Goal: Task Accomplishment & Management: Manage account settings

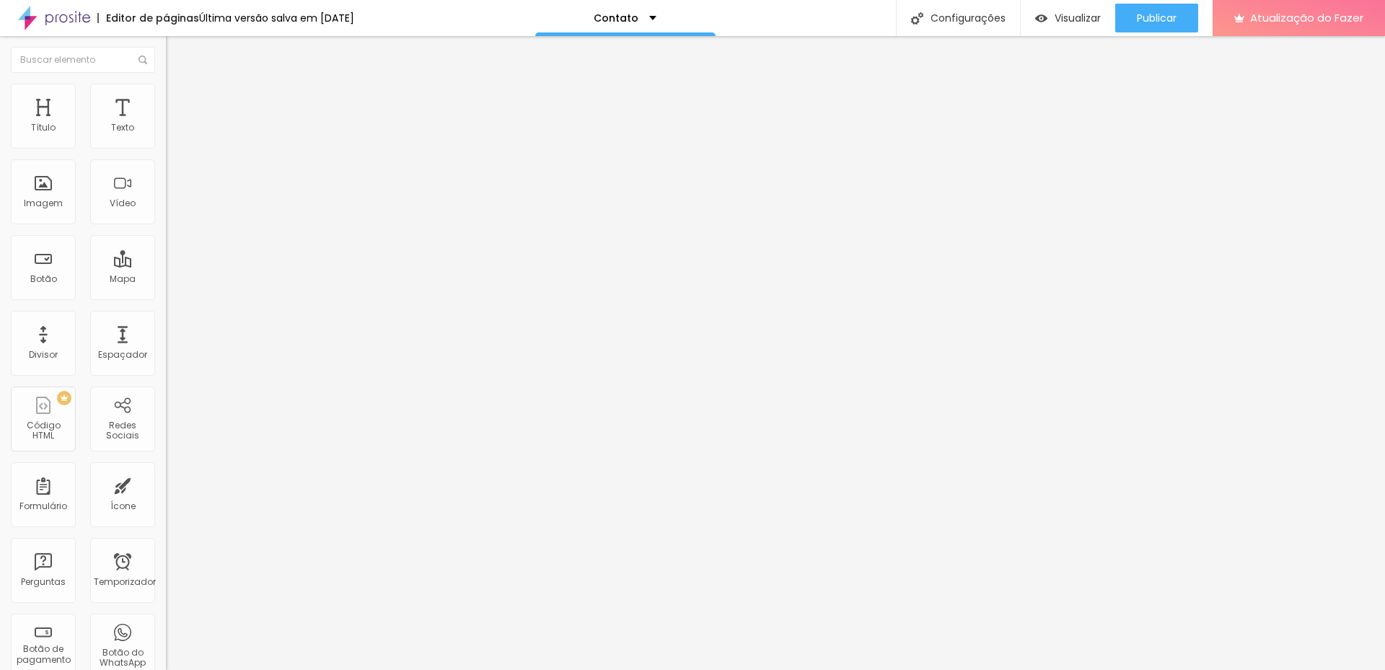
click at [166, 136] on input "Alboom [GEOGRAPHIC_DATA]" at bounding box center [252, 128] width 173 height 14
click at [1167, 21] on font "Publicar" at bounding box center [1157, 18] width 40 height 14
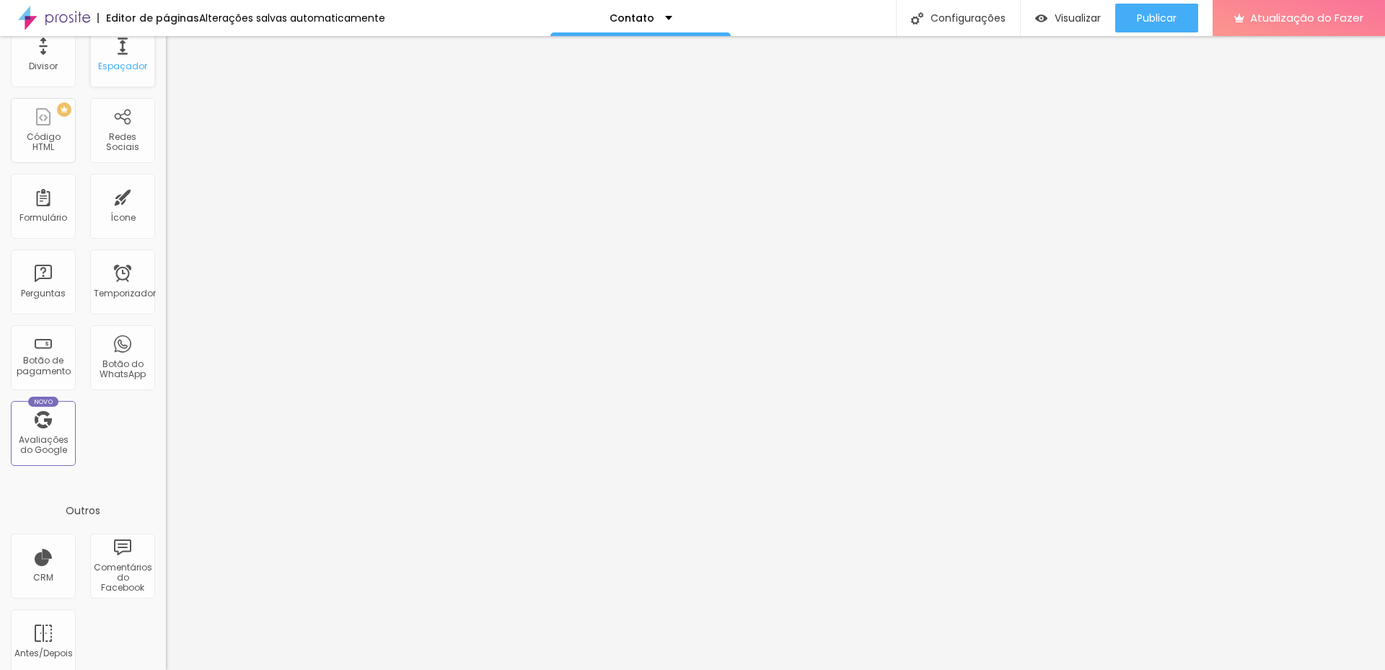
scroll to position [304, 0]
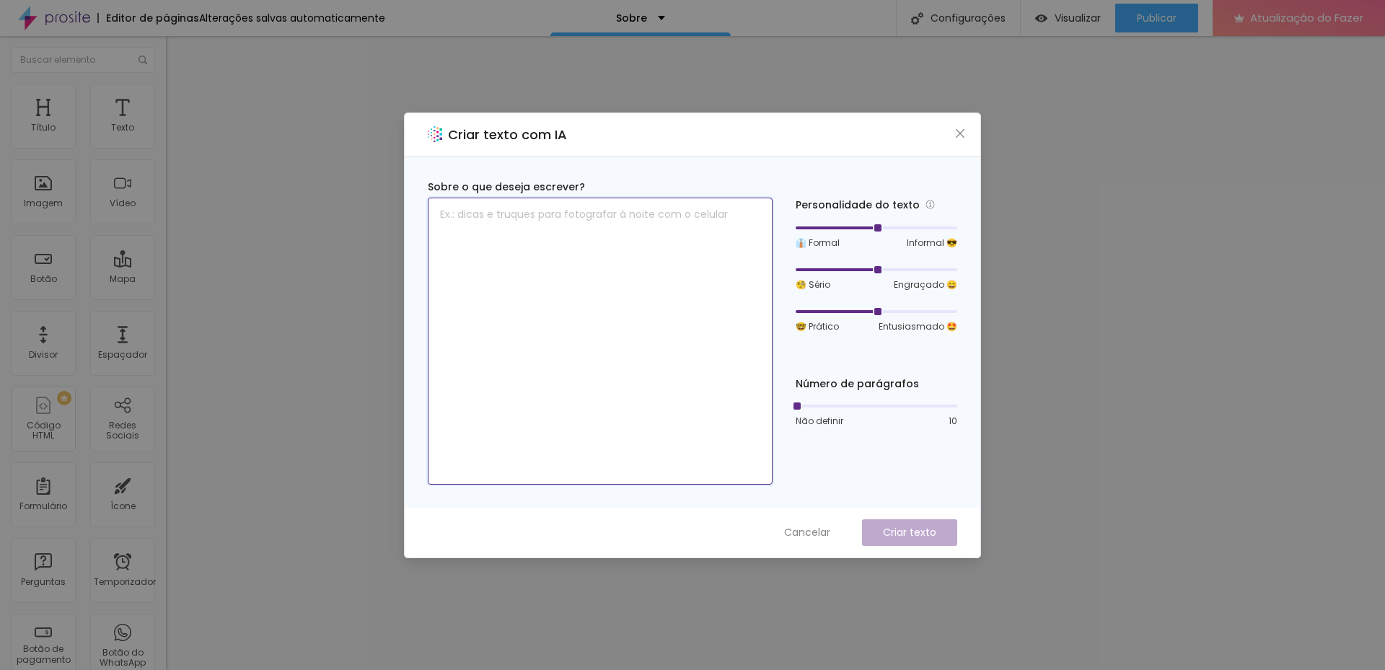
click at [555, 241] on textarea at bounding box center [600, 341] width 345 height 287
click at [964, 134] on icon "fechar" at bounding box center [960, 134] width 12 height 12
click at [564, 236] on textarea at bounding box center [600, 341] width 345 height 287
paste textarea "Olá! Eu sou a Isabella, diagramadora e vou transformar memórias em histórias vi…"
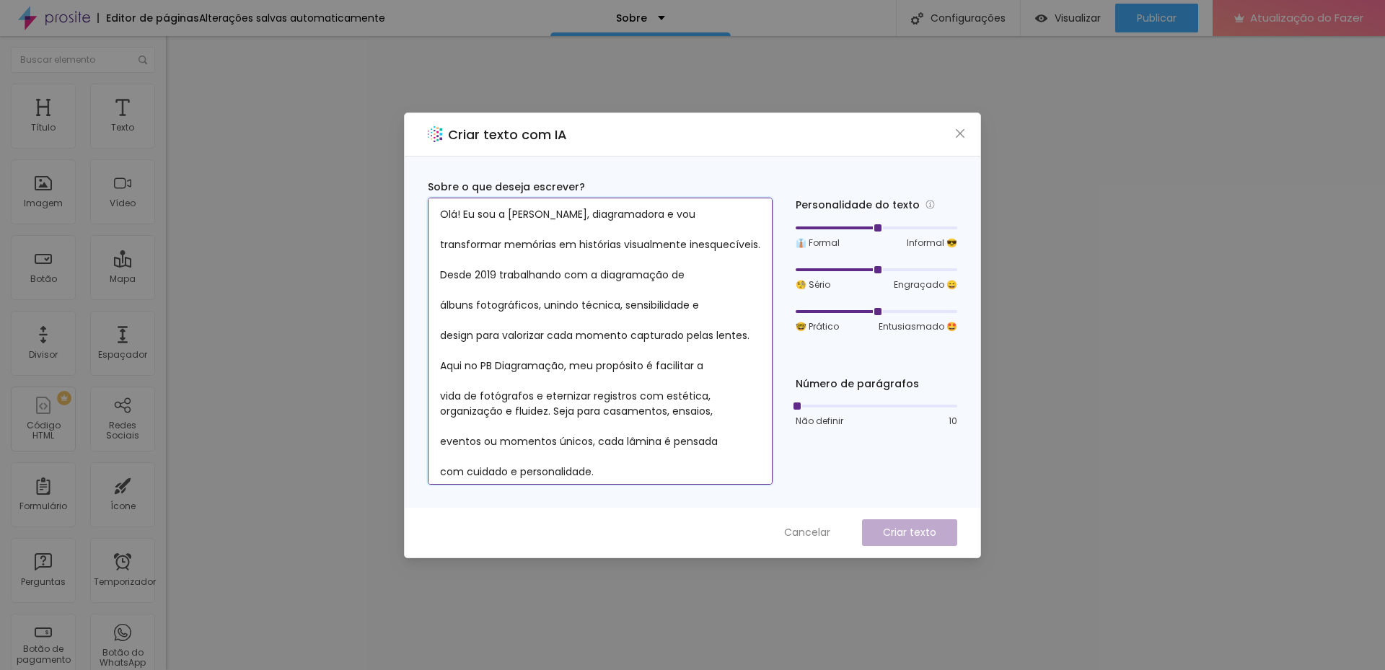
scroll to position [208, 0]
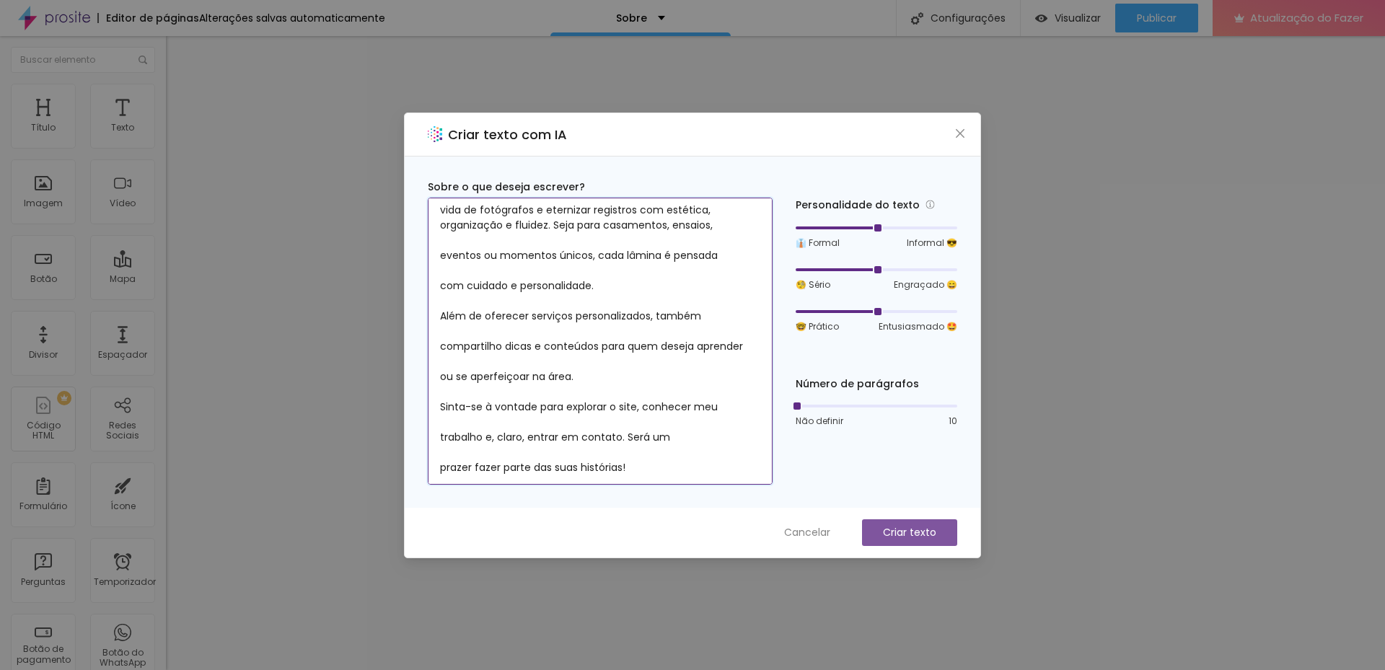
type textarea "Olá! Eu sou a Isabella, diagramadora e vou transformar memórias em histórias vi…"
click at [910, 526] on font "Criar texto" at bounding box center [909, 532] width 53 height 14
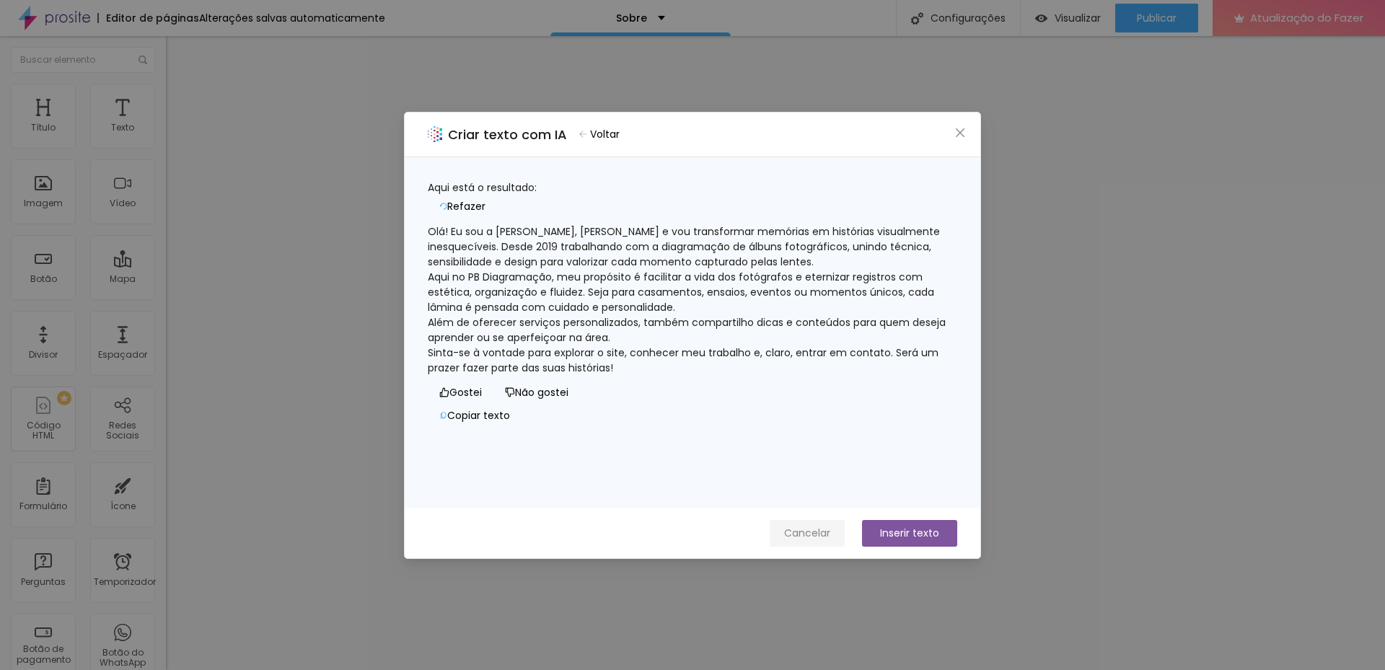
click at [806, 532] on font "Cancelar" at bounding box center [807, 533] width 46 height 14
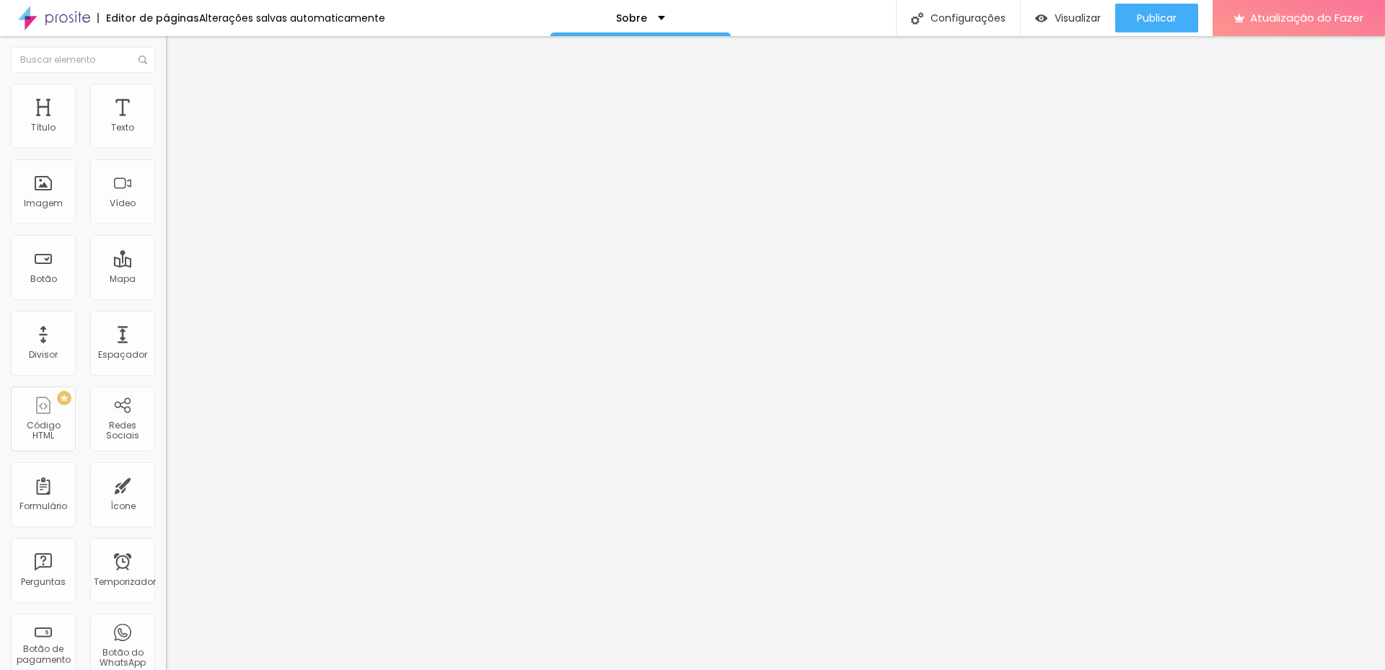
click at [177, 52] on img "button" at bounding box center [183, 53] width 12 height 12
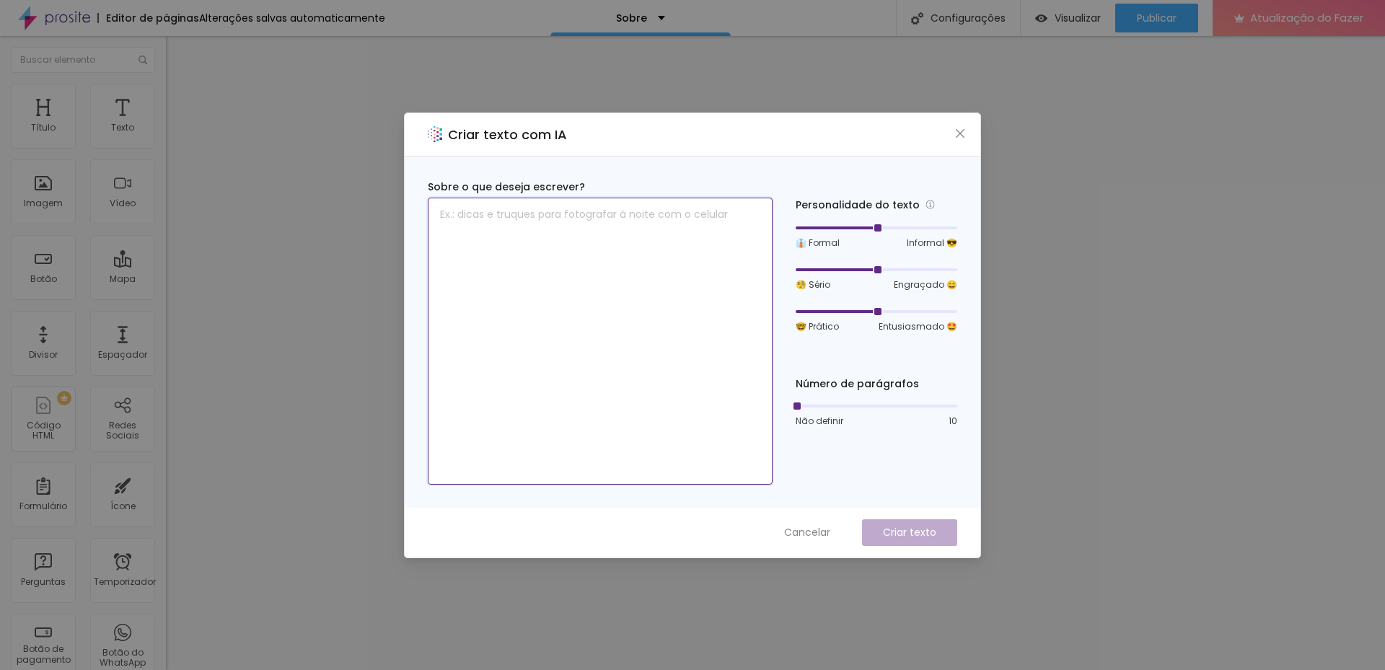
click at [535, 268] on textarea at bounding box center [600, 341] width 345 height 287
type textarea "M"
drag, startPoint x: 539, startPoint y: 239, endPoint x: 436, endPoint y: 237, distance: 102.4
click at [436, 237] on textarea "Olá, meu nome é Isabella e sou diagramadora apaixonado pelo que faço," at bounding box center [600, 341] width 345 height 287
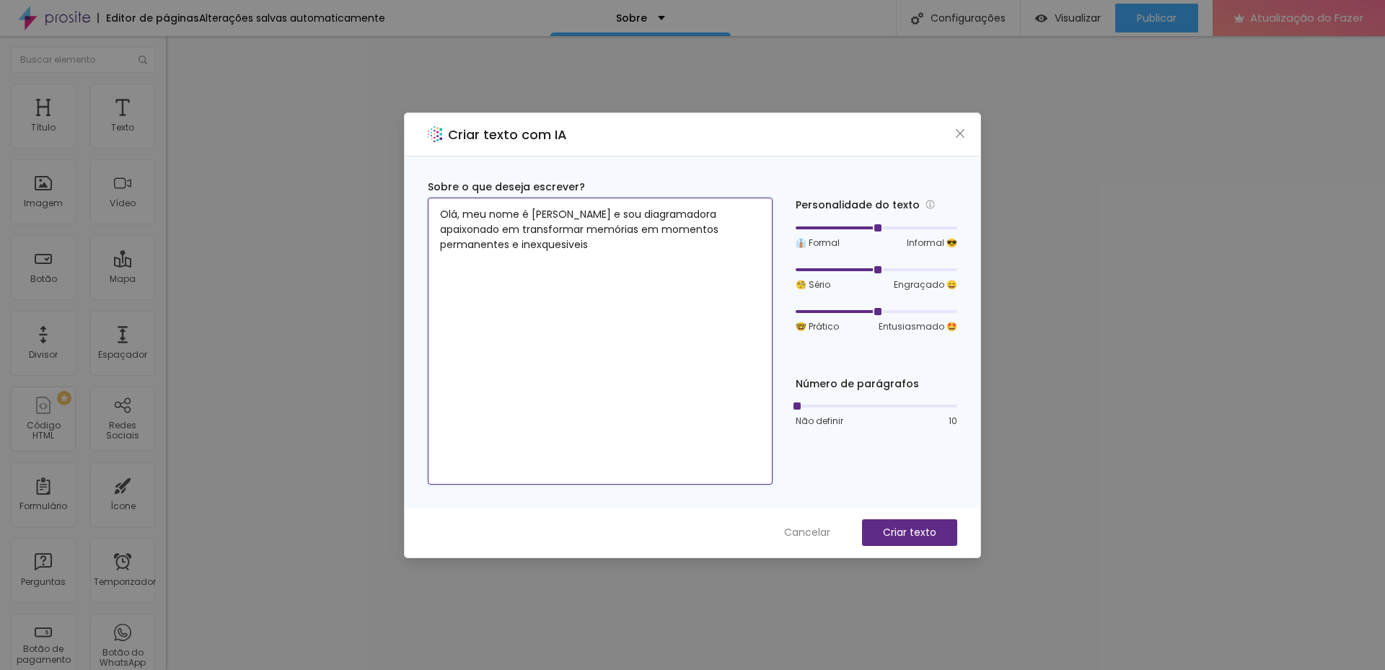
drag, startPoint x: 521, startPoint y: 248, endPoint x: 453, endPoint y: 247, distance: 67.8
click at [453, 247] on textarea "Olá, meu nome é Isabella e sou diagramadora apaixonado em transformar memórias …" at bounding box center [600, 341] width 345 height 287
drag, startPoint x: 744, startPoint y: 237, endPoint x: 714, endPoint y: 232, distance: 30.8
click at [714, 232] on textarea "Olá, meu nome é Isabella e sou diagramadora apaixonado em transformar memórias …" at bounding box center [600, 341] width 345 height 287
paste textarea "quecíveis"
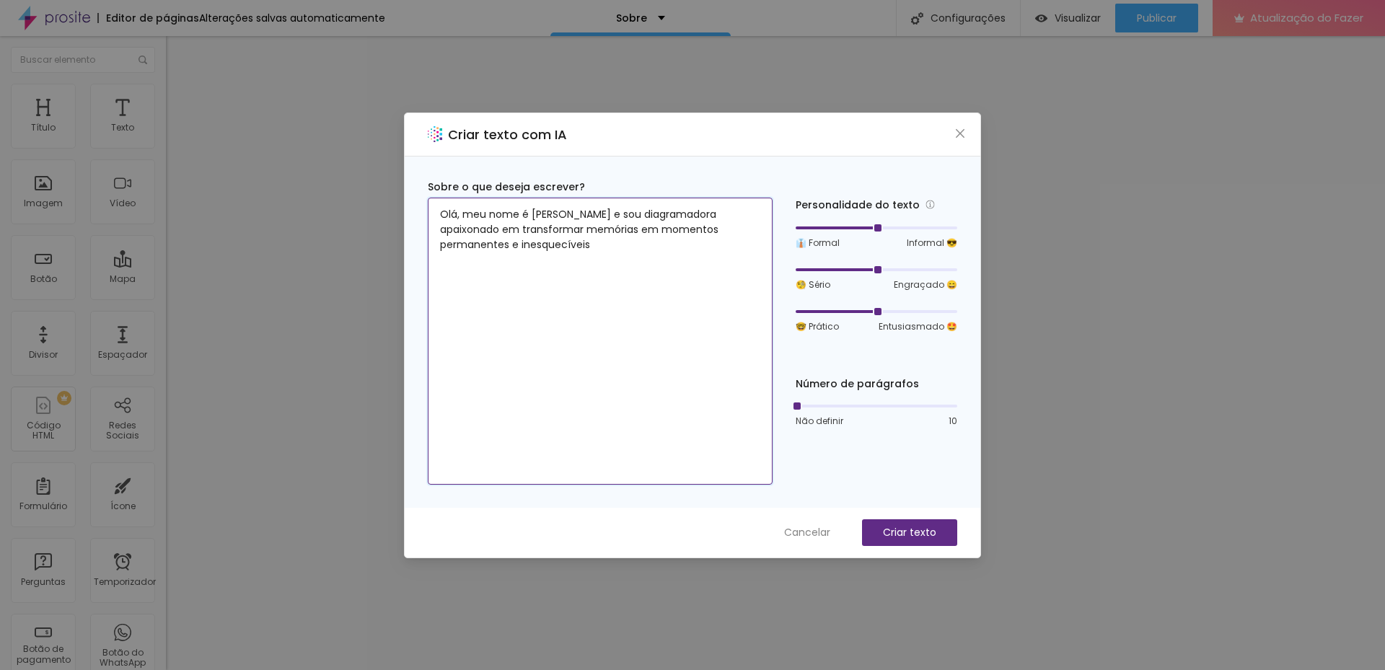
click at [532, 248] on textarea "Olá, meu nome é Isabella e sou diagramadora apaixonado em transformar memórias …" at bounding box center [600, 341] width 345 height 287
drag, startPoint x: 601, startPoint y: 284, endPoint x: 500, endPoint y: 274, distance: 101.4
click at [500, 274] on textarea "Olá, meu nome é Isabella e sou diagramadora apaixonado em transformar memórias …" at bounding box center [600, 341] width 345 height 287
click at [589, 281] on textarea "Olá, meu nome é Isabella e sou diagramadora apaixonado em transformar memórias …" at bounding box center [600, 341] width 345 height 287
paste textarea "facilitar a vida de fotógrafos e eternizar registros"
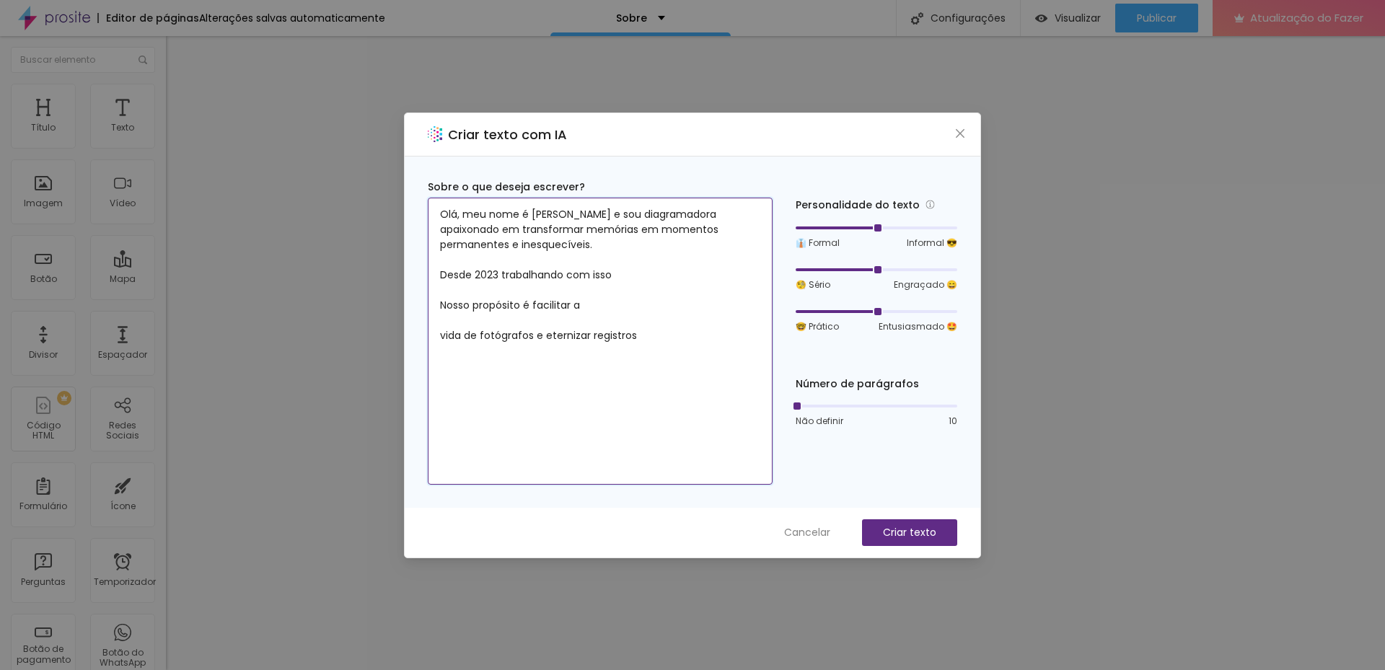
click at [443, 330] on textarea "Olá, meu nome é Isabella e sou diagramadora apaixonado em transformar memórias …" at bounding box center [600, 341] width 345 height 287
click at [616, 333] on textarea "Olá, meu nome é Isabella e sou diagramadora apaixonado em transformar memórias …" at bounding box center [600, 341] width 345 height 287
paste textarea "Sinta-se à vontade para explorar o site, conhecer meu trabalho e, claro, entrar…"
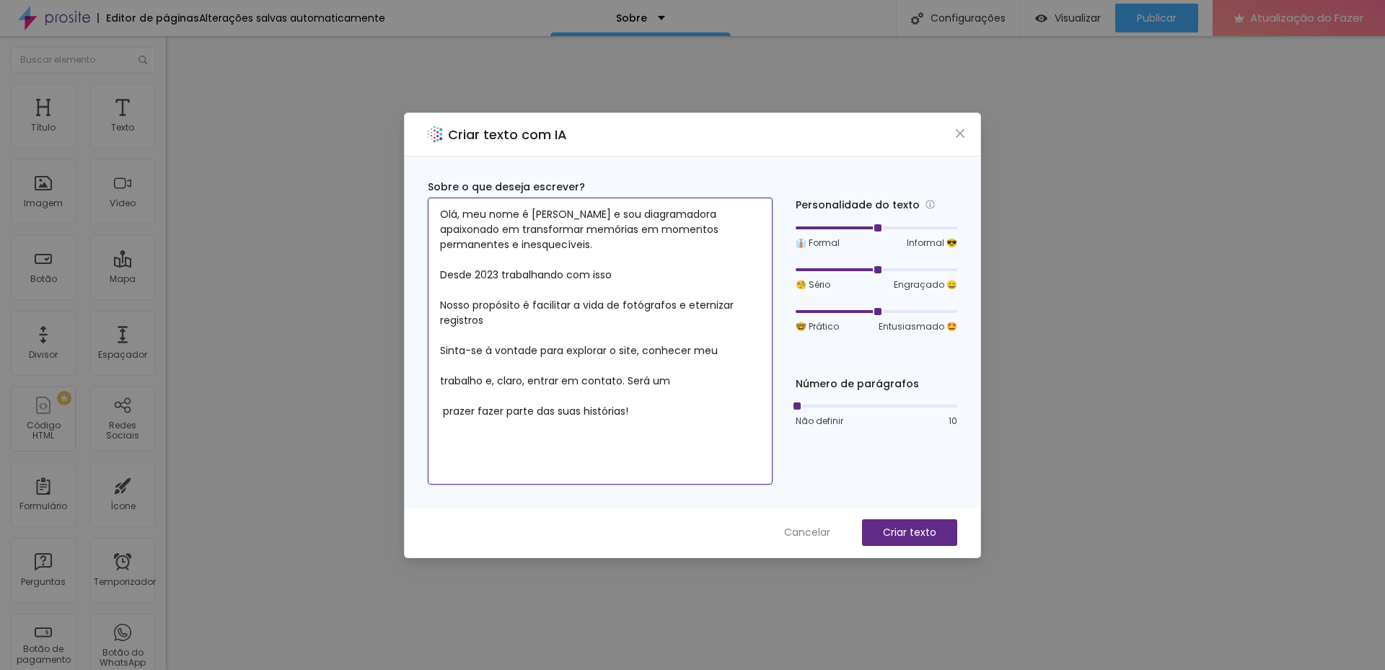
click at [444, 410] on textarea "Olá, meu nome é Isabella e sou diagramadora apaixonado em transformar memórias …" at bounding box center [600, 341] width 345 height 287
click at [439, 377] on textarea "Olá, meu nome é Isabella e sou diagramadora apaixonado em transformar memórias …" at bounding box center [600, 341] width 345 height 287
click at [462, 339] on textarea "Olá, meu nome é Isabella e sou diagramadora apaixonado em transformar memórias …" at bounding box center [600, 341] width 345 height 287
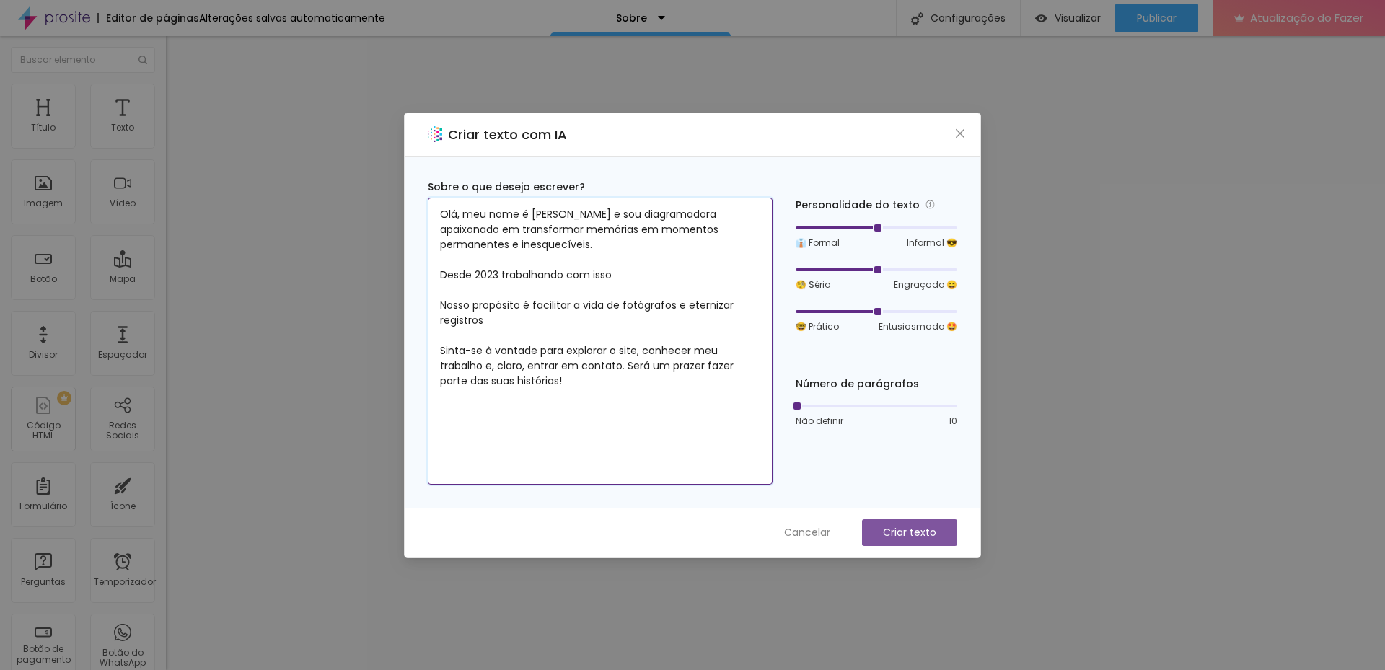
type textarea "Olá, meu nome é Isabella e sou diagramadora apaixonado em transformar memórias …"
click at [889, 522] on button "Criar texto" at bounding box center [909, 532] width 95 height 27
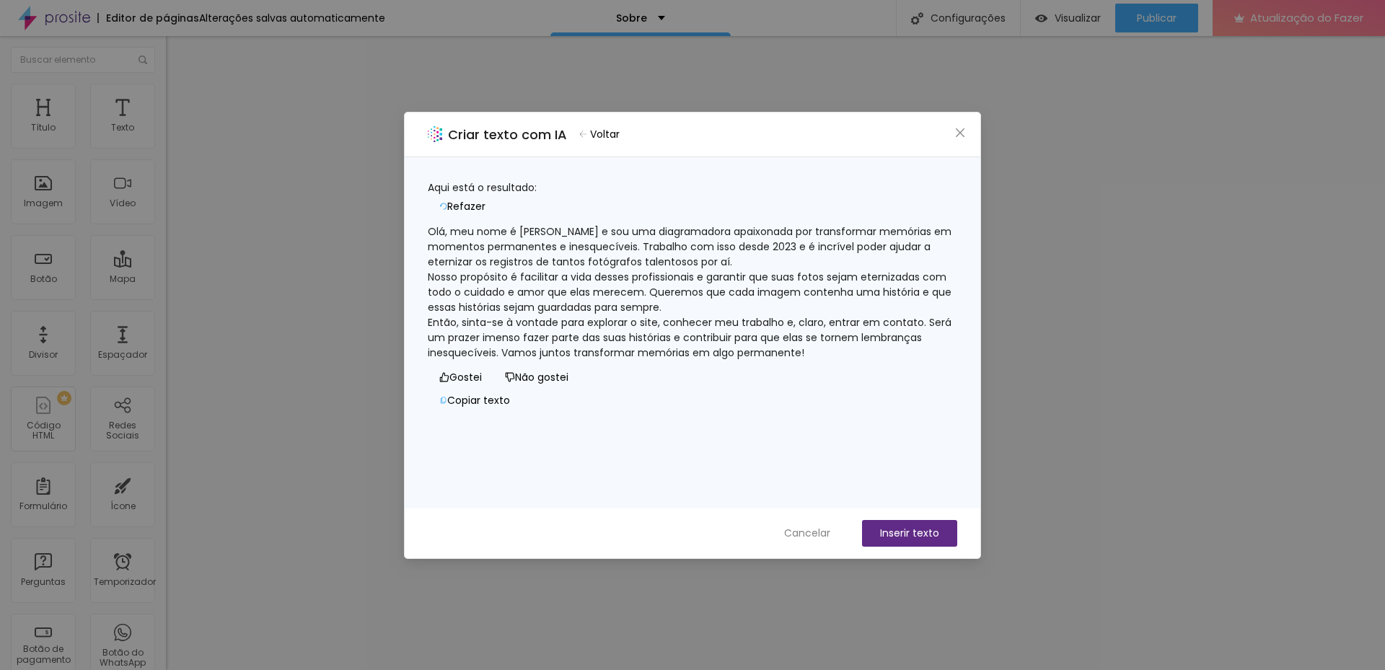
drag, startPoint x: 883, startPoint y: 380, endPoint x: 448, endPoint y: 223, distance: 462.5
click at [448, 224] on div "Olá, meu nome é Isabella e sou uma diagramadora apaixonada por transformar memó…" at bounding box center [692, 292] width 529 height 136
copy div "Olá, meu nome é Isabella e sou uma diagramadora apaixonada por transformar memó…"
click at [510, 408] on font "Copiar texto" at bounding box center [478, 400] width 63 height 14
click at [959, 136] on icon "fechar" at bounding box center [960, 133] width 12 height 12
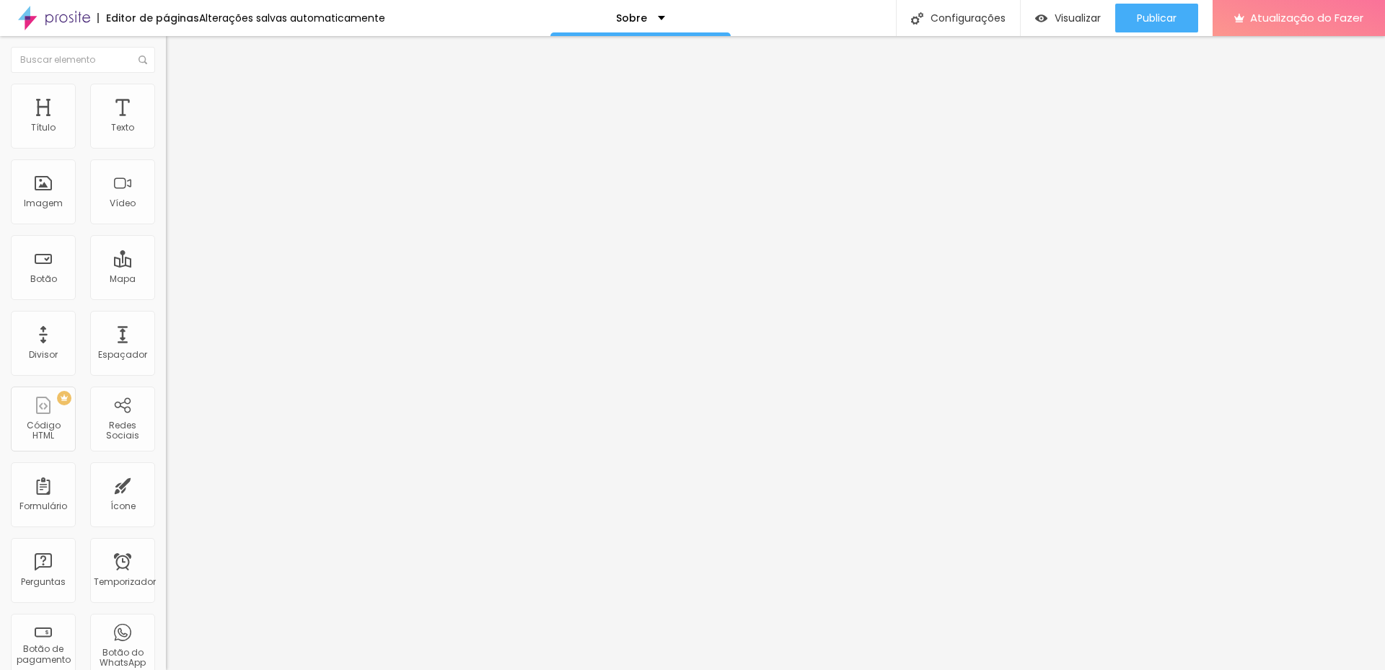
type input "33"
type input "32"
type input "31"
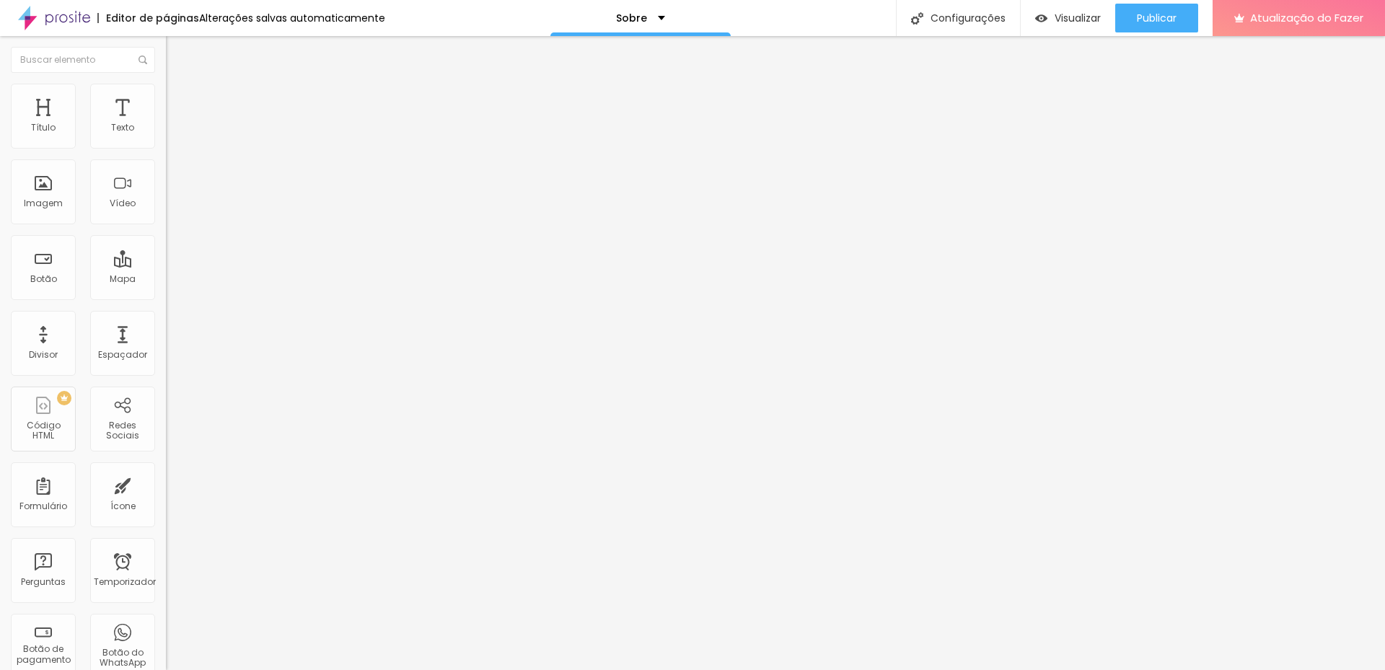
type input "31"
type input "30"
type input "29"
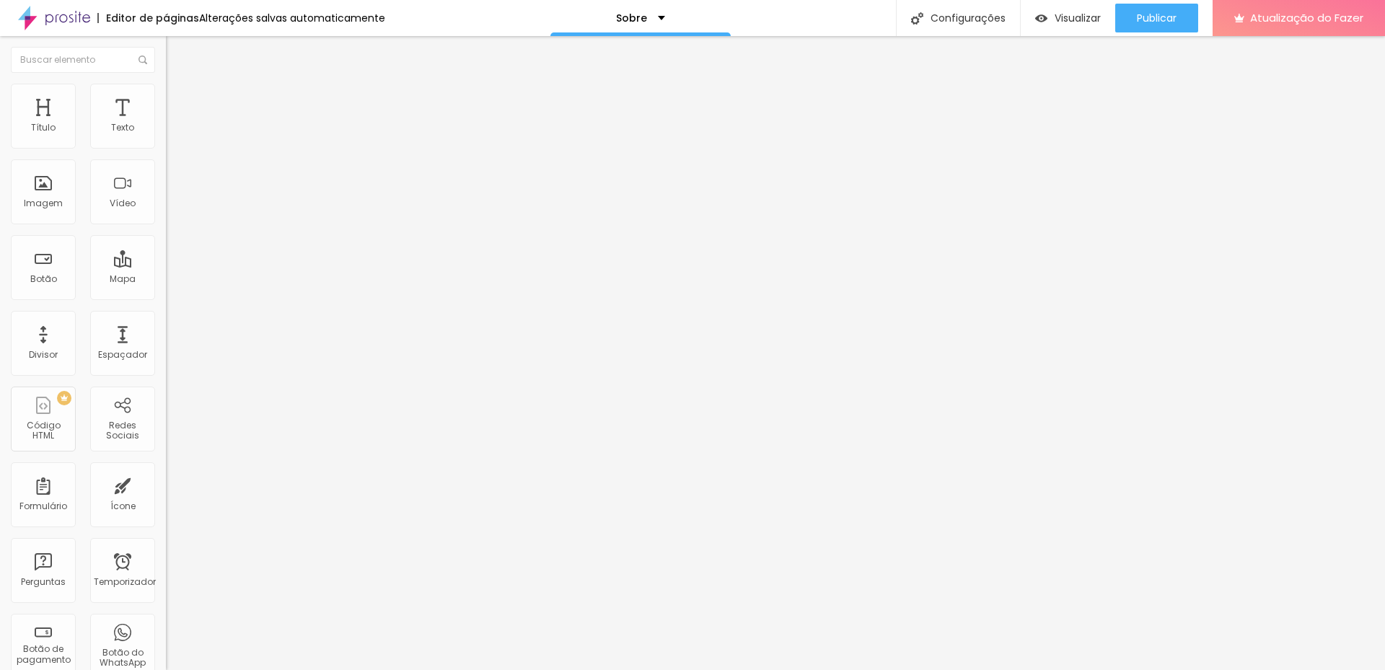
type input "28"
type input "27"
type input "26"
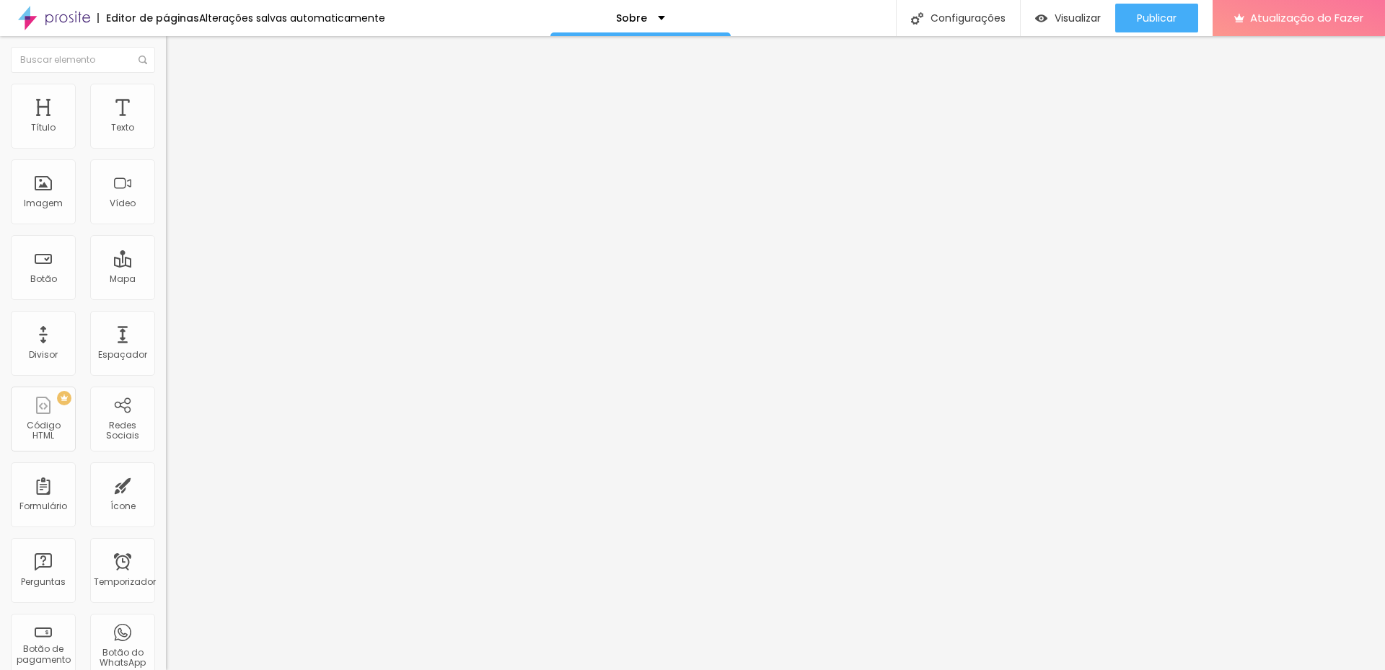
type input "26"
type input "25"
type input "24"
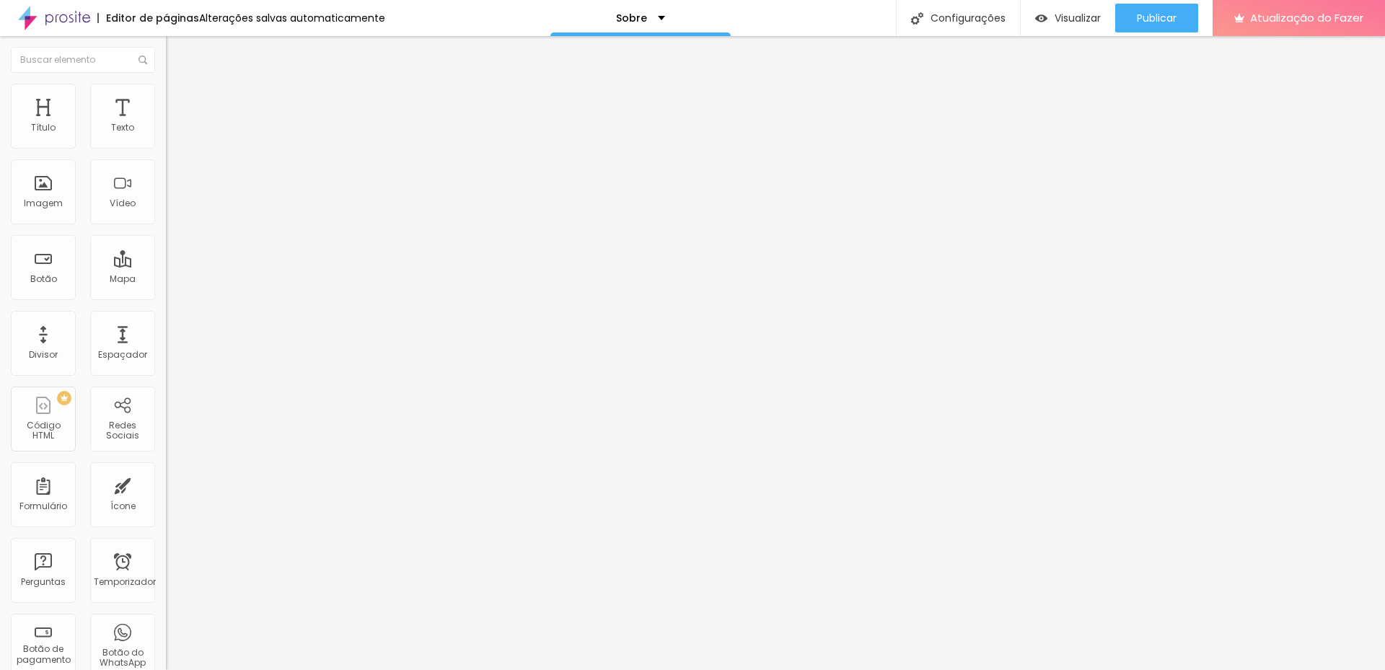
type input "23"
type input "22"
type input "21"
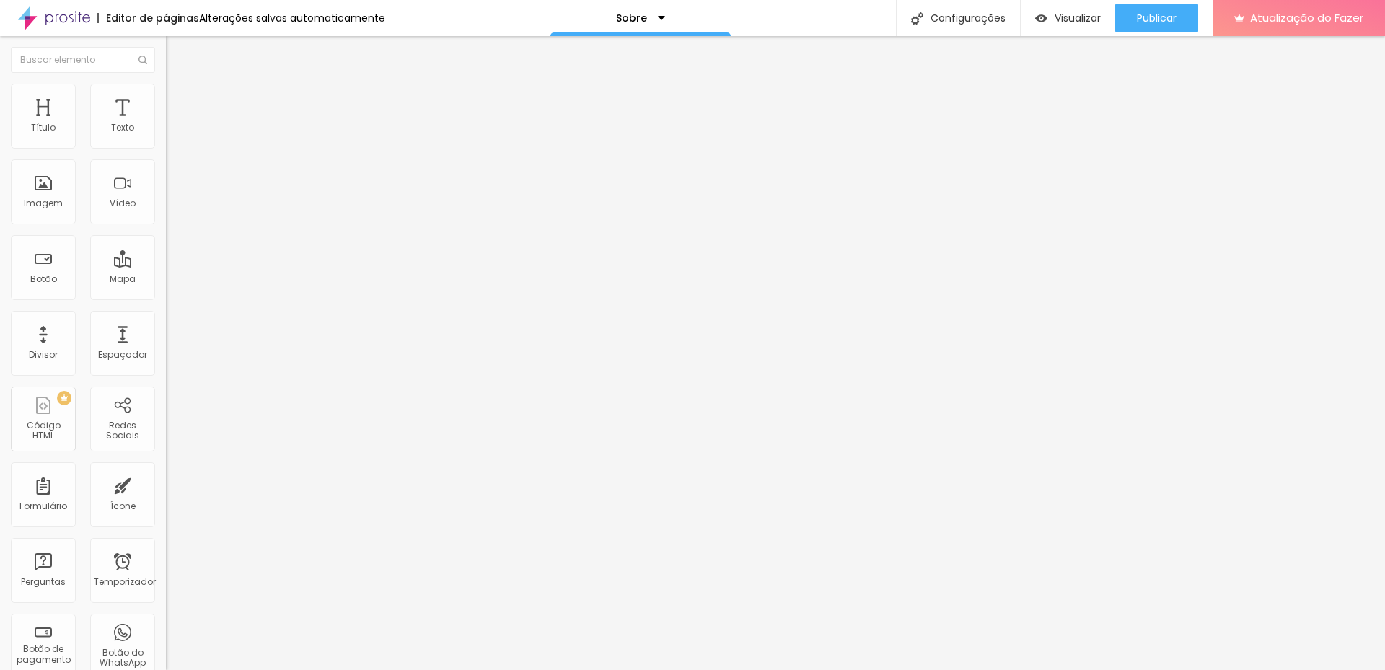
type input "21"
type input "20"
type input "19"
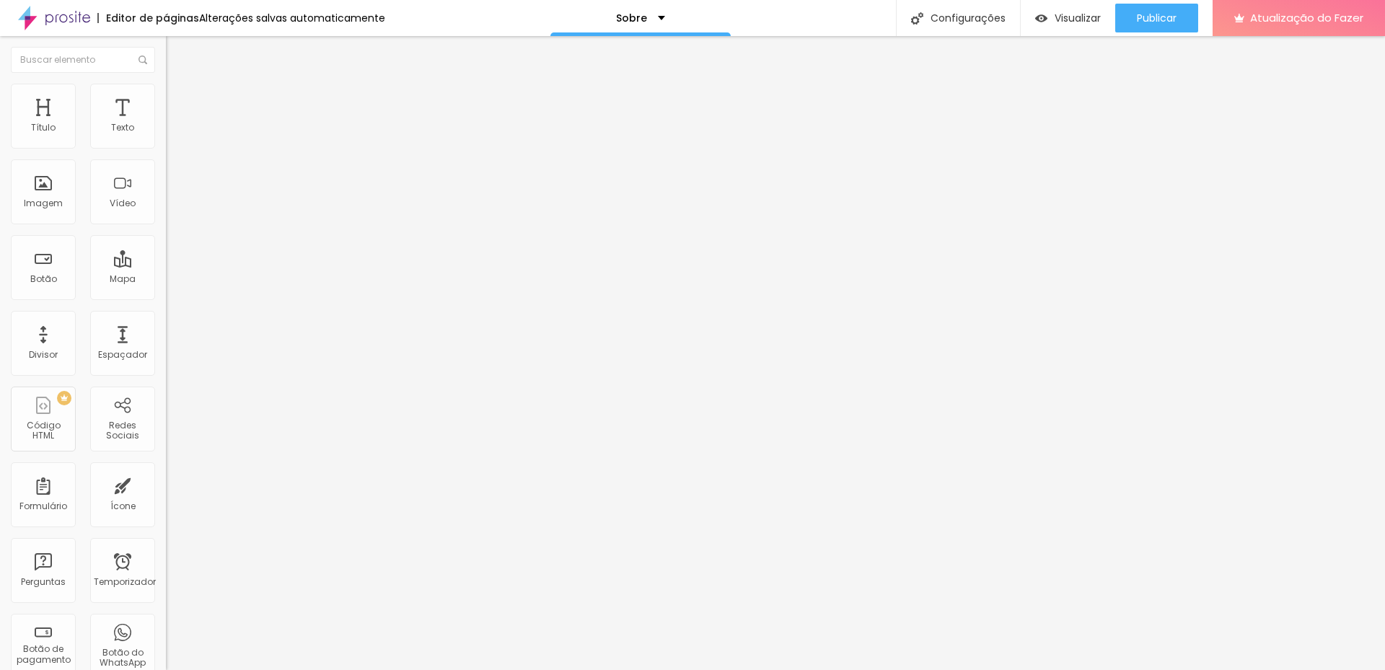
type input "18"
type input "17"
type input "16"
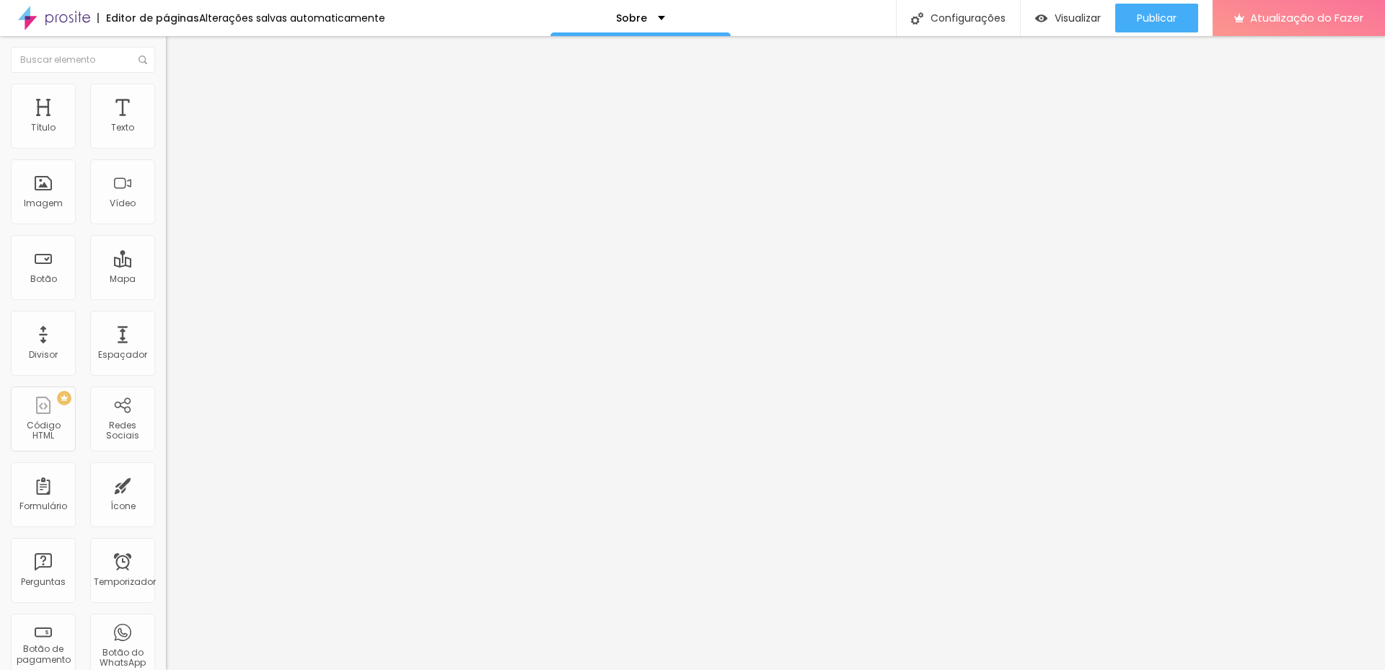
type input "16"
type input "15"
type input "14"
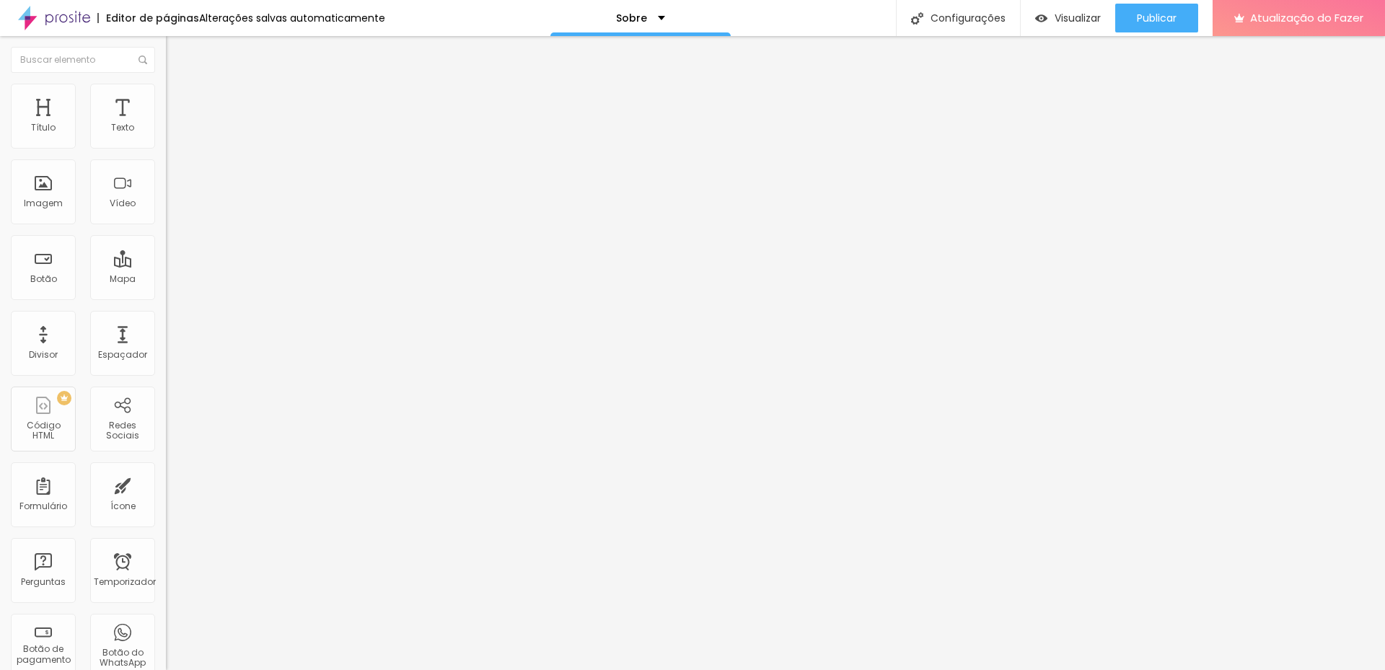
type input "15"
drag, startPoint x: 54, startPoint y: 303, endPoint x: 35, endPoint y: 301, distance: 18.9
type input "15"
click at [166, 340] on input "range" at bounding box center [212, 346] width 93 height 12
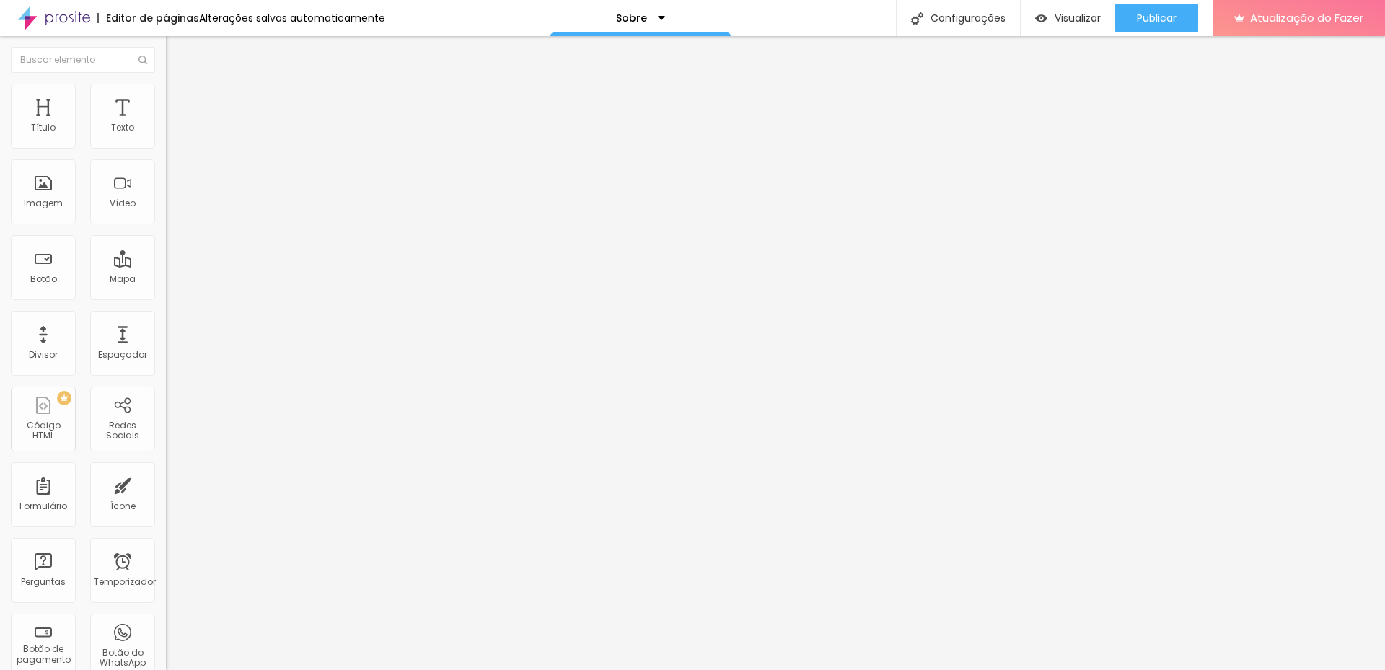
click at [179, 100] on font "Avançado" at bounding box center [203, 93] width 48 height 12
click at [166, 84] on li "Estilo" at bounding box center [249, 76] width 166 height 14
click at [166, 90] on img at bounding box center [172, 90] width 13 height 13
click at [166, 94] on li "Estilo" at bounding box center [249, 91] width 166 height 14
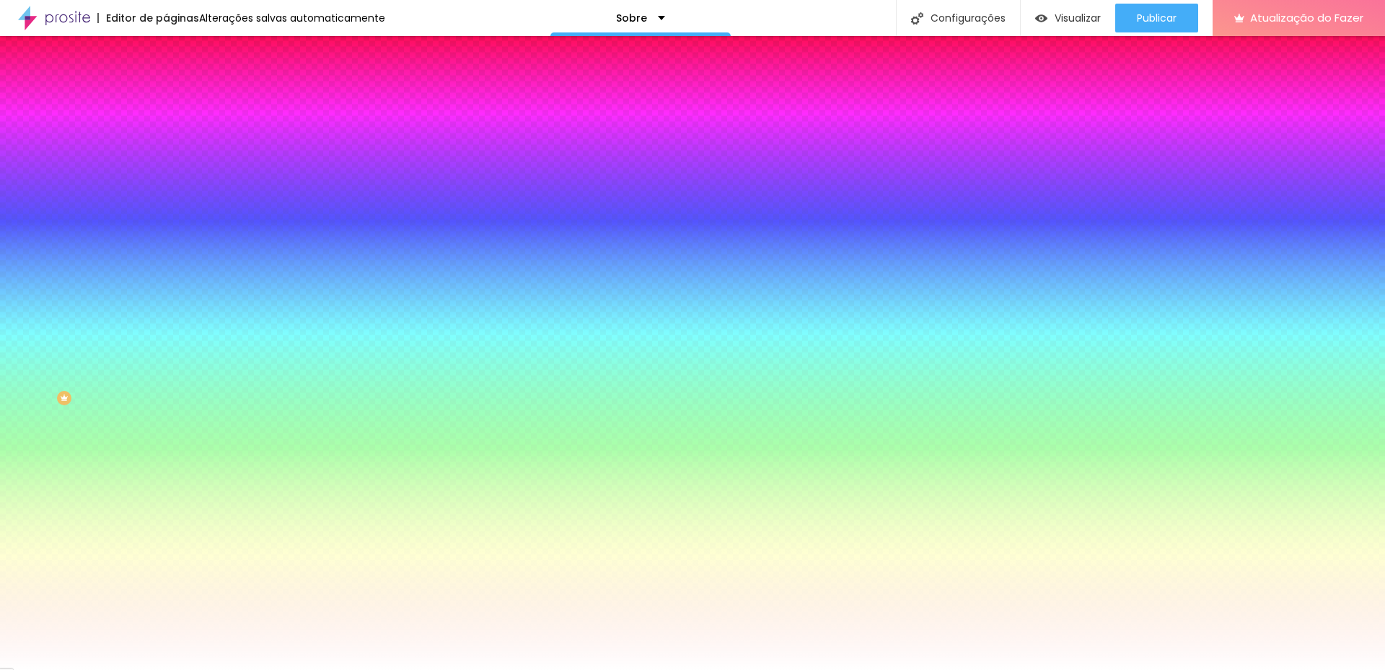
click at [166, 138] on div at bounding box center [249, 138] width 166 height 0
click at [166, 139] on input "#FFFFFF" at bounding box center [252, 145] width 173 height 14
click at [166, 141] on input "#FFFFFF" at bounding box center [252, 145] width 173 height 14
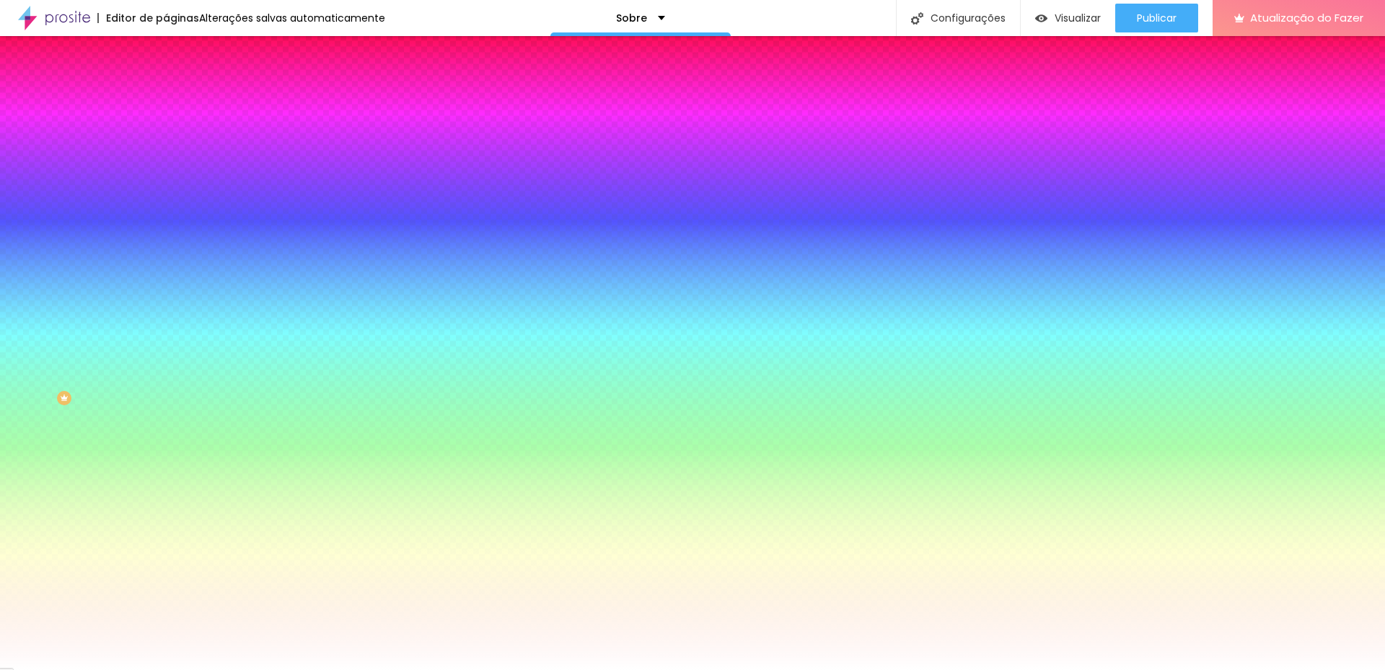
paste input "788663"
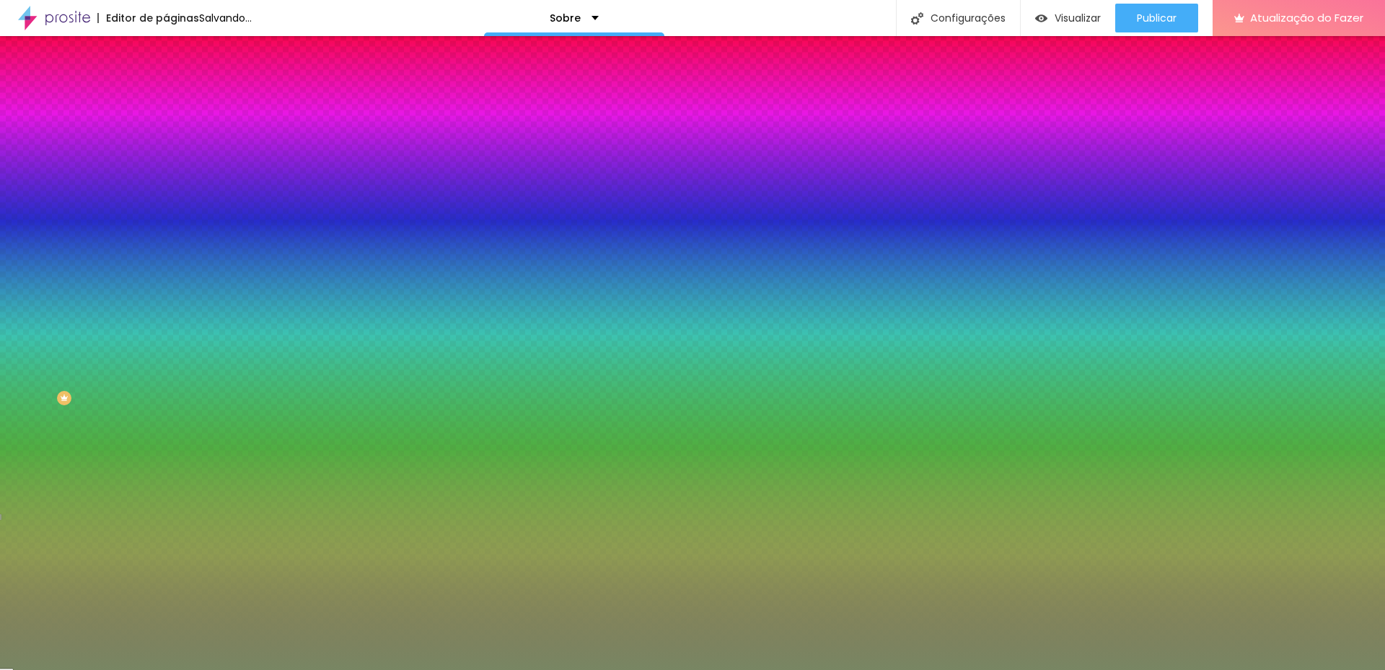
type input "#788663"
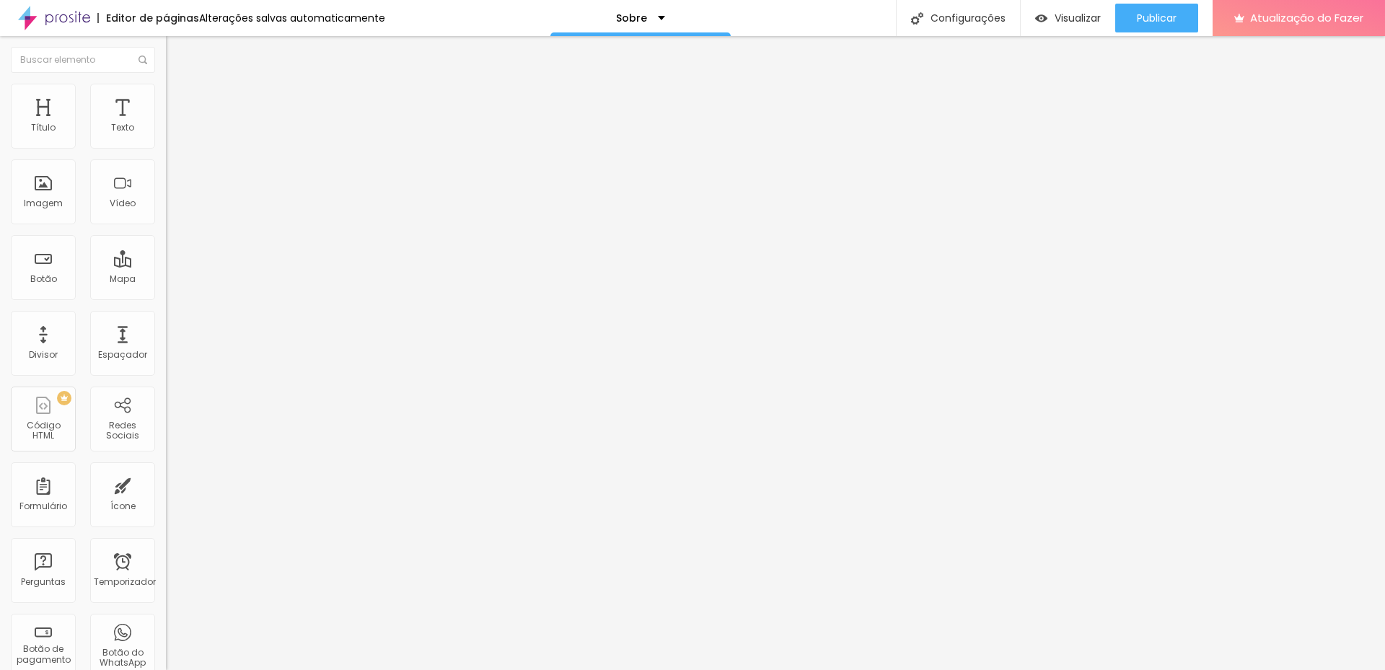
click at [166, 136] on font "Título 2" at bounding box center [190, 127] width 48 height 18
click at [166, 147] on div "Título 3 H3" at bounding box center [249, 142] width 166 height 12
click at [166, 161] on font "Título 4" at bounding box center [185, 153] width 39 height 14
click at [166, 170] on font "Título 5" at bounding box center [182, 163] width 32 height 12
click at [166, 136] on font "Título 2" at bounding box center [190, 127] width 48 height 18
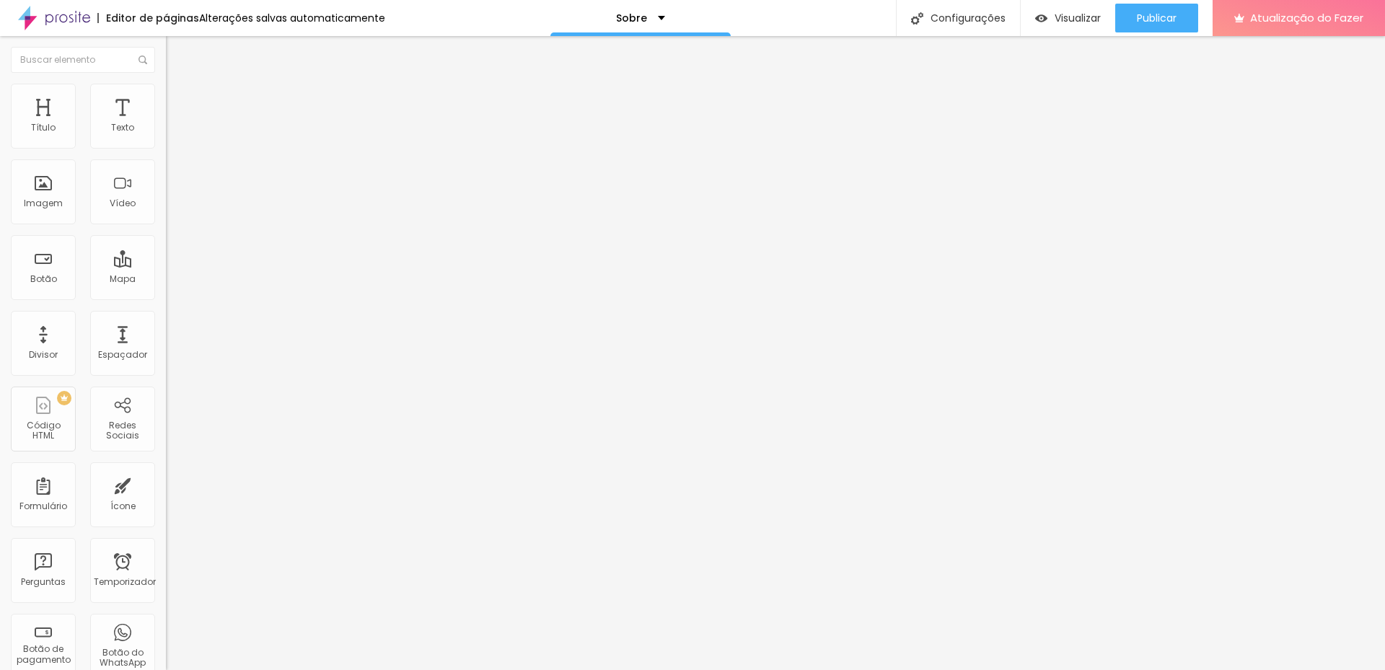
click at [166, 124] on font "Título 1" at bounding box center [190, 114] width 48 height 20
click at [166, 136] on font "Título 2" at bounding box center [190, 127] width 48 height 18
click at [166, 121] on div "Titulo 1 H1" at bounding box center [249, 114] width 166 height 14
click at [179, 100] on font "Avançado" at bounding box center [203, 93] width 48 height 12
click at [166, 82] on img at bounding box center [172, 75] width 13 height 13
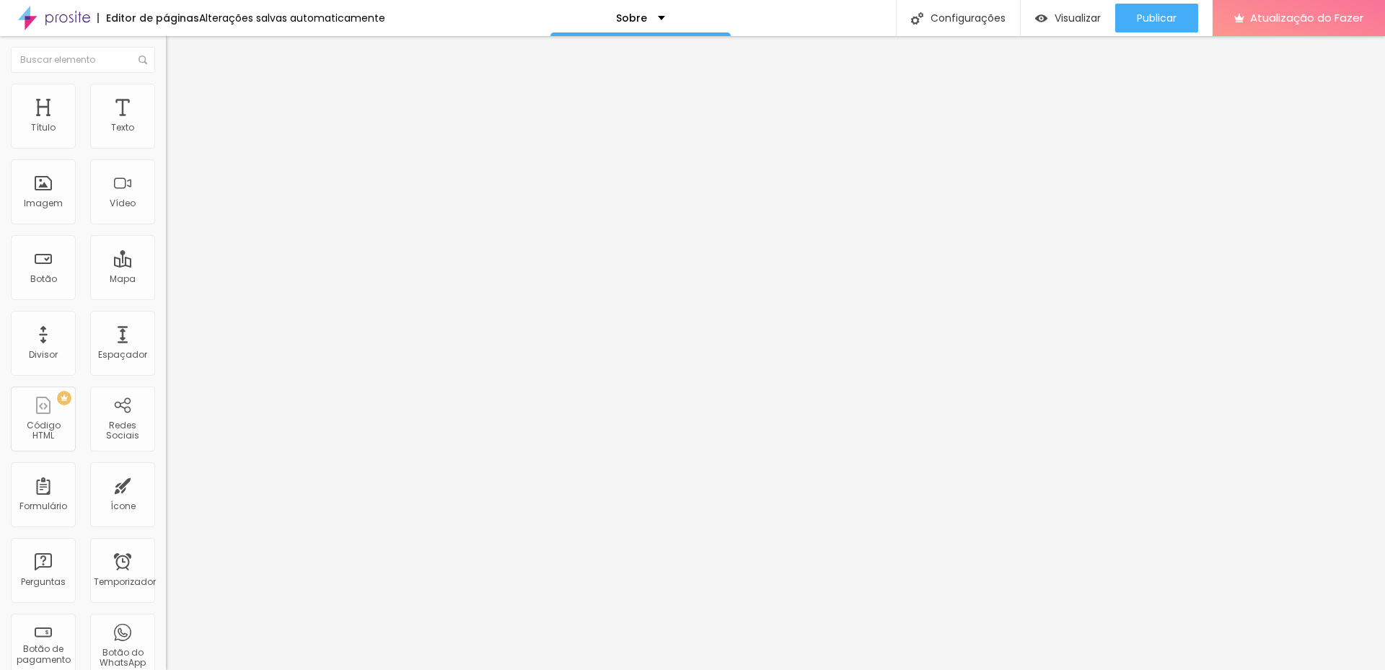
type input "1"
type input "2"
type input "3"
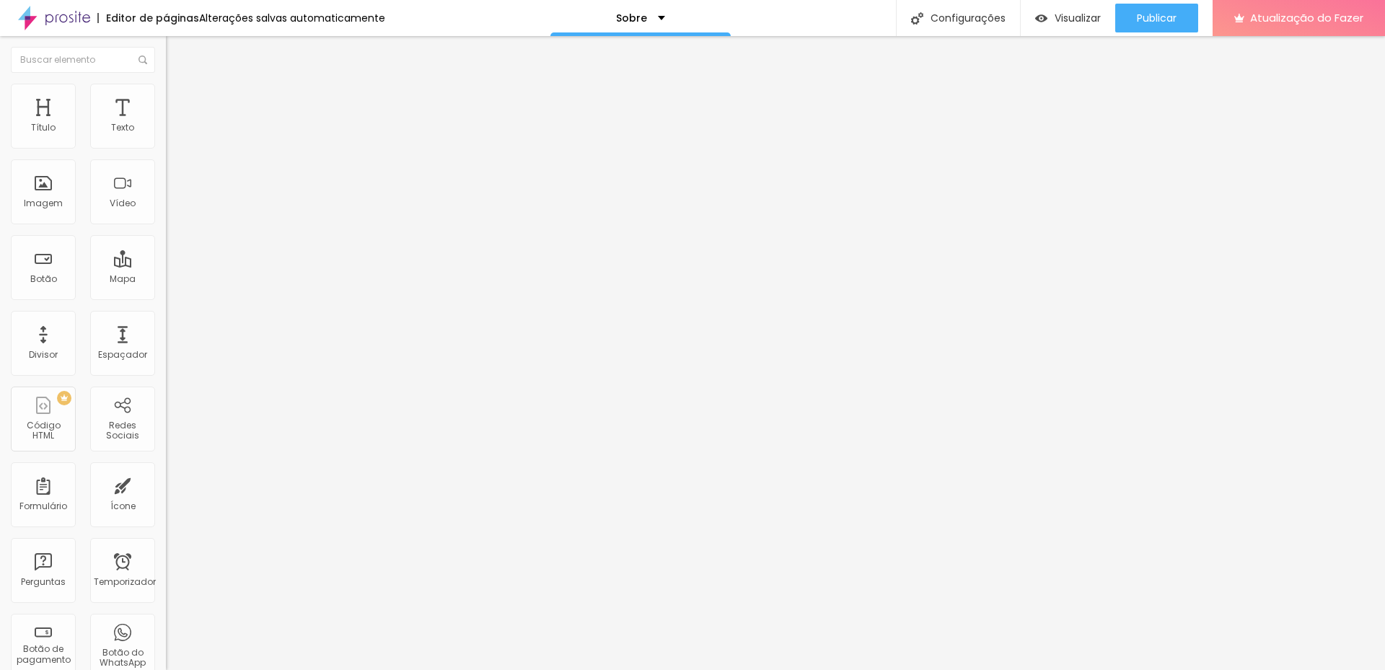
type input "3"
type input "4"
drag, startPoint x: 36, startPoint y: 386, endPoint x: 47, endPoint y: 385, distance: 10.8
type input "4"
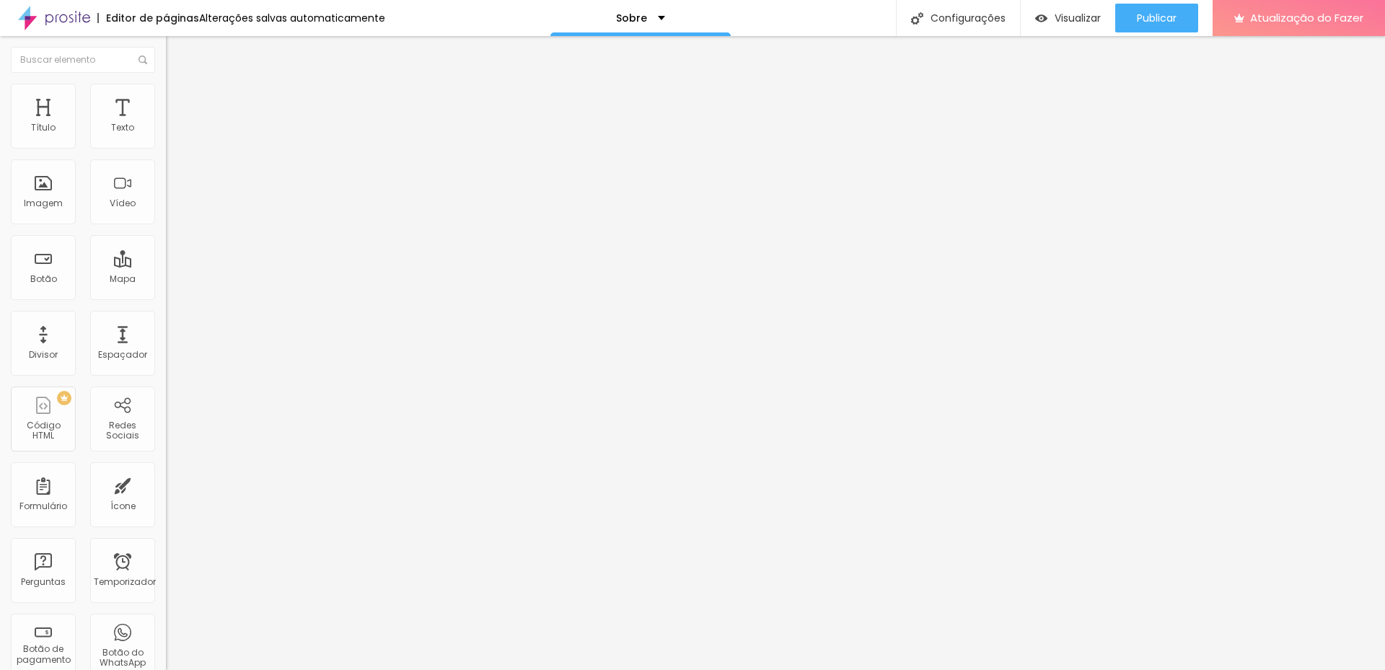
click at [179, 100] on font "Estilo" at bounding box center [190, 93] width 22 height 12
click at [179, 102] on font "Avançado" at bounding box center [203, 108] width 48 height 12
click at [179, 99] on font "Estilo" at bounding box center [190, 93] width 22 height 12
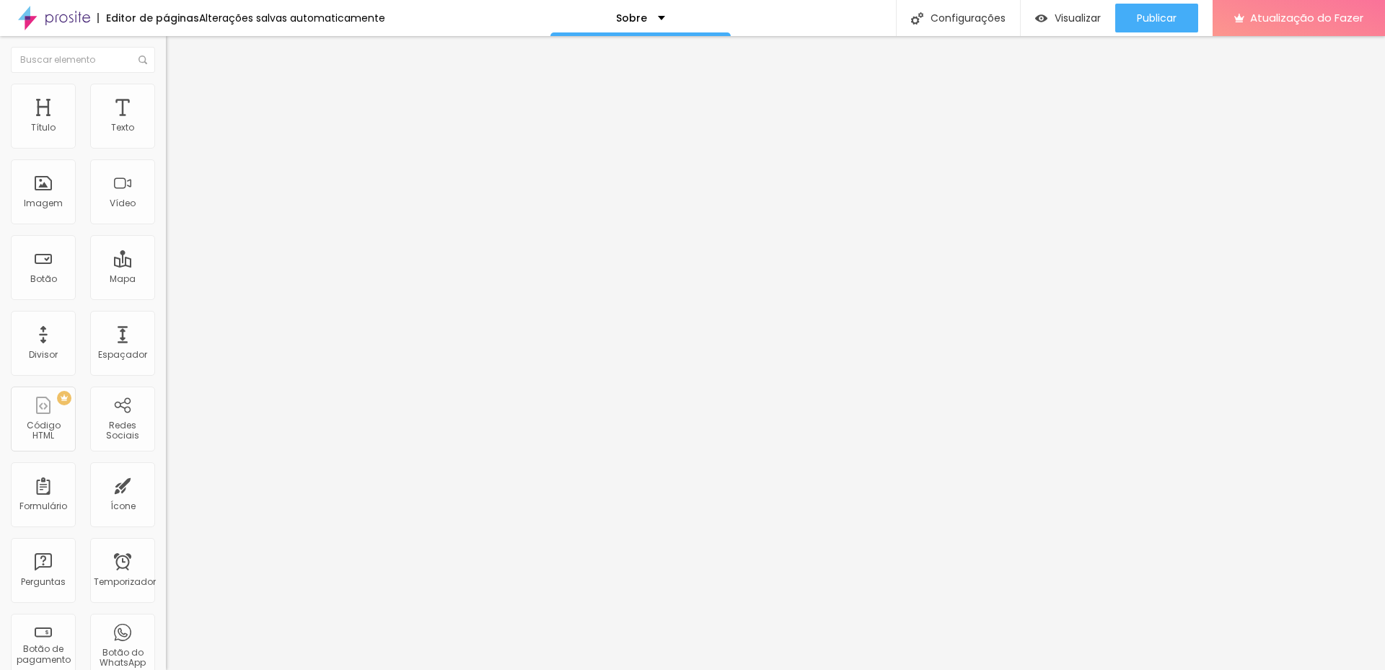
click at [179, 85] on font "Conteúdo" at bounding box center [201, 79] width 45 height 12
click at [175, 124] on font "Trocar imagem" at bounding box center [210, 118] width 70 height 12
click at [1065, 24] on font "Visualizar" at bounding box center [1078, 18] width 46 height 14
click at [1164, 19] on font "Publicar" at bounding box center [1157, 18] width 40 height 14
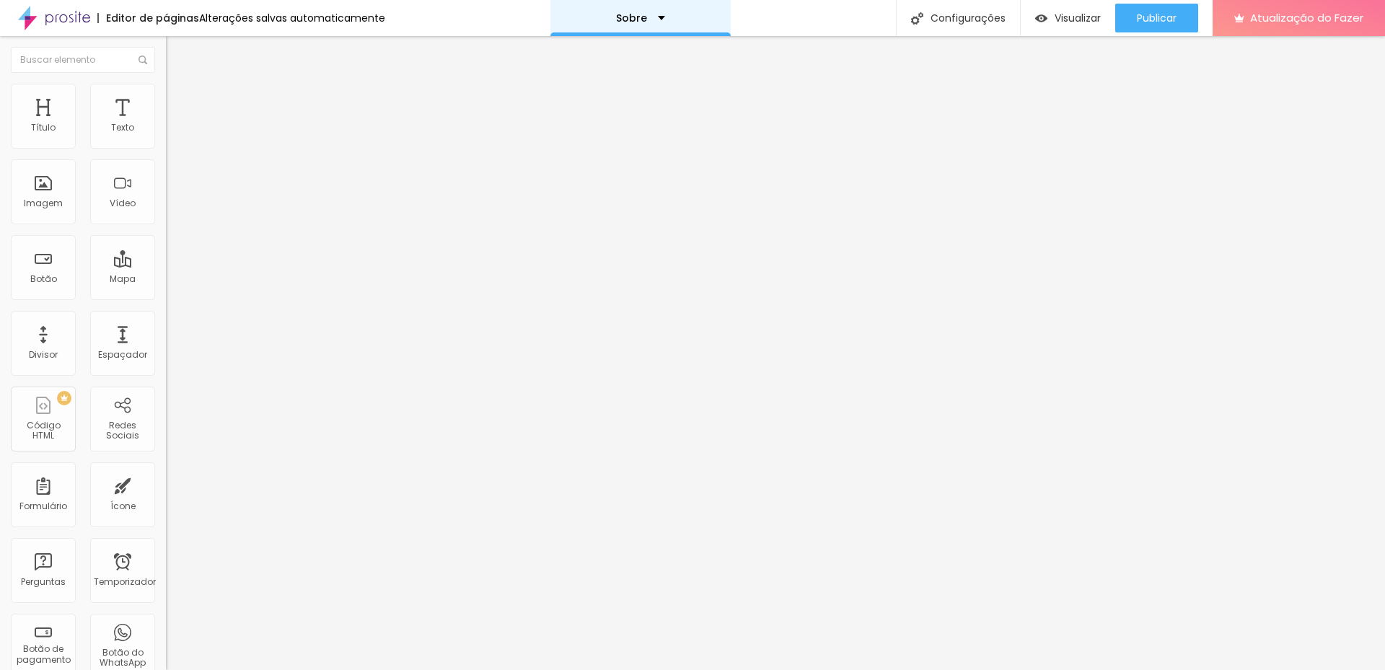
click at [654, 18] on div "Sobre" at bounding box center [640, 18] width 49 height 10
click at [633, 18] on font "Sobre" at bounding box center [631, 18] width 31 height 14
click at [637, 76] on font "Adicionar nova página" at bounding box center [610, 68] width 120 height 15
type input "Galerias"
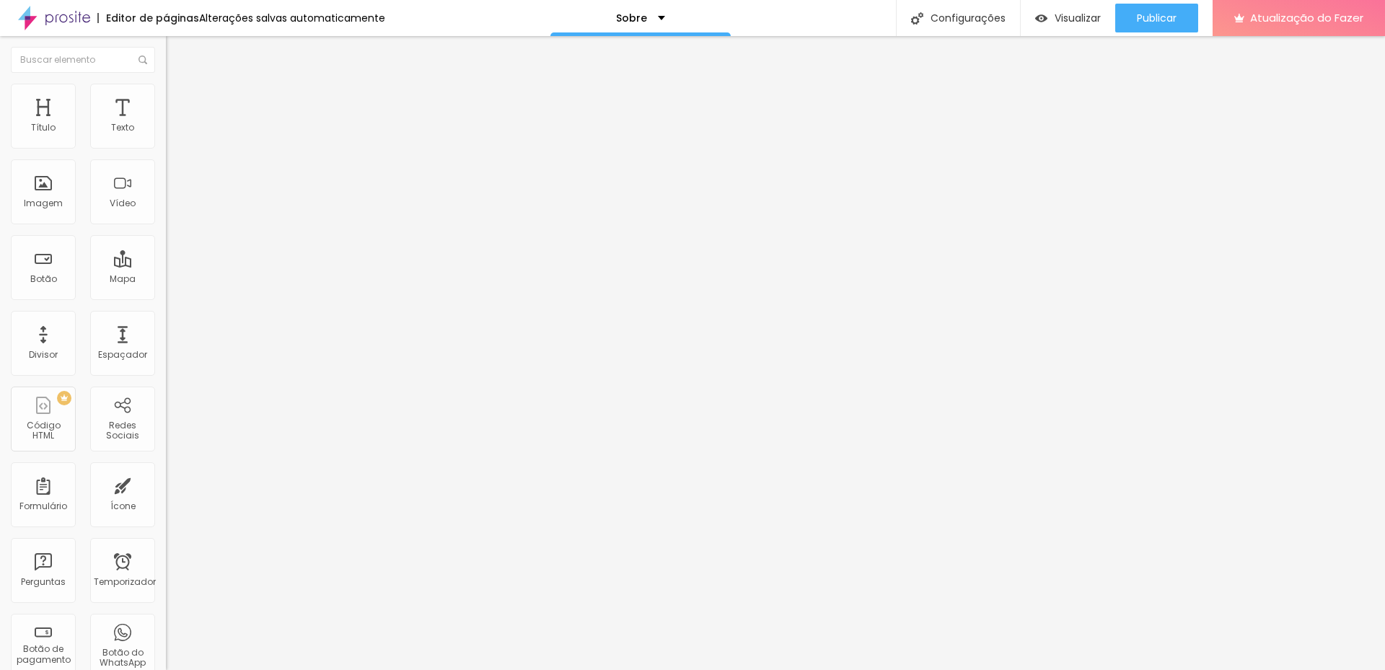
click at [1169, 11] on font "Publicar" at bounding box center [1157, 18] width 40 height 14
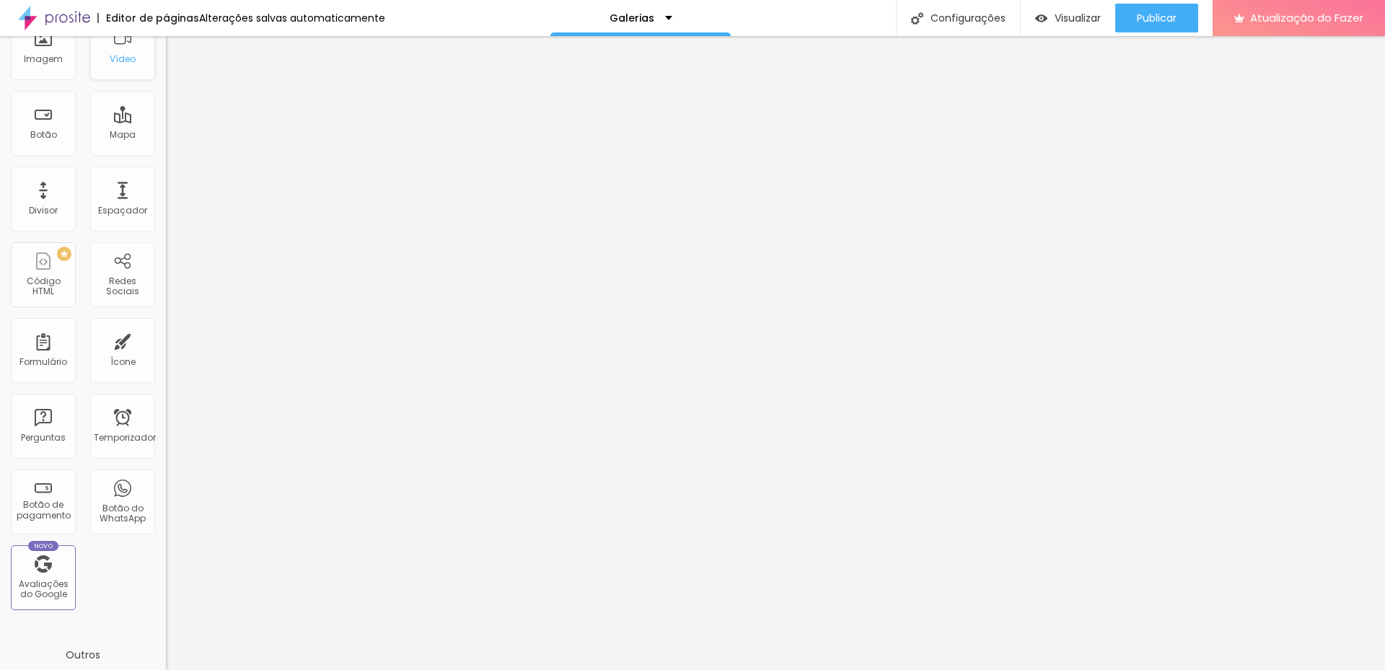
scroll to position [216, 0]
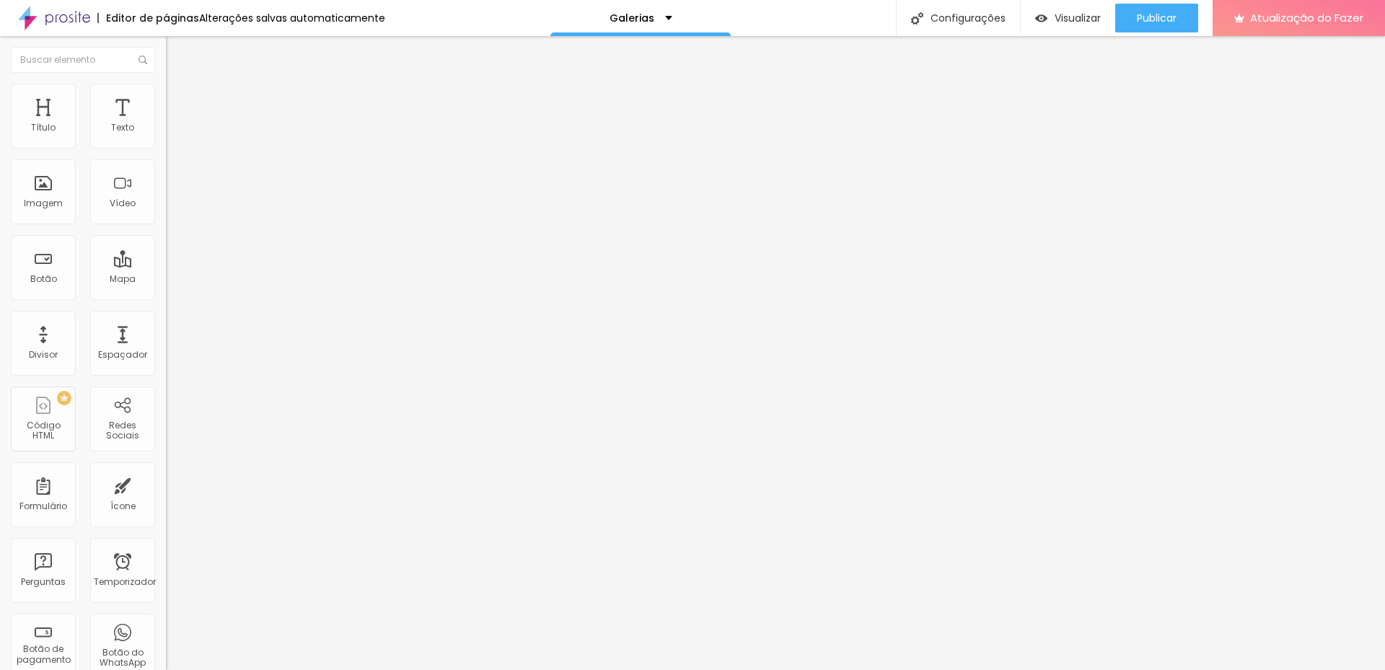
click at [166, 89] on img at bounding box center [172, 90] width 13 height 13
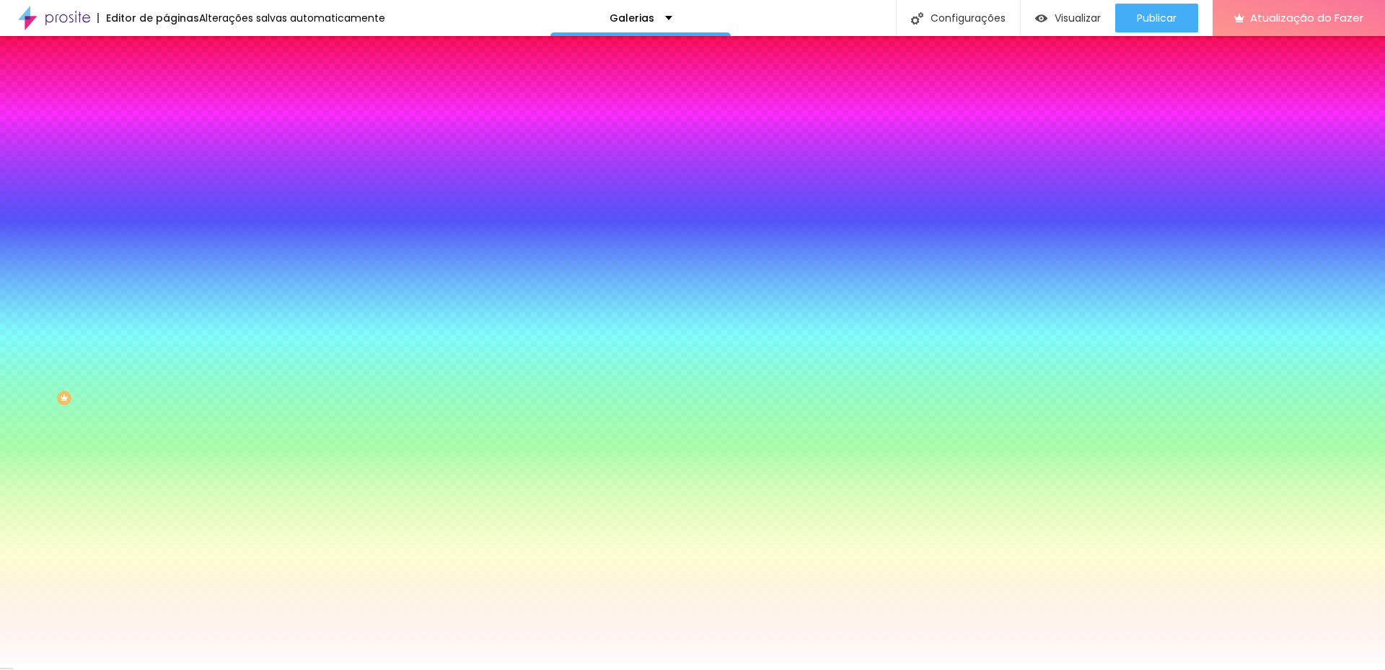
click at [166, 84] on li "Conteúdo" at bounding box center [249, 76] width 166 height 14
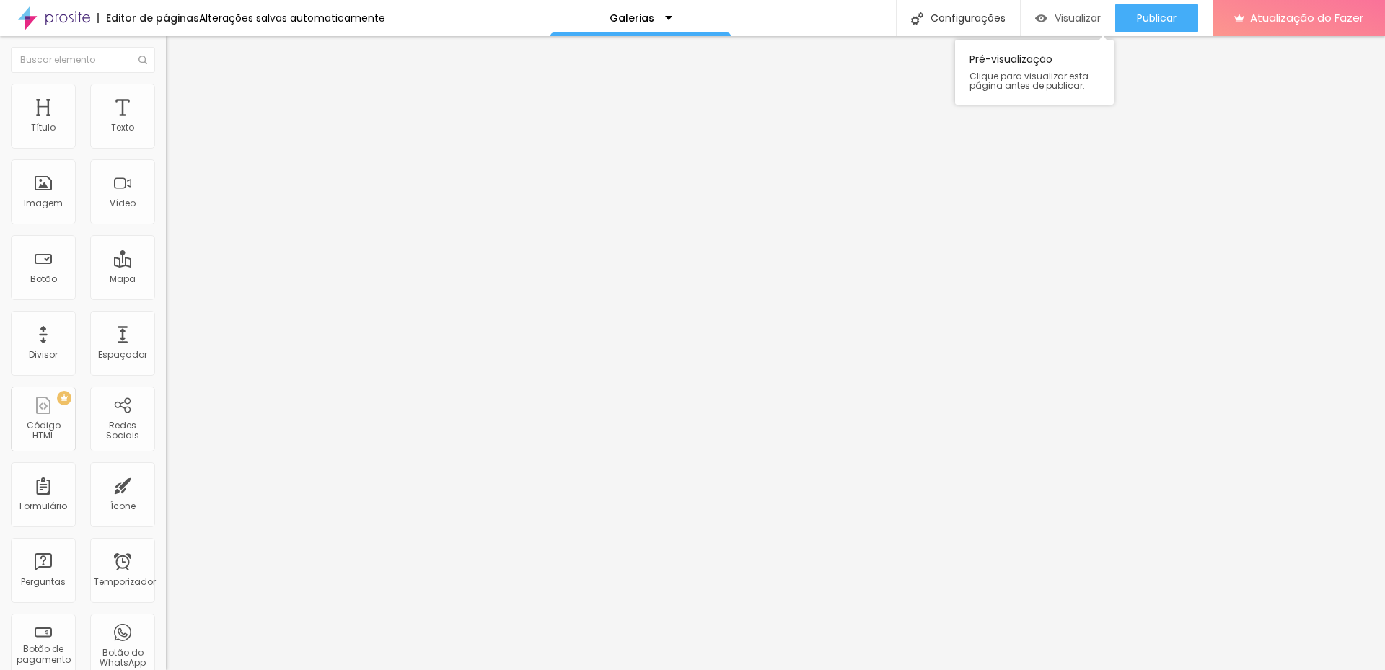
click at [1048, 19] on div "Visualizar" at bounding box center [1068, 18] width 66 height 12
click at [669, 19] on div "Galerias" at bounding box center [640, 18] width 180 height 36
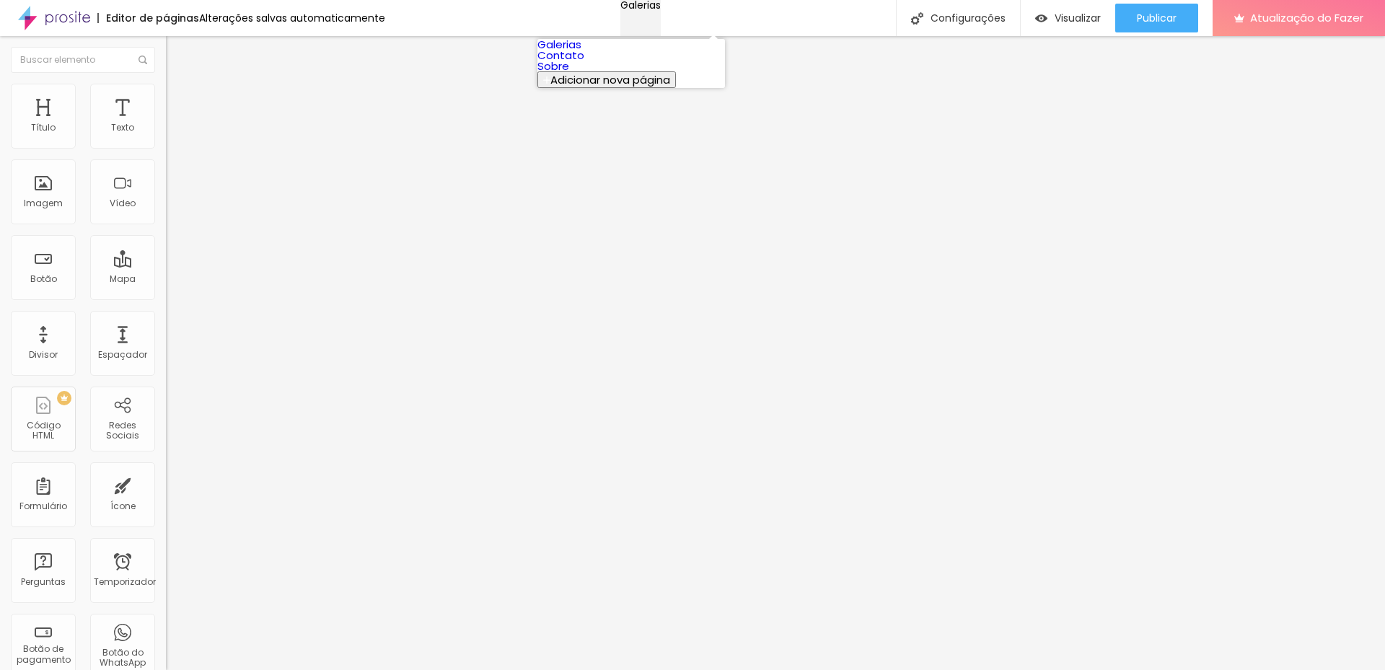
click at [661, 10] on div "Galerias" at bounding box center [640, 5] width 40 height 10
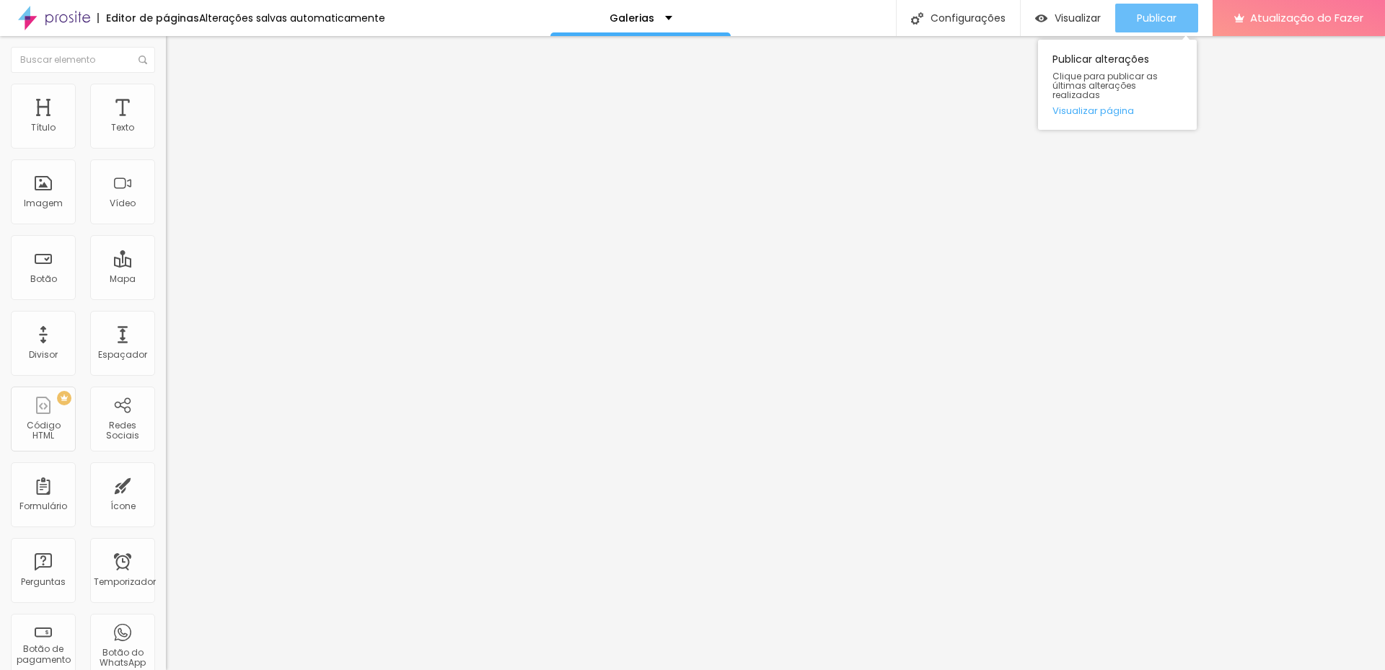
click at [1150, 14] on font "Publicar" at bounding box center [1157, 18] width 40 height 14
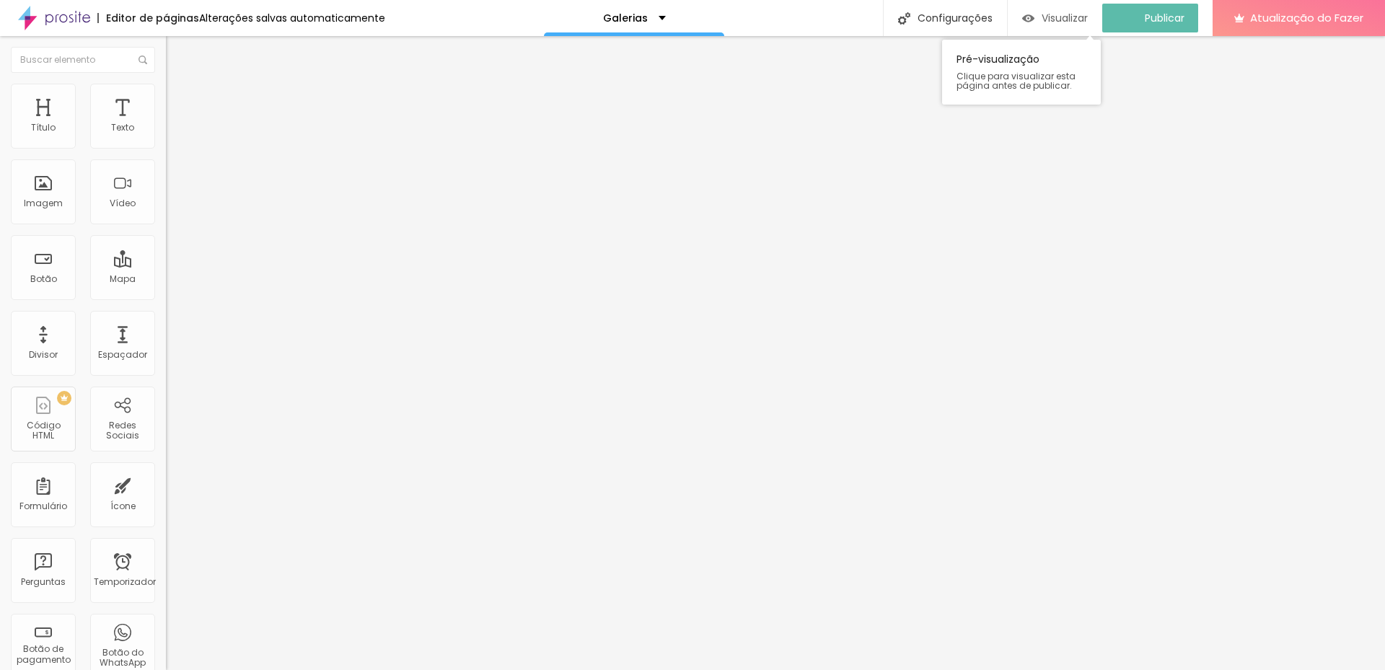
click at [1056, 20] on font "Visualizar" at bounding box center [1065, 18] width 46 height 14
click at [166, 92] on li "Estilo" at bounding box center [249, 91] width 166 height 14
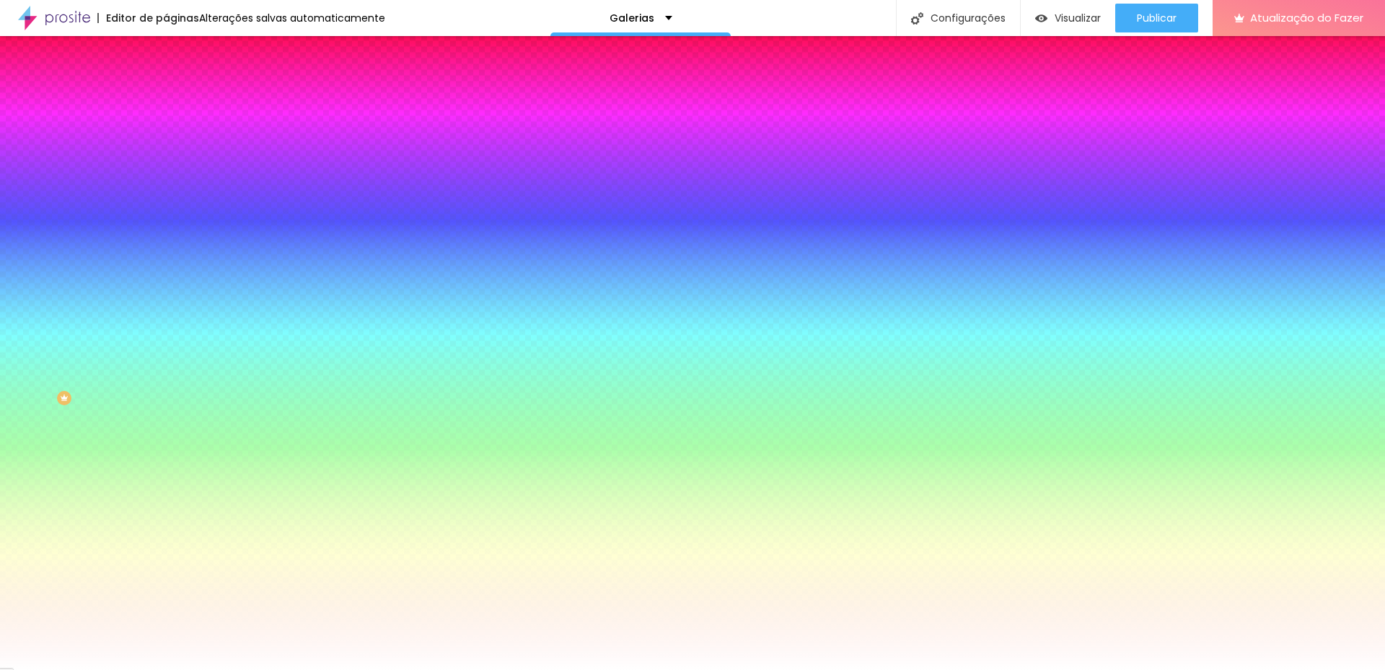
click at [166, 98] on img at bounding box center [172, 104] width 13 height 13
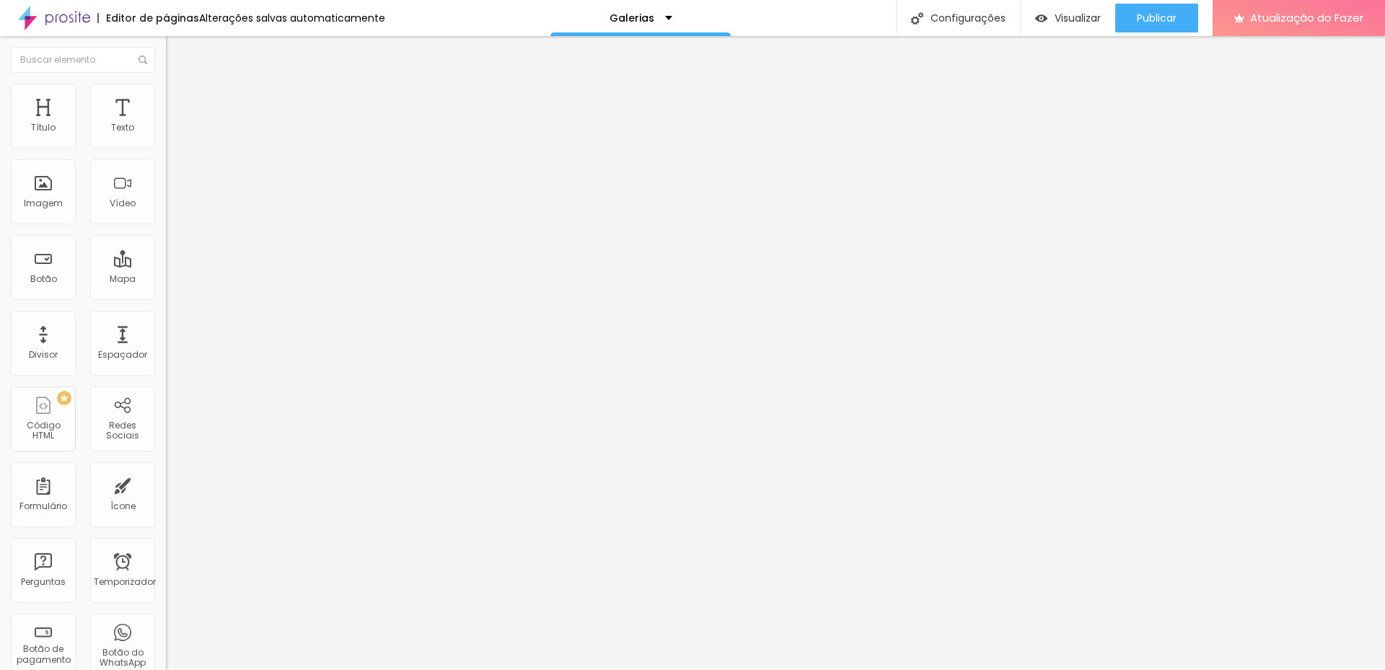
click at [166, 84] on li "Conteúdo" at bounding box center [249, 76] width 166 height 14
click at [177, 58] on img "button" at bounding box center [183, 53] width 12 height 12
click at [64, 291] on div "Botão" at bounding box center [43, 267] width 65 height 65
click at [49, 285] on font "Botão" at bounding box center [43, 279] width 27 height 12
click at [110, 270] on div "Mapa" at bounding box center [122, 267] width 65 height 65
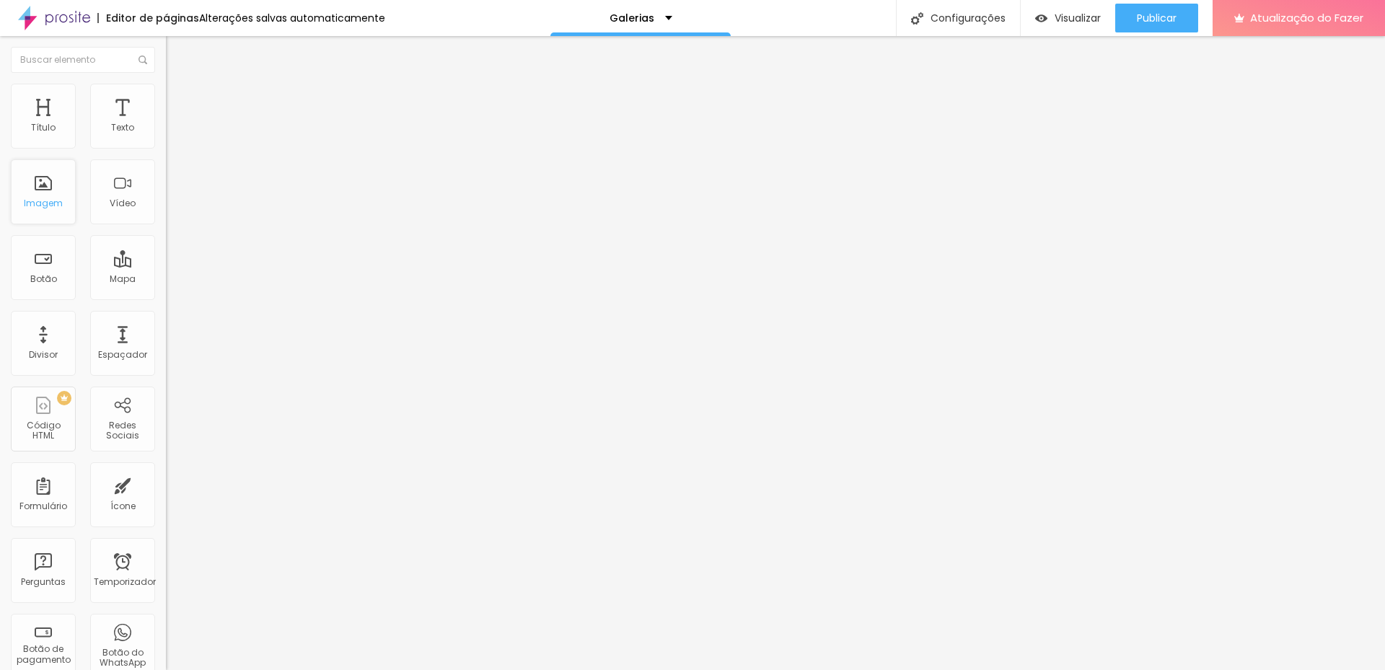
click at [58, 213] on div "Imagem" at bounding box center [43, 191] width 65 height 65
click at [179, 100] on font "Estilo" at bounding box center [190, 93] width 22 height 12
click at [166, 98] on li "Avançado" at bounding box center [249, 105] width 166 height 14
click at [166, 82] on img at bounding box center [172, 75] width 13 height 13
click at [1157, 27] on div "Publicar" at bounding box center [1157, 18] width 40 height 29
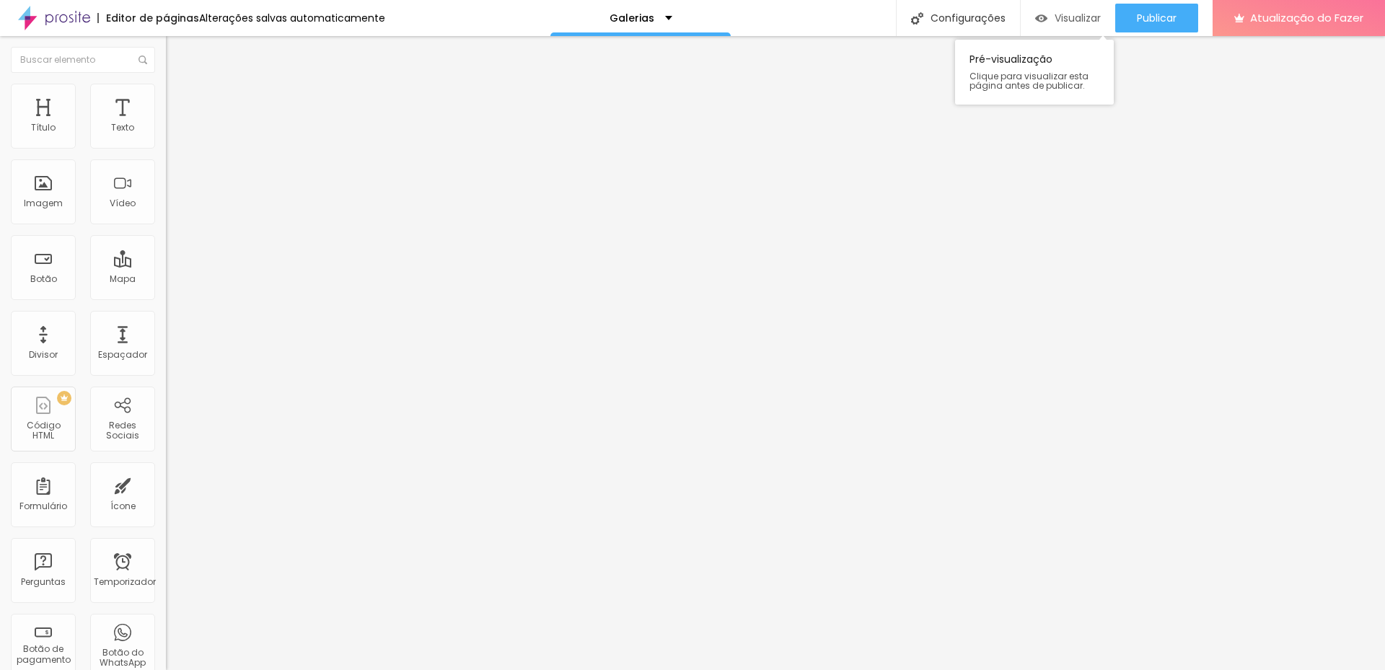
click at [1063, 14] on font "Visualizar" at bounding box center [1078, 18] width 46 height 14
click at [166, 226] on font "Original" at bounding box center [183, 220] width 35 height 12
click at [166, 234] on span "Cinema" at bounding box center [184, 228] width 36 height 12
click at [166, 248] on span "Padrão" at bounding box center [182, 242] width 32 height 12
click at [166, 257] on font "Quadrado" at bounding box center [189, 251] width 47 height 12
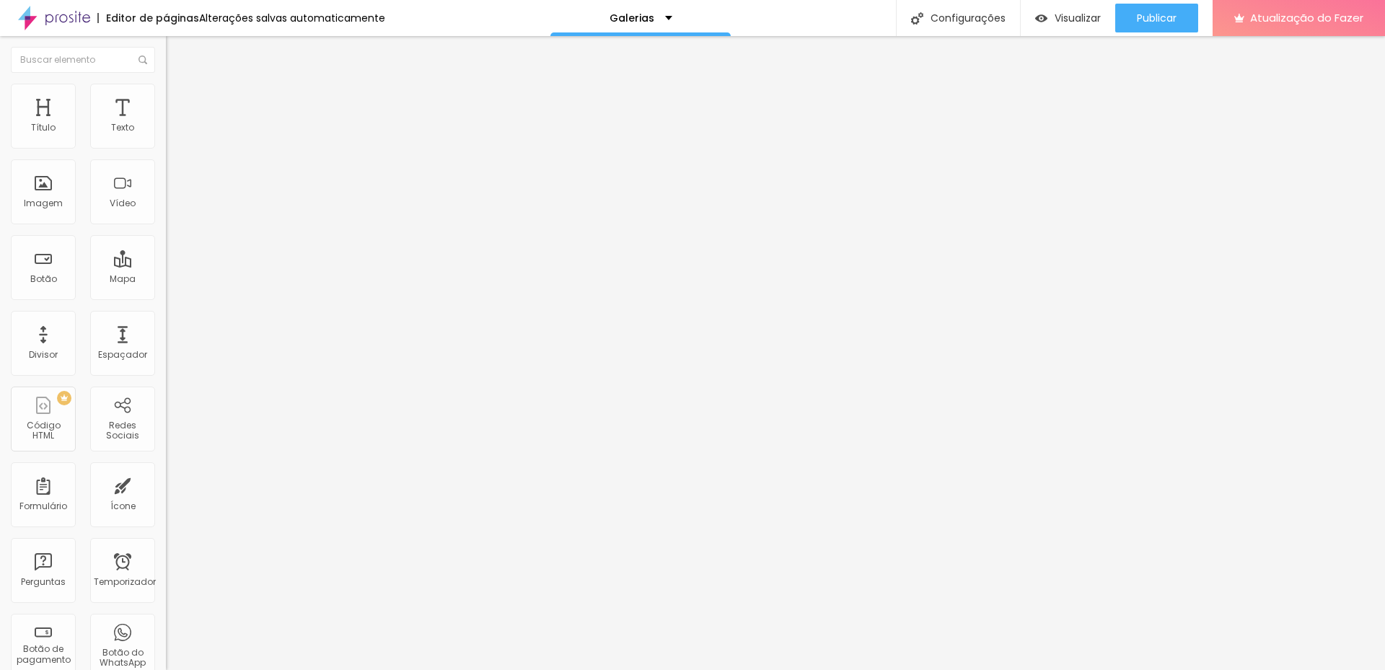
click at [166, 265] on span "Original" at bounding box center [183, 259] width 35 height 12
click at [166, 252] on font "Quadrado" at bounding box center [189, 245] width 47 height 12
click at [166, 243] on span "Padrão" at bounding box center [182, 237] width 32 height 12
click at [166, 255] on div "Quadrado 1:1" at bounding box center [249, 251] width 166 height 9
click at [166, 243] on span "Padrão" at bounding box center [182, 237] width 32 height 12
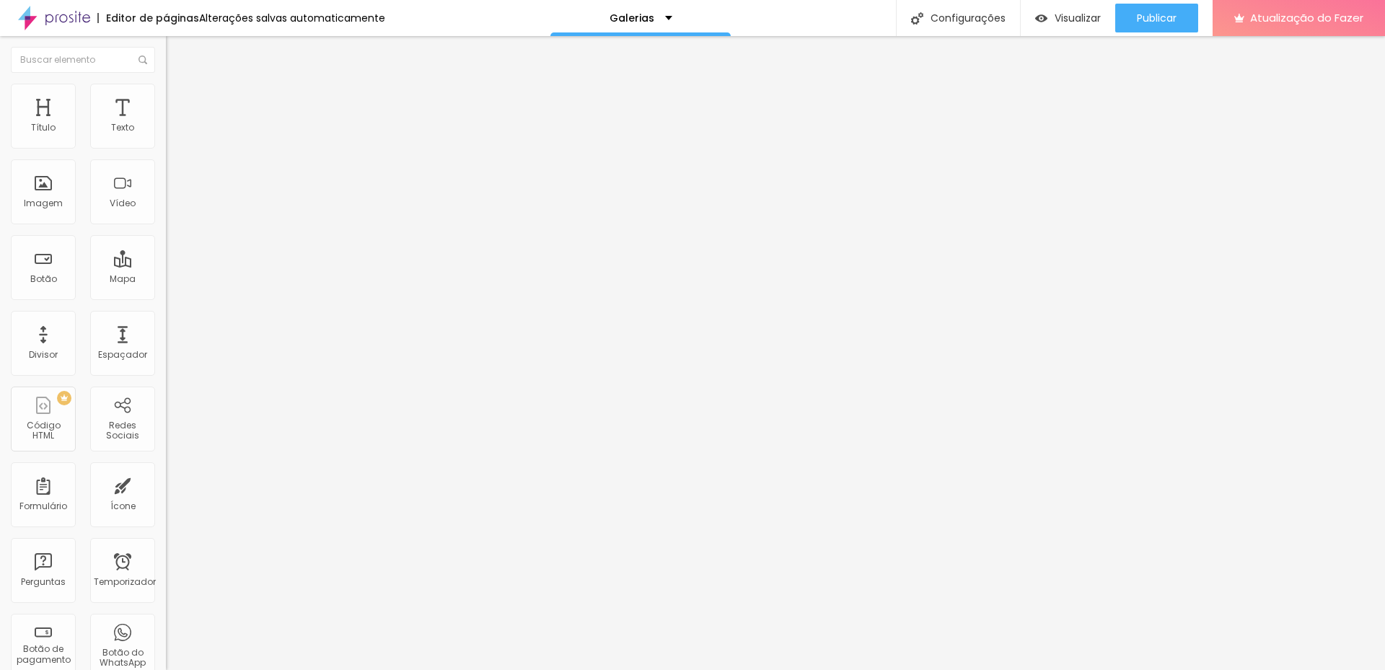
click at [258, 669] on div "Subindo 0/0 arquivos" at bounding box center [692, 674] width 1385 height 9
click at [179, 100] on font "Estilo" at bounding box center [190, 93] width 22 height 12
type input "7"
type input "26"
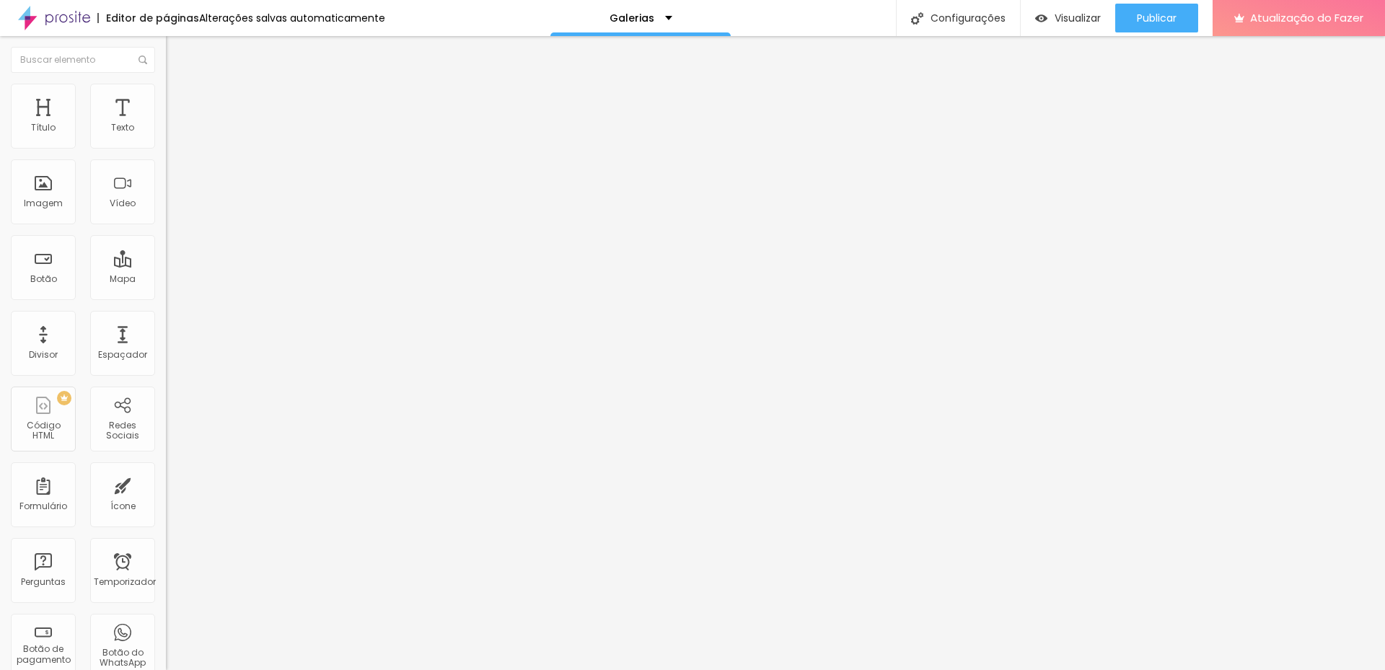
type input "26"
type input "53"
type input "69"
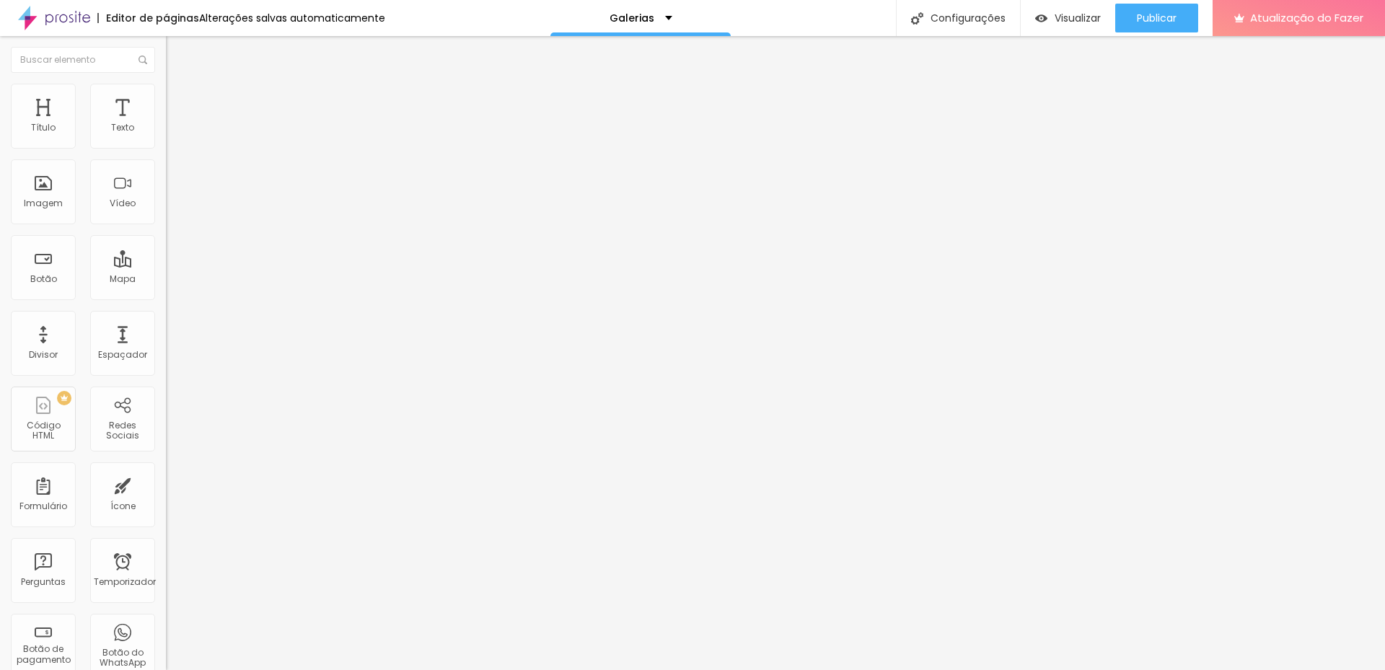
type input "81"
type input "87"
type input "95"
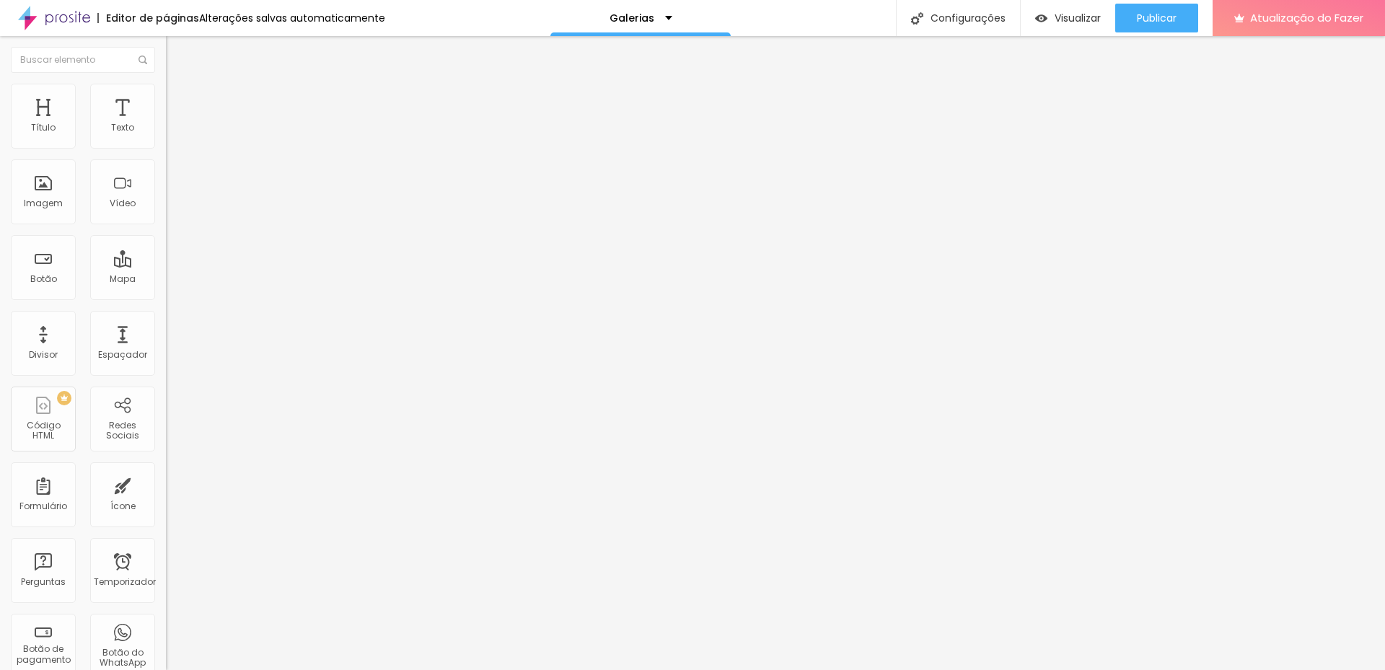
type input "95"
type input "105"
type input "114"
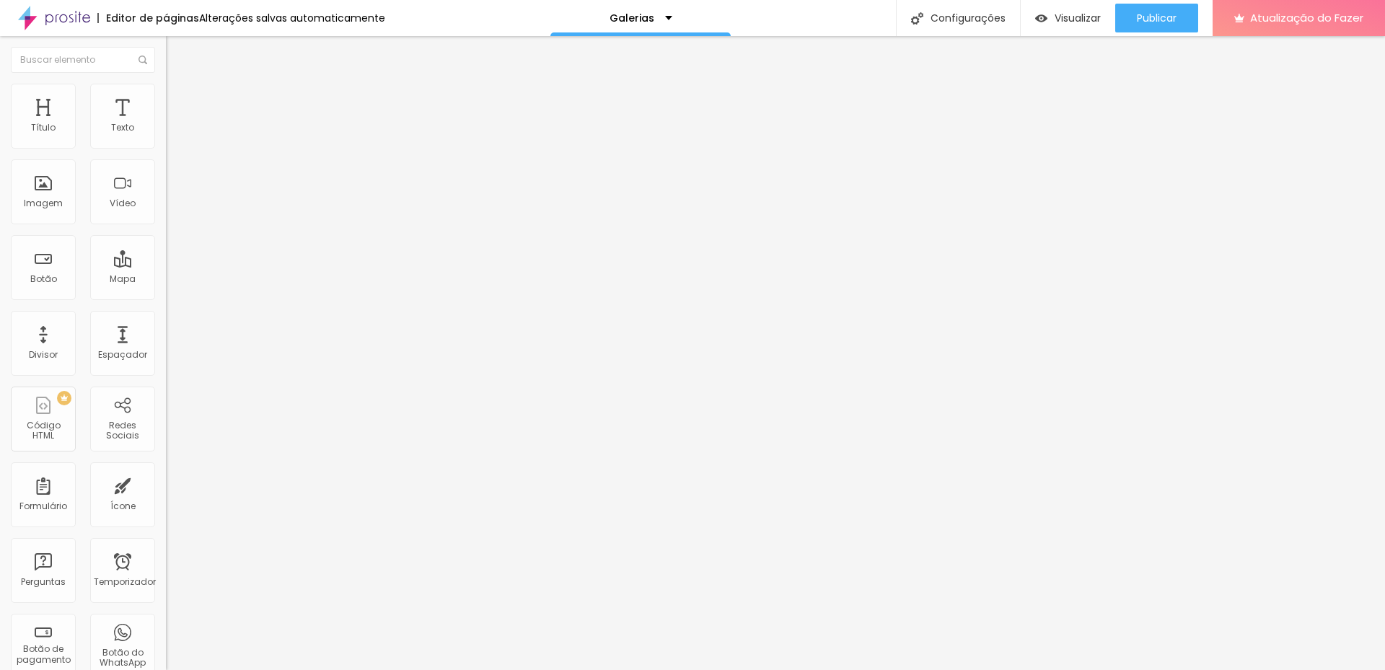
type input "122"
type input "127"
type input "133"
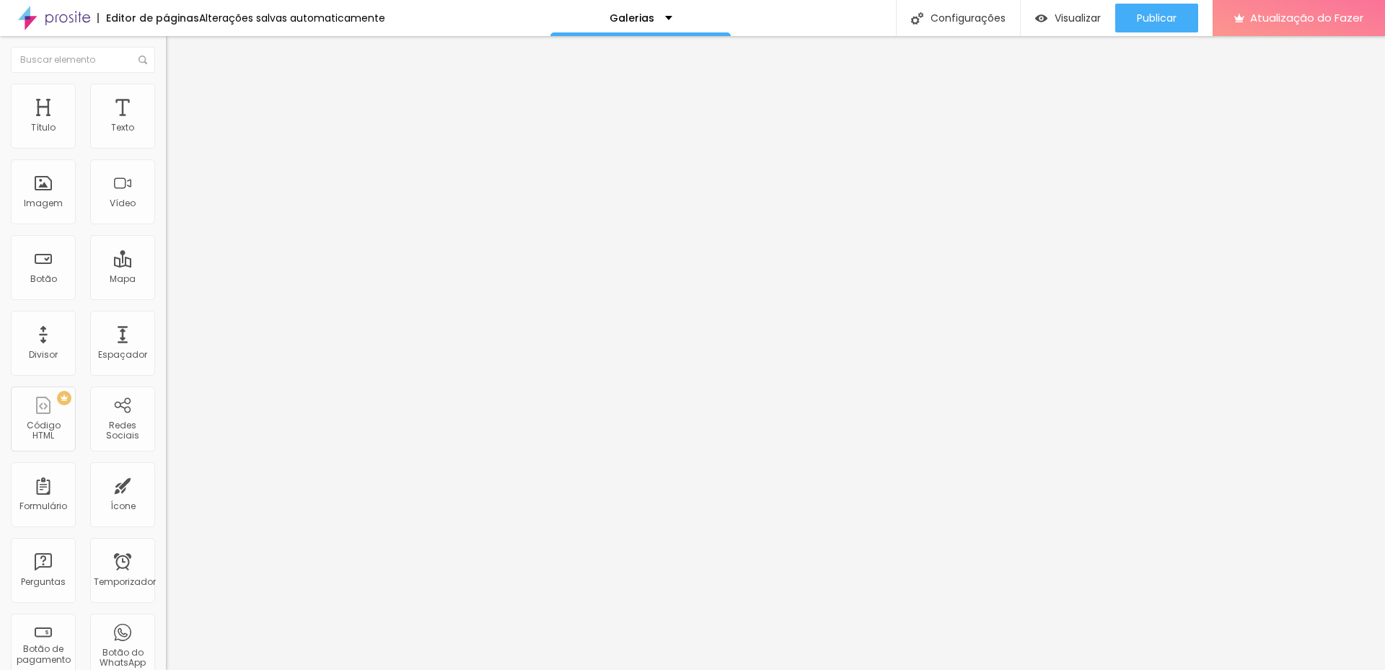
type input "133"
type input "138"
type input "142"
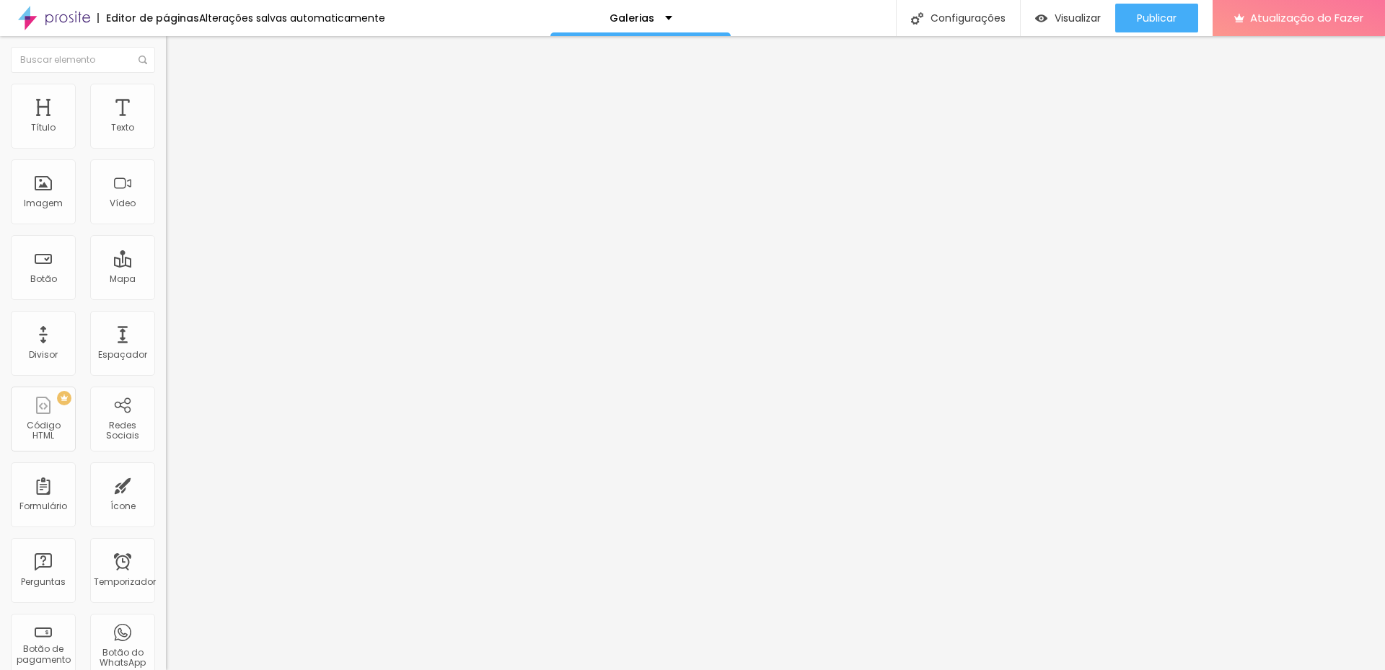
type input "148"
type input "153"
type input "161"
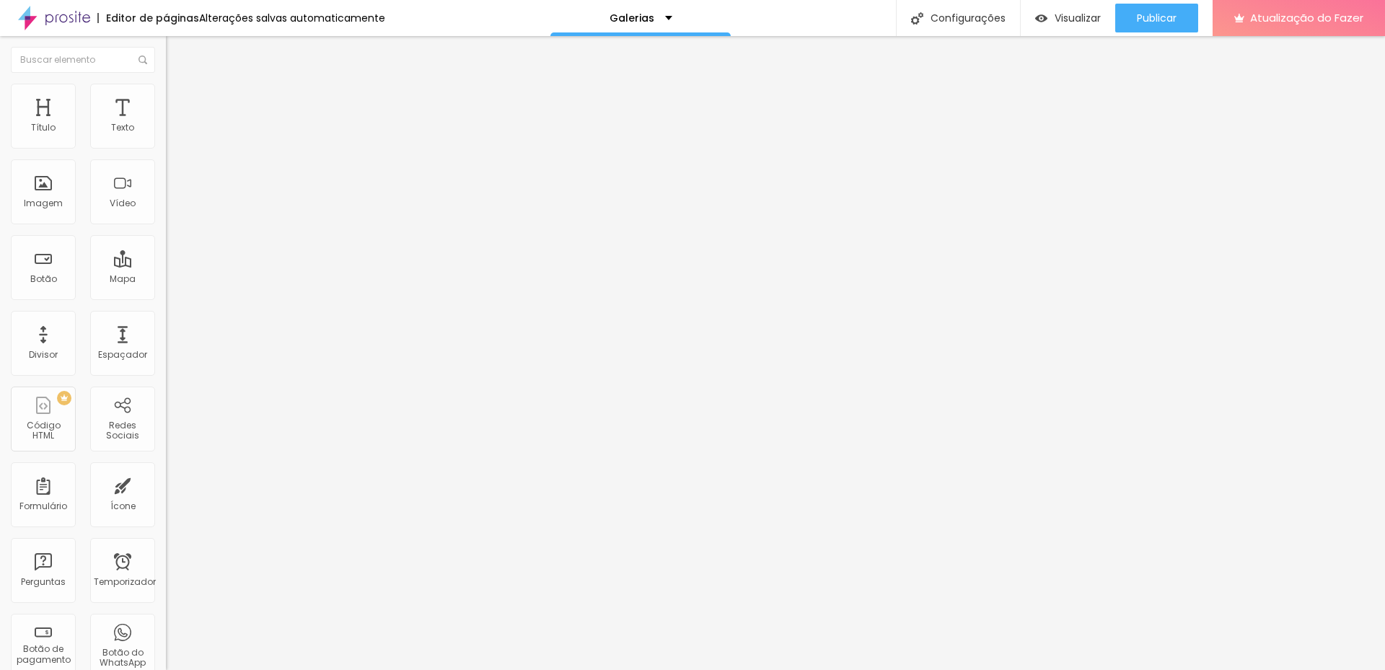
type input "161"
type input "165"
type input "168"
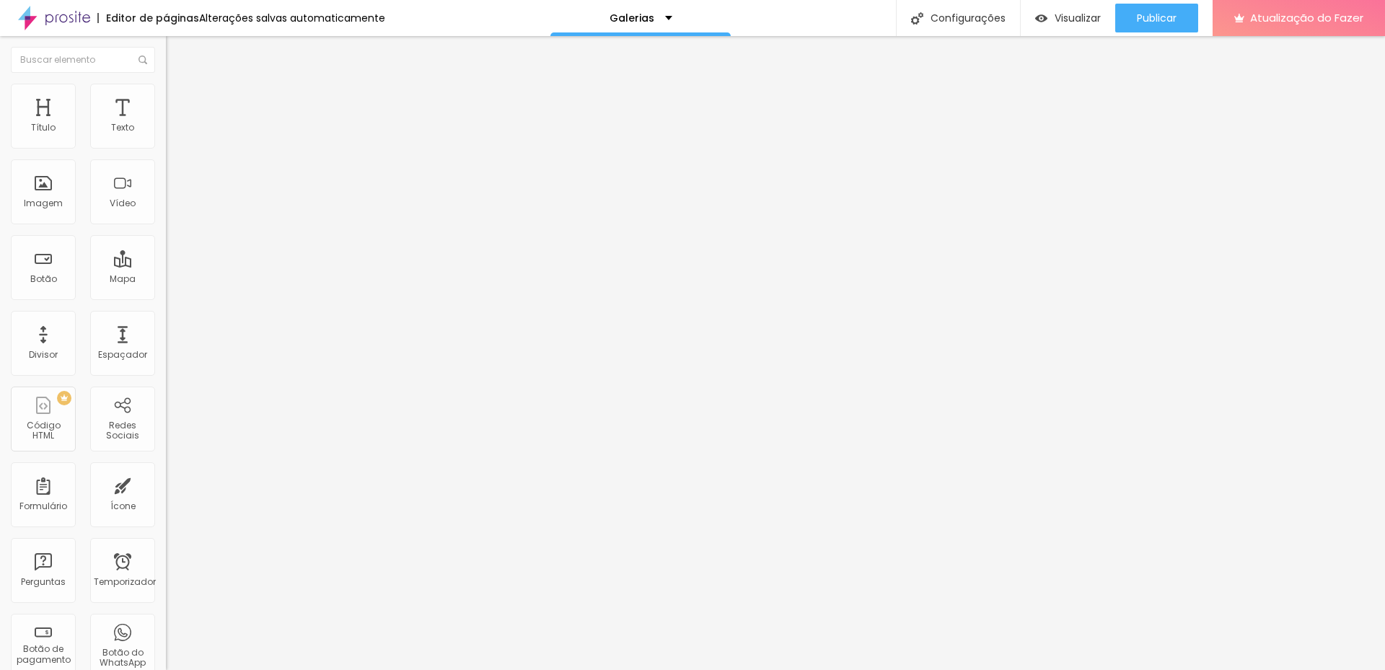
type input "170"
type input "173"
type input "174"
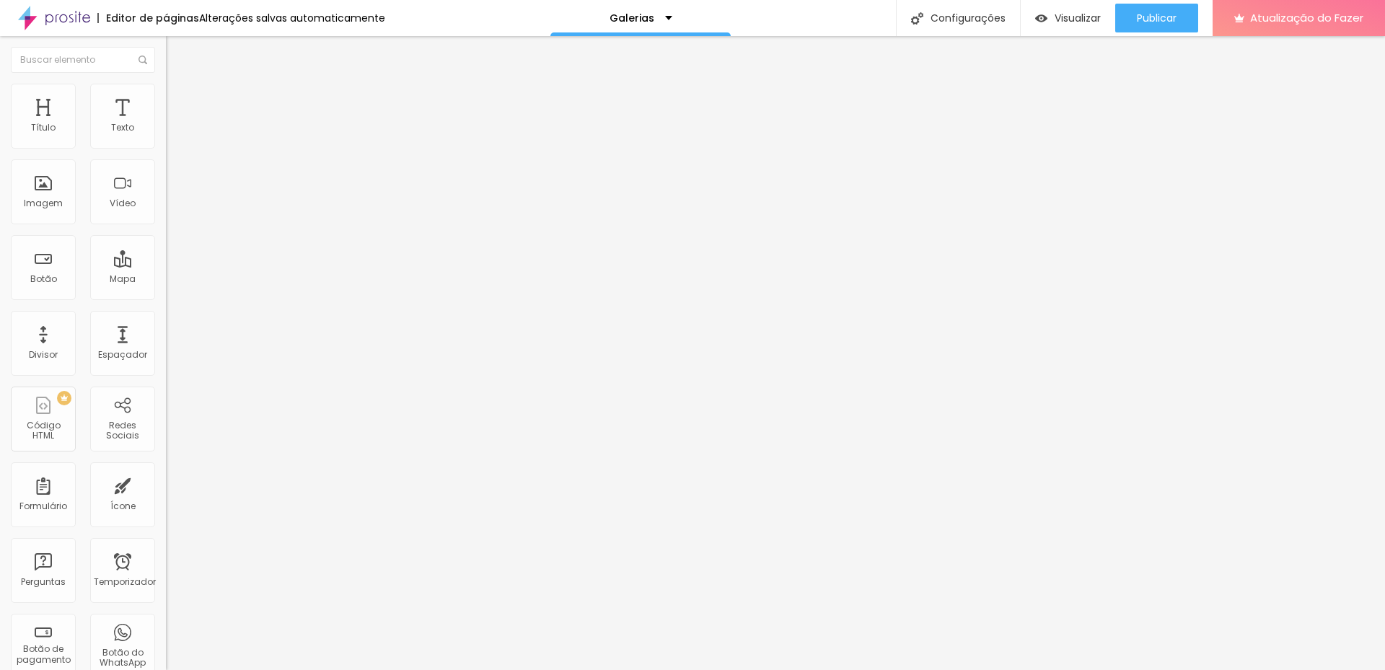
type input "174"
type input "178"
type input "181"
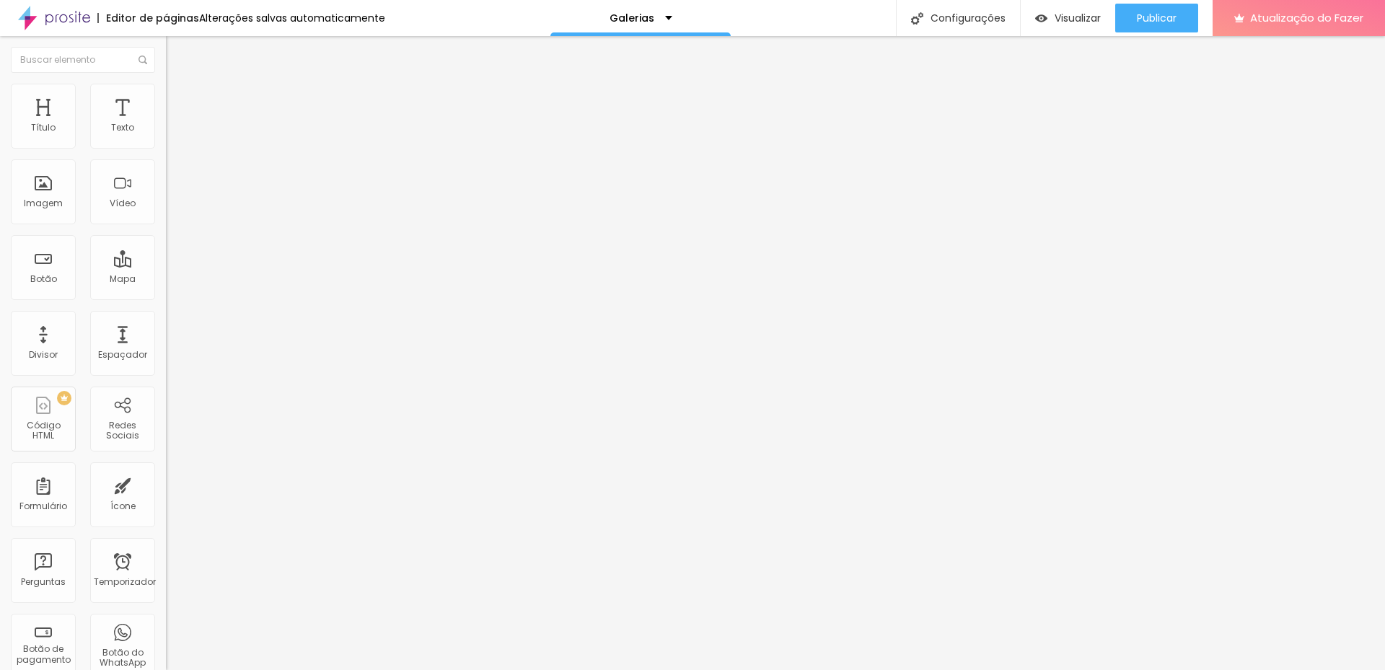
type input "186"
type input "189"
type input "196"
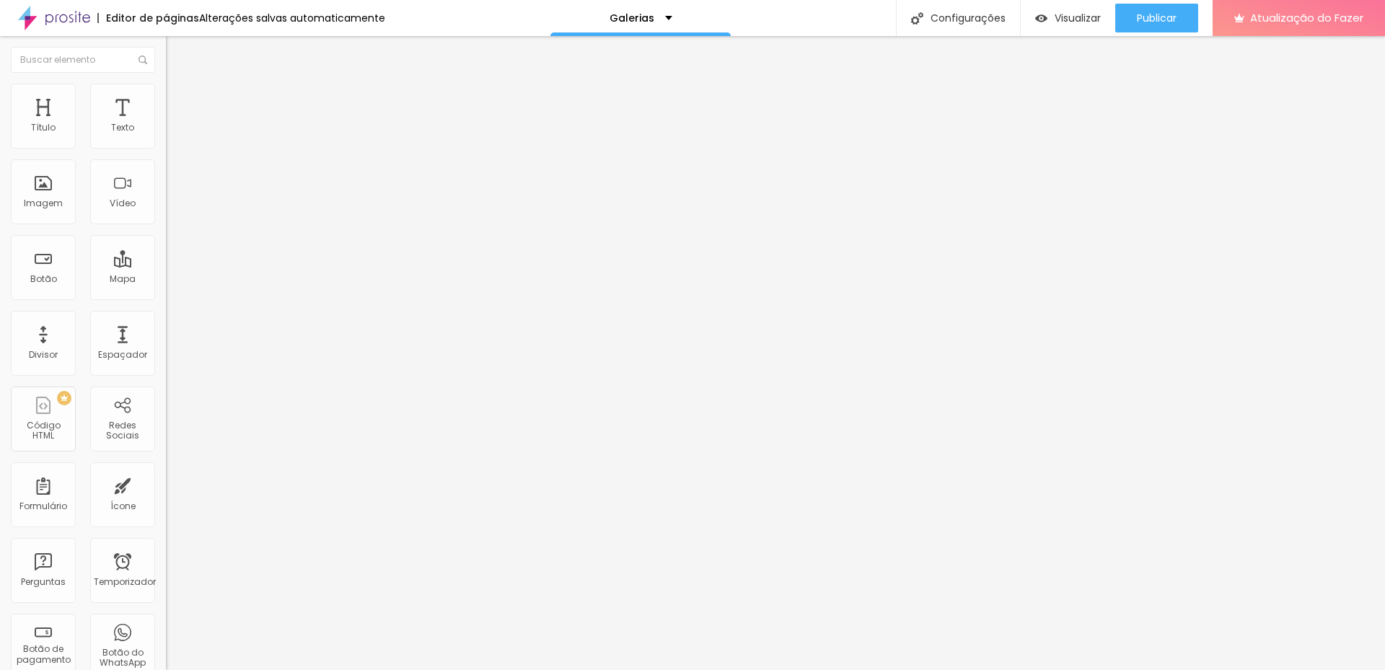
type input "196"
type input "200"
type input "155"
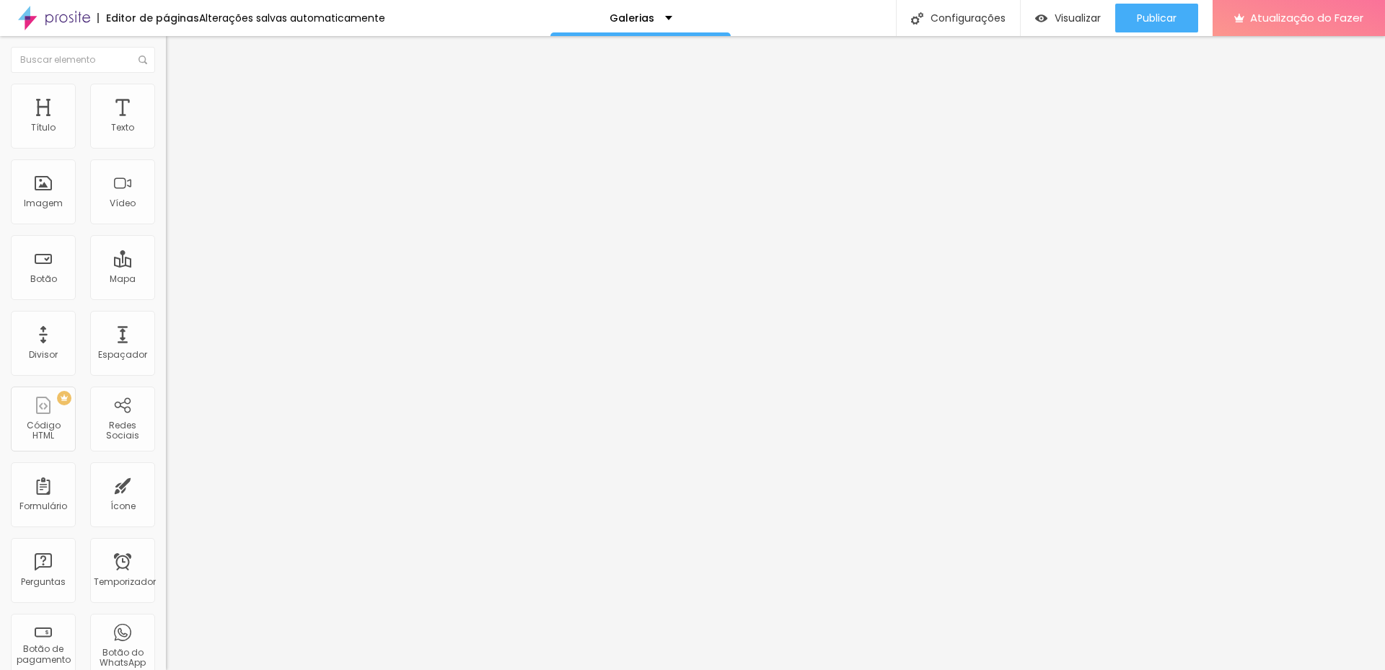
type input "100"
type input "92"
type input "86"
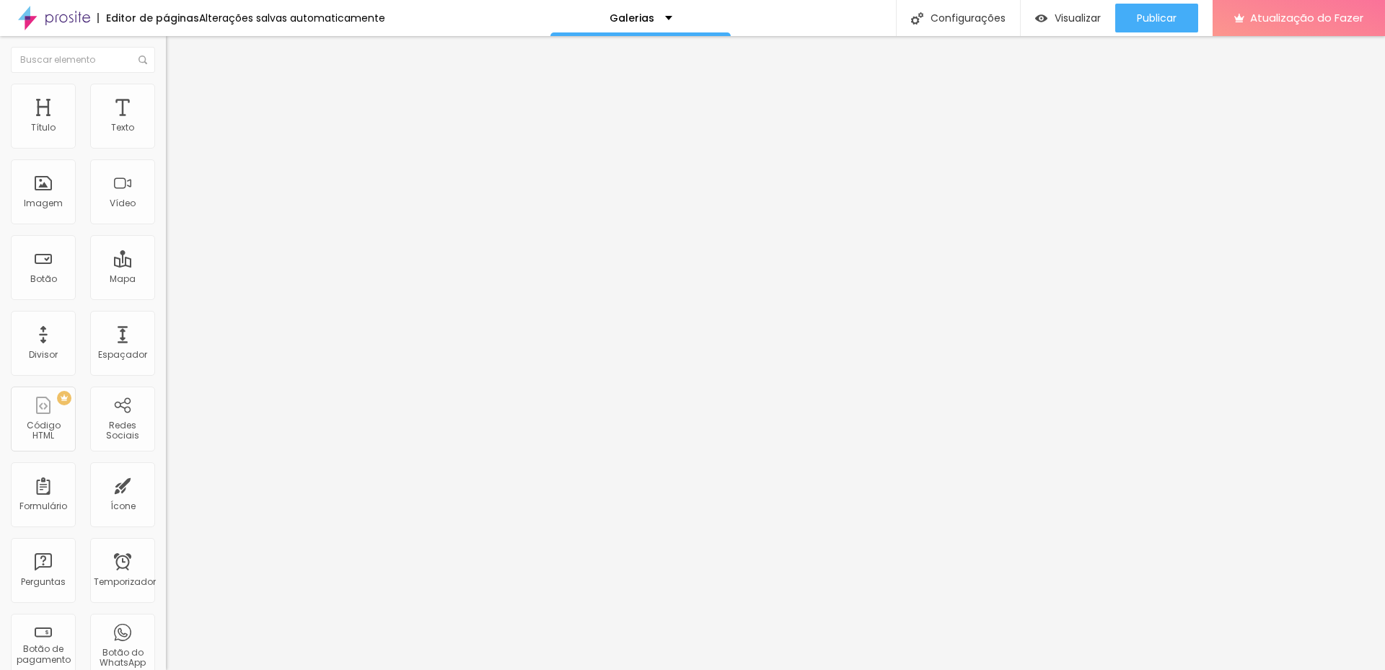
type input "86"
type input "79"
type input "72"
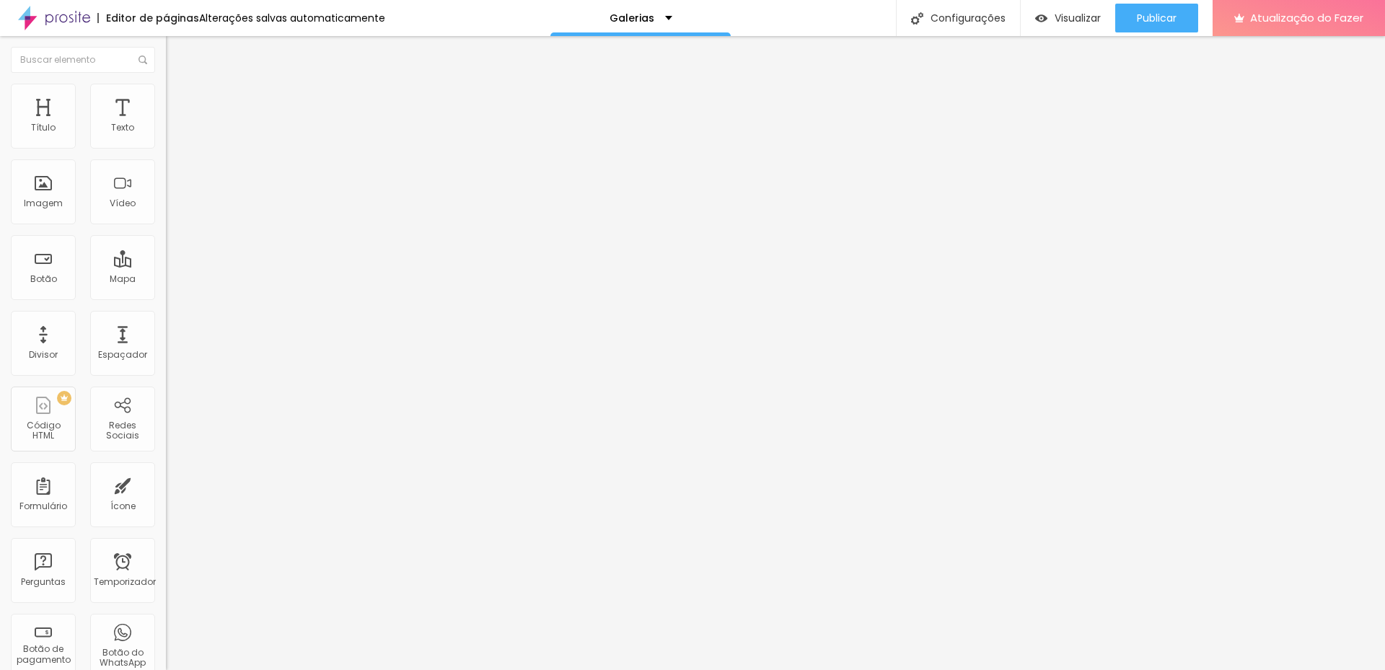
type input "64"
type input "61"
type input "56"
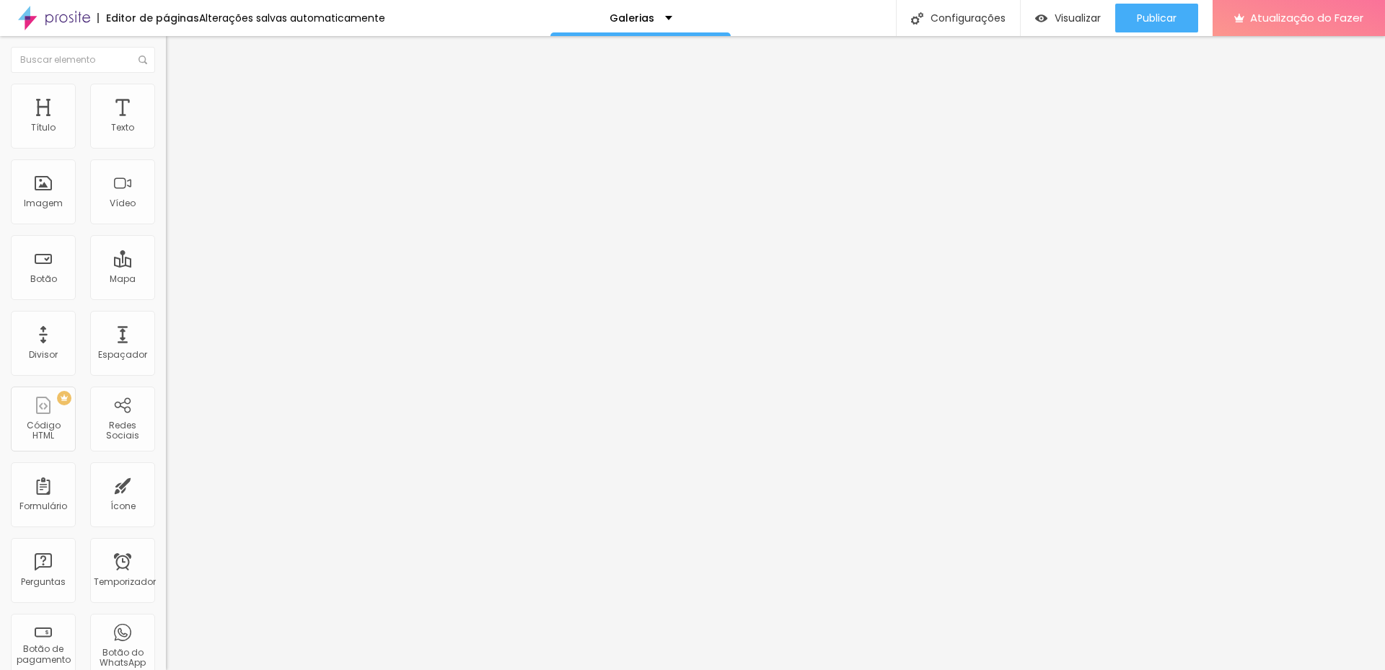
type input "56"
type input "53"
type input "51"
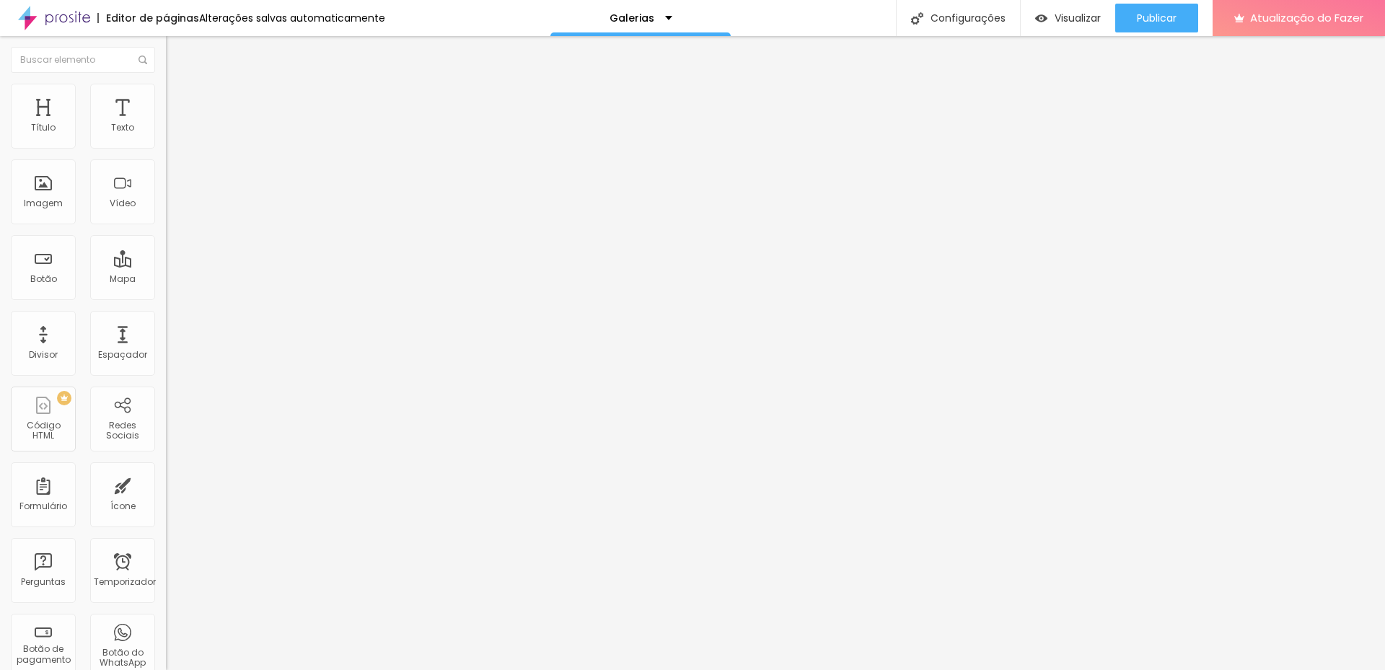
type input "49"
type input "48"
type input "46"
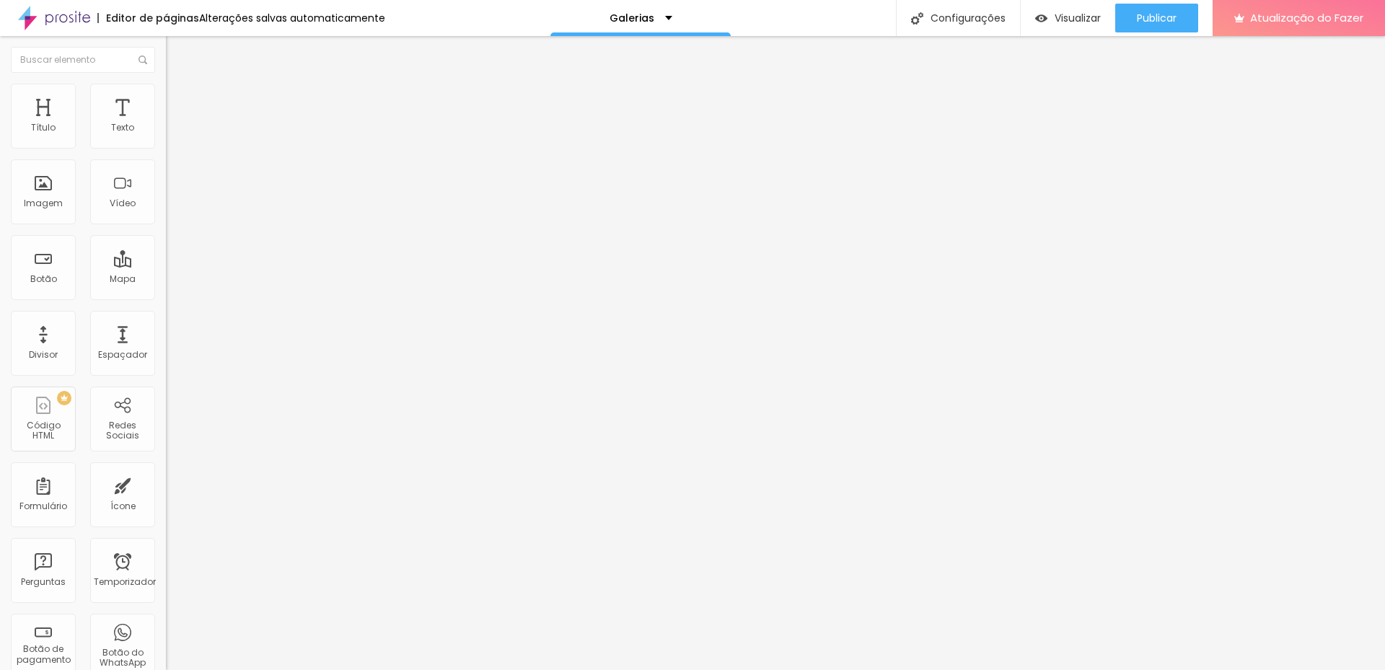
type input "46"
type input "43"
type input "39"
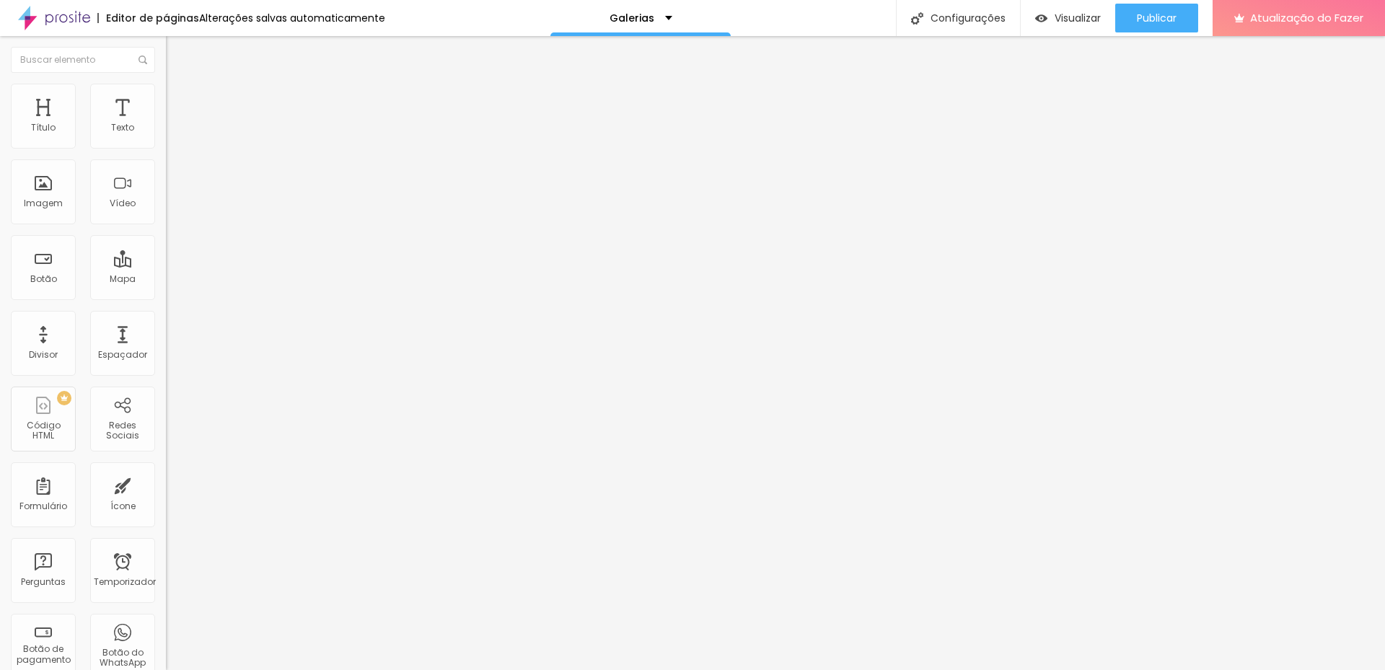
type input "38"
type input "33"
type input "31"
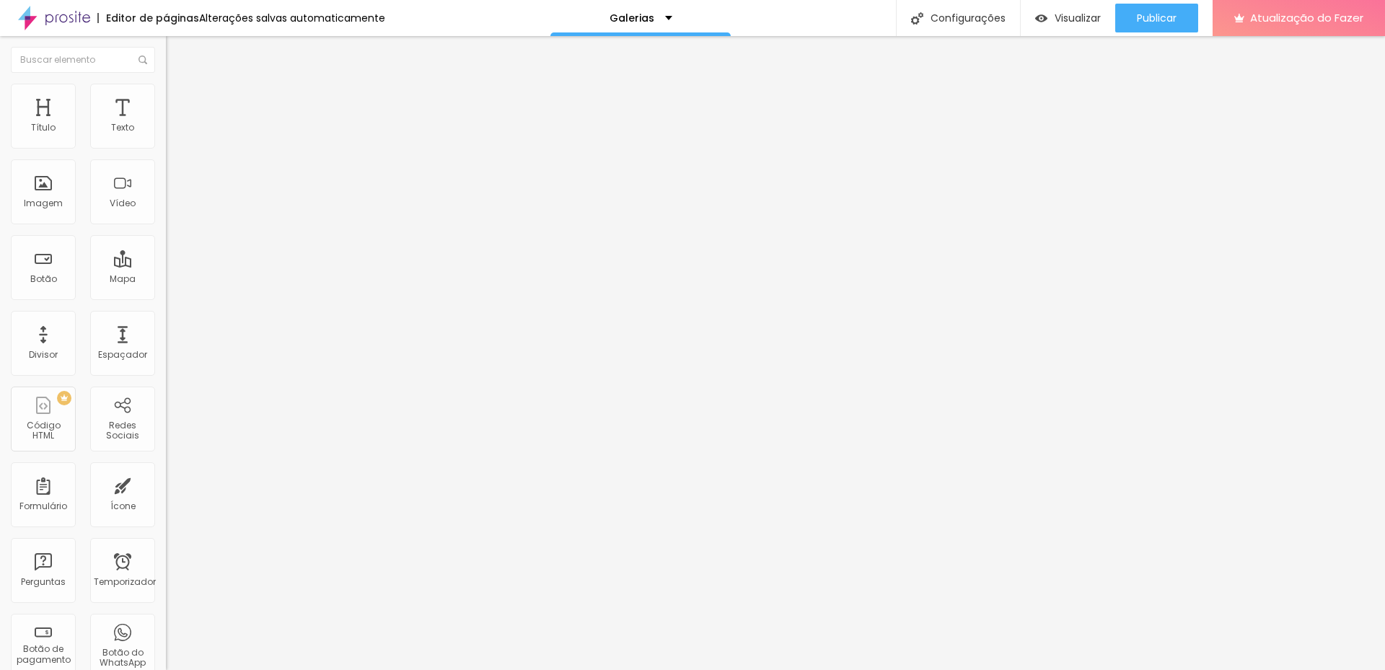
type input "31"
type input "28"
type input "26"
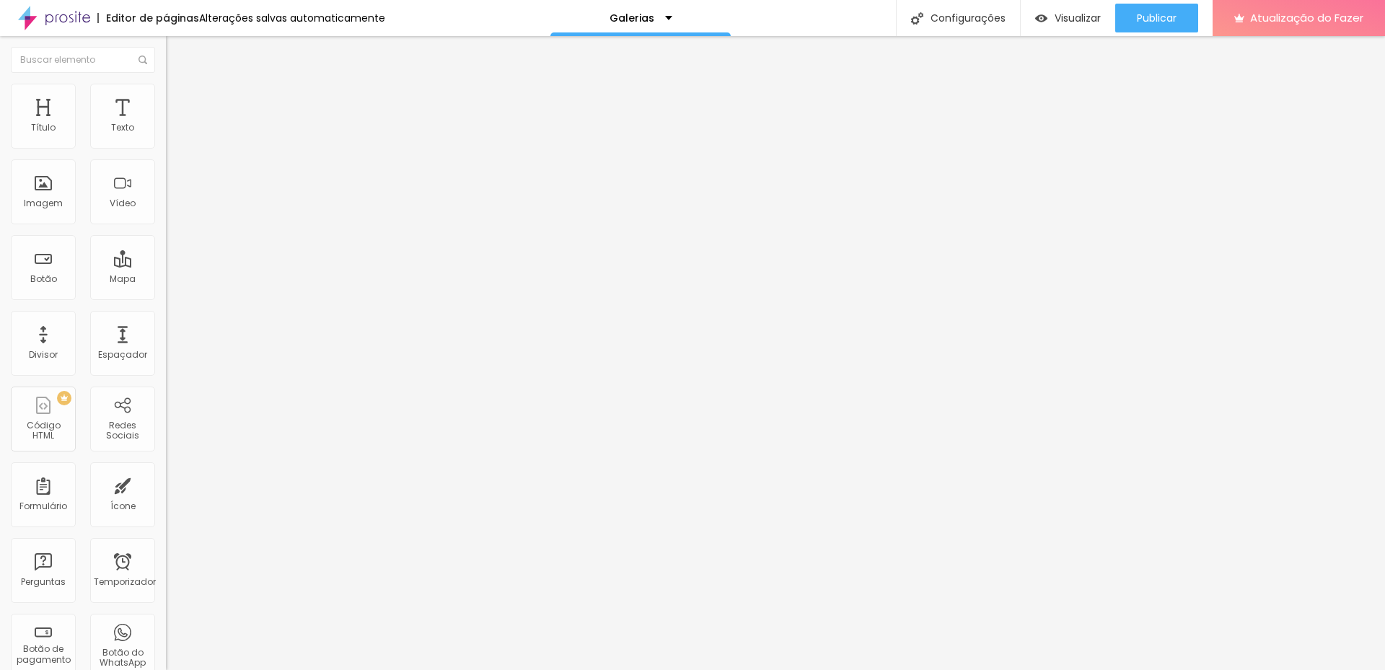
type input "25"
type input "23"
type input "25"
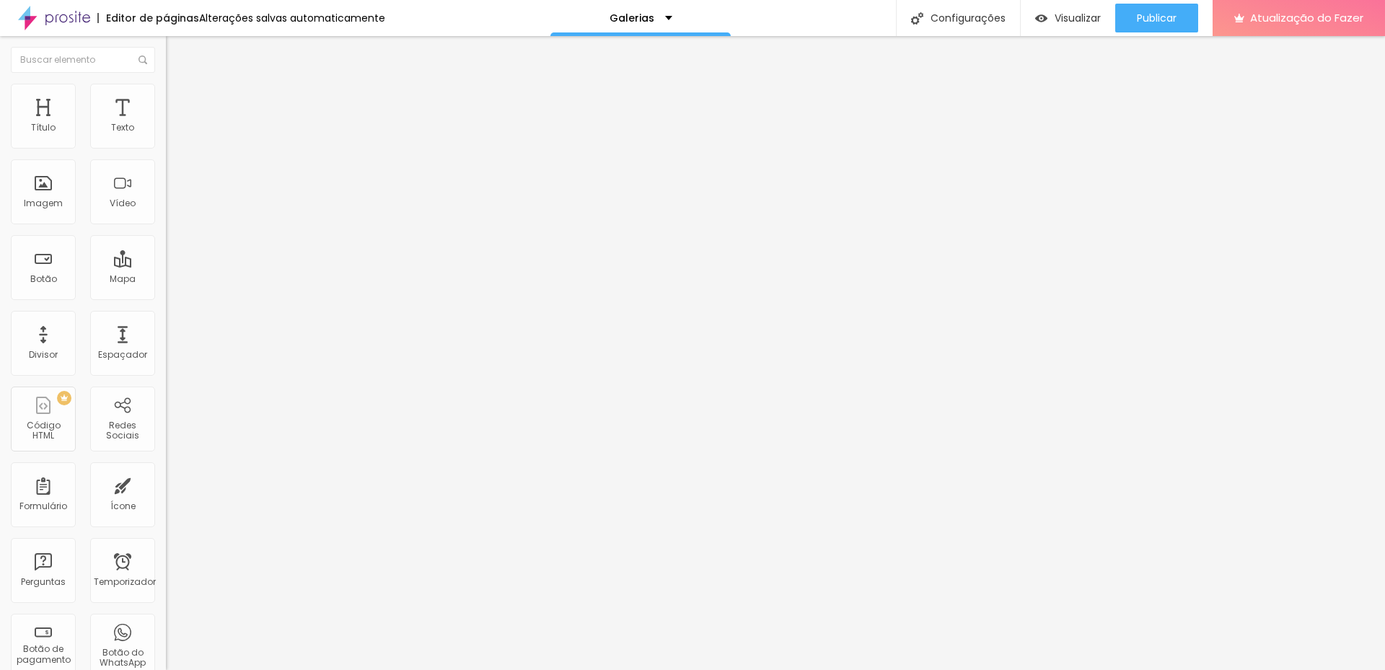
type input "25"
type input "26"
type input "28"
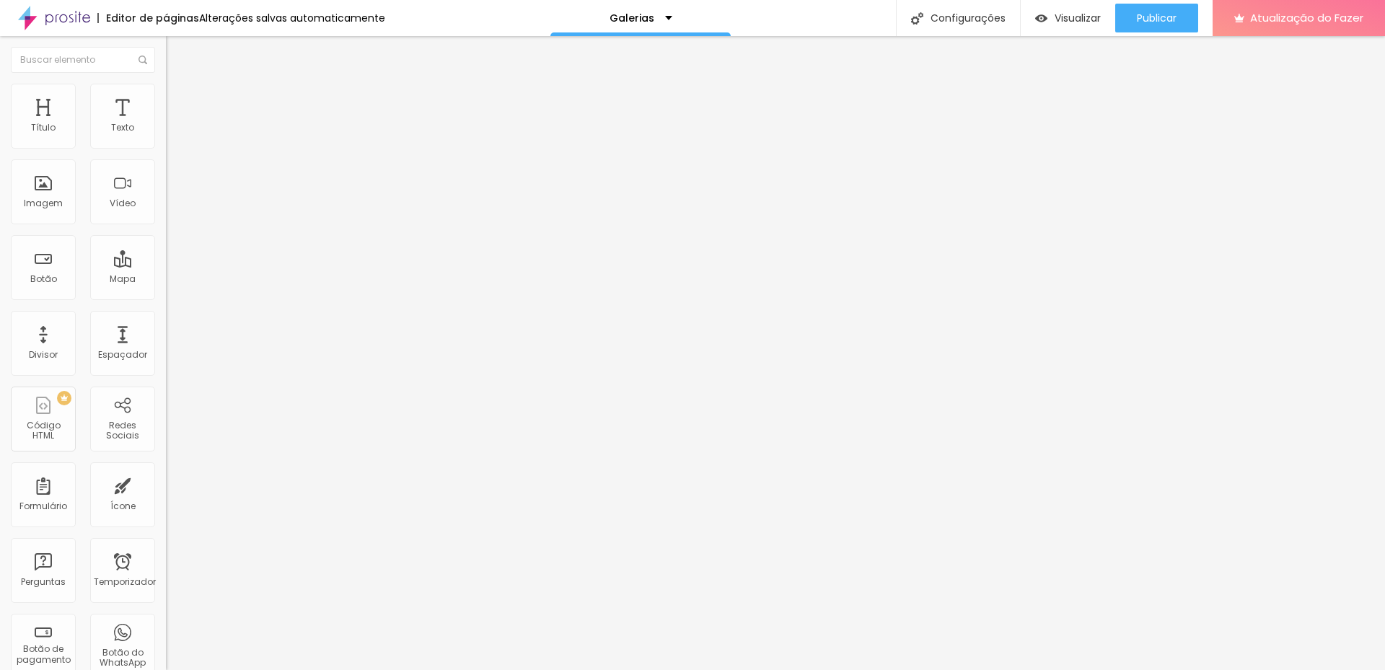
type input "30"
type input "31"
type input "33"
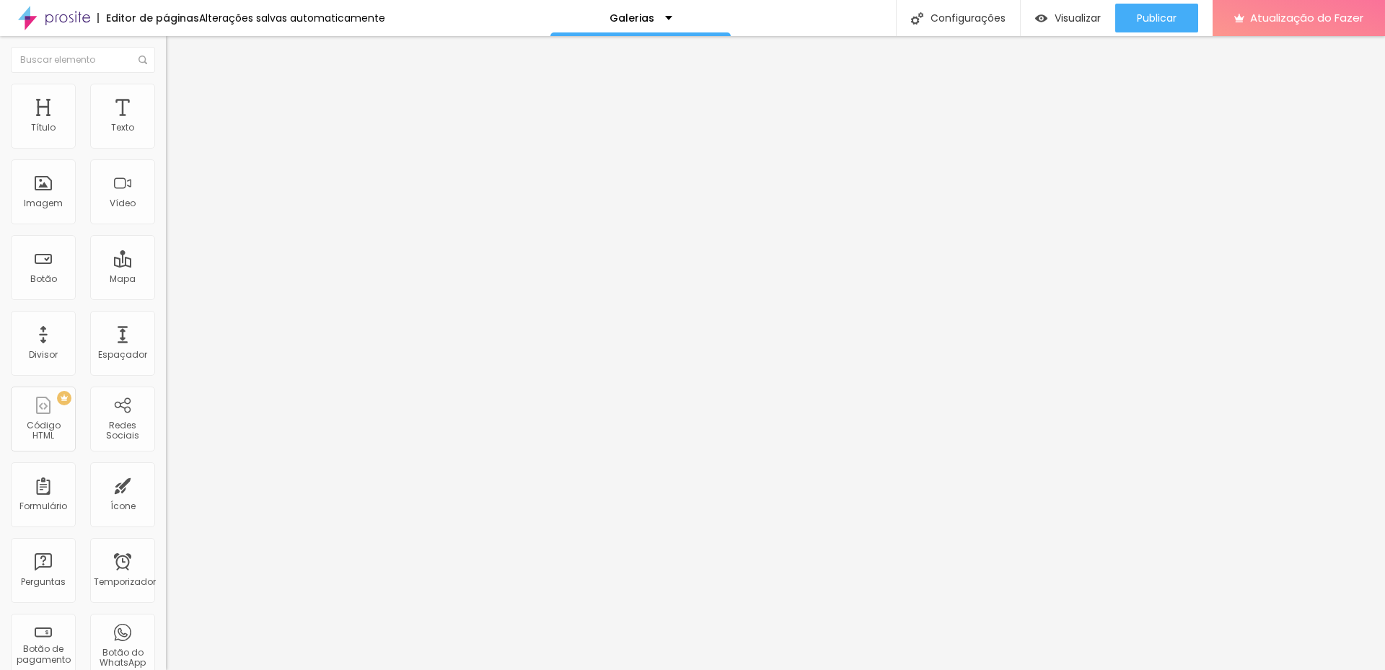
type input "33"
type input "39"
type input "41"
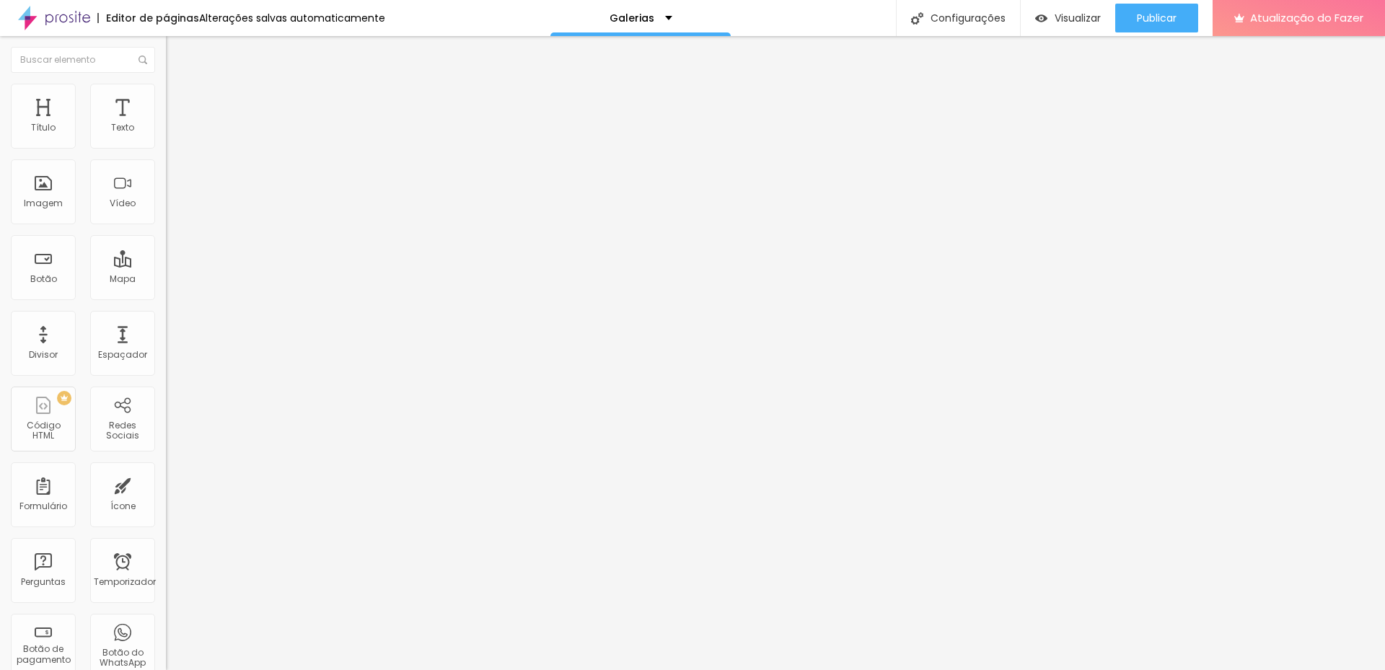
type input "39"
type input "38"
type input "36"
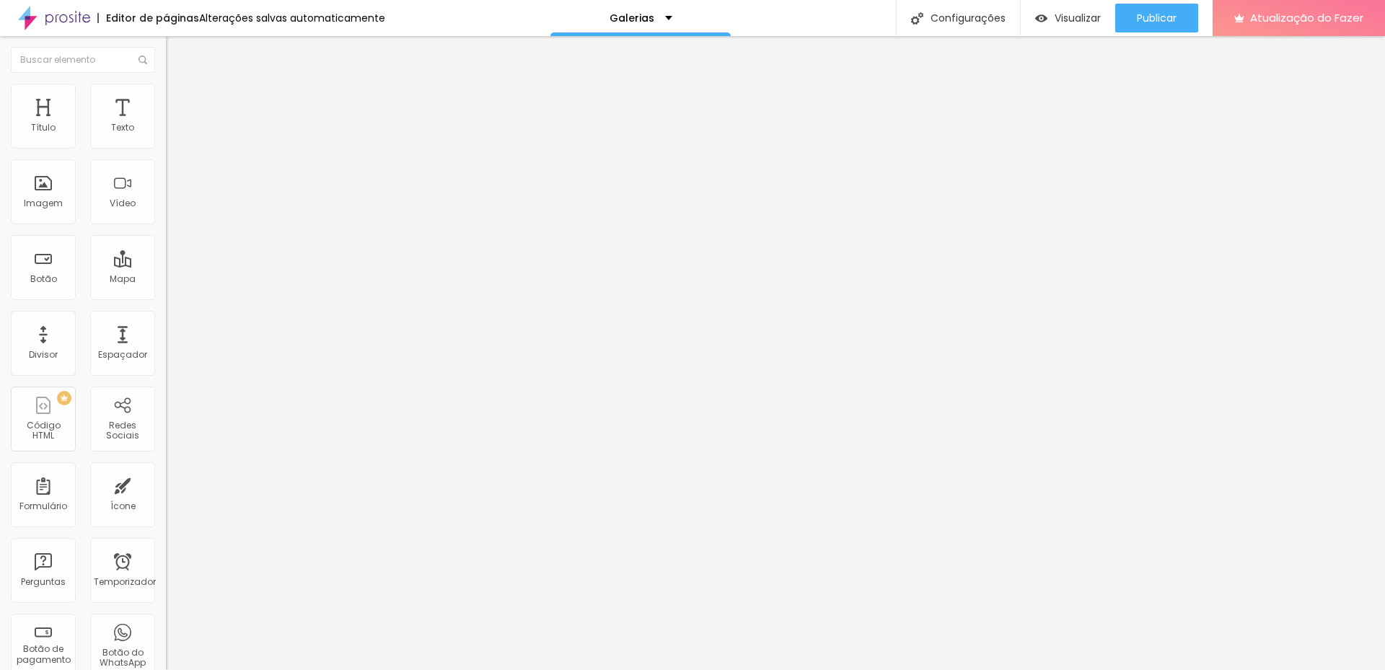
type input "36"
type input "35"
type input "33"
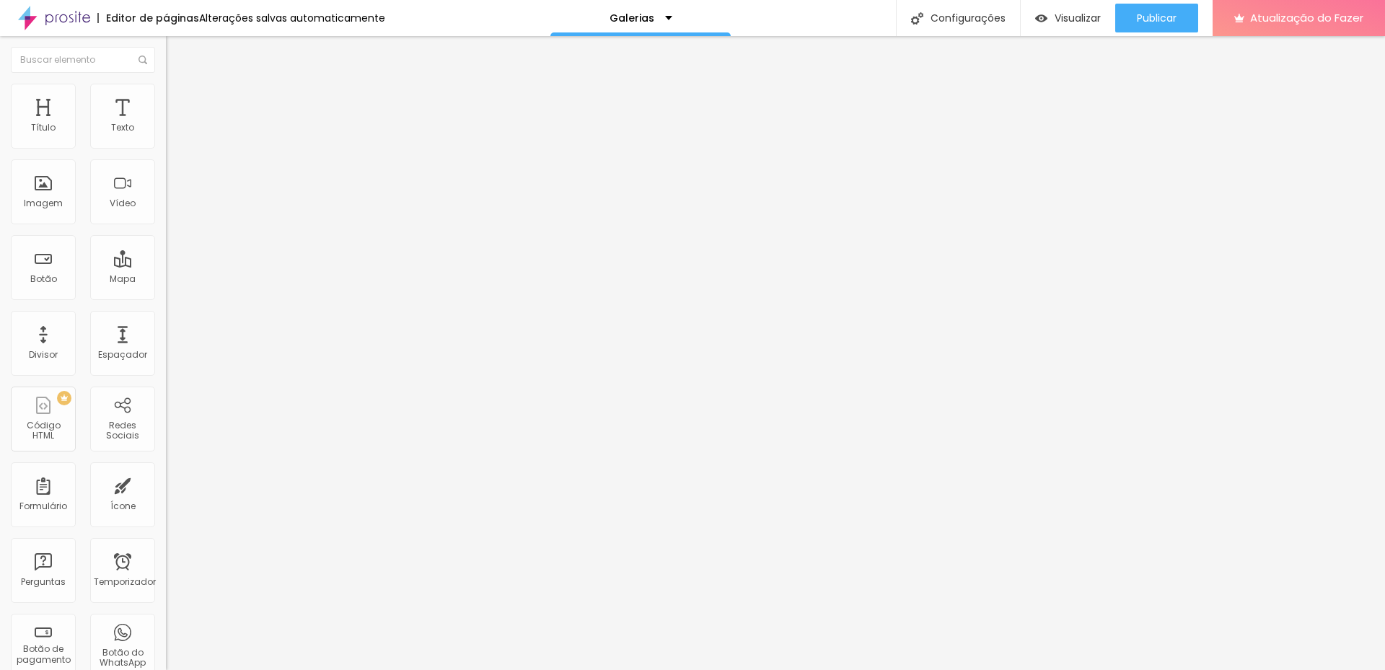
type input "31"
type input "30"
type input "28"
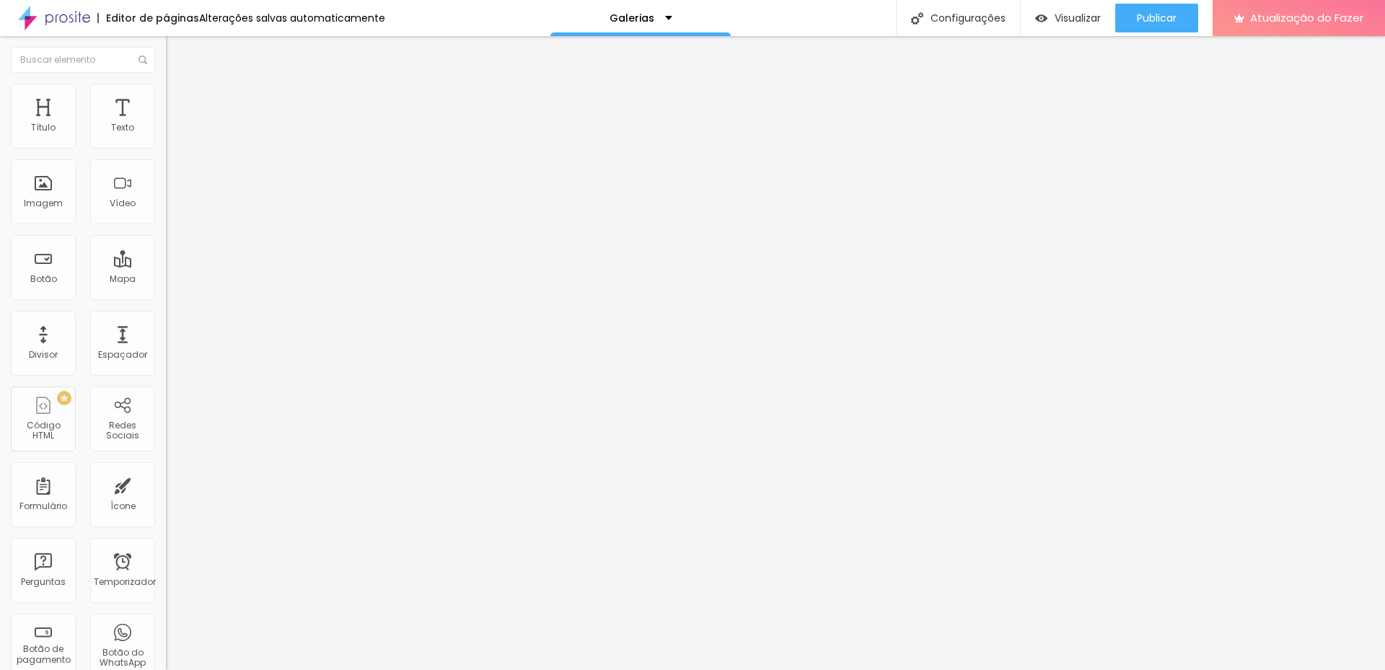
type input "28"
type input "26"
type input "25"
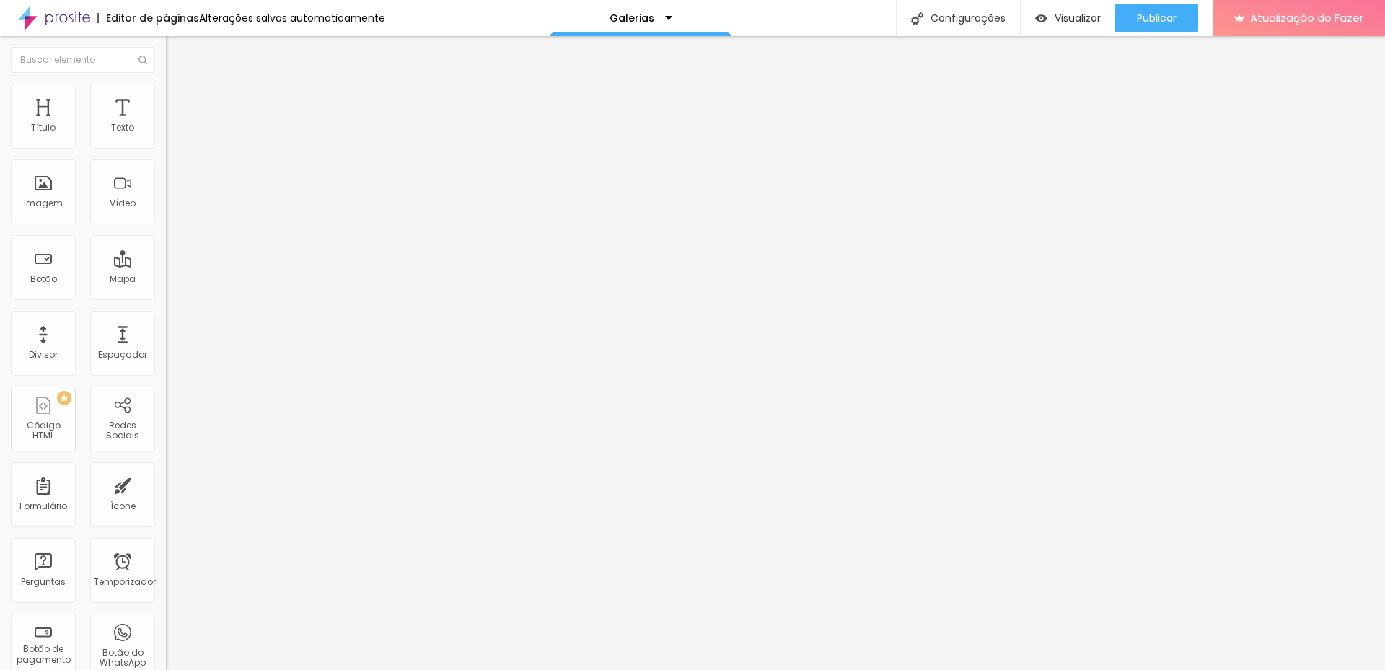
type input "23"
type input "21"
type input "20"
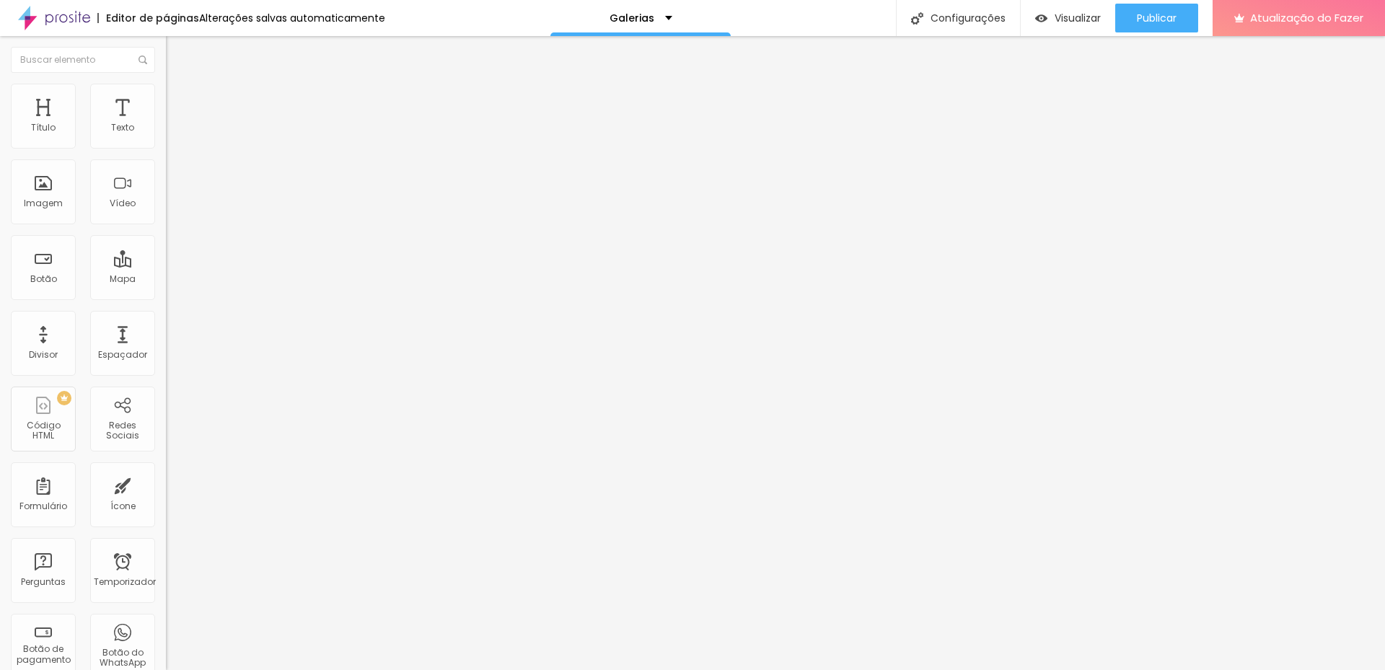
type input "20"
type input "18"
type input "16"
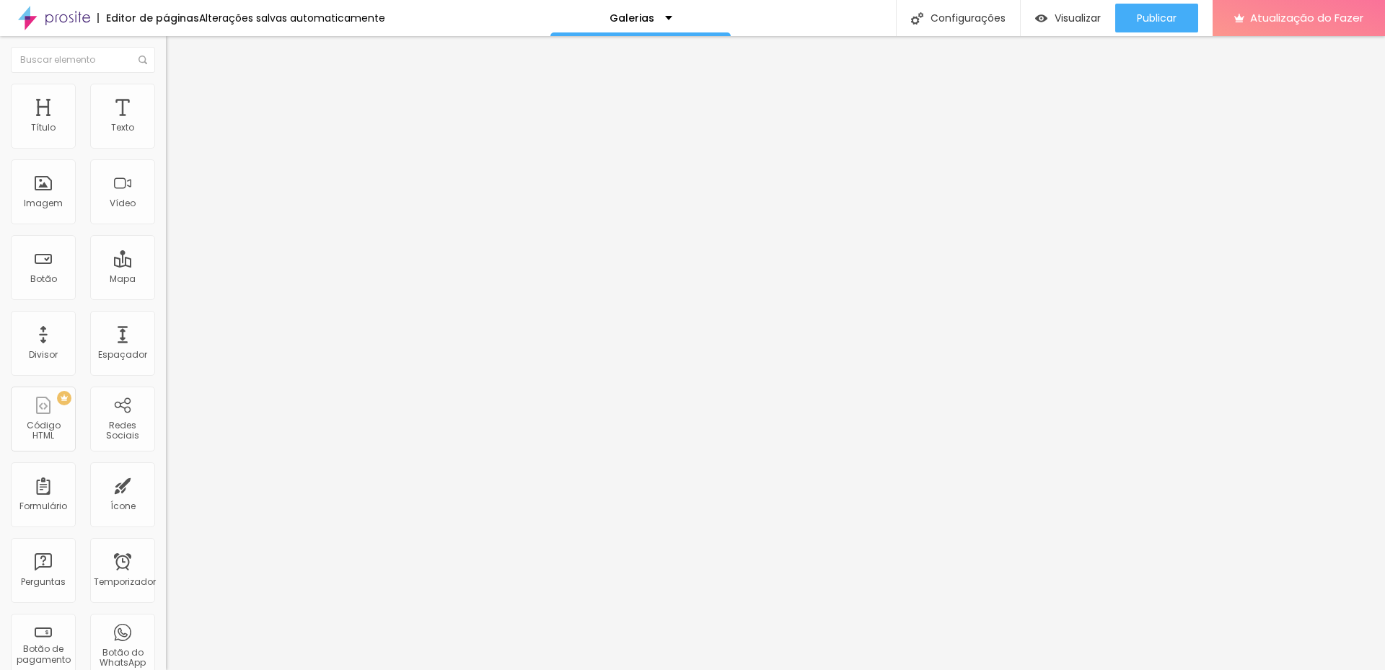
type input "15"
type input "13"
type input "11"
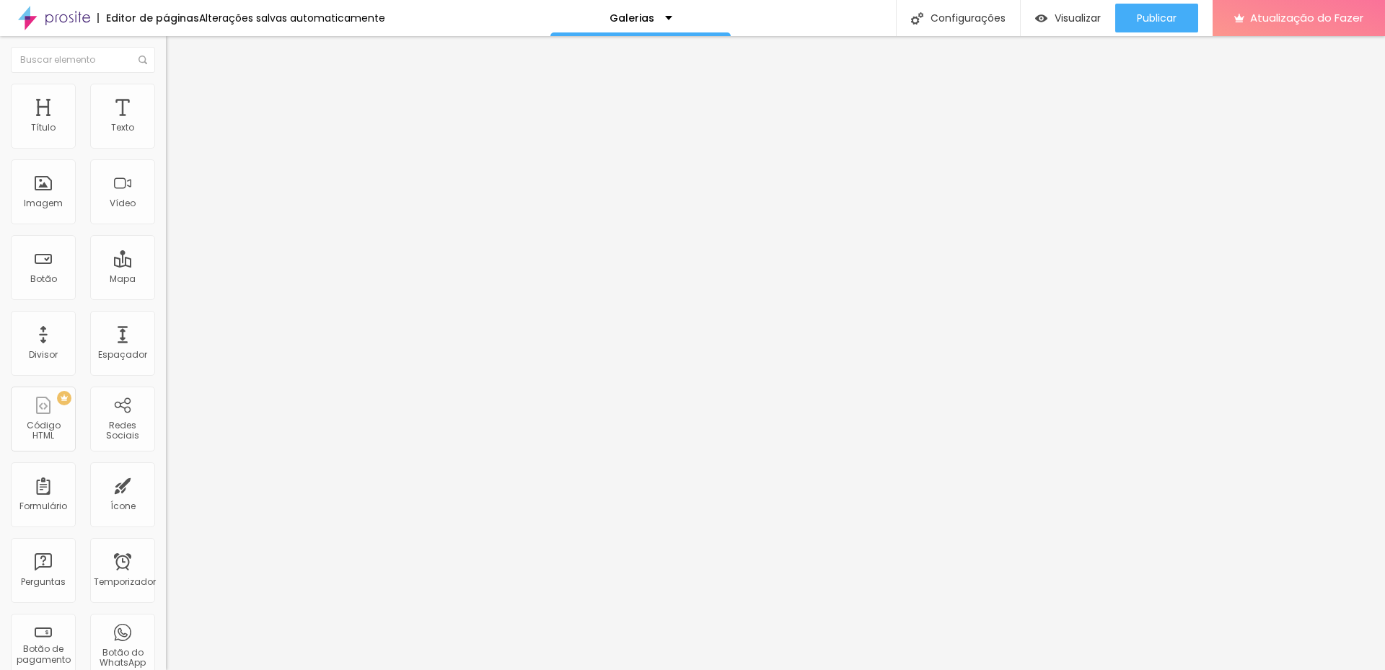
type input "11"
type input "10"
type input "8"
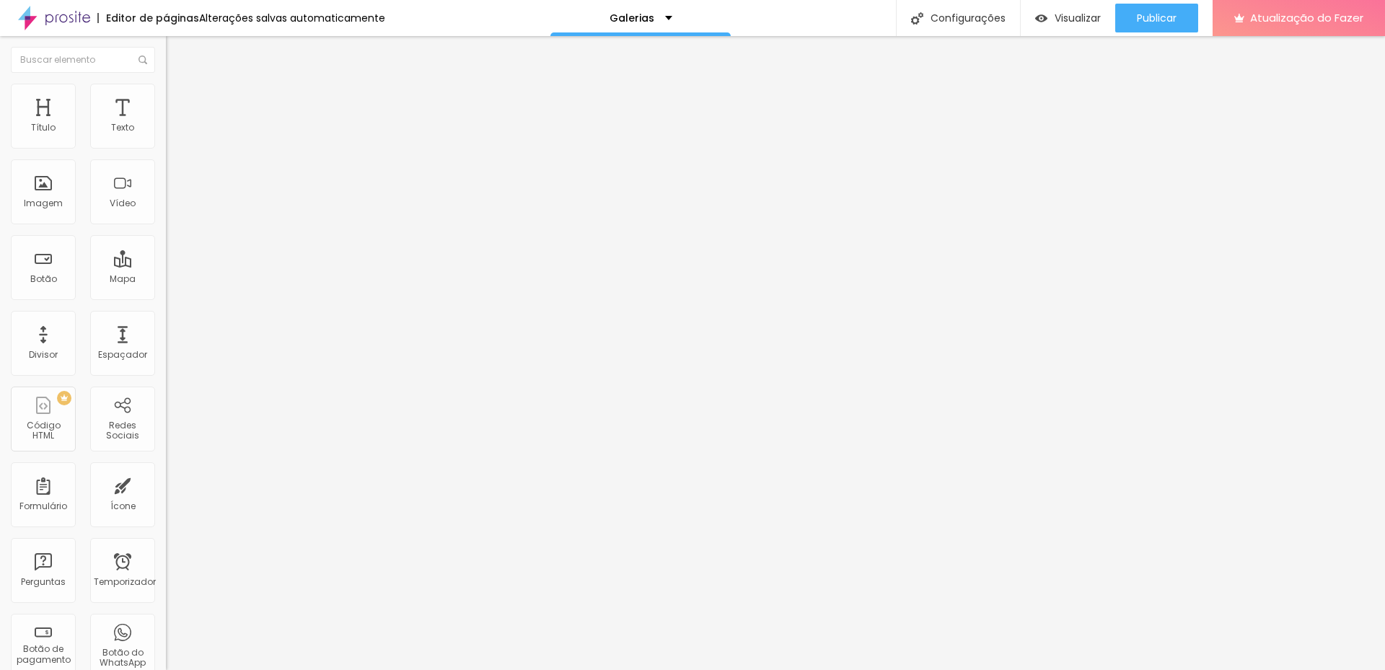
type input "7"
type input "8"
type input "10"
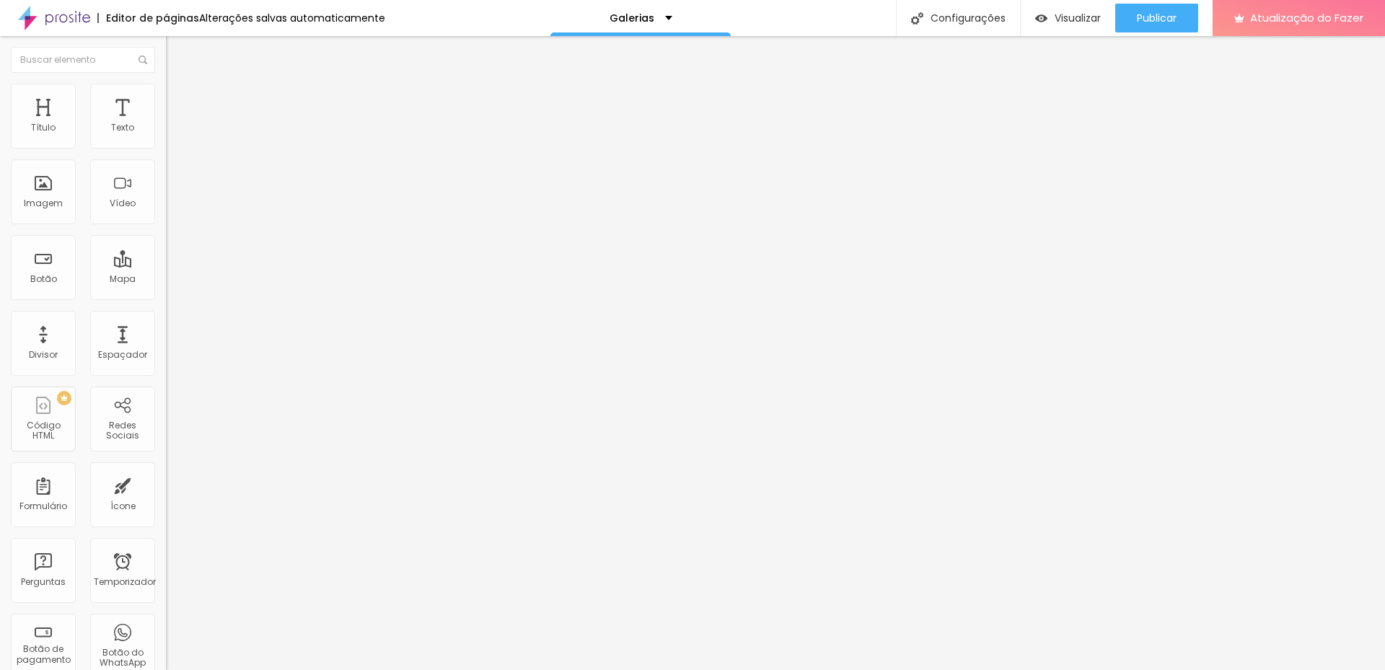
type input "10"
type input "11"
type input "10"
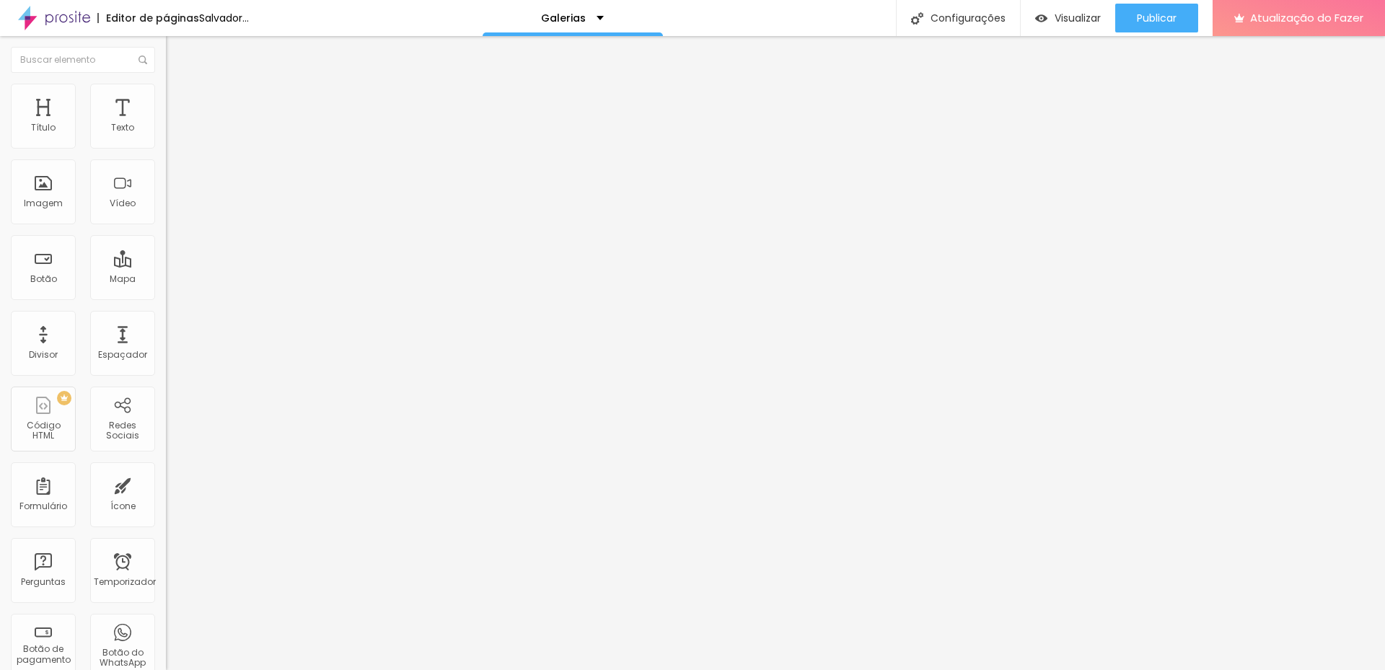
drag, startPoint x: 35, startPoint y: 183, endPoint x: 38, endPoint y: 203, distance: 20.5
type input "10"
click at [166, 317] on input "range" at bounding box center [212, 323] width 93 height 12
click at [179, 102] on font "Avançado" at bounding box center [203, 108] width 48 height 12
click at [166, 82] on img at bounding box center [172, 75] width 13 height 13
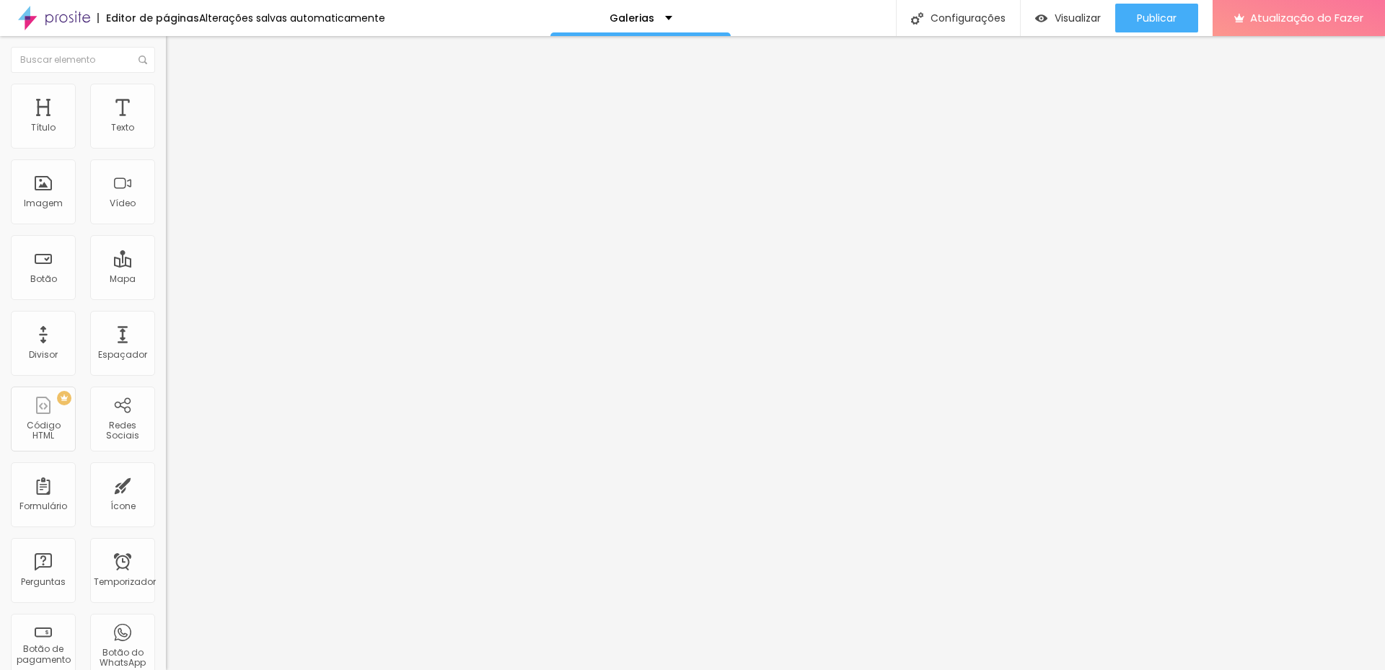
click at [166, 146] on input "text" at bounding box center [252, 138] width 173 height 14
click at [955, 15] on font "Configurações" at bounding box center [968, 18] width 75 height 14
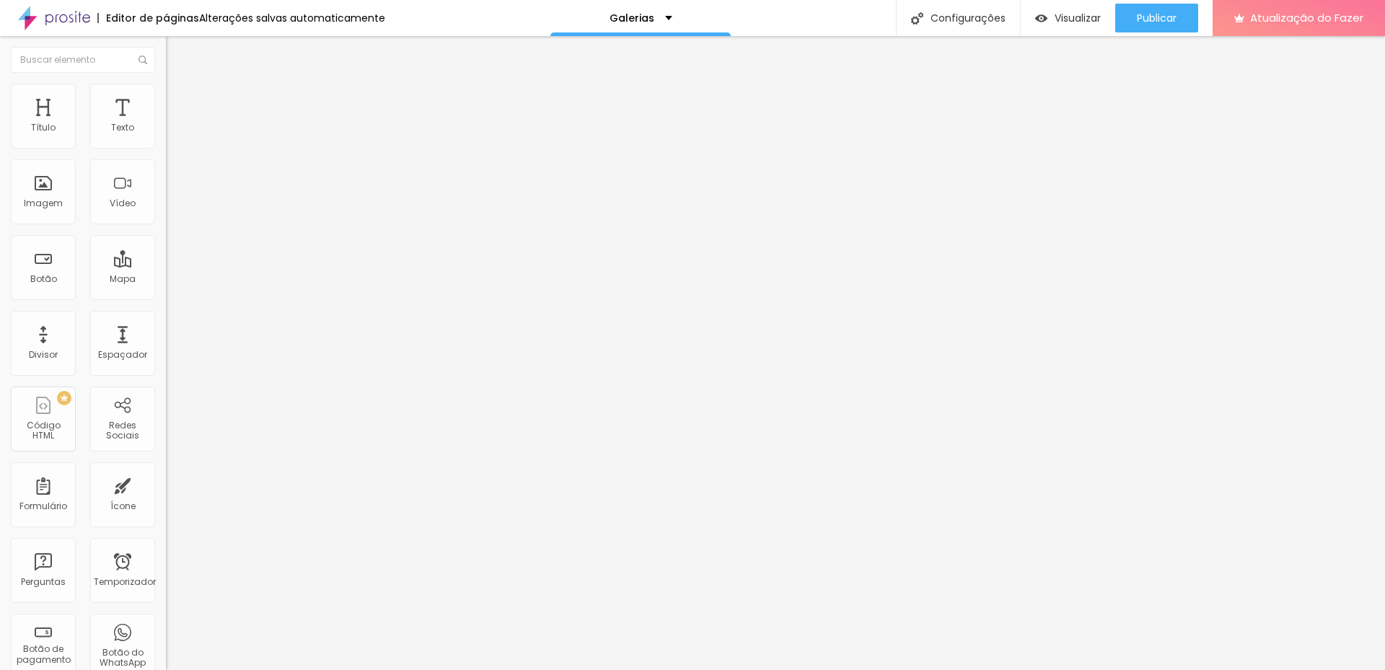
click at [43, 191] on div "Imagem" at bounding box center [43, 191] width 65 height 65
click at [175, 124] on font "Adicionar imagem" at bounding box center [217, 118] width 84 height 12
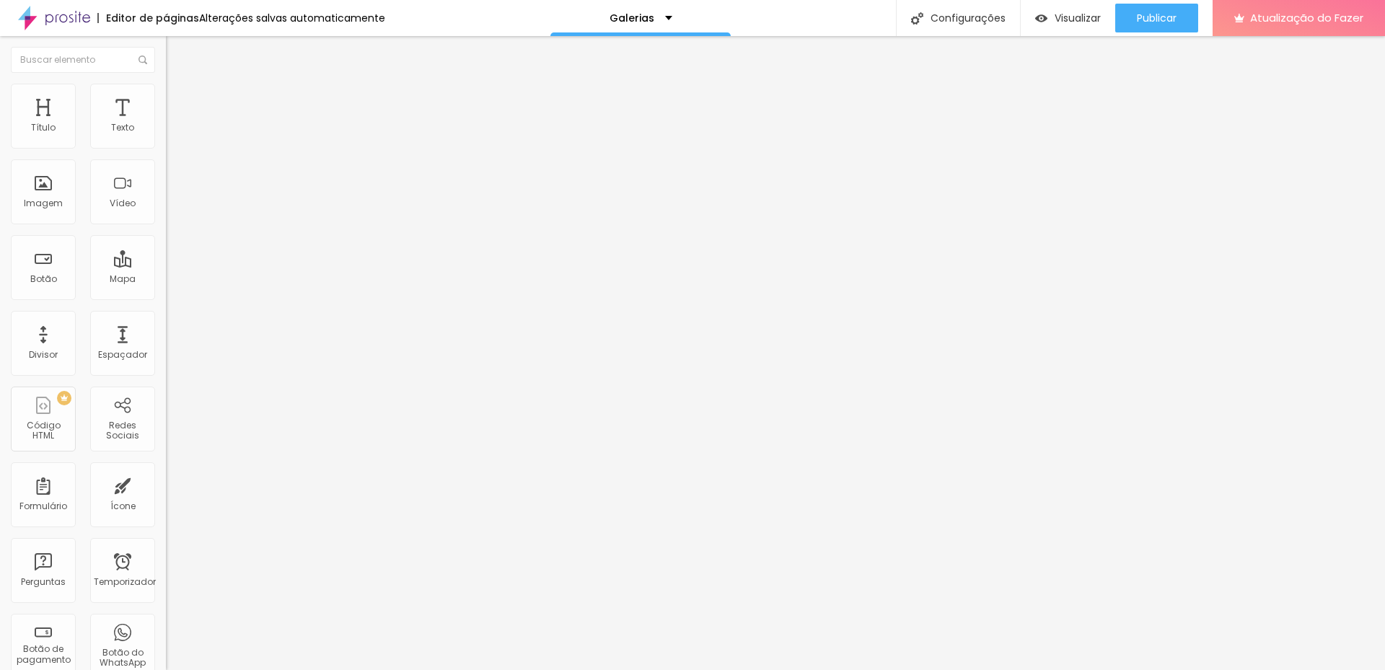
click at [166, 95] on li "Estilo" at bounding box center [249, 91] width 166 height 14
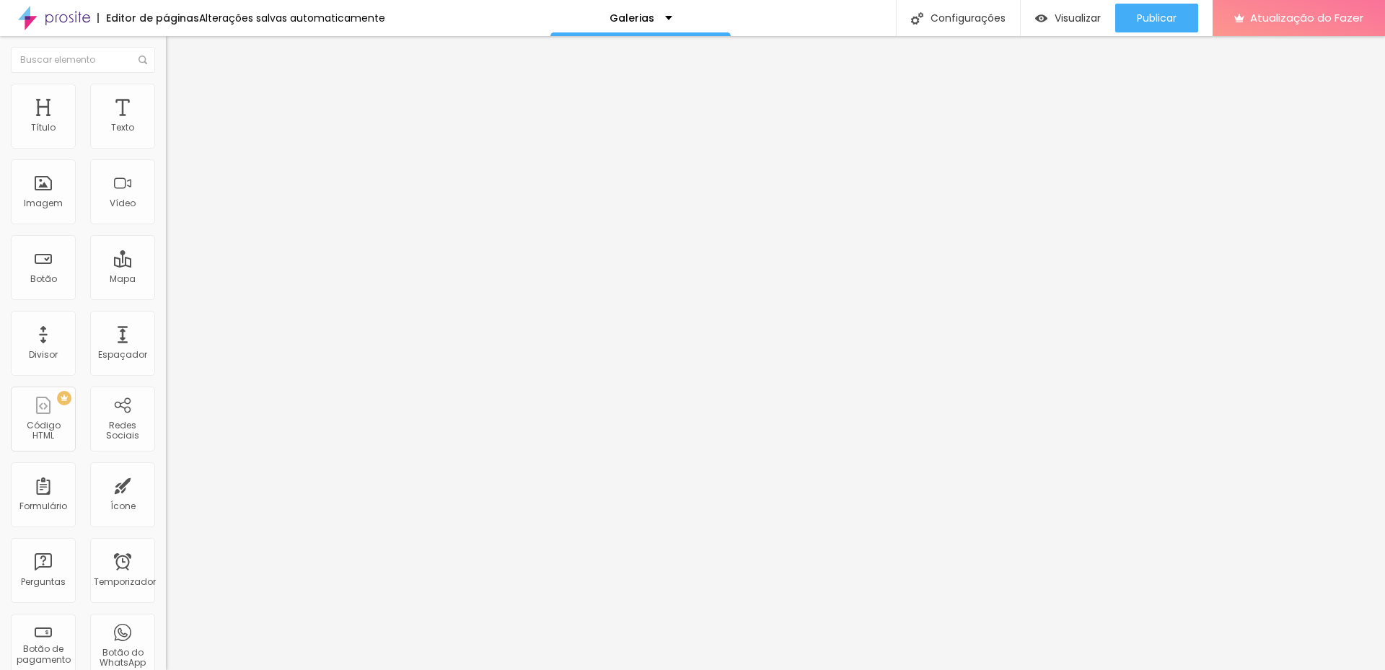
click at [166, 98] on li "Avançado" at bounding box center [249, 105] width 166 height 14
click at [166, 84] on li "Conteúdo" at bounding box center [249, 76] width 166 height 14
click at [166, 146] on input "text" at bounding box center [252, 138] width 173 height 14
click at [166, 296] on input "https://" at bounding box center [252, 288] width 173 height 14
click at [1164, 12] on font "Publicar" at bounding box center [1157, 18] width 40 height 14
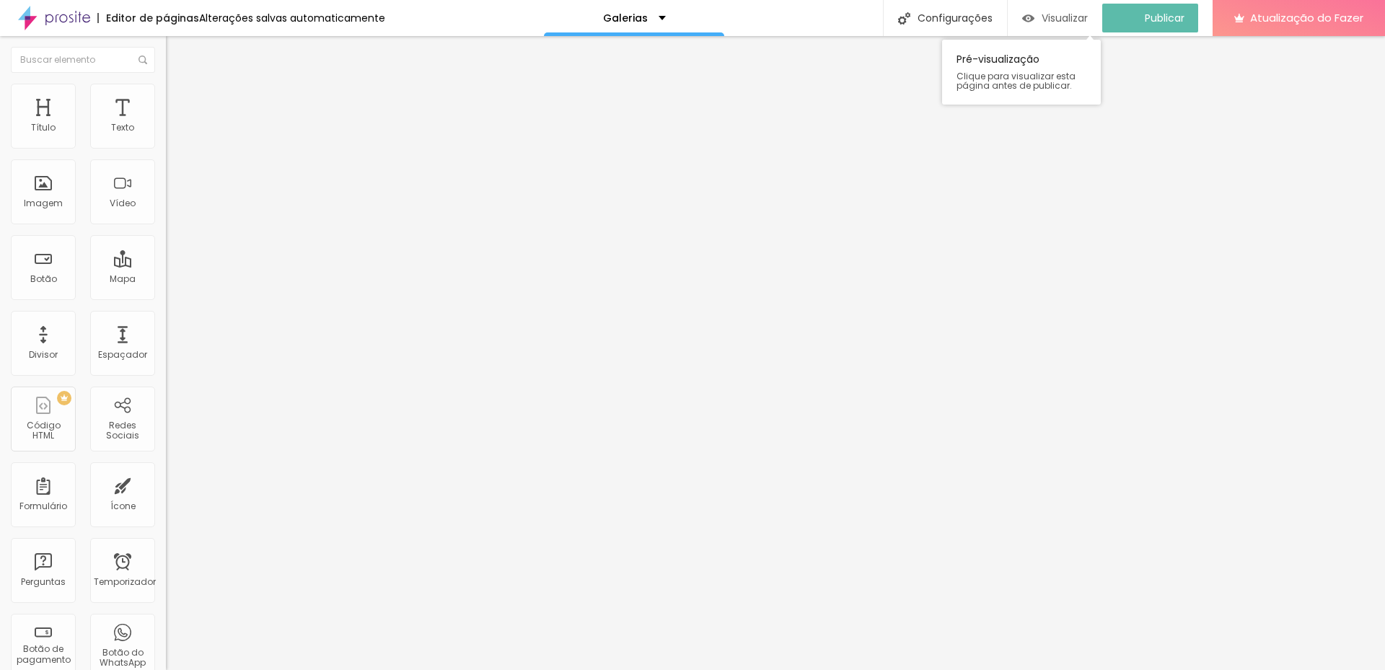
click at [1076, 15] on font "Visualizar" at bounding box center [1065, 18] width 46 height 14
click at [177, 49] on img "button" at bounding box center [183, 53] width 12 height 12
click at [56, 274] on div "Botão" at bounding box center [43, 267] width 65 height 65
click at [166, 89] on img at bounding box center [172, 90] width 13 height 13
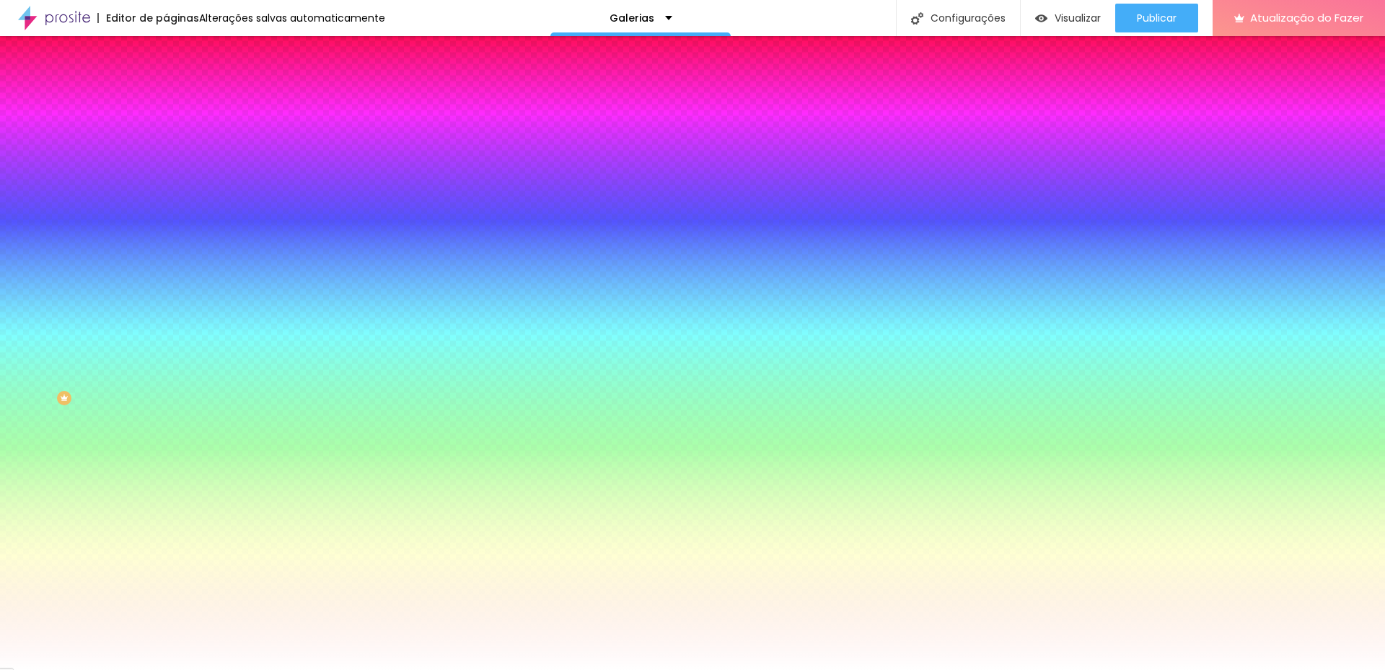
click at [179, 105] on font "Avançado" at bounding box center [203, 108] width 48 height 12
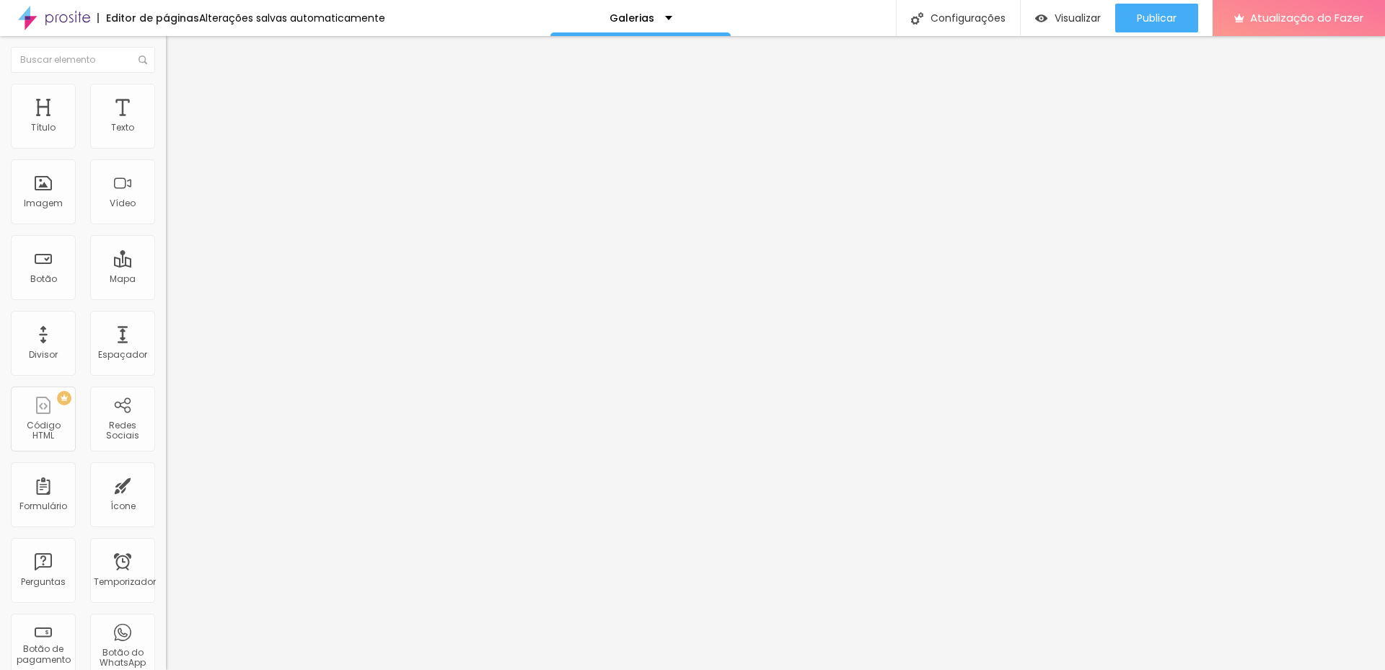
click at [166, 84] on li "Conteúdo" at bounding box center [249, 76] width 166 height 14
click at [177, 50] on img "button" at bounding box center [183, 53] width 12 height 12
click at [166, 131] on span "Encaixotado" at bounding box center [194, 125] width 56 height 12
click at [166, 152] on div "Completo" at bounding box center [249, 148] width 166 height 9
click at [179, 97] on font "Estilo" at bounding box center [190, 93] width 22 height 12
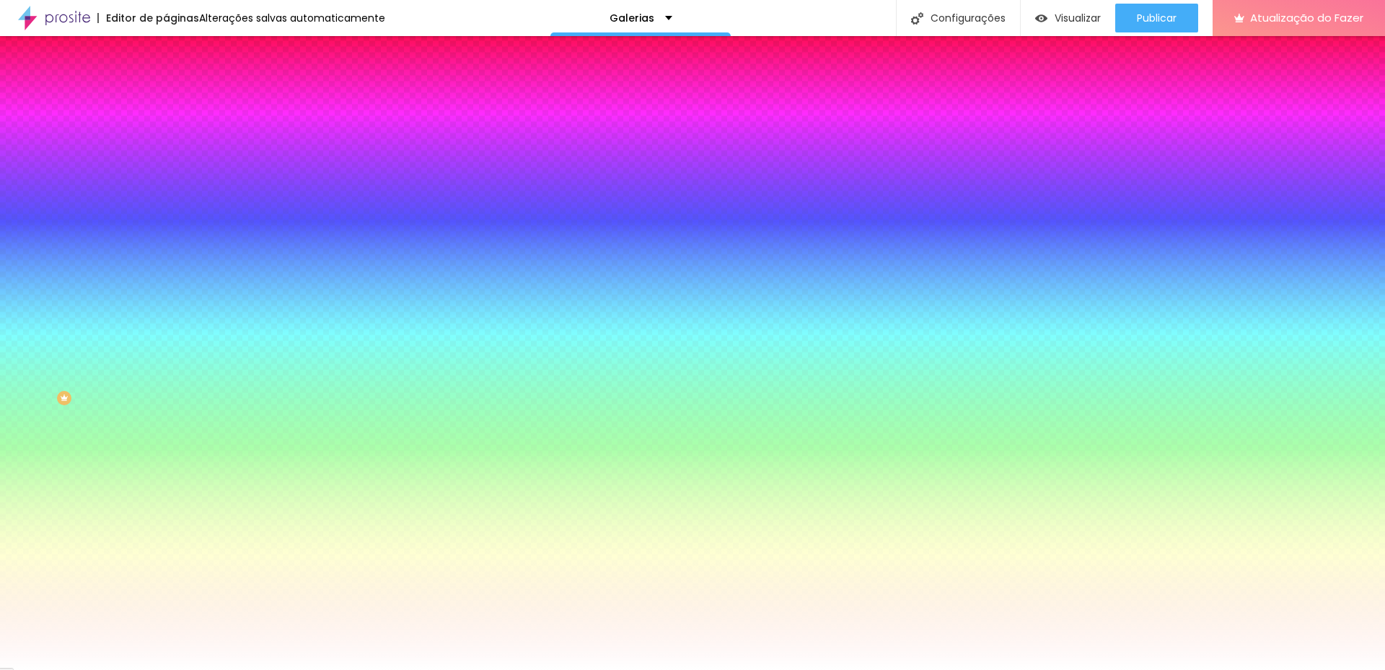
click at [179, 102] on font "Avançado" at bounding box center [203, 108] width 48 height 12
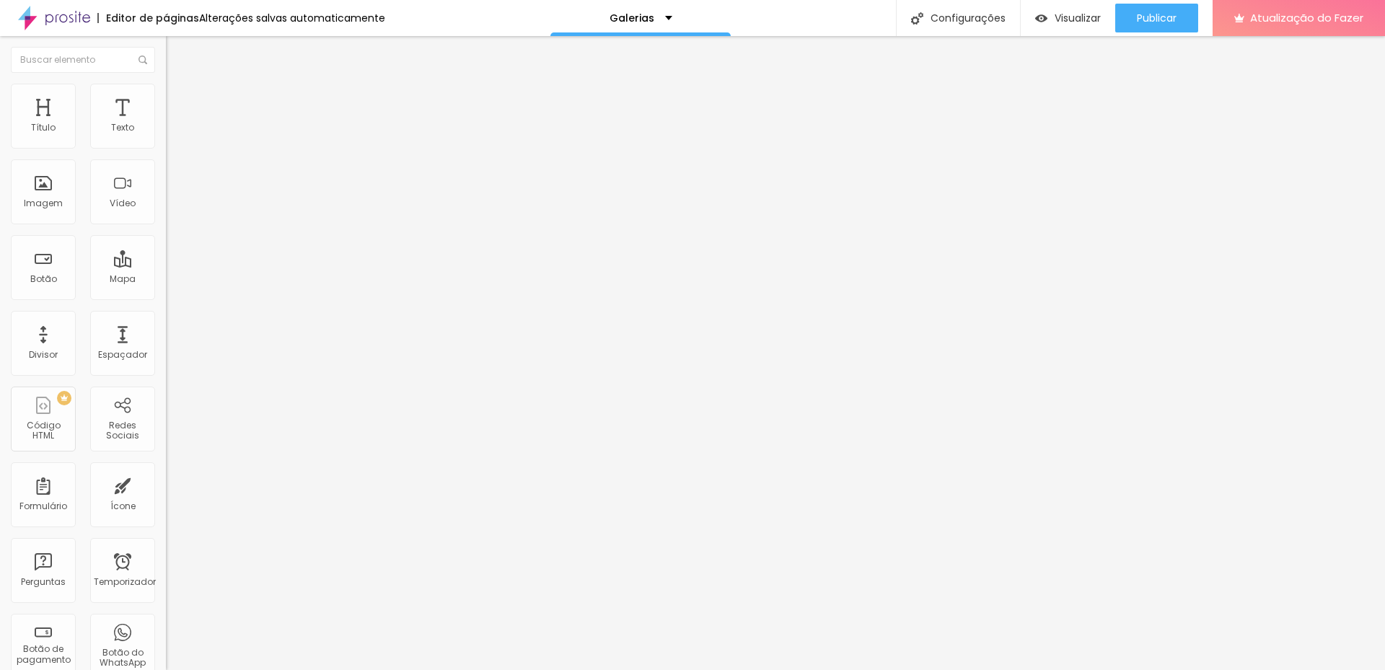
click at [179, 100] on font "Estilo" at bounding box center [190, 93] width 22 height 12
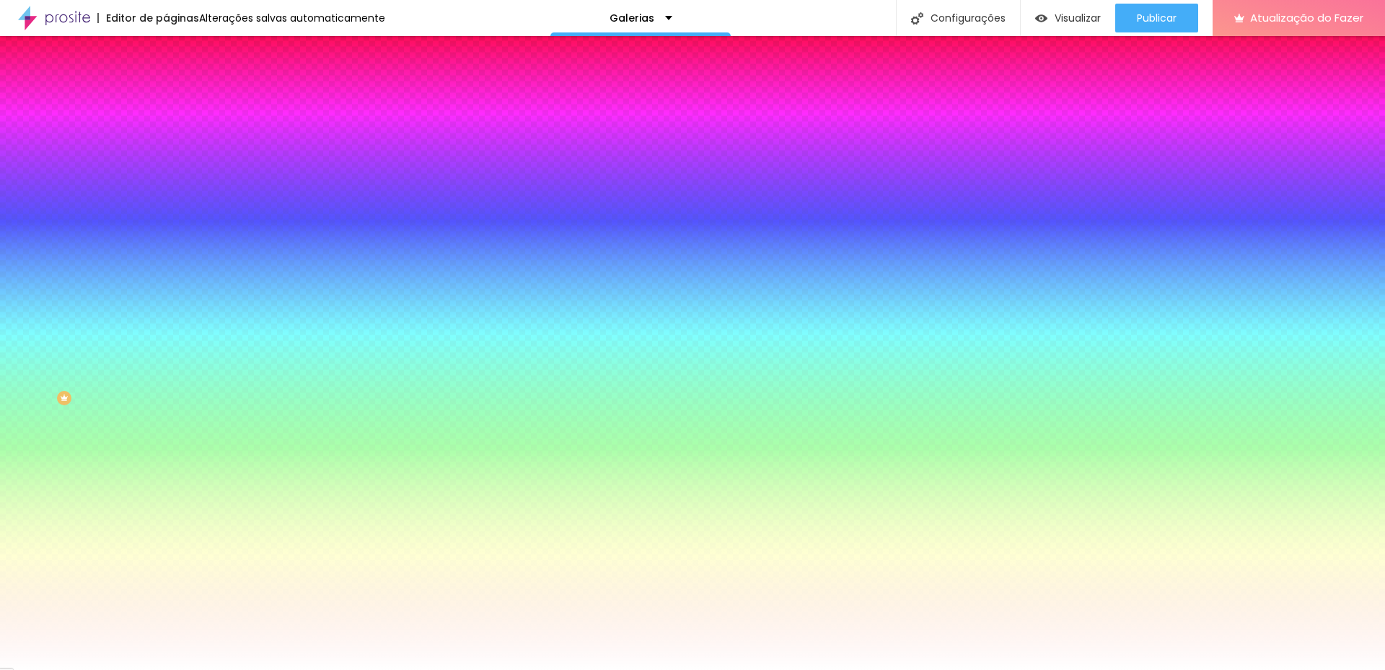
click at [166, 82] on img at bounding box center [172, 75] width 13 height 13
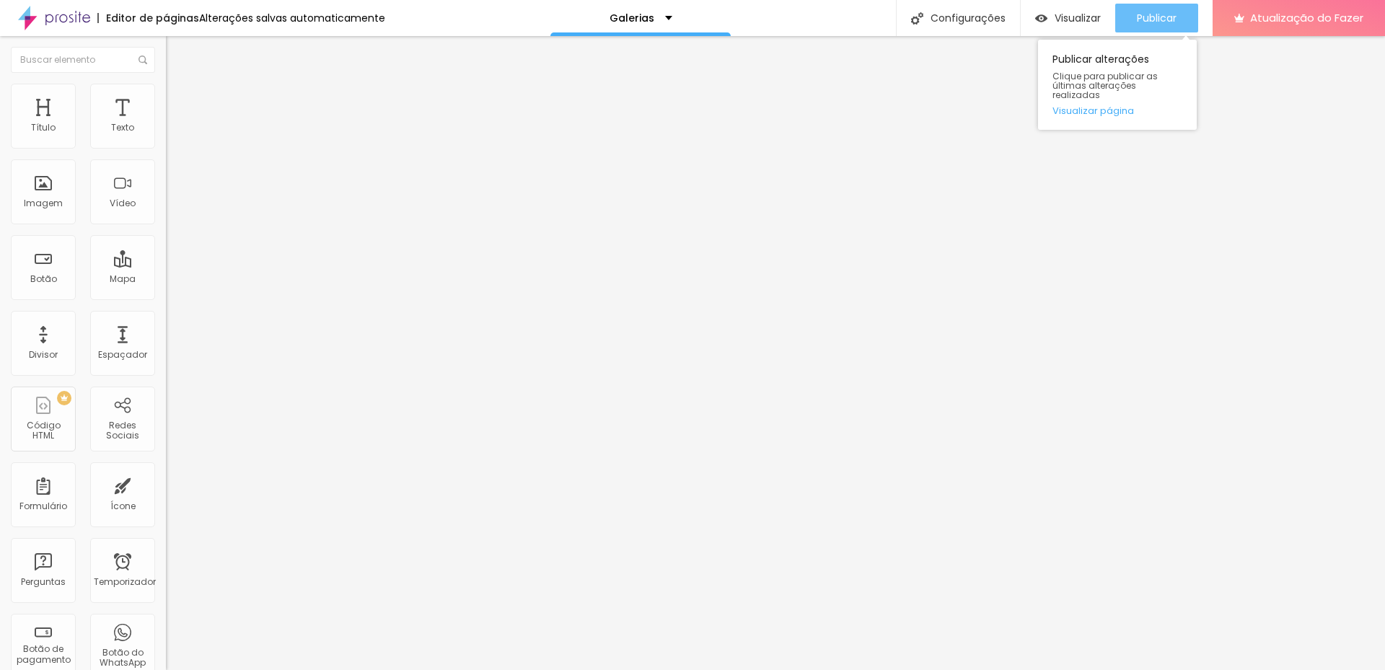
click at [1164, 19] on font "Publicar" at bounding box center [1157, 18] width 40 height 14
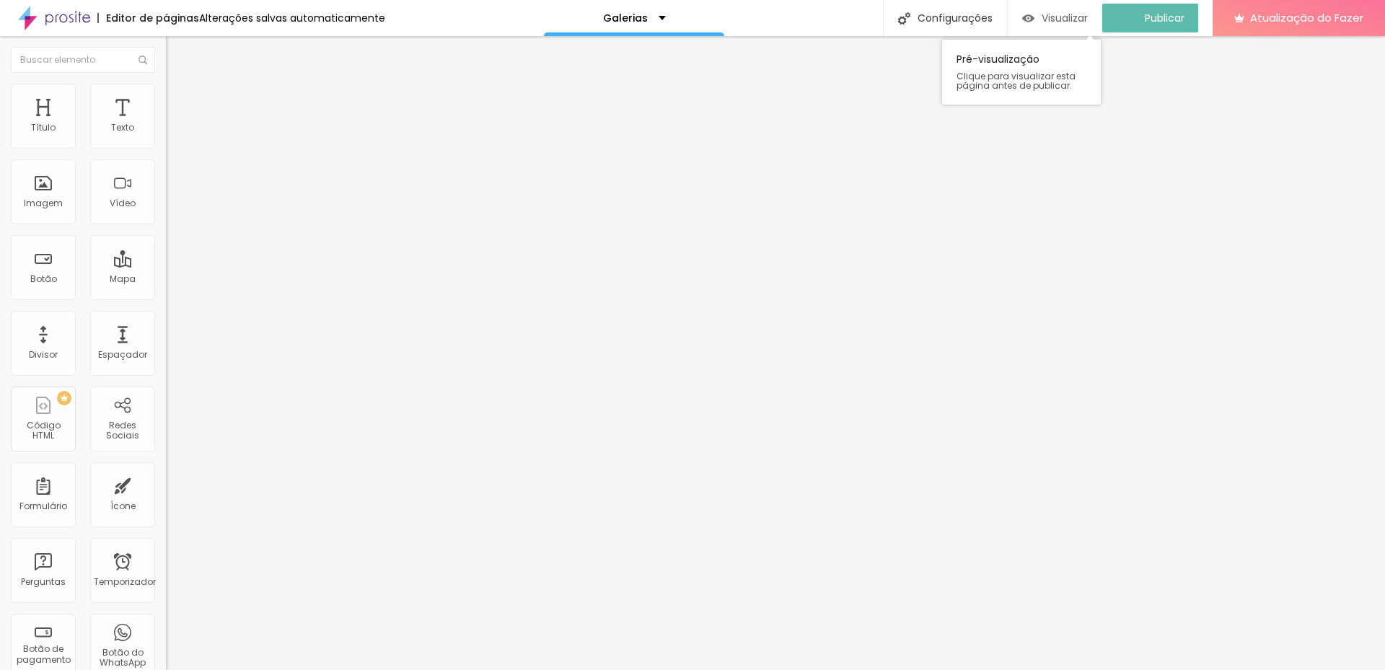
click at [1065, 9] on div "Visualizar" at bounding box center [1055, 18] width 66 height 29
click at [166, 183] on img at bounding box center [171, 177] width 10 height 10
click at [166, 206] on img at bounding box center [171, 200] width 10 height 10
click at [166, 194] on img at bounding box center [171, 189] width 10 height 10
click at [166, 146] on input "text" at bounding box center [252, 138] width 173 height 14
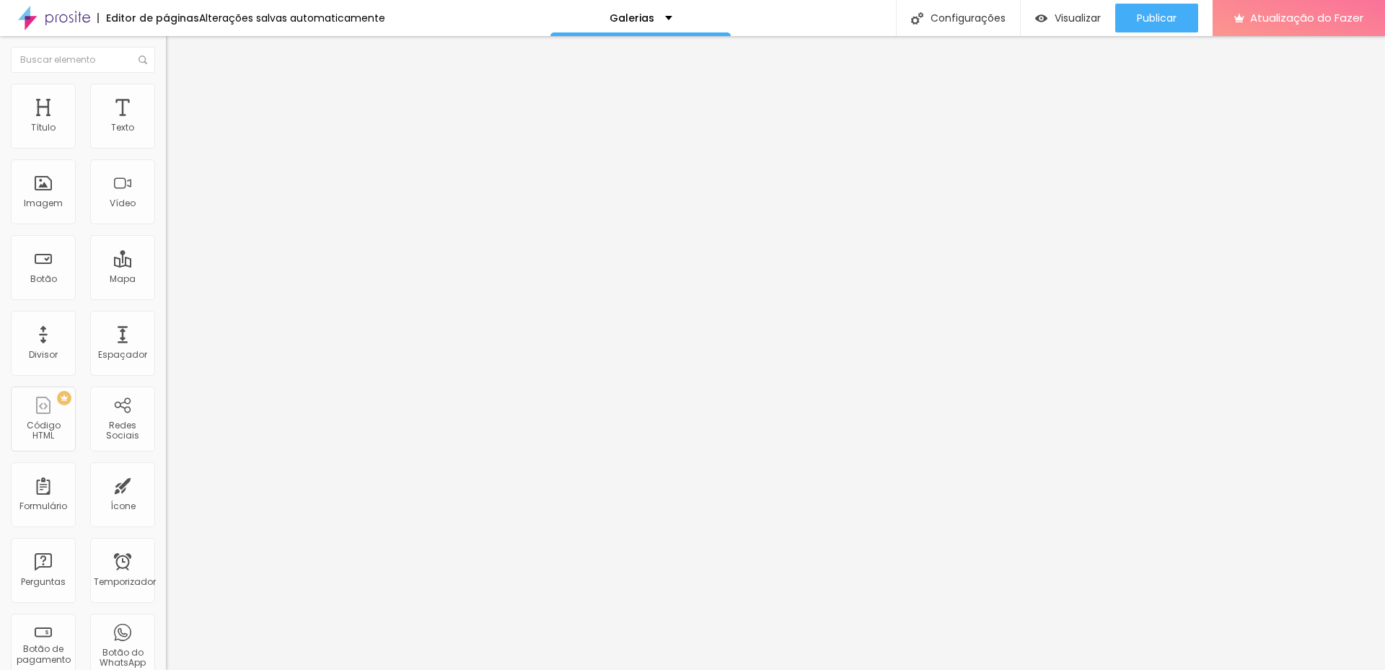
click at [166, 105] on ul "Conteúdo Estilo Avançado" at bounding box center [249, 90] width 166 height 43
click at [166, 92] on img at bounding box center [172, 90] width 13 height 13
click at [173, 391] on icon "button" at bounding box center [176, 394] width 6 height 6
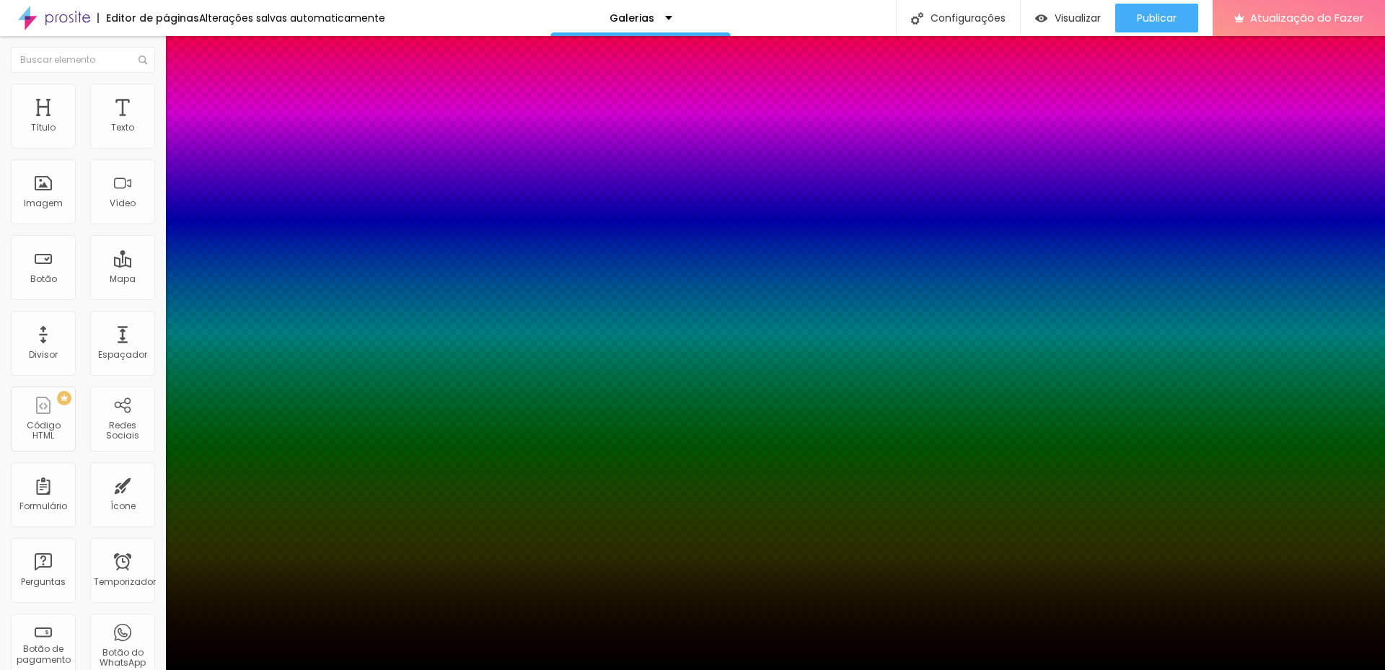
click at [260, 669] on div at bounding box center [692, 679] width 1385 height 0
click at [392, 669] on div at bounding box center [692, 670] width 1385 height 0
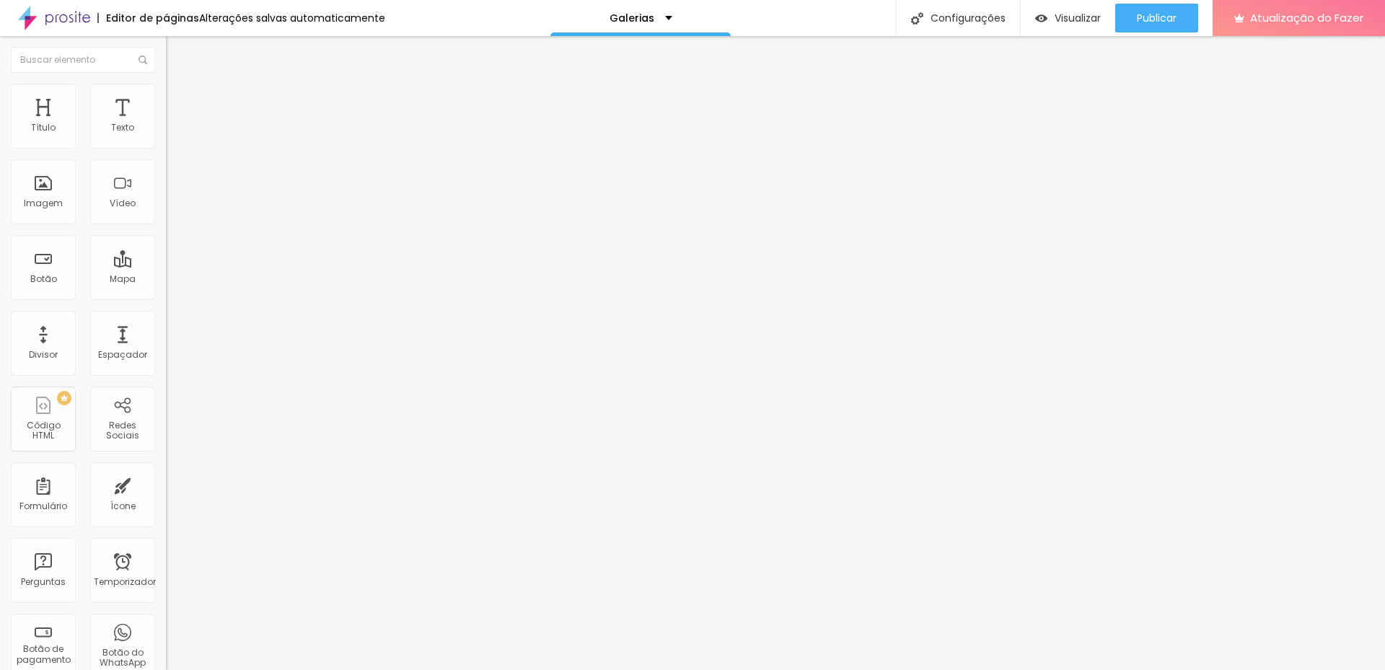
click at [166, 387] on button "button" at bounding box center [176, 394] width 20 height 15
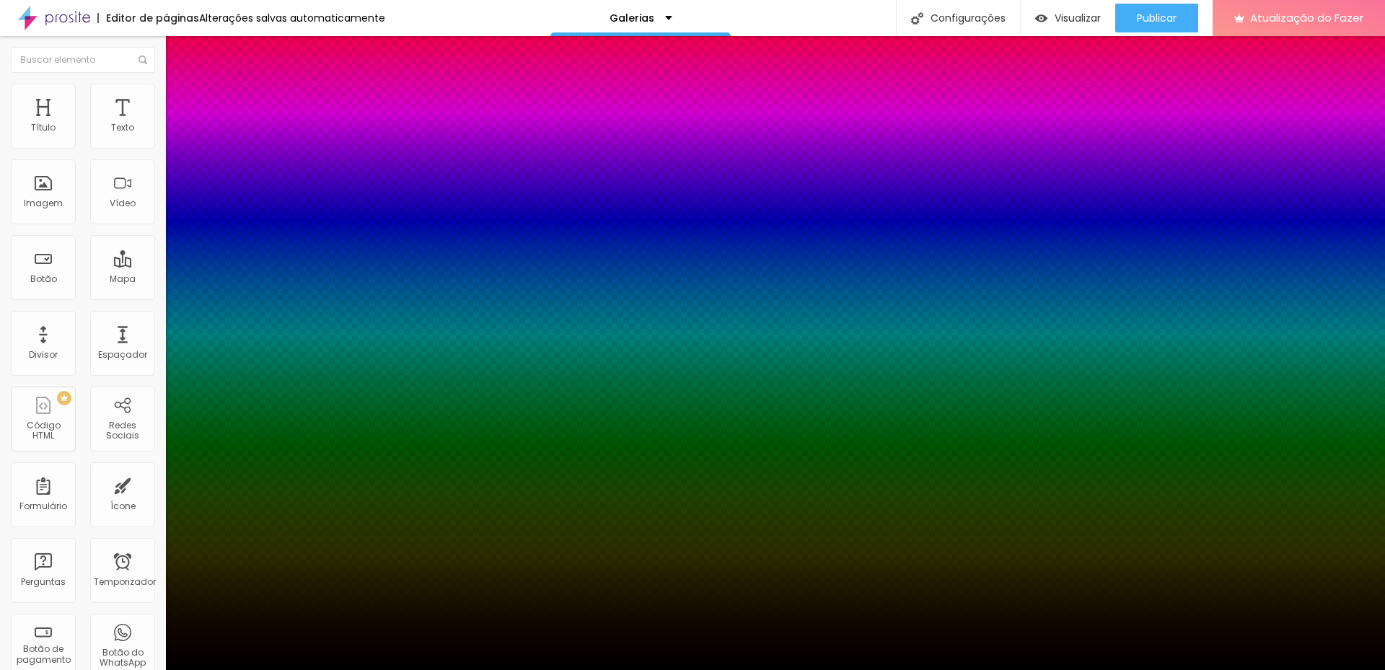
click at [296, 328] on body "Editor de páginas Alterações salvas automaticamente Galerias Configurações Conf…" at bounding box center [692, 335] width 1385 height 670
type input "12"
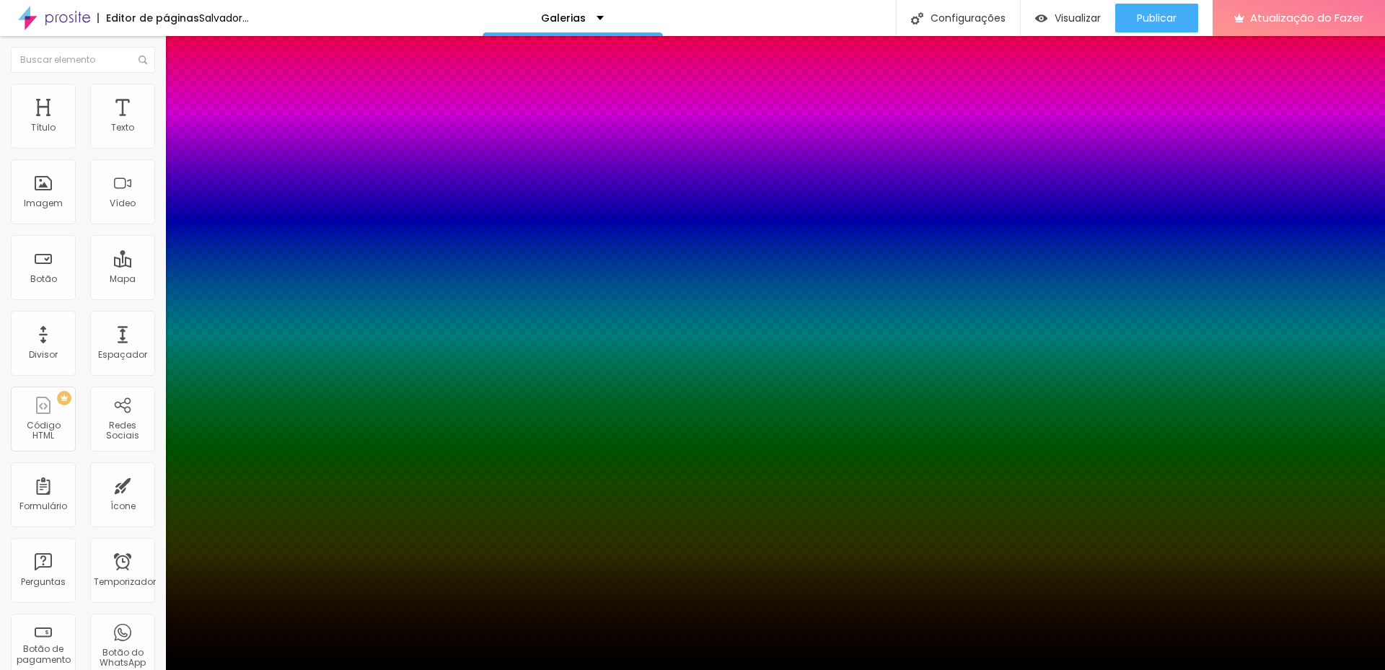
type input "94"
type input "100"
drag, startPoint x: 239, startPoint y: 391, endPoint x: 275, endPoint y: 386, distance: 36.4
type input "100"
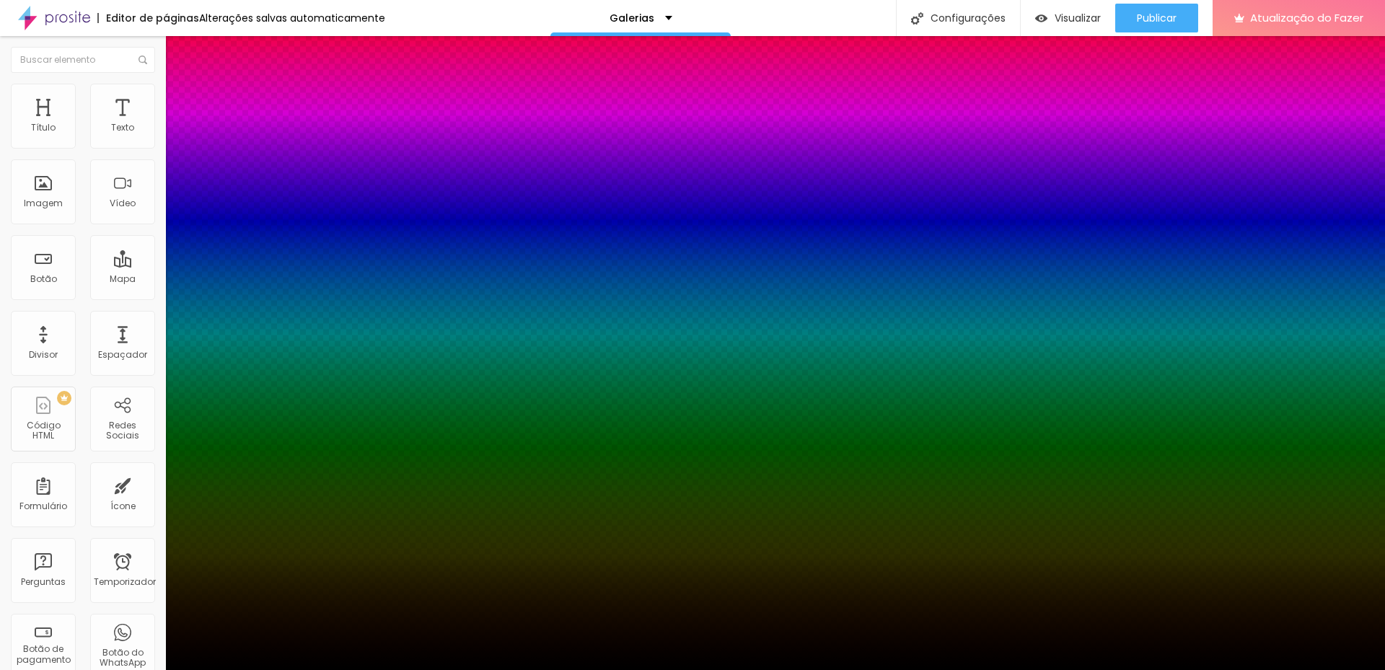
type input "69"
type input "22"
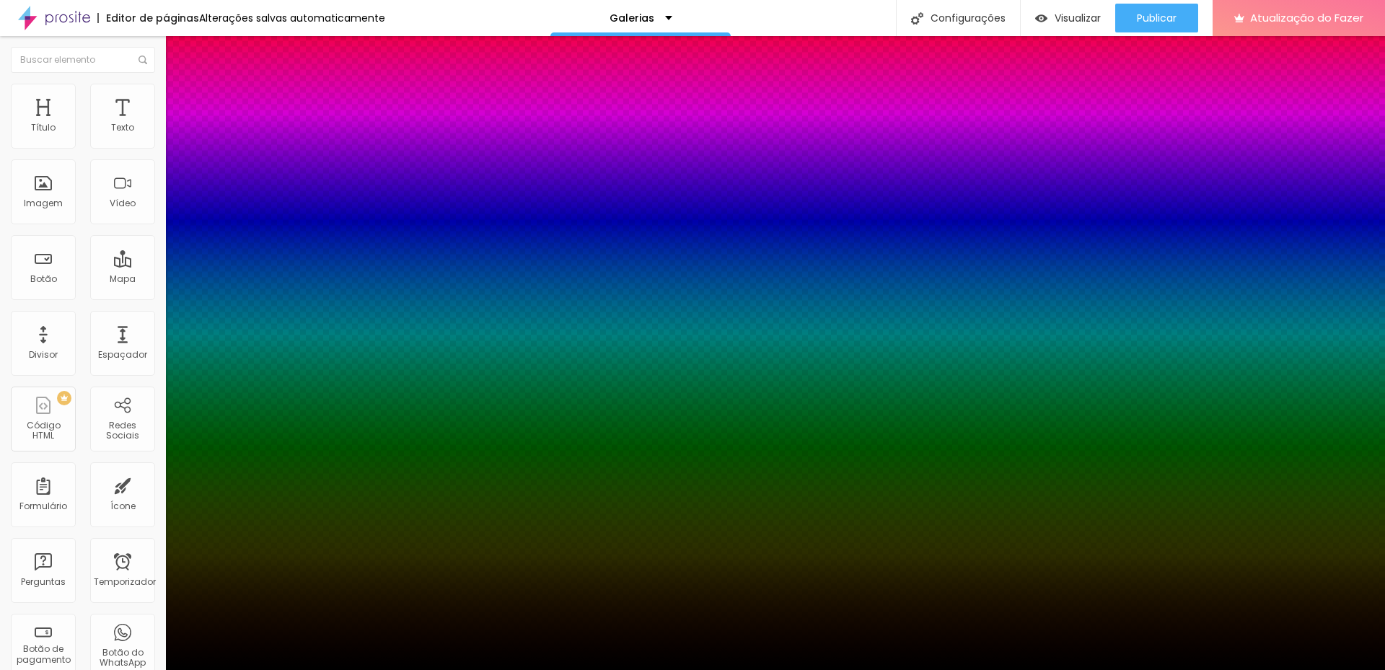
type input "0"
drag, startPoint x: 261, startPoint y: 390, endPoint x: 167, endPoint y: 377, distance: 95.3
type input "0"
click at [162, 669] on div at bounding box center [692, 670] width 1385 height 0
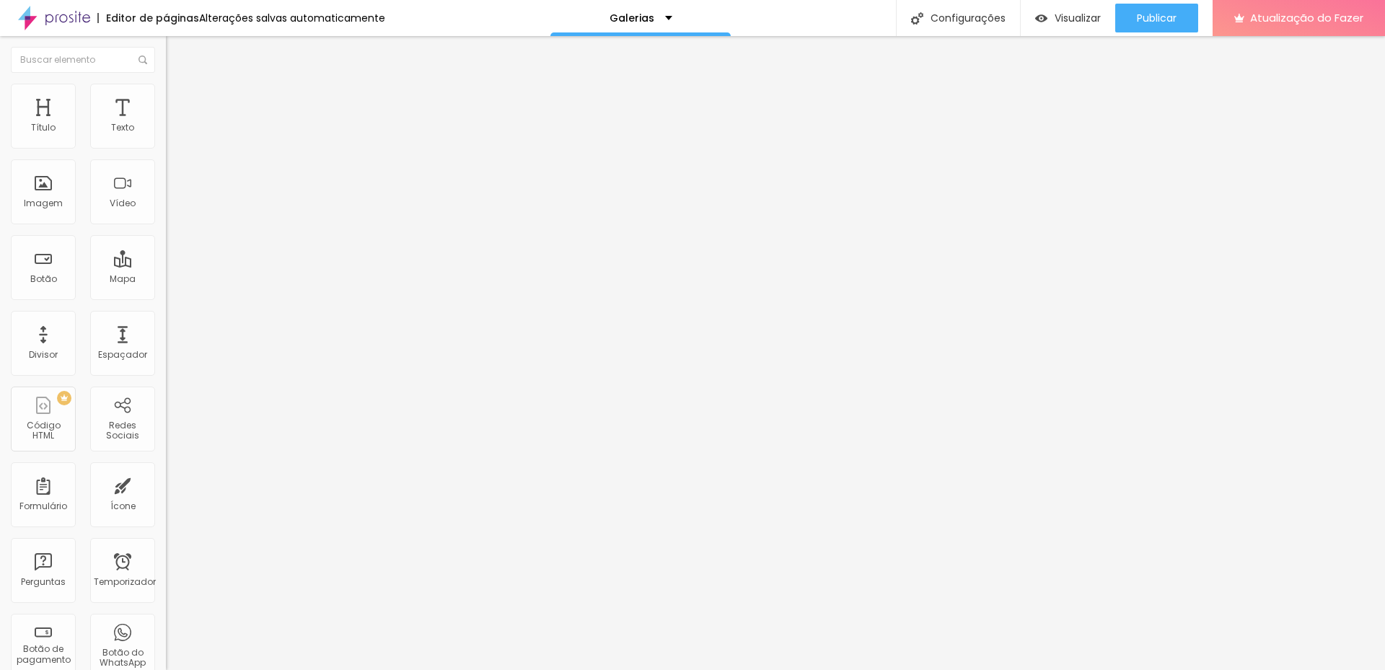
click at [179, 102] on font "Avançado" at bounding box center [203, 108] width 48 height 12
type input "16"
type input "26"
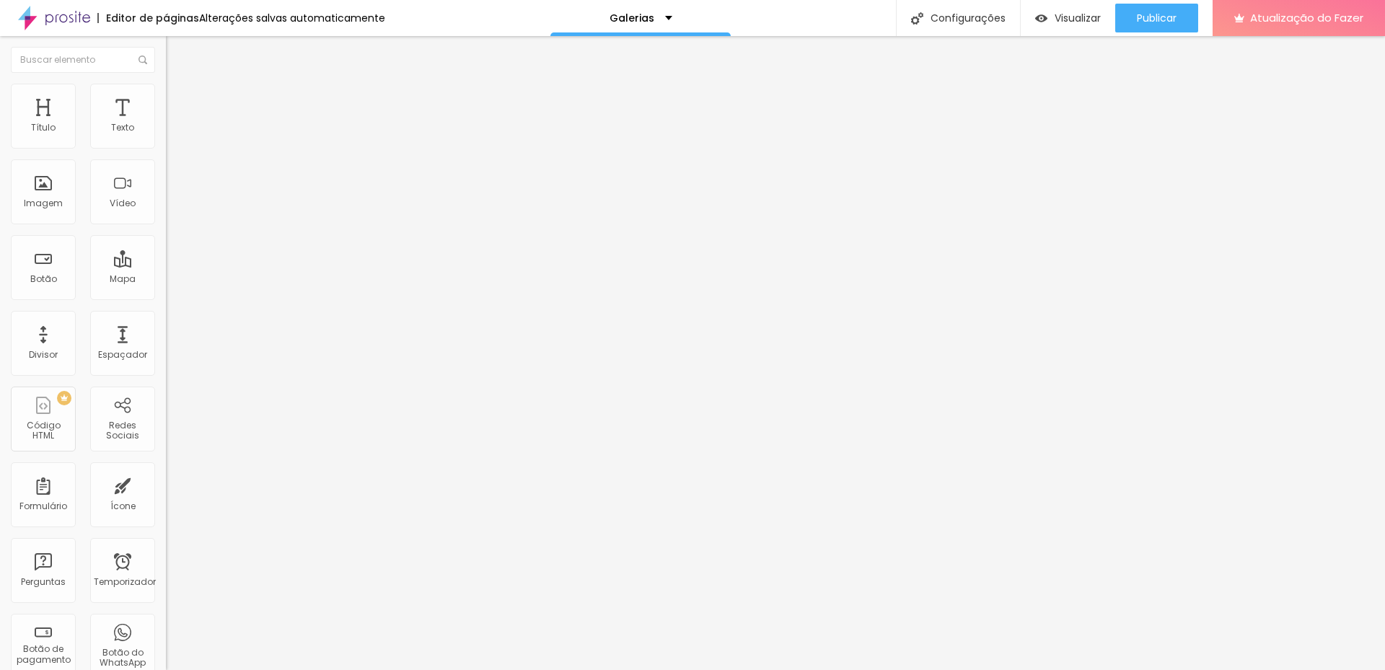
type input "32"
type input "64"
type input "65"
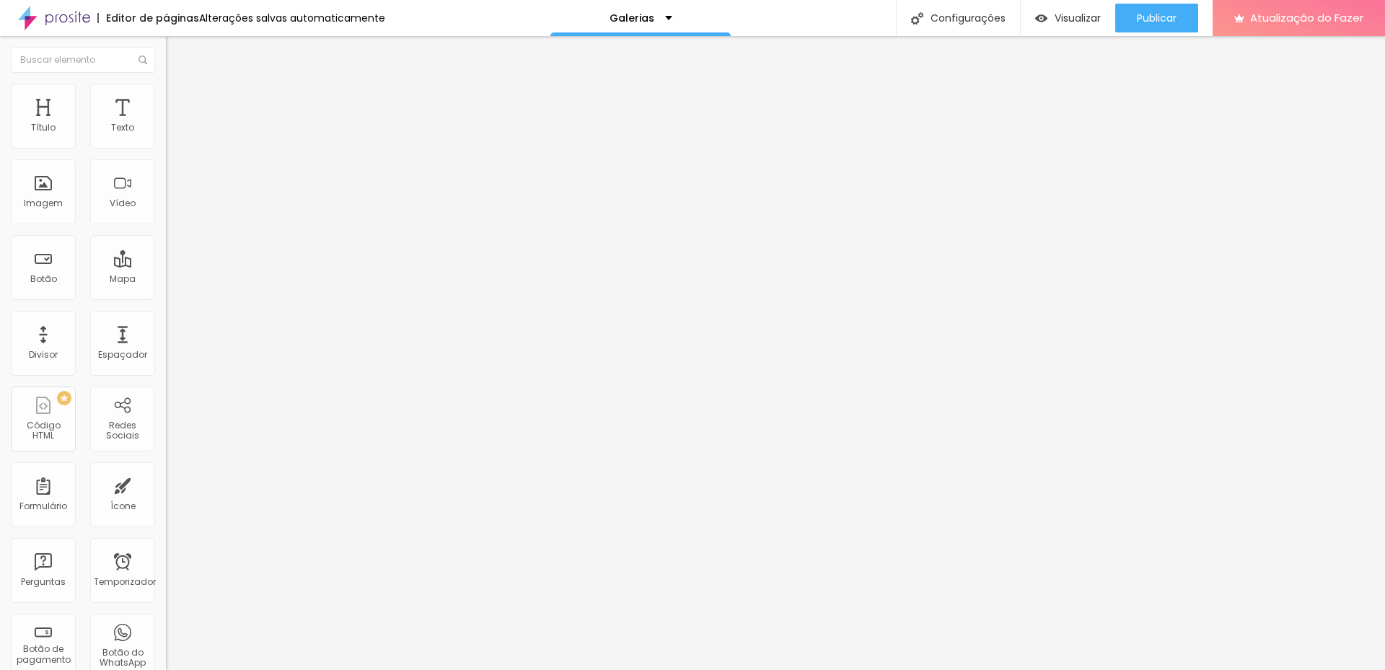
type input "65"
type input "66"
type input "67"
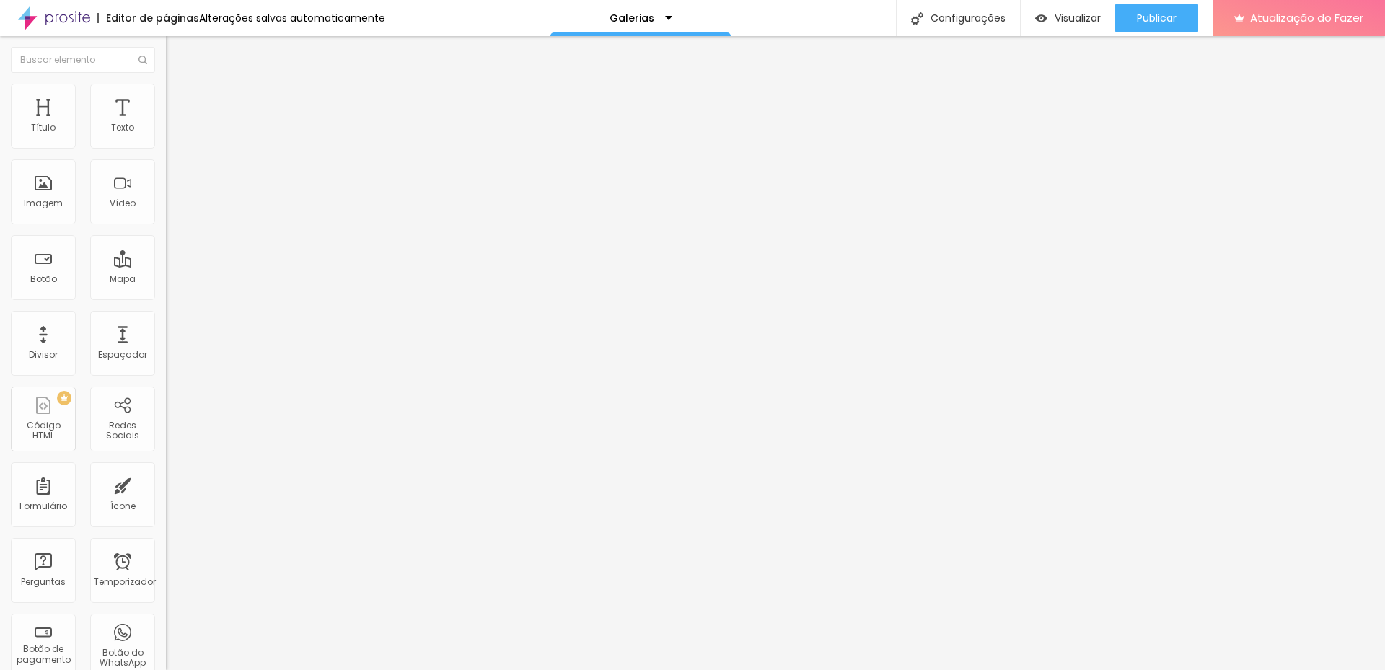
type input "68"
type input "69"
type input "71"
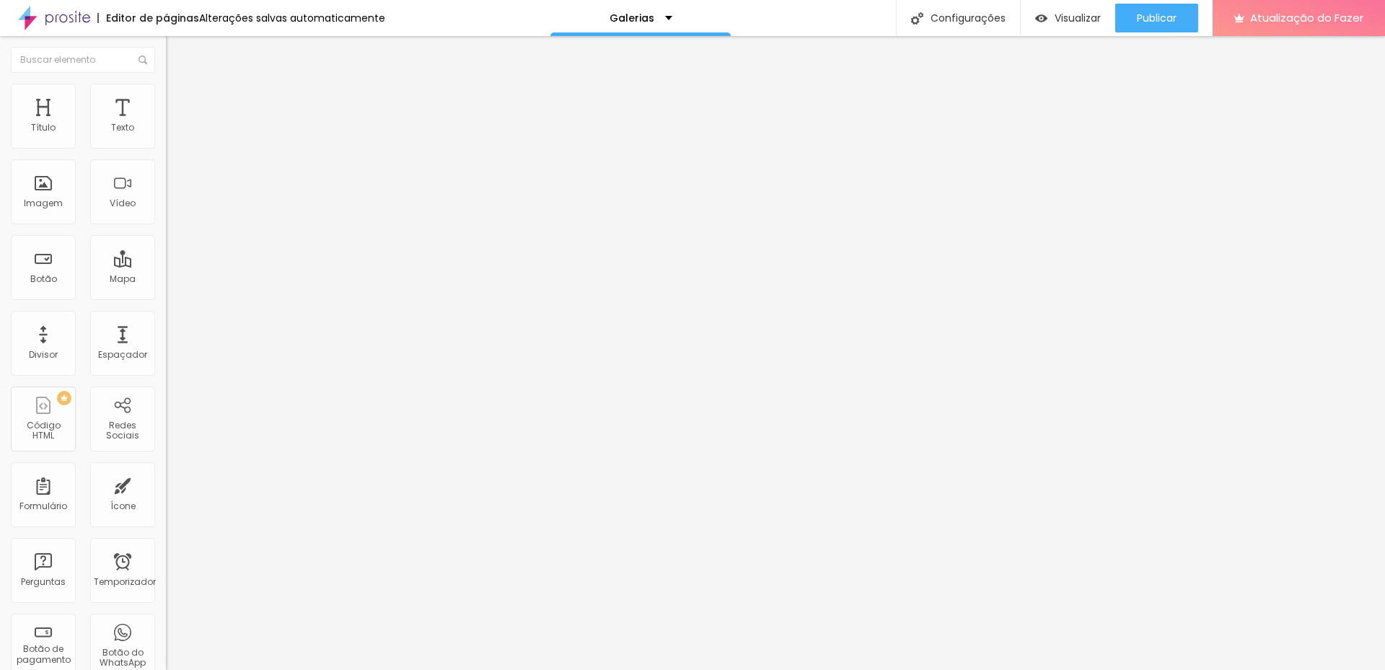
type input "71"
type input "72"
type input "75"
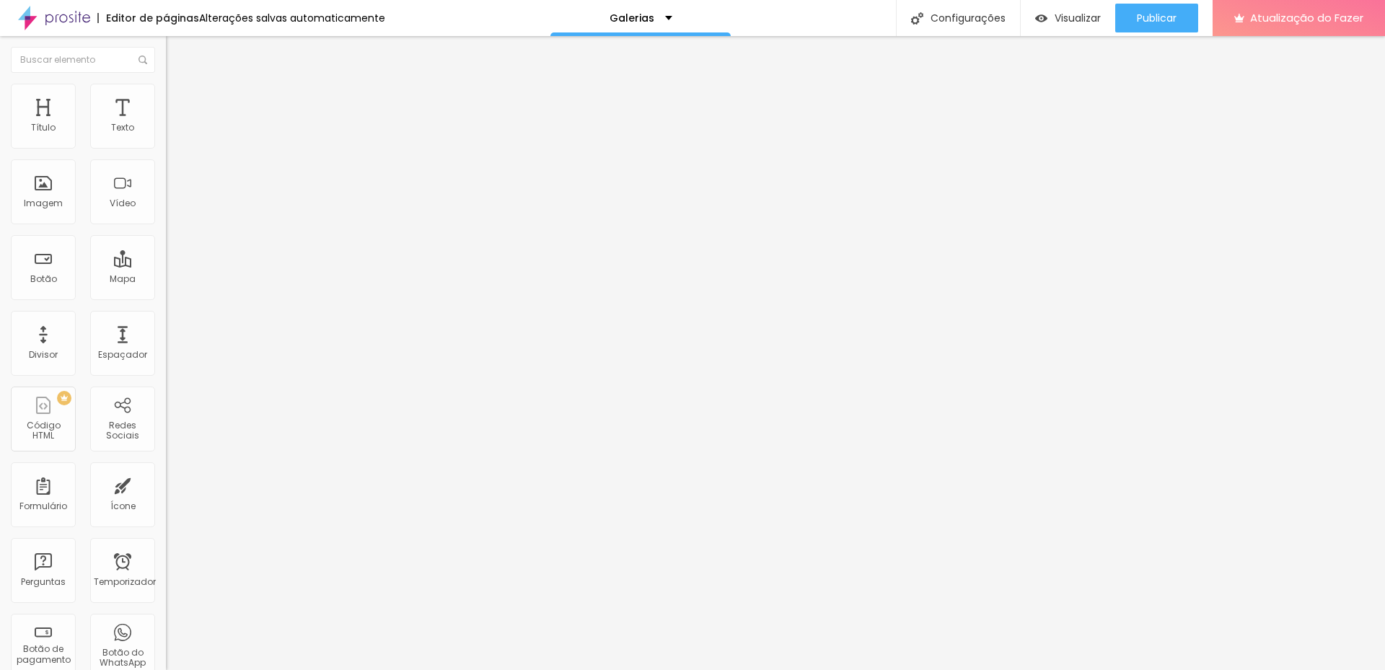
type input "77"
type input "80"
type input "83"
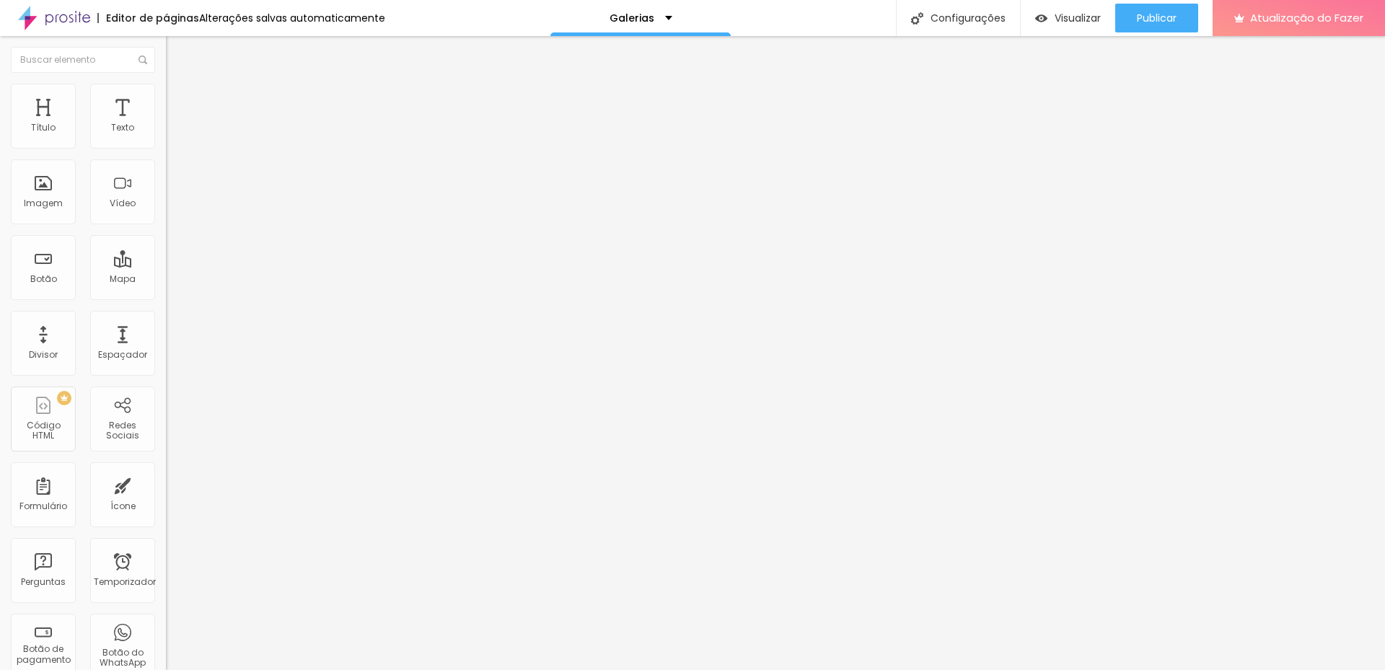
type input "83"
type input "85"
type input "88"
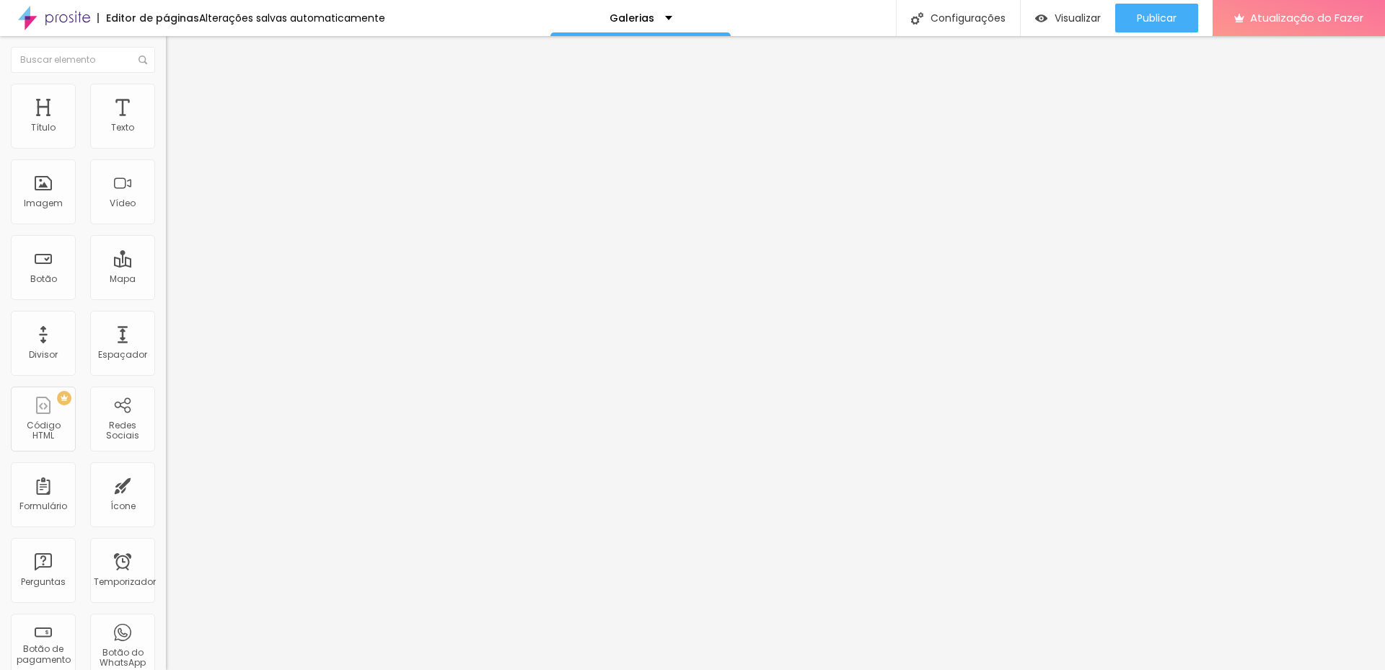
type input "91"
type input "94"
type input "95"
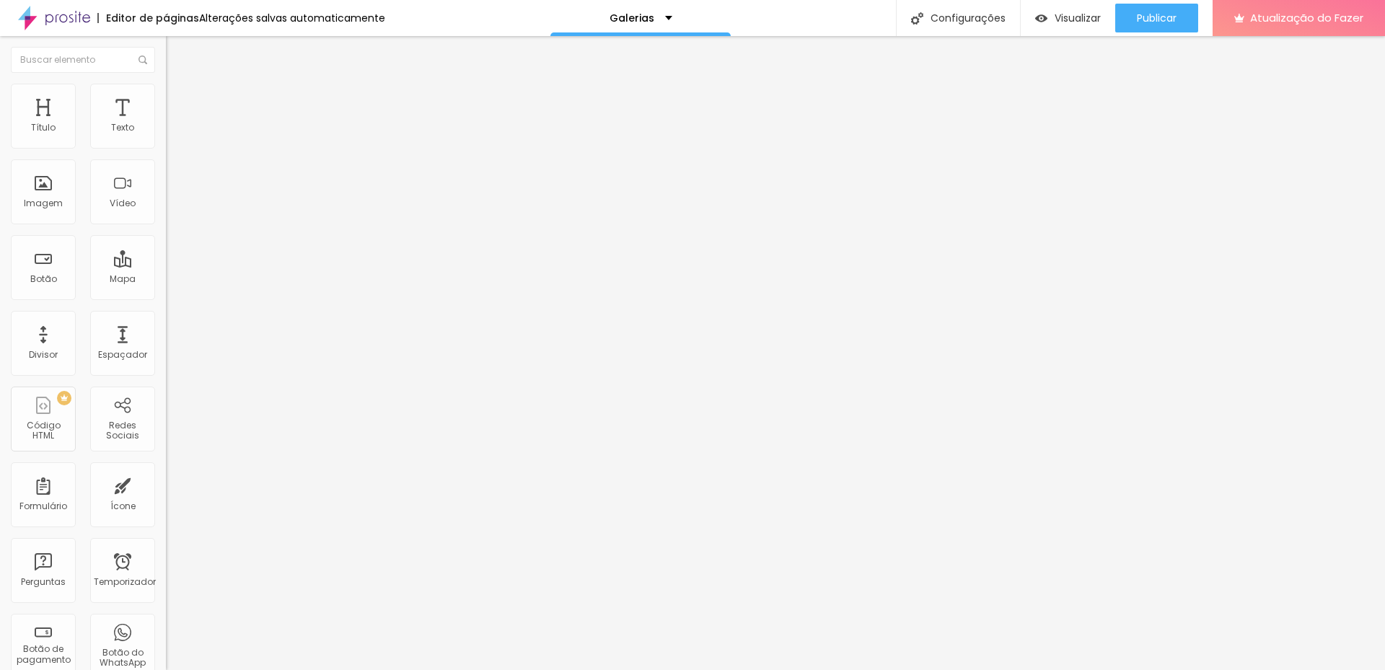
type input "95"
type input "100"
type input "90"
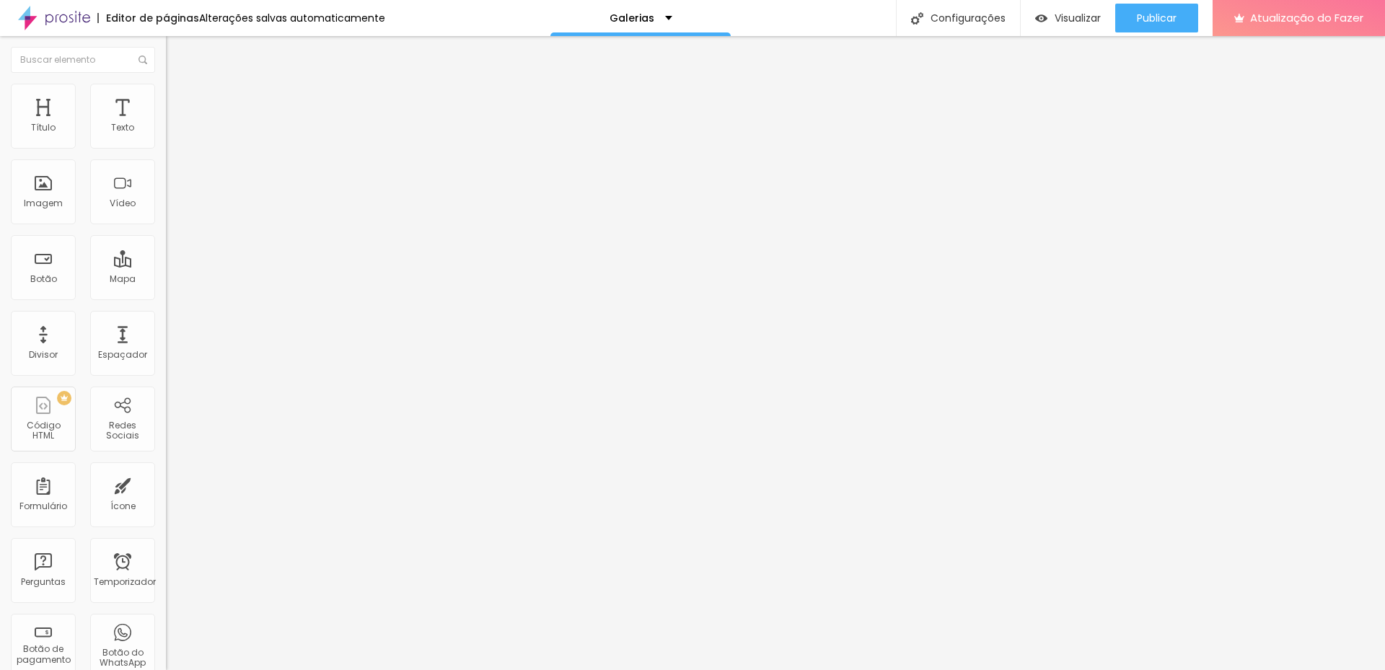
type input "47"
type input "42"
type input "35"
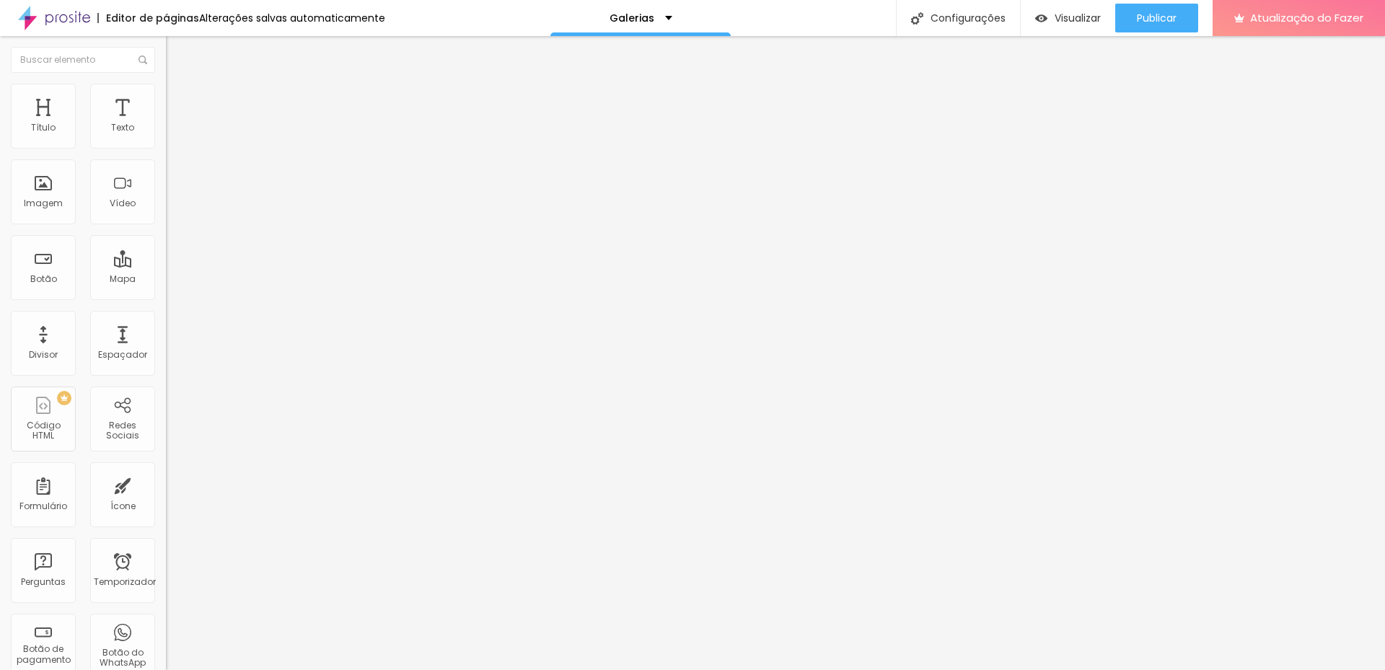
type input "35"
type input "31"
type input "25"
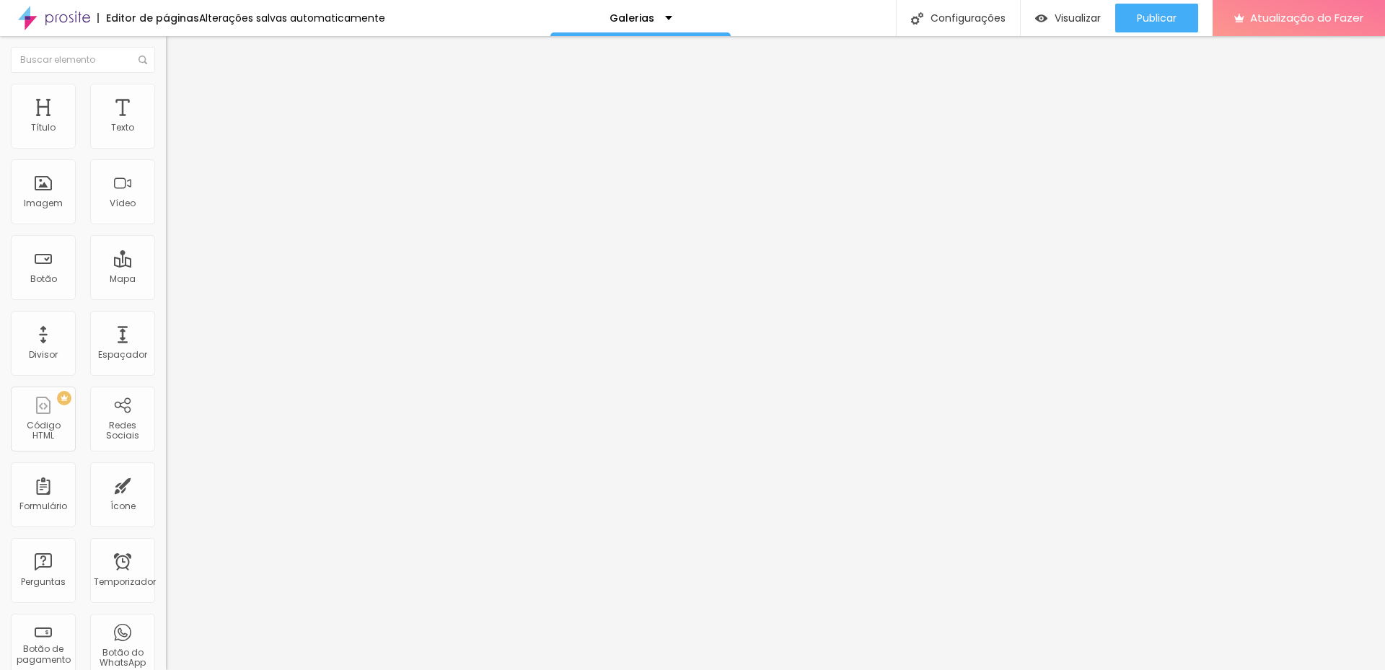
type input "21"
type input "16"
type input "11"
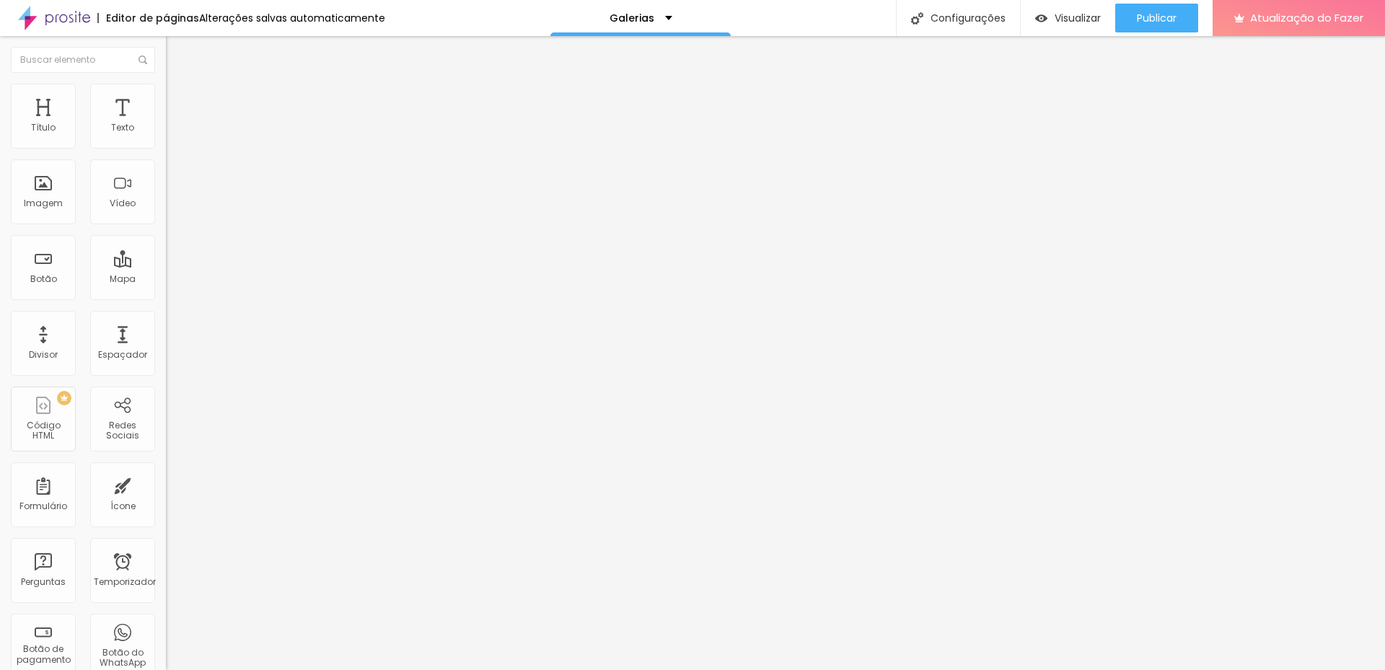
type input "11"
type input "8"
type input "4"
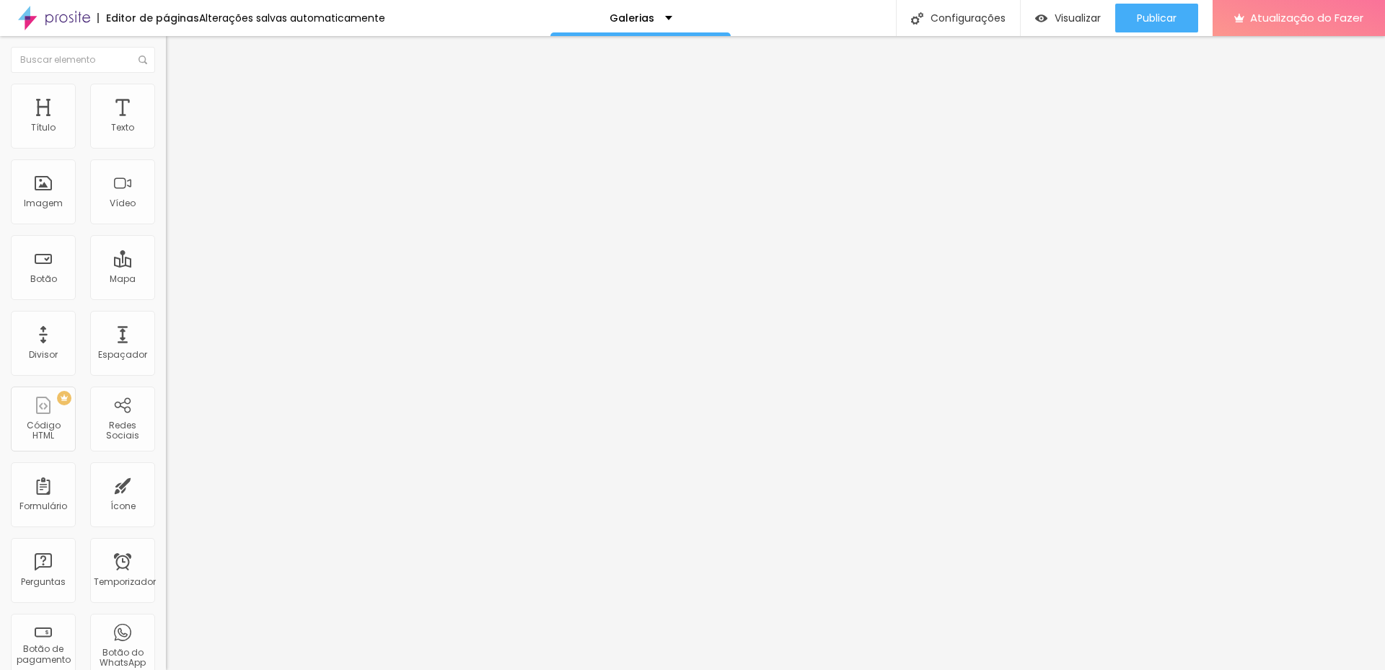
type input "1"
type input "0"
drag, startPoint x: 48, startPoint y: 140, endPoint x: 0, endPoint y: 156, distance: 50.2
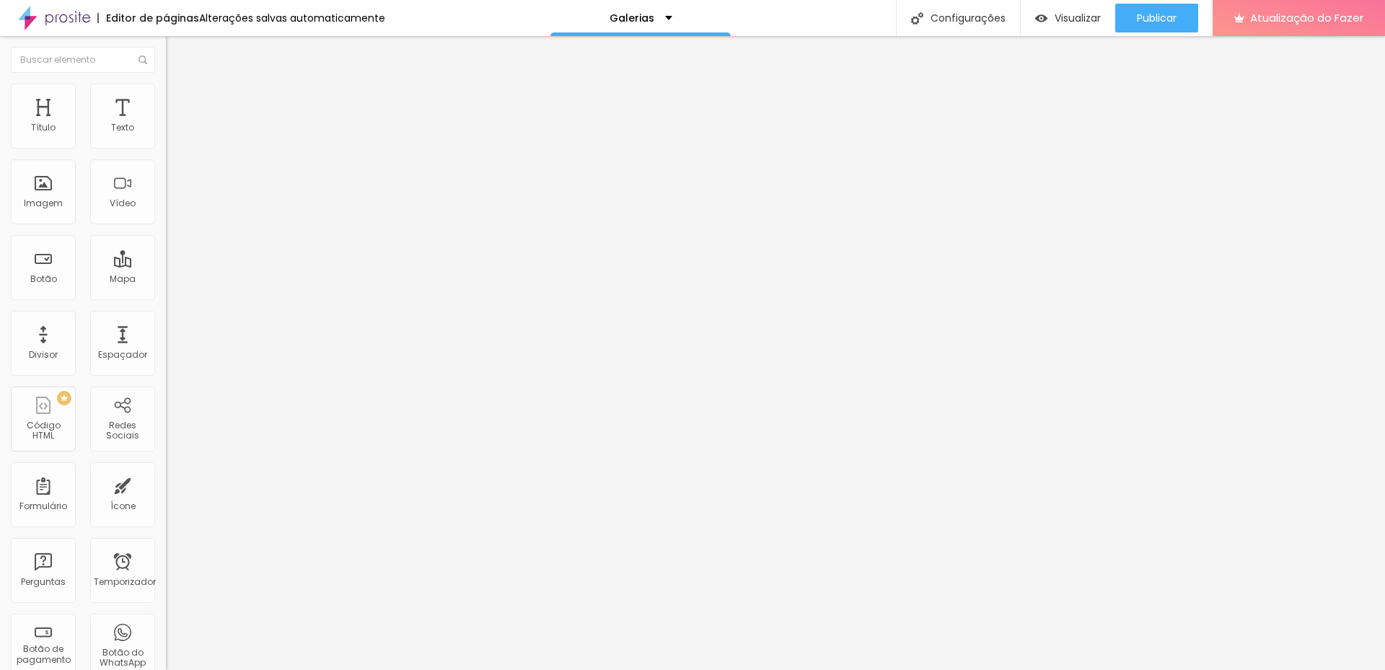
type input "0"
click at [166, 280] on input "range" at bounding box center [212, 286] width 93 height 12
type input "8"
type input "0"
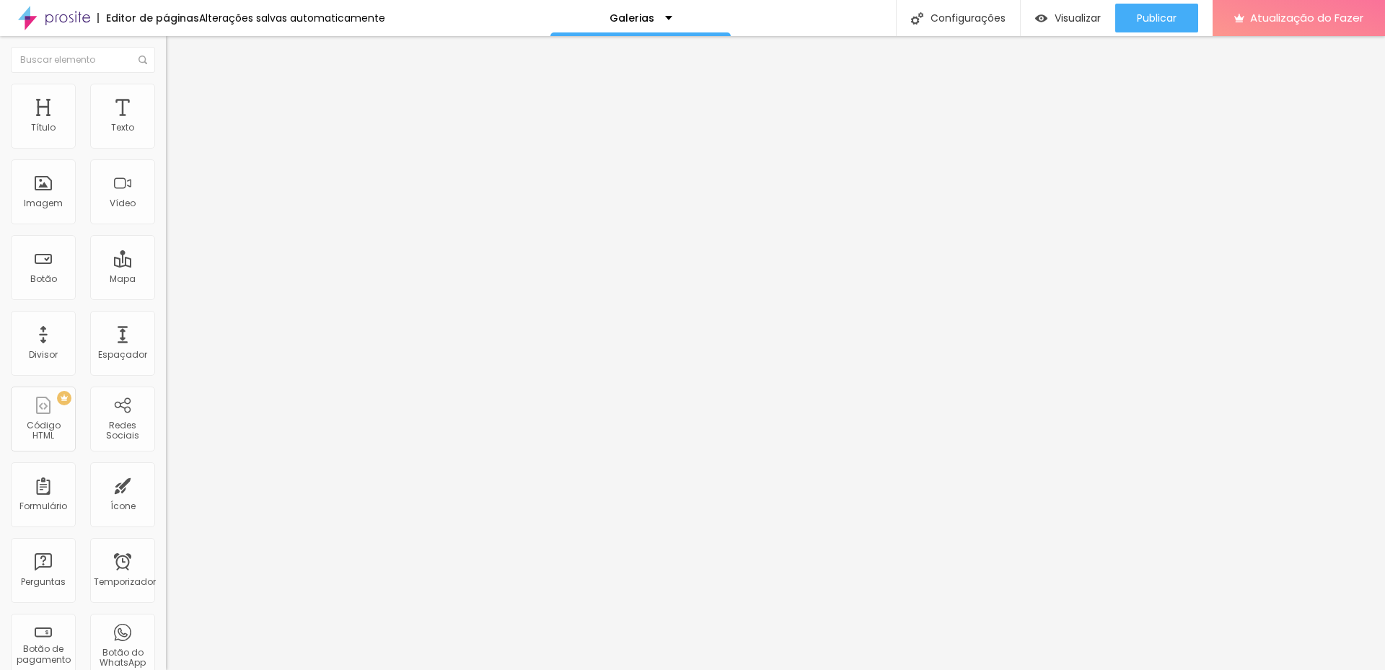
type input "0"
drag, startPoint x: 43, startPoint y: 172, endPoint x: 0, endPoint y: 178, distance: 43.0
type input "0"
click at [166, 484] on input "range" at bounding box center [212, 490] width 93 height 12
click at [177, 52] on img "button" at bounding box center [183, 53] width 12 height 12
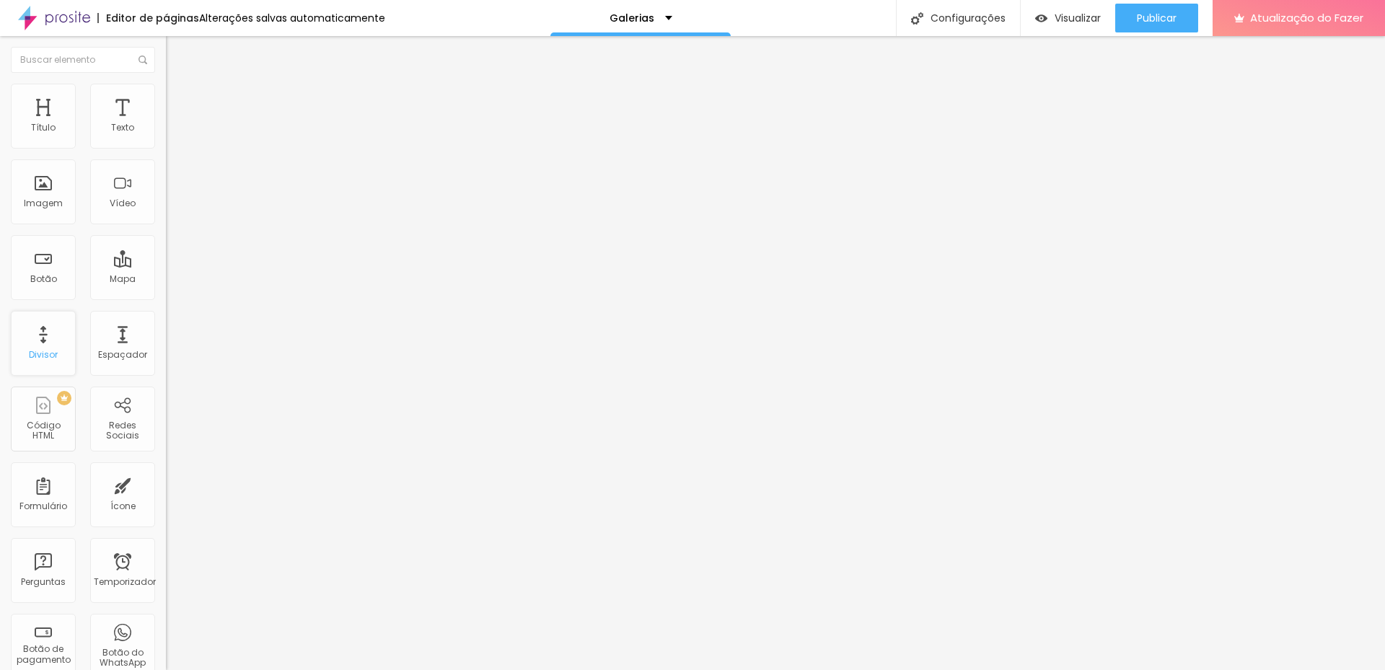
click at [61, 356] on div "Divisor" at bounding box center [43, 343] width 65 height 65
click at [166, 96] on li "Avançado" at bounding box center [249, 91] width 166 height 14
click at [166, 84] on li "Conteúdo" at bounding box center [249, 76] width 166 height 14
click at [166, 43] on button "Editar nulo" at bounding box center [249, 52] width 166 height 33
click at [34, 427] on font "Código HTML" at bounding box center [44, 430] width 34 height 22
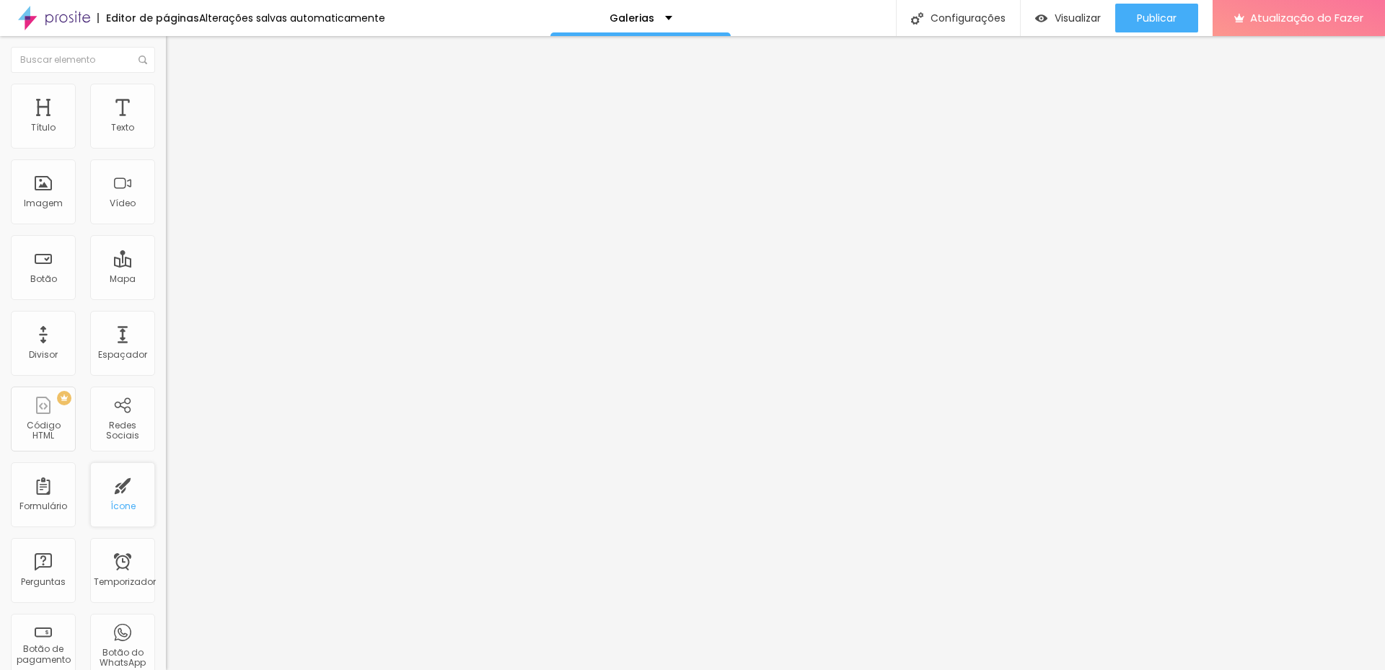
click at [107, 498] on div "Ícone" at bounding box center [122, 494] width 65 height 65
click at [166, 88] on li "Estilo" at bounding box center [249, 91] width 166 height 14
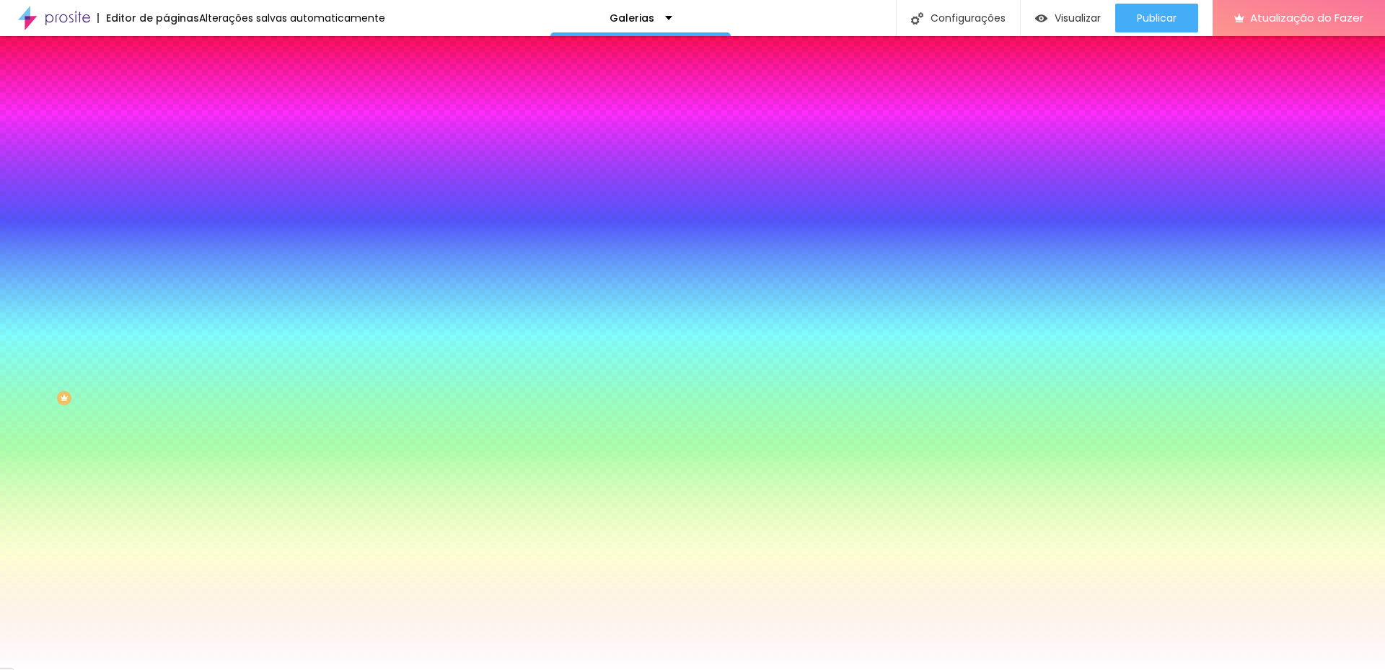
click at [179, 102] on font "Avançado" at bounding box center [203, 108] width 48 height 12
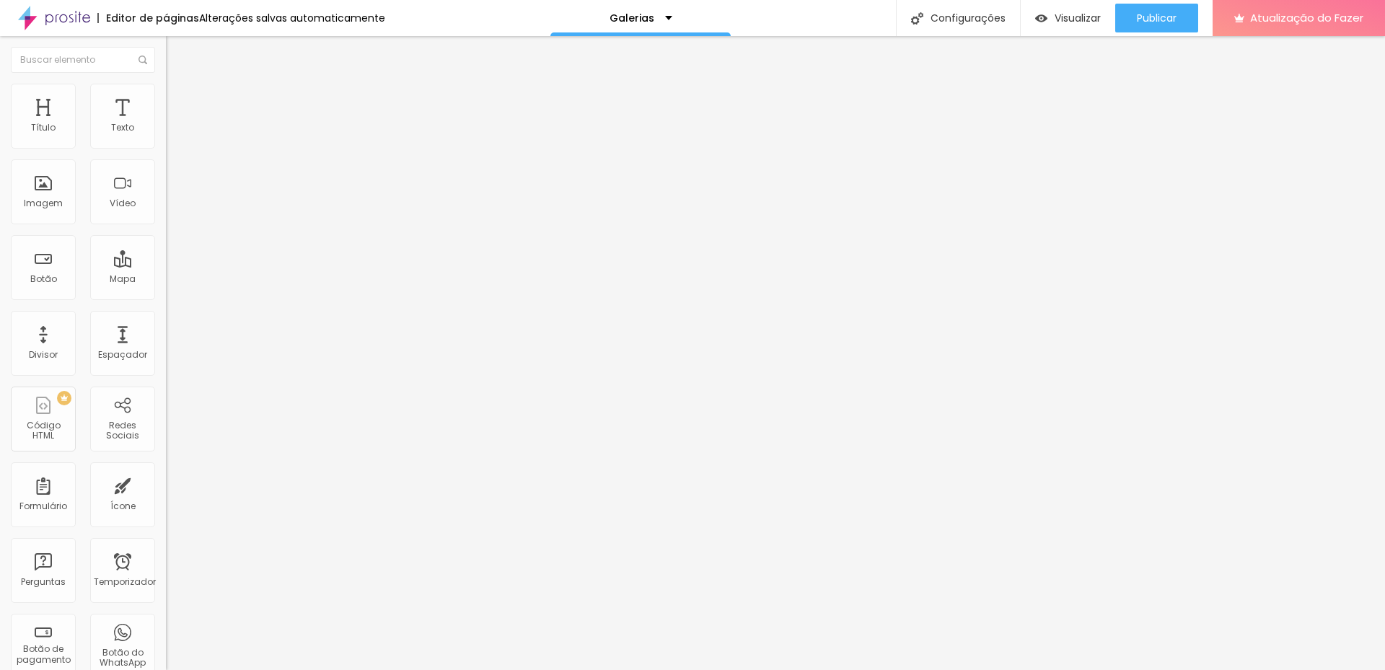
click at [179, 100] on font "Estilo" at bounding box center [190, 93] width 22 height 12
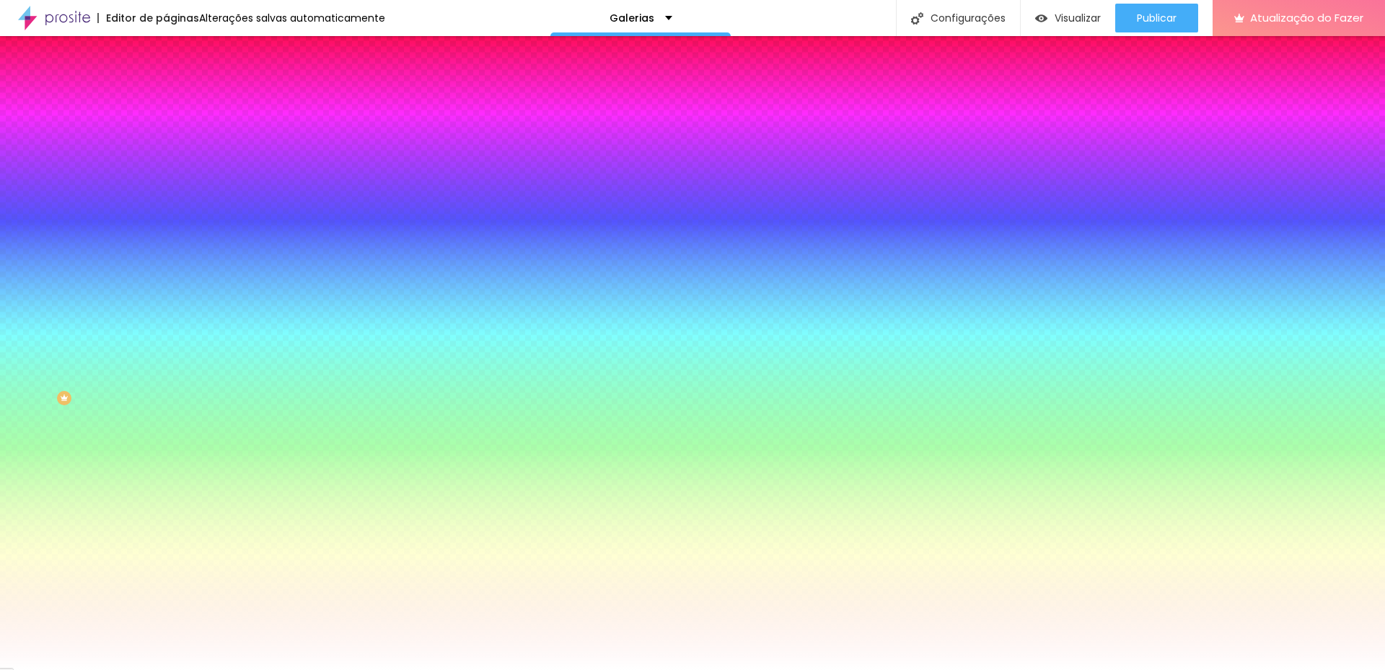
type input "5"
type input "10"
type input "15"
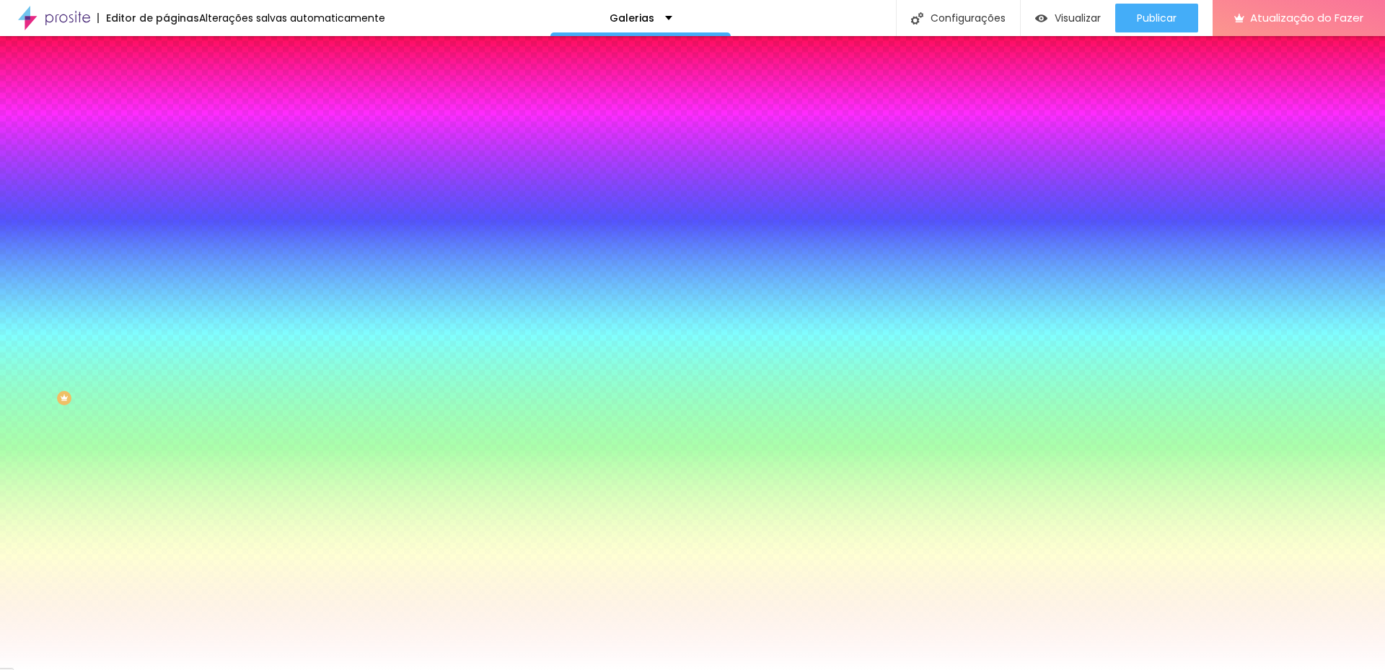
type input "15"
type input "20"
type input "25"
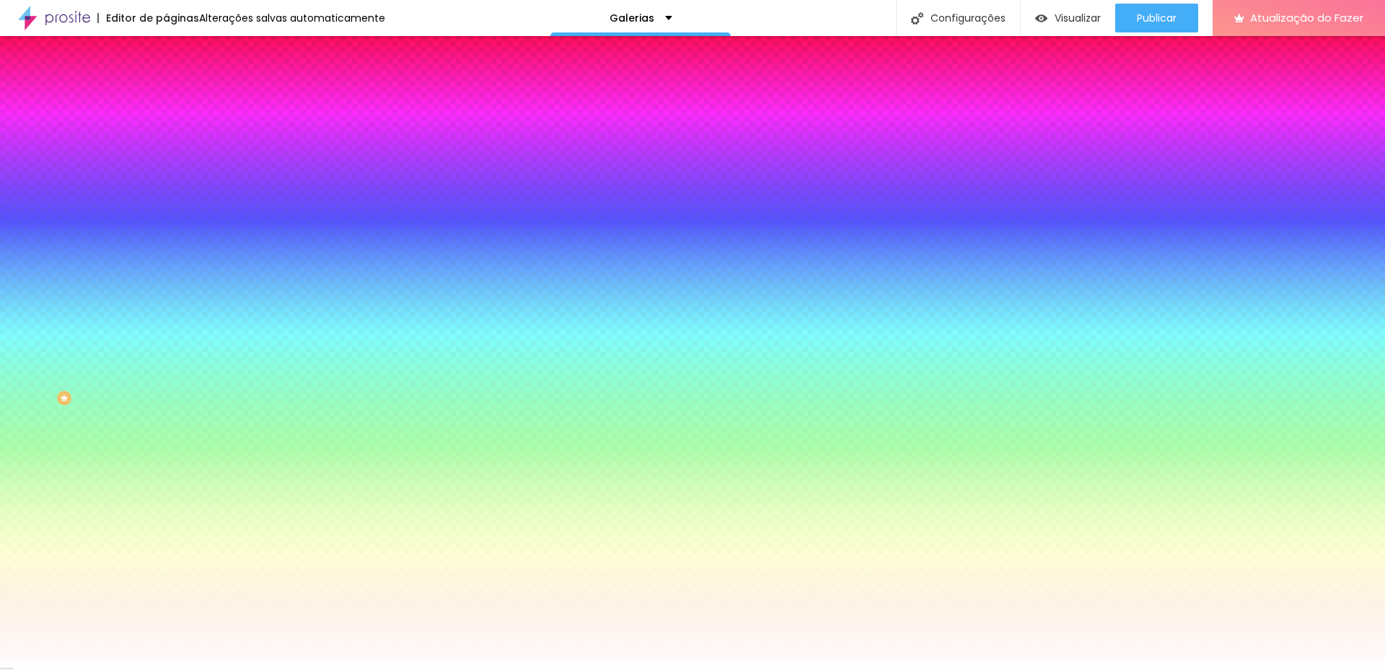
type input "30"
type input "35"
type input "40"
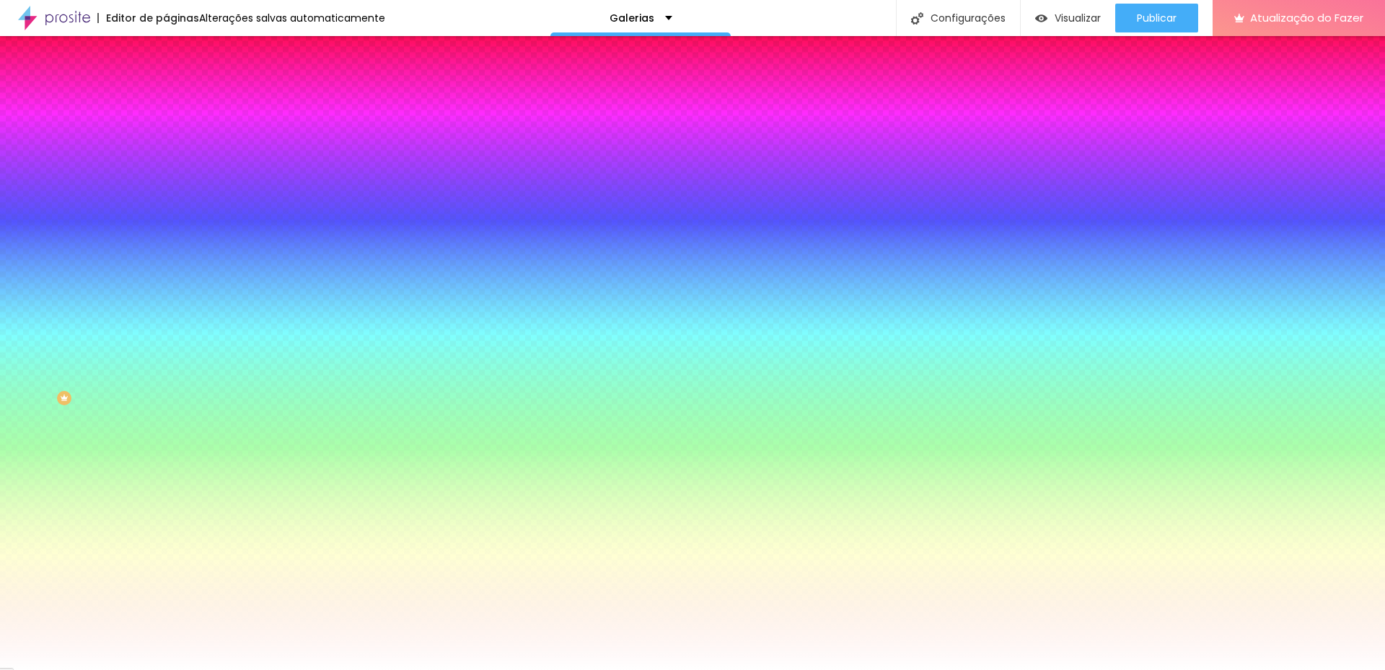
type input "40"
type input "45"
type input "50"
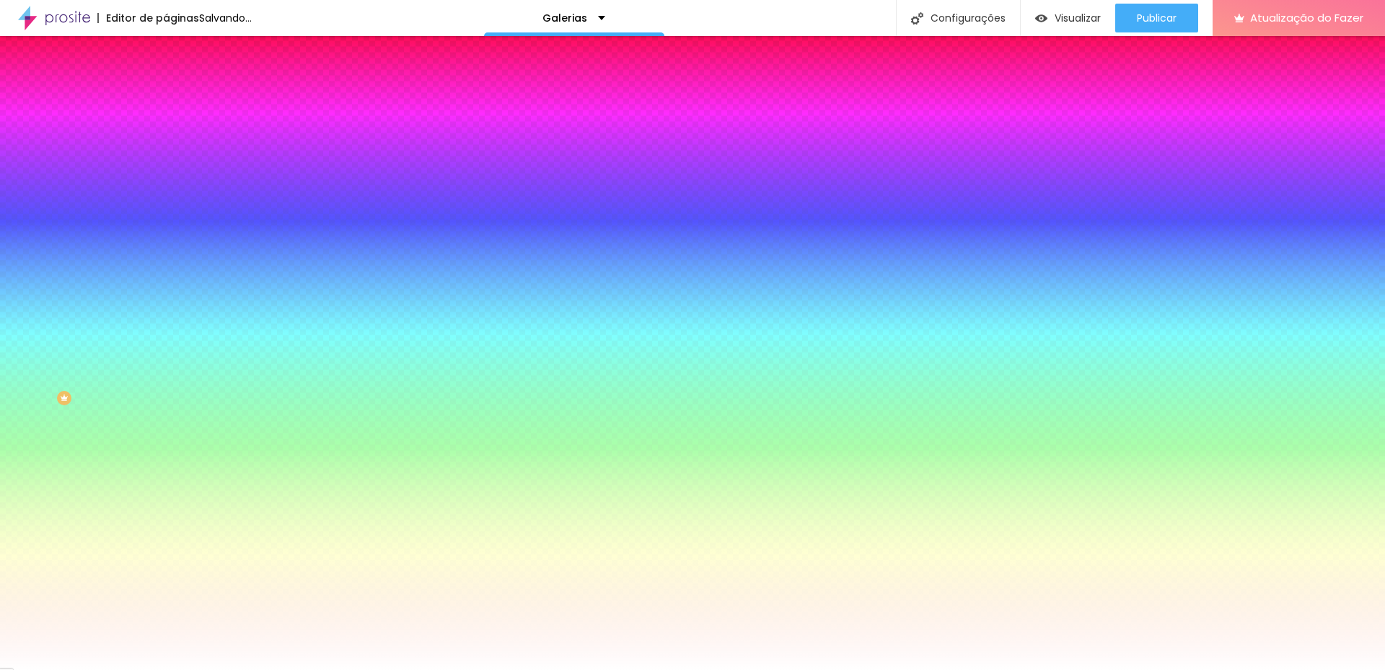
type input "45"
type input "40"
type input "30"
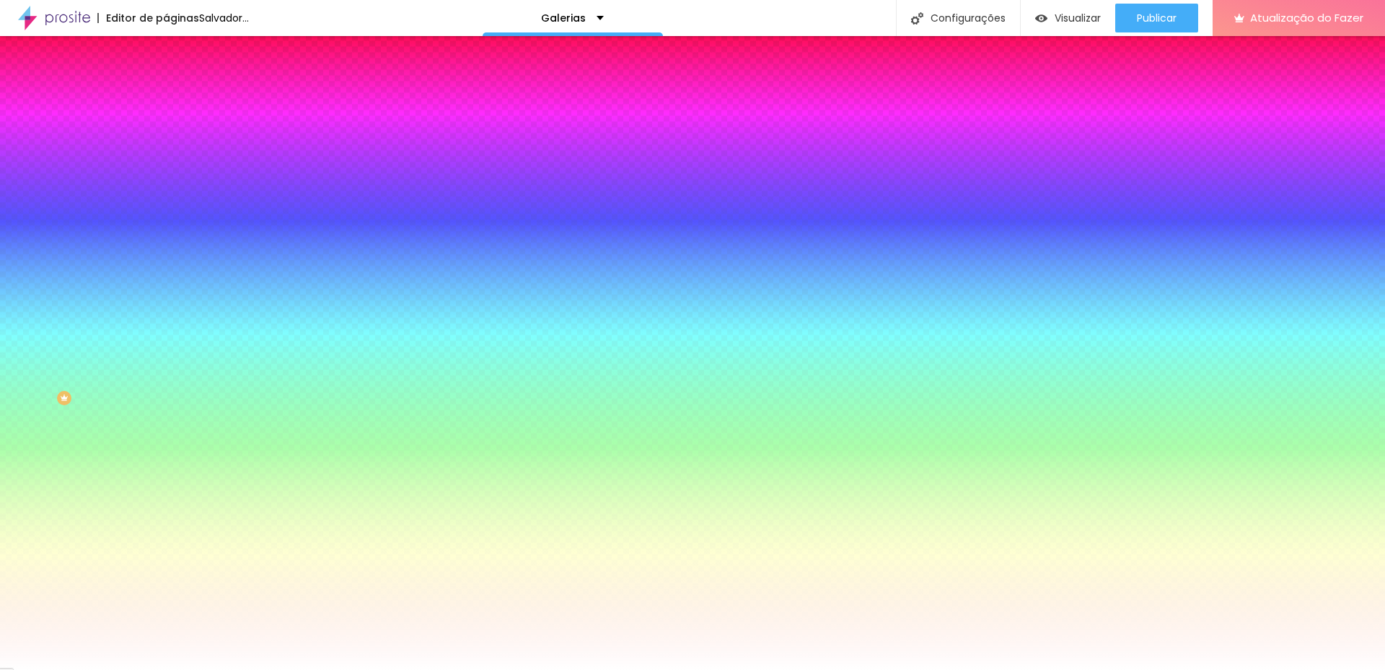
type input "30"
type input "25"
type input "20"
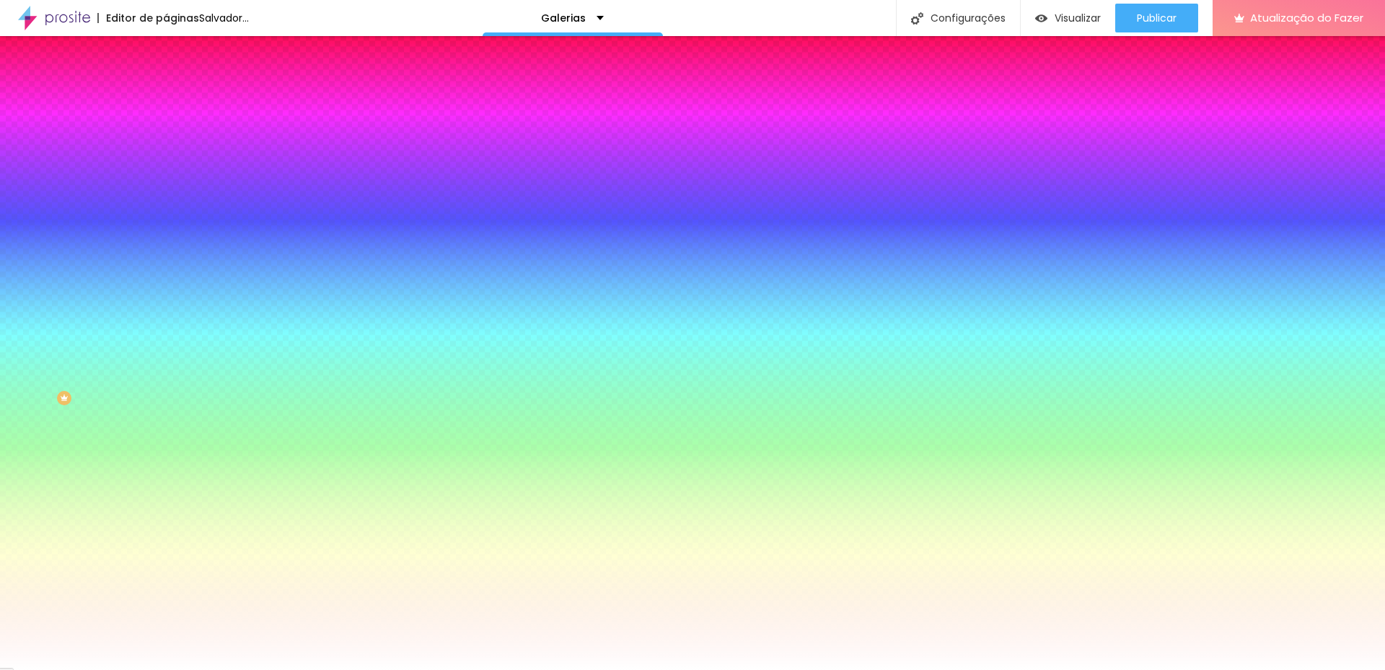
type input "15"
type input "10"
type input "5"
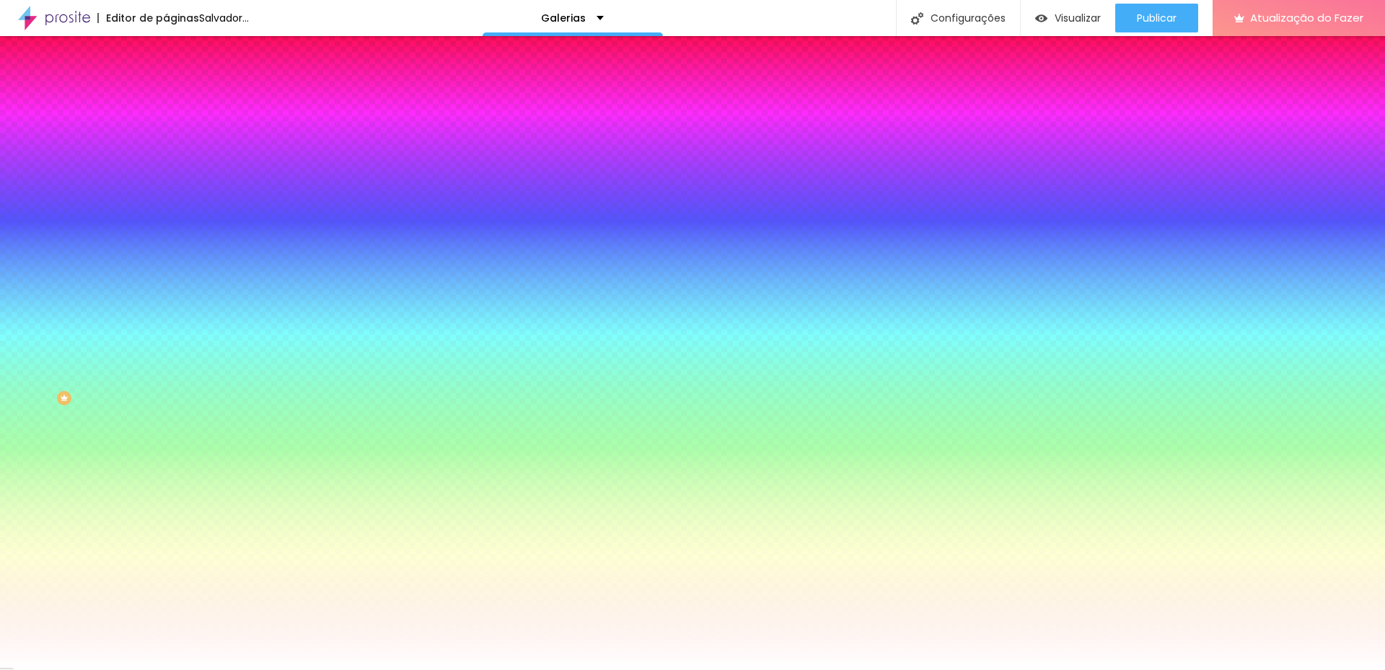
type input "5"
type input "0"
drag, startPoint x: 35, startPoint y: 245, endPoint x: 19, endPoint y: 256, distance: 19.2
click at [166, 399] on input "range" at bounding box center [212, 405] width 93 height 12
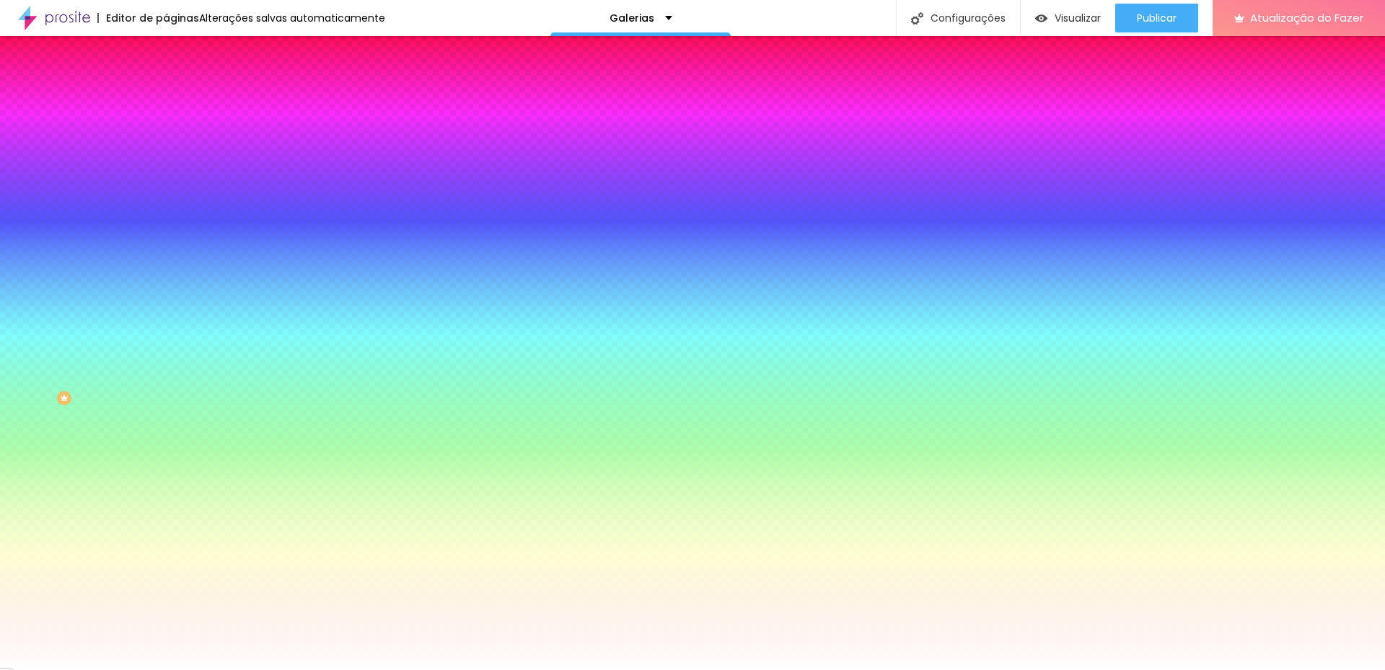
click at [179, 85] on font "Conteúdo" at bounding box center [201, 79] width 45 height 12
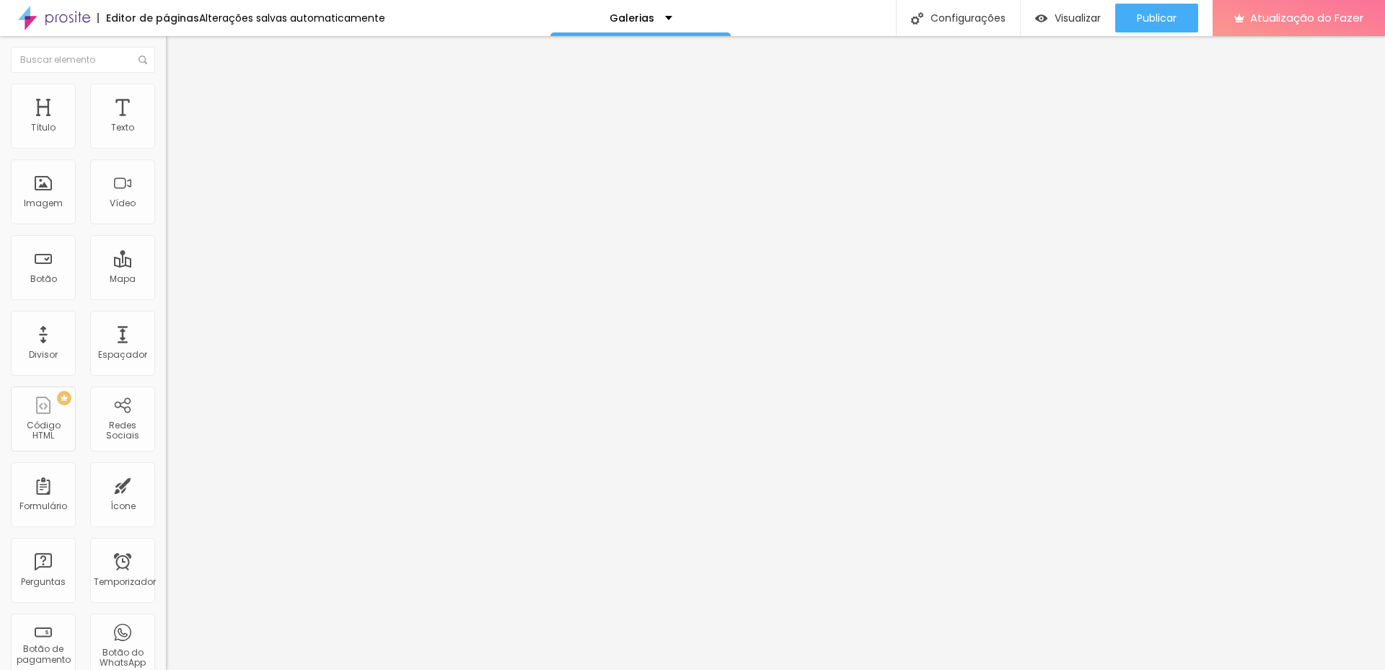
click at [183, 133] on font "Ícone de trocarte" at bounding box center [221, 126] width 76 height 12
click at [177, 55] on div "Editar nulo" at bounding box center [214, 53] width 75 height 12
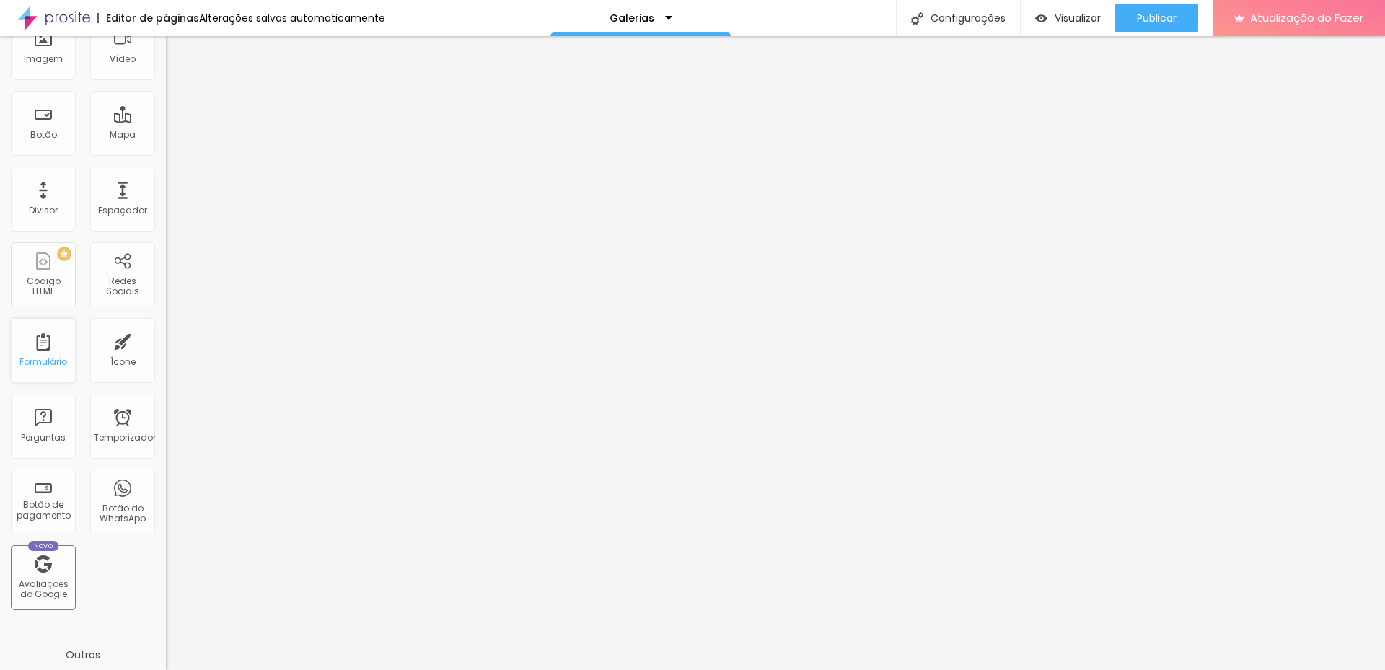
click at [51, 352] on div "Formulário" at bounding box center [43, 350] width 65 height 65
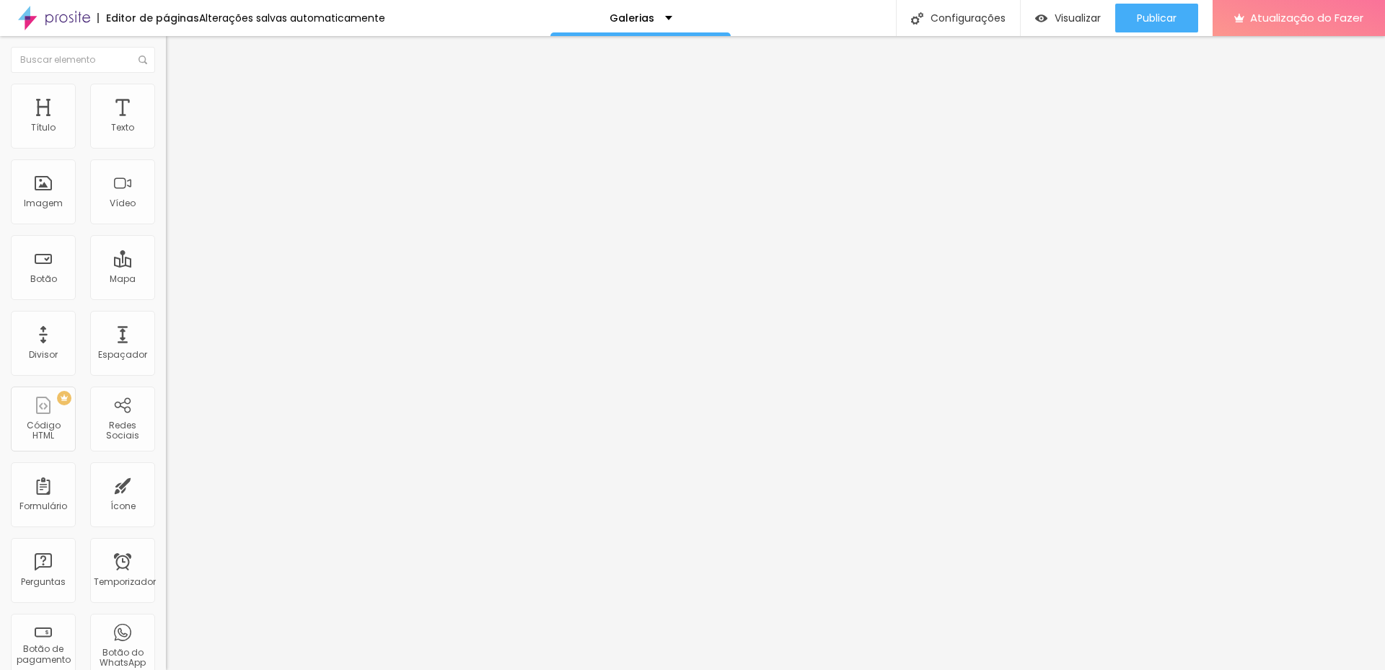
click at [179, 97] on font "Estilo" at bounding box center [190, 93] width 22 height 12
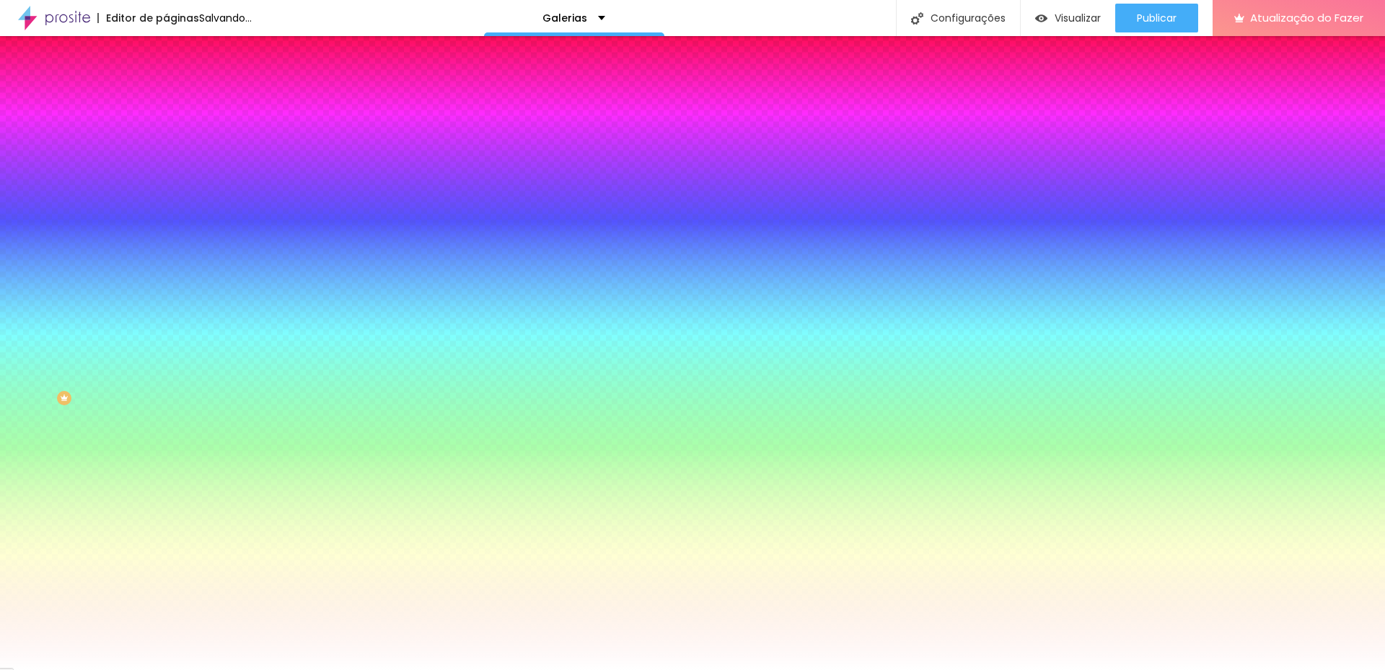
click at [166, 98] on li "Avançado" at bounding box center [249, 105] width 166 height 14
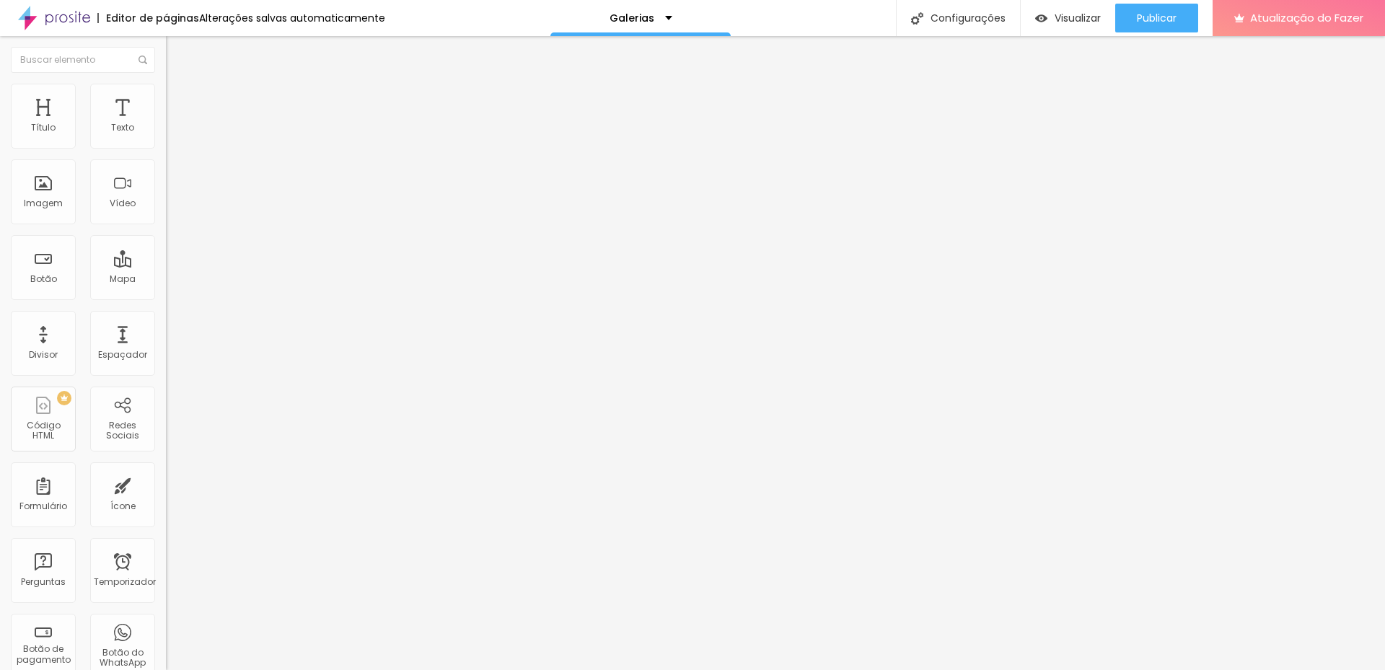
click at [177, 58] on img "button" at bounding box center [183, 53] width 12 height 12
click at [166, 123] on div "Trocar imagem" at bounding box center [249, 118] width 166 height 10
click at [177, 55] on img "button" at bounding box center [183, 53] width 12 height 12
click at [135, 198] on div "Vídeo" at bounding box center [122, 191] width 65 height 65
click at [166, 121] on div "URL do vídeo" at bounding box center [249, 117] width 166 height 9
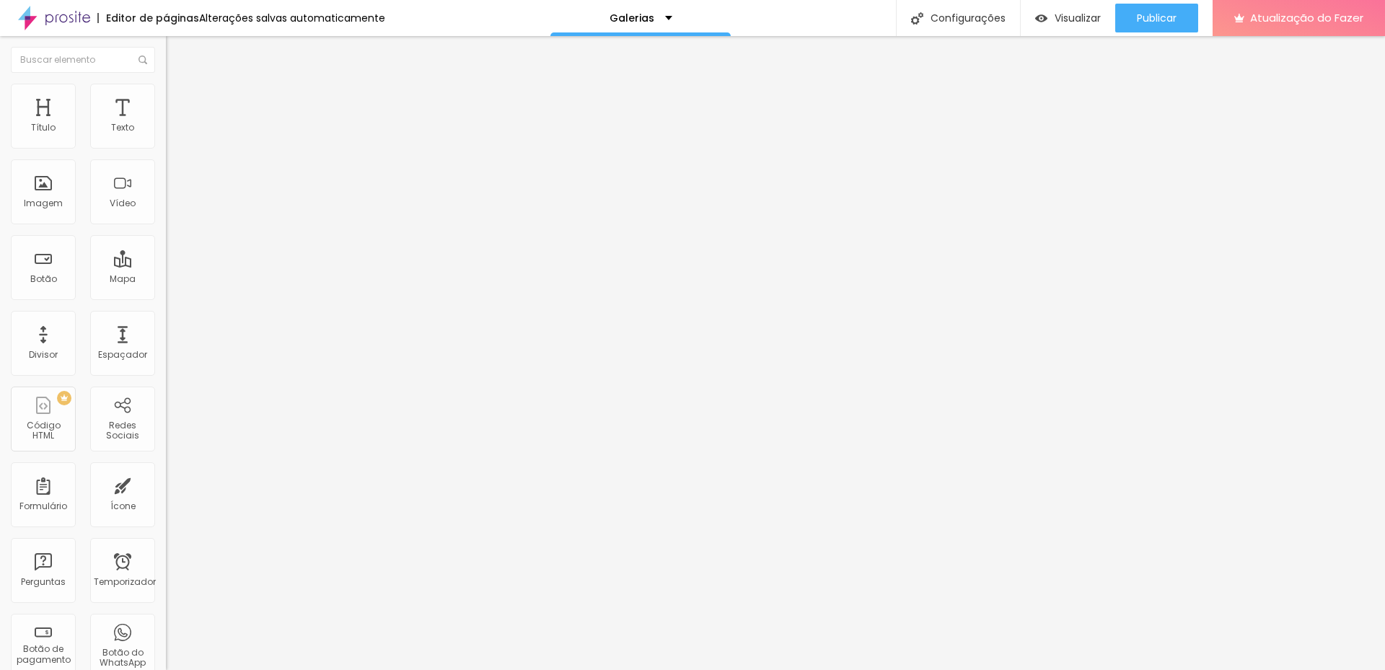
click at [166, 136] on input "text" at bounding box center [252, 128] width 173 height 14
click at [166, 96] on li "Estilo" at bounding box center [249, 91] width 166 height 14
click at [166, 98] on li "Avançado" at bounding box center [249, 105] width 166 height 14
click at [179, 85] on font "Conteúdo" at bounding box center [201, 79] width 45 height 12
click at [177, 48] on img "button" at bounding box center [183, 53] width 12 height 12
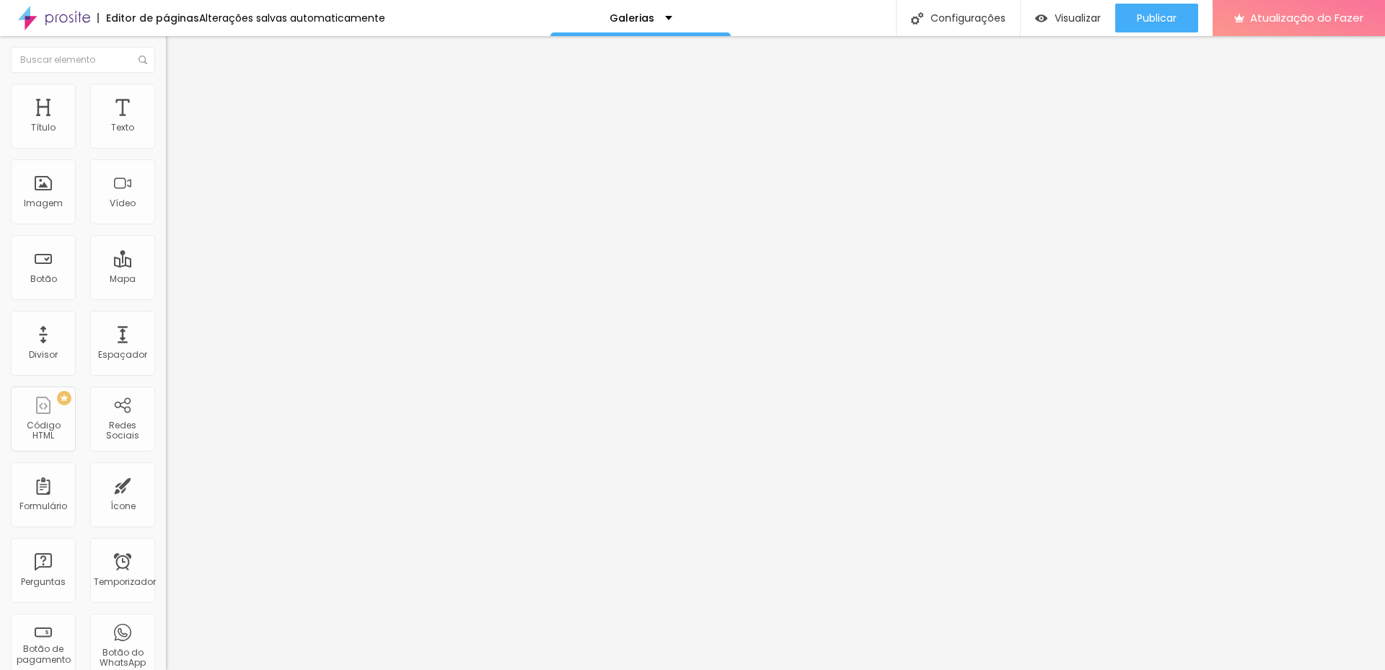
click at [179, 98] on font "Estilo" at bounding box center [190, 93] width 22 height 12
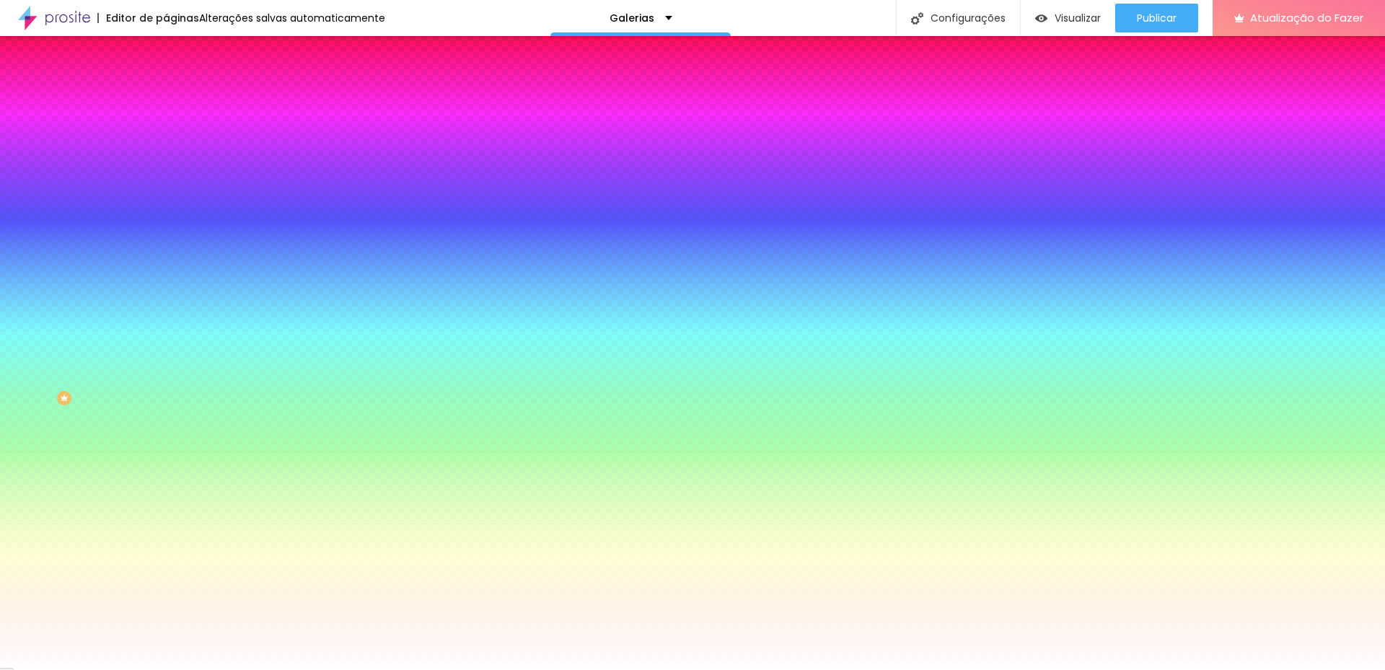
click at [179, 102] on font "Avançado" at bounding box center [203, 108] width 48 height 12
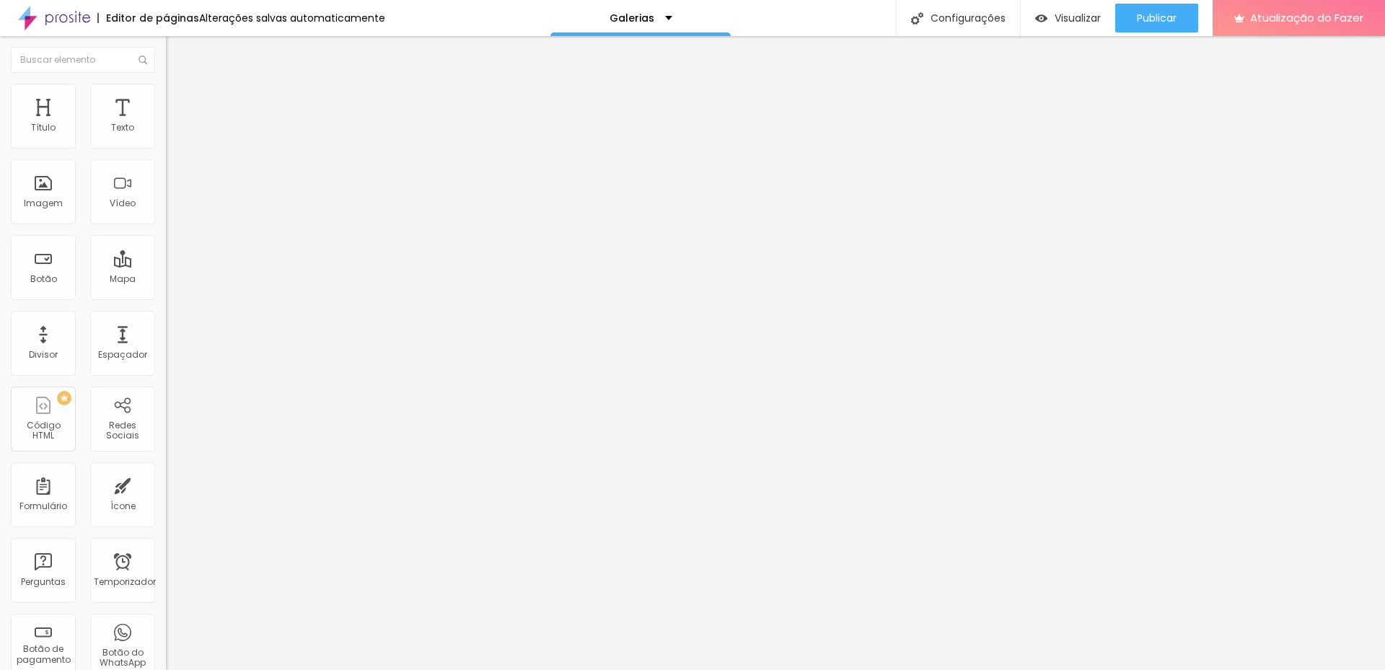
type input "25"
type input "30"
type input "35"
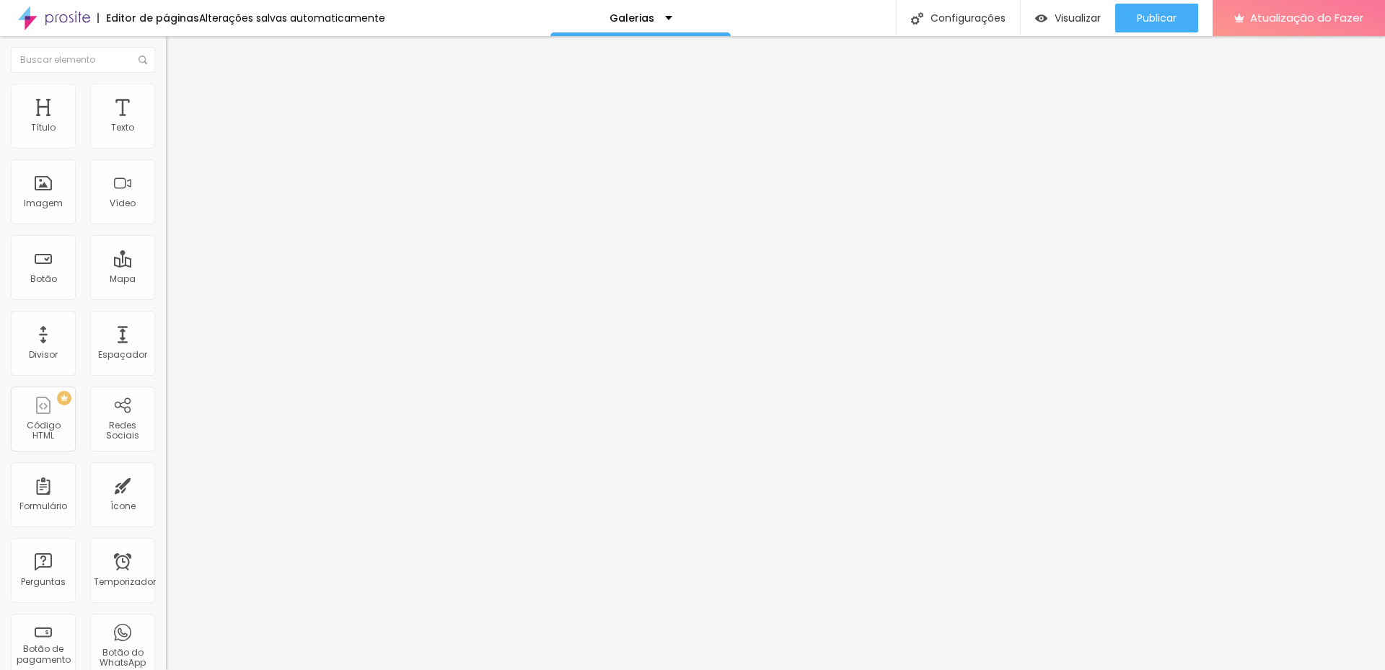
type input "35"
type input "40"
type input "45"
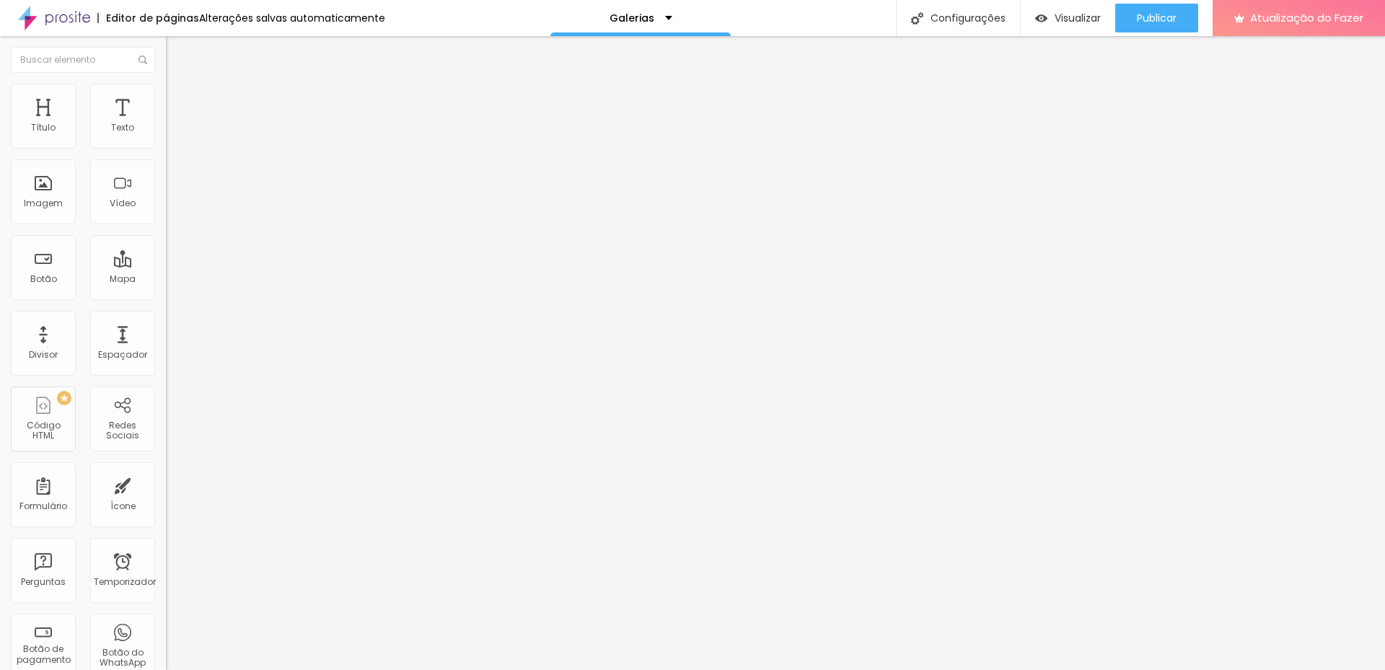
type input "50"
drag, startPoint x: 66, startPoint y: 141, endPoint x: 143, endPoint y: 146, distance: 76.6
click at [166, 280] on input "range" at bounding box center [212, 286] width 93 height 12
type input "45"
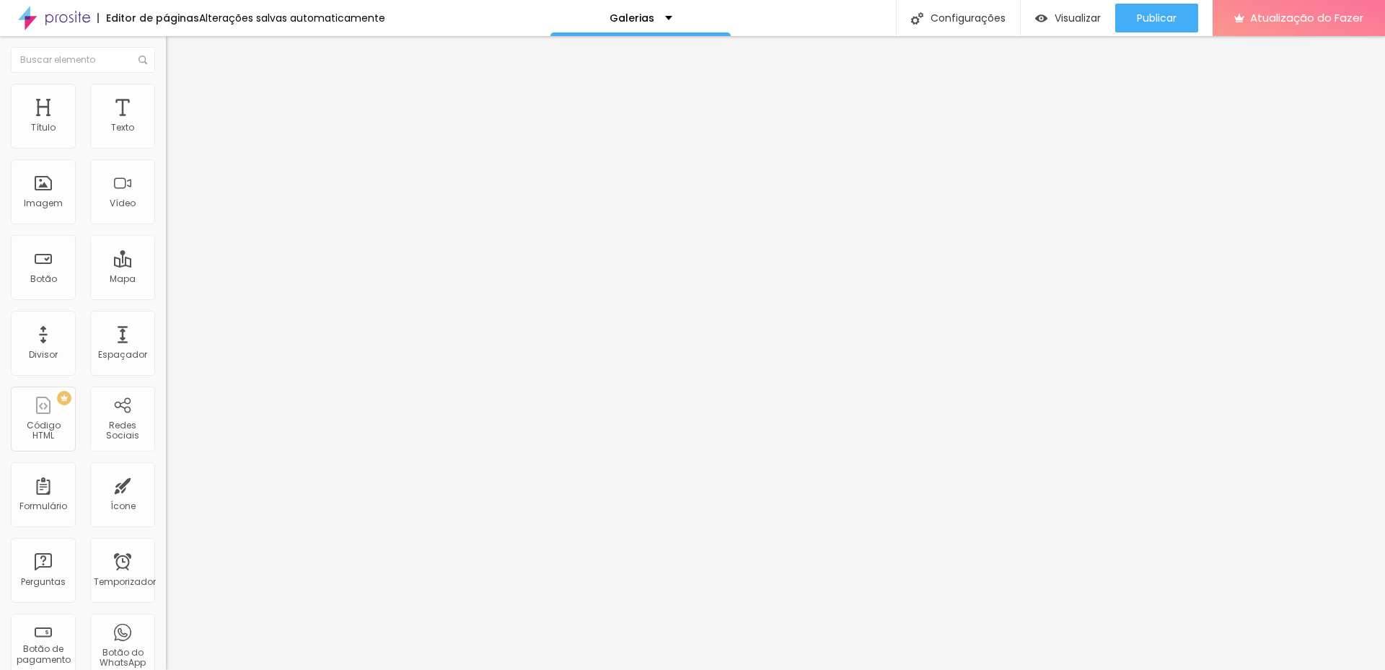
type input "45"
type input "40"
type input "35"
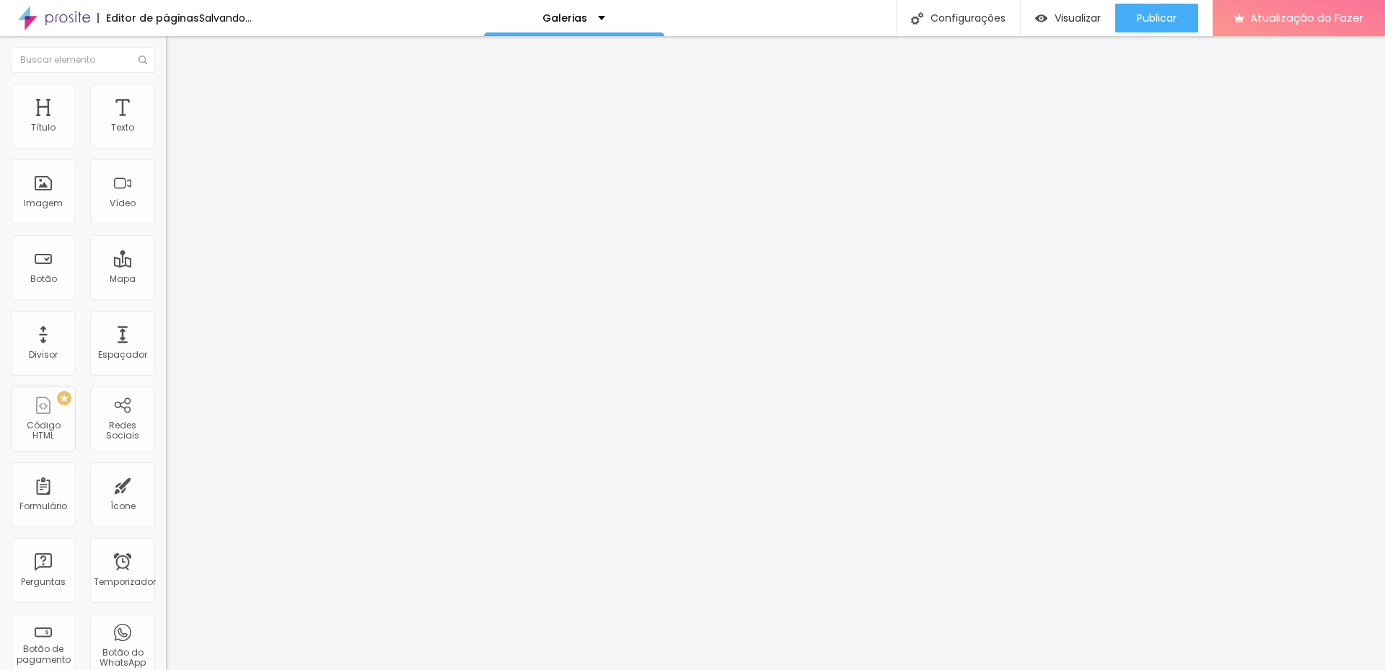
type input "30"
type input "25"
type input "15"
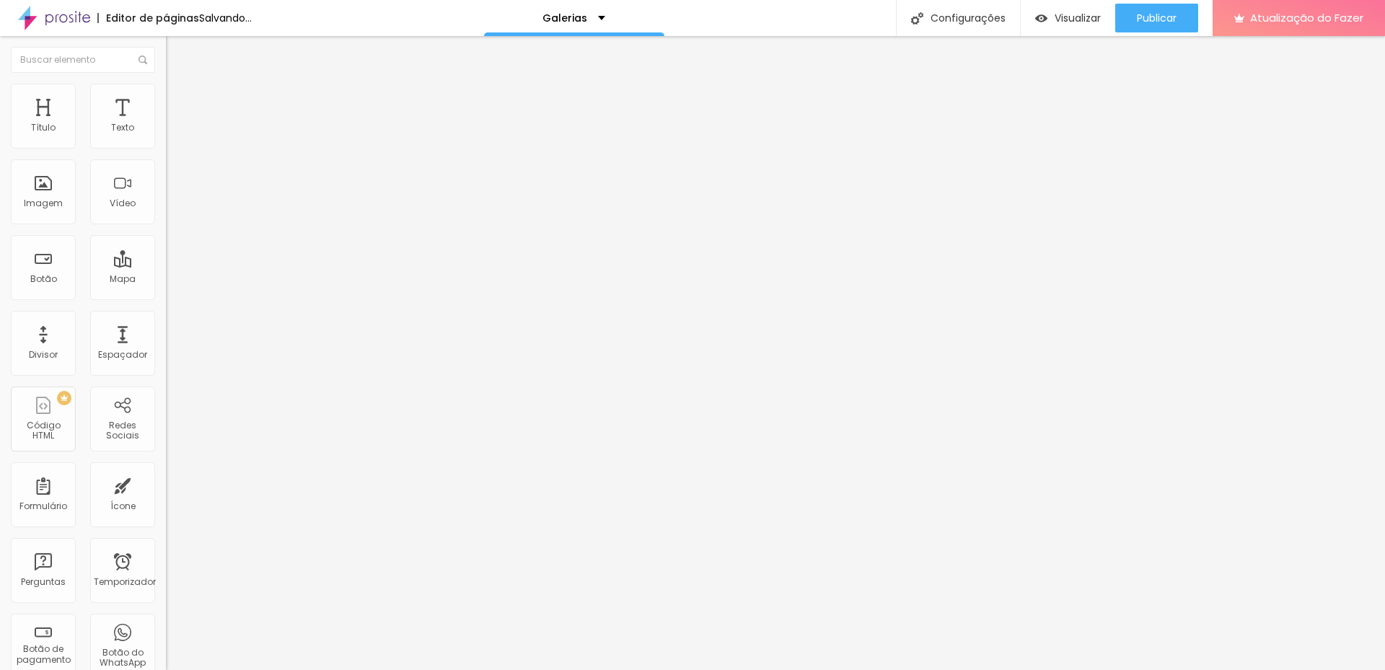
type input "15"
type input "10"
type input "5"
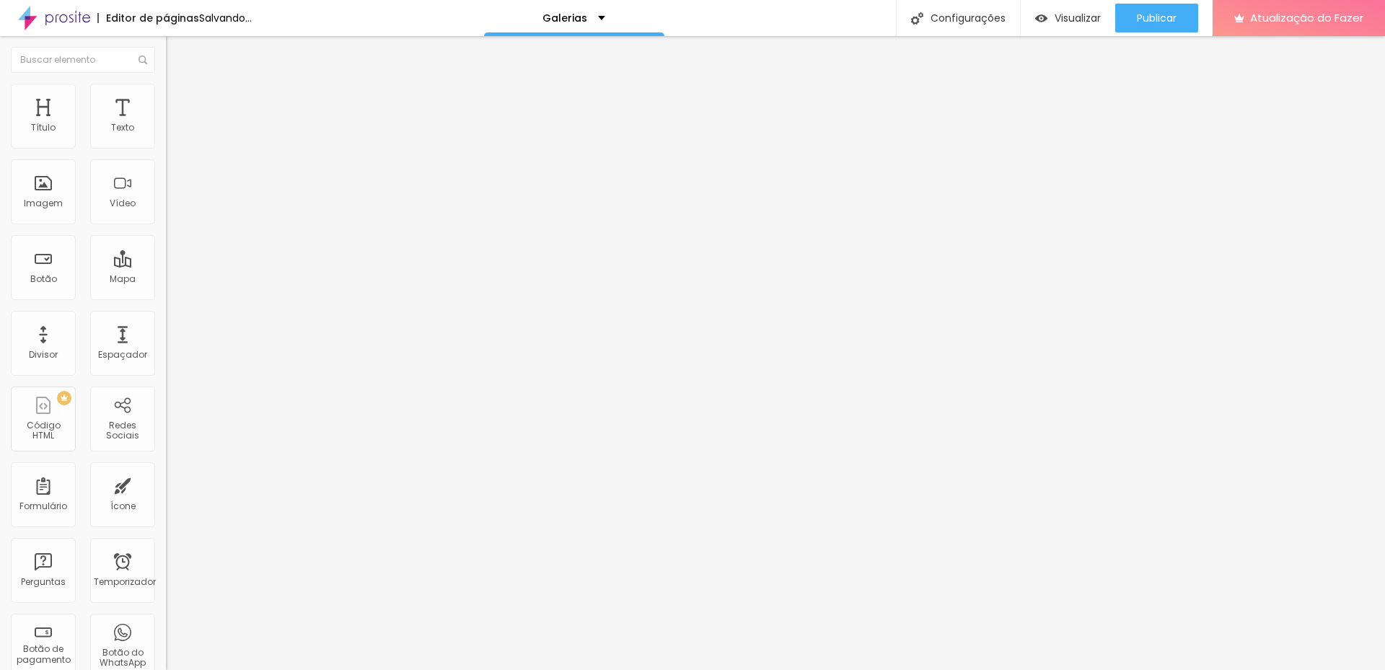
type input "0"
drag, startPoint x: 96, startPoint y: 143, endPoint x: 0, endPoint y: 146, distance: 96.0
click at [166, 280] on input "range" at bounding box center [212, 286] width 93 height 12
type input "10"
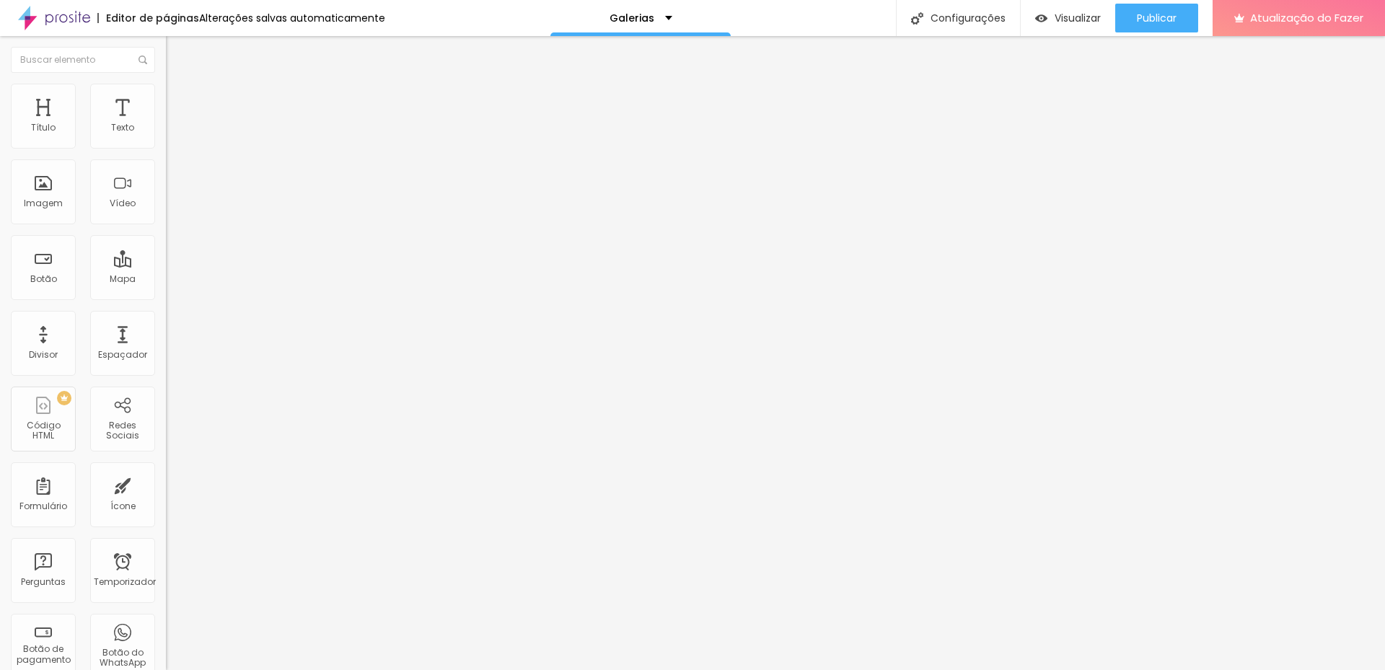
type input "10"
type input "15"
type input "20"
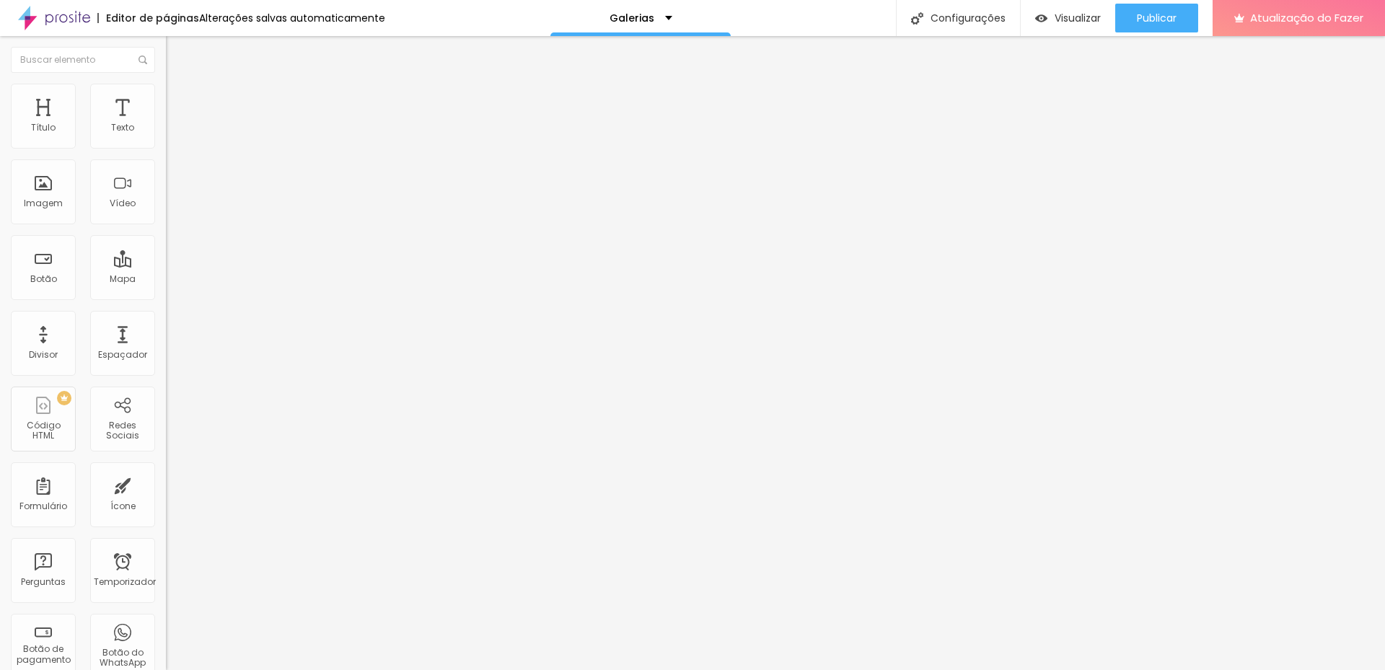
type input "25"
type input "30"
type input "35"
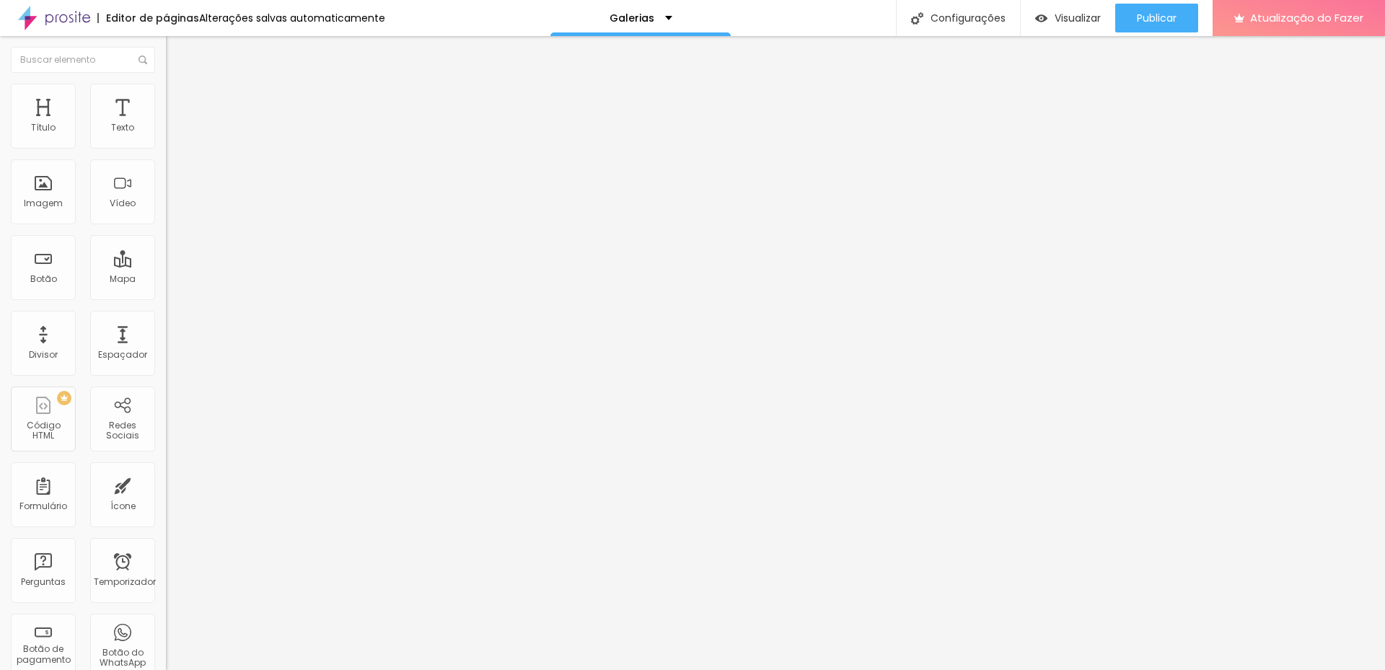
type input "35"
type input "40"
type input "45"
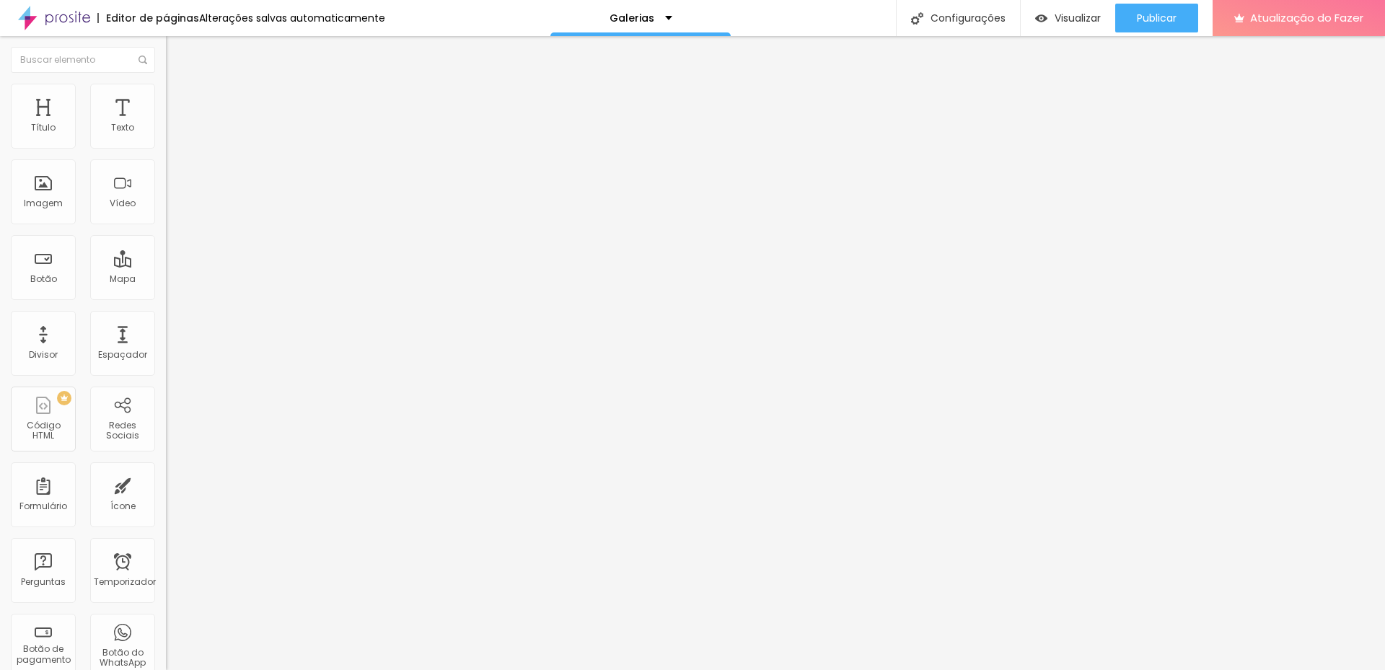
drag, startPoint x: 48, startPoint y: 139, endPoint x: 91, endPoint y: 141, distance: 42.7
type input "45"
click at [166, 280] on input "range" at bounding box center [212, 286] width 93 height 12
click at [1185, 30] on button "Publicar" at bounding box center [1156, 18] width 83 height 29
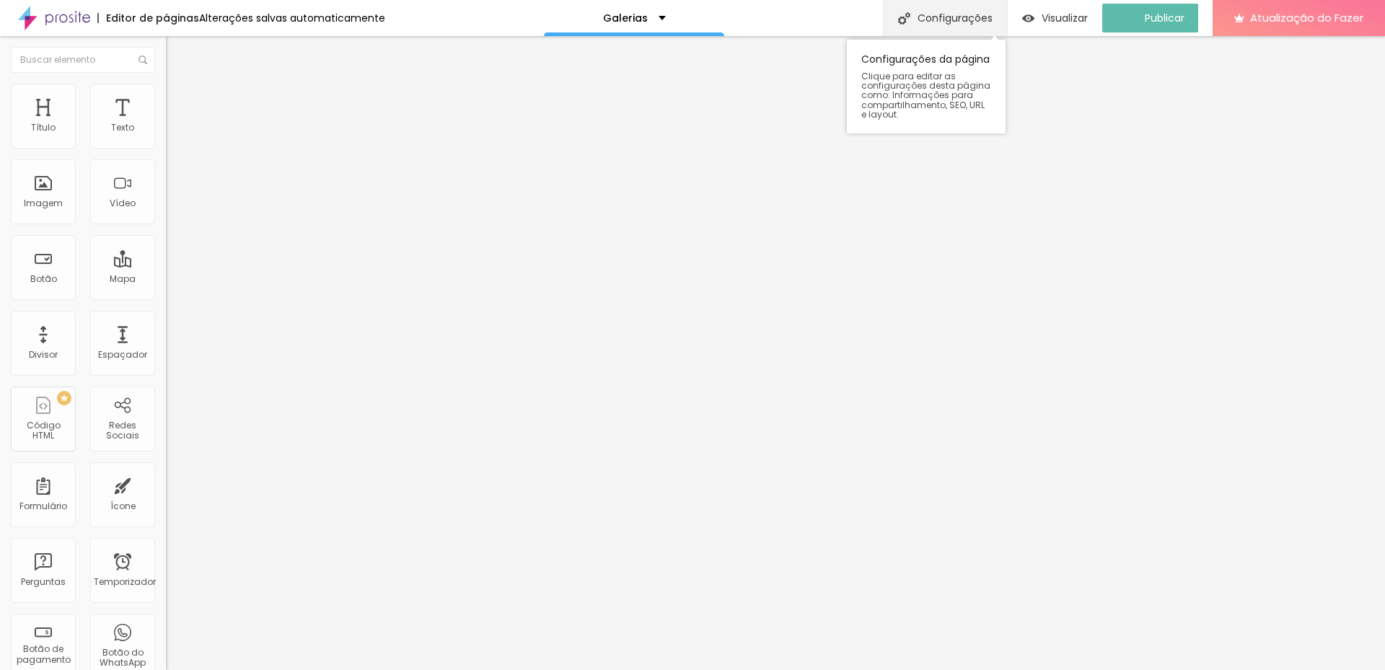
click at [972, 16] on font "Configurações" at bounding box center [955, 18] width 75 height 14
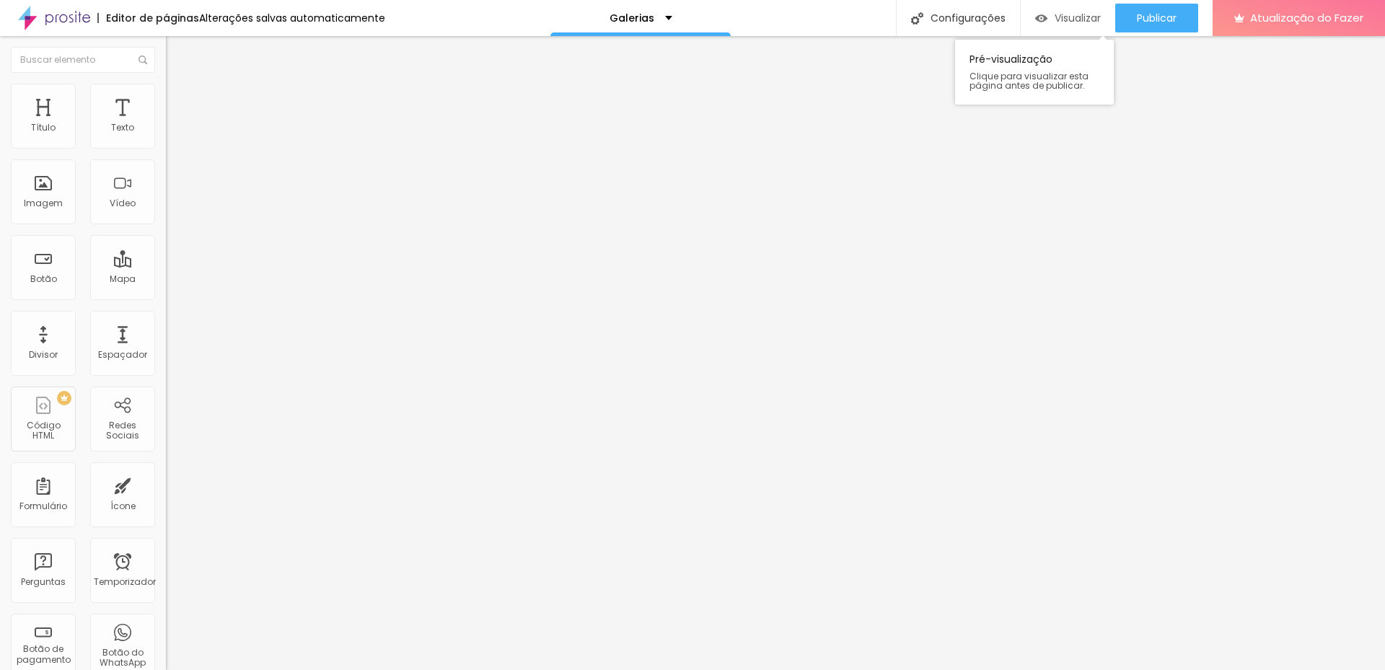
click at [1068, 19] on font "Visualizar" at bounding box center [1078, 18] width 46 height 14
click at [58, 15] on img at bounding box center [54, 18] width 72 height 36
click at [166, 98] on li "Avançado" at bounding box center [249, 105] width 166 height 14
click at [179, 100] on font "Estilo" at bounding box center [190, 93] width 22 height 12
click at [179, 85] on font "Conteúdo" at bounding box center [201, 79] width 45 height 12
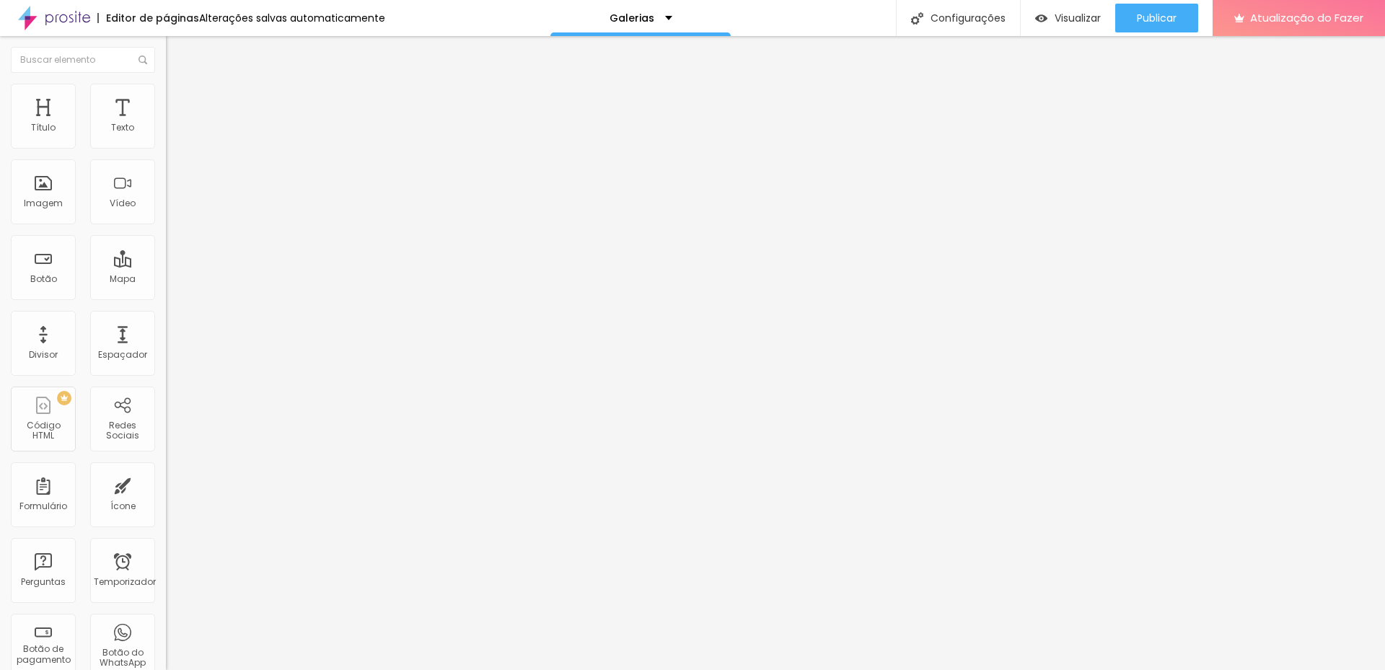
click at [166, 296] on input "https://" at bounding box center [252, 288] width 173 height 14
click at [166, 331] on font "Abrir em uma nova aba" at bounding box center [211, 325] width 91 height 11
click at [166, 322] on font "Abrir em uma nova aba" at bounding box center [211, 317] width 91 height 11
click at [166, 296] on input "https://" at bounding box center [252, 288] width 173 height 14
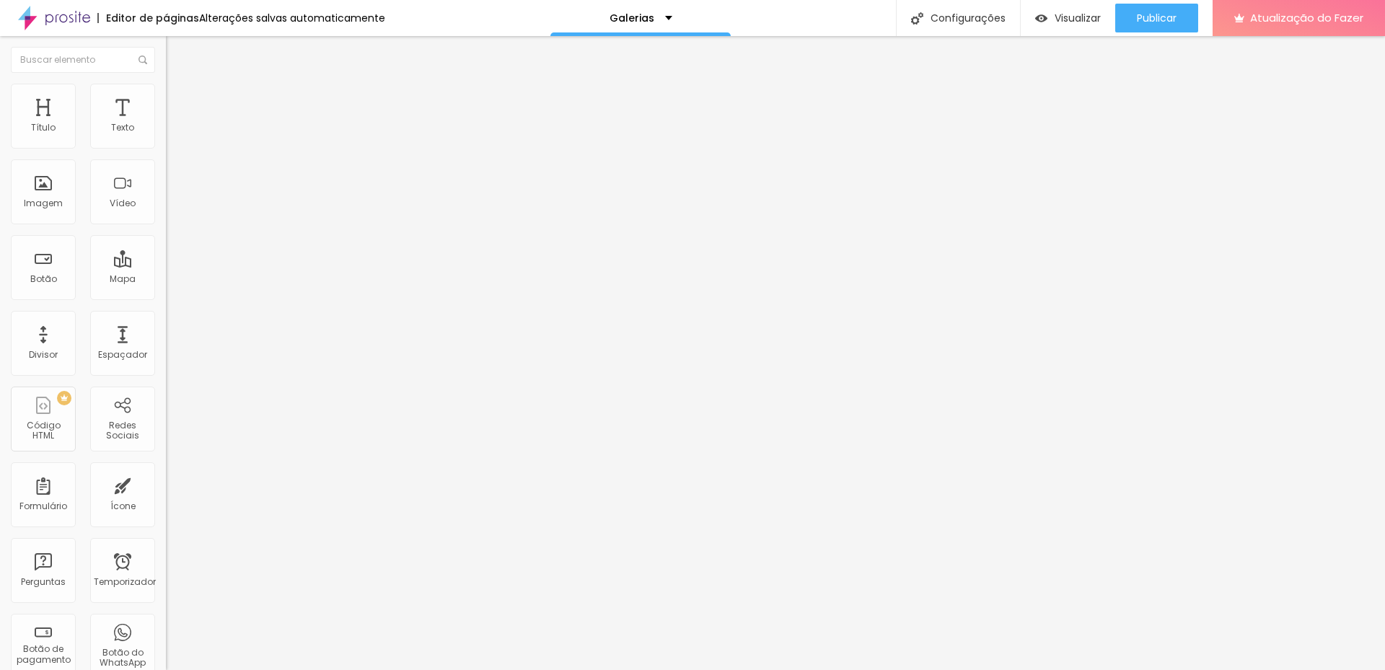
paste input "[URL][DOMAIN_NAME]"
type input "https://[URL][DOMAIN_NAME]"
click at [1160, 20] on font "Publicar" at bounding box center [1157, 18] width 40 height 14
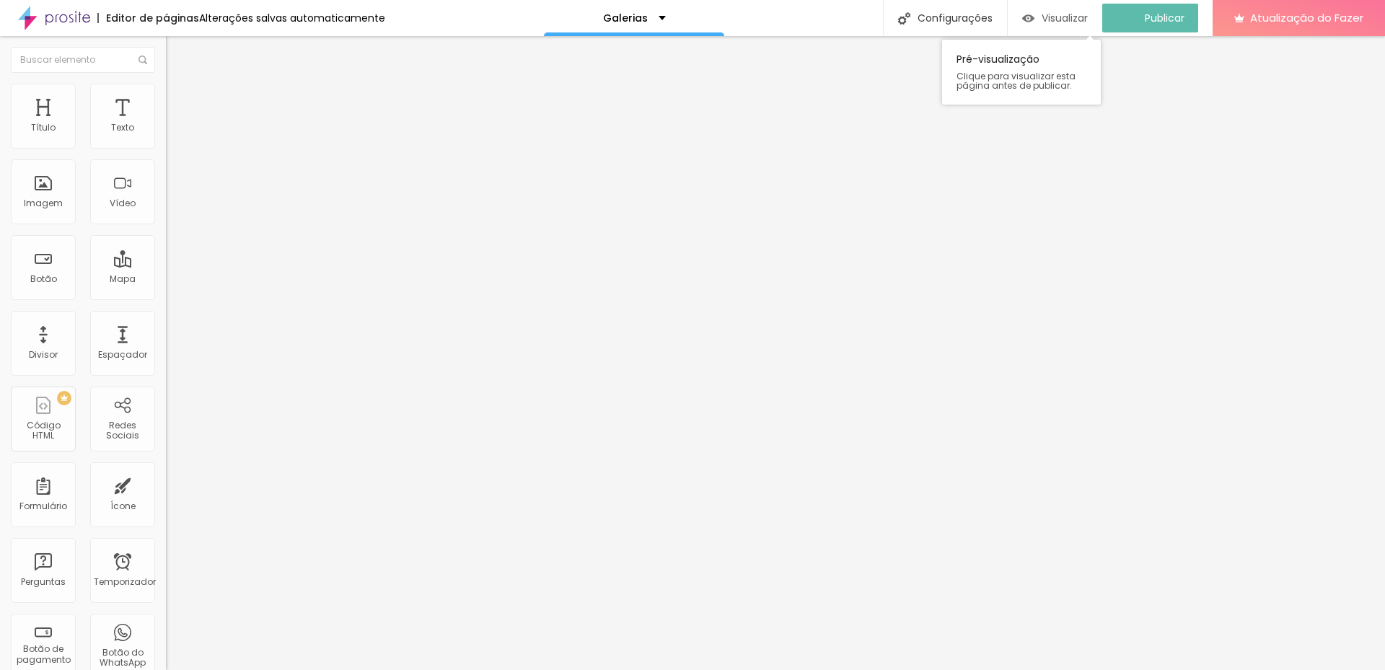
click at [1065, 14] on font "Visualizar" at bounding box center [1065, 18] width 46 height 14
click at [166, 146] on input "text" at bounding box center [252, 138] width 173 height 14
click at [166, 274] on font "Link" at bounding box center [174, 268] width 16 height 12
click at [166, 296] on input "https://[URL][DOMAIN_NAME]" at bounding box center [252, 288] width 173 height 14
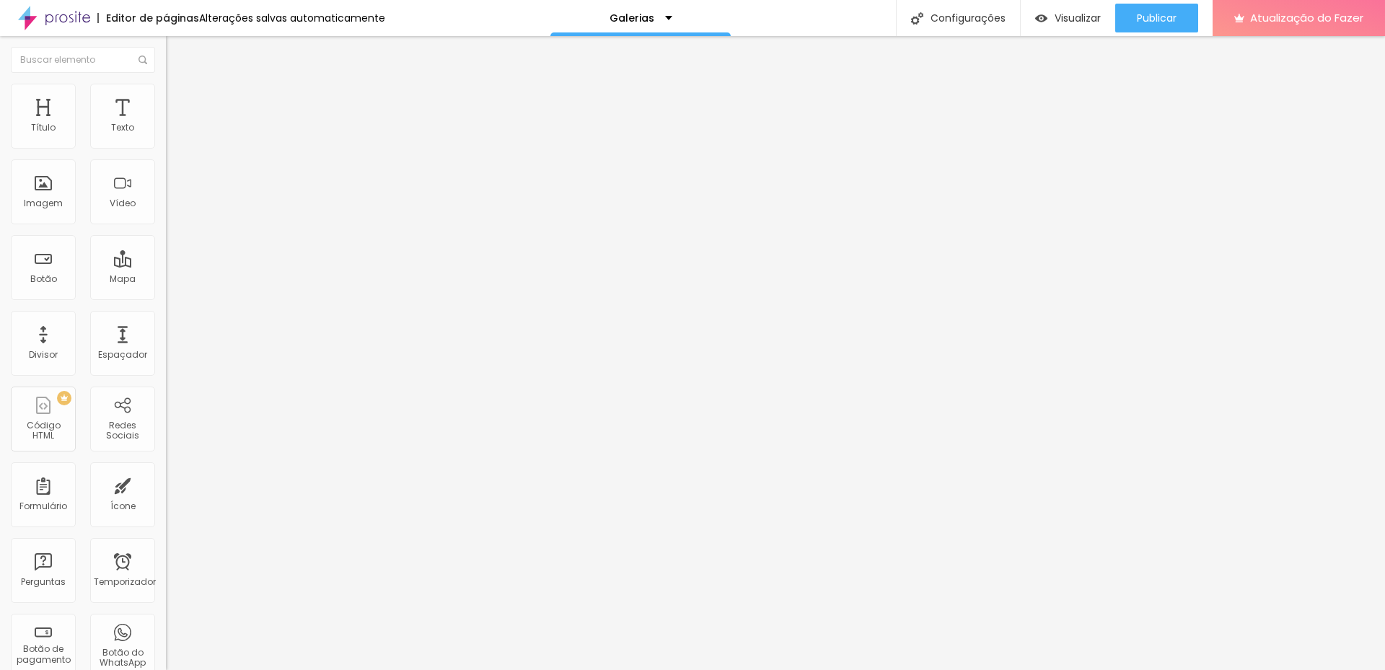
click at [166, 296] on input "https://[URL][DOMAIN_NAME]" at bounding box center [252, 288] width 173 height 14
click at [166, 98] on img at bounding box center [172, 104] width 13 height 13
click at [166, 529] on input "text" at bounding box center [252, 536] width 173 height 14
click at [166, 90] on img at bounding box center [172, 90] width 13 height 13
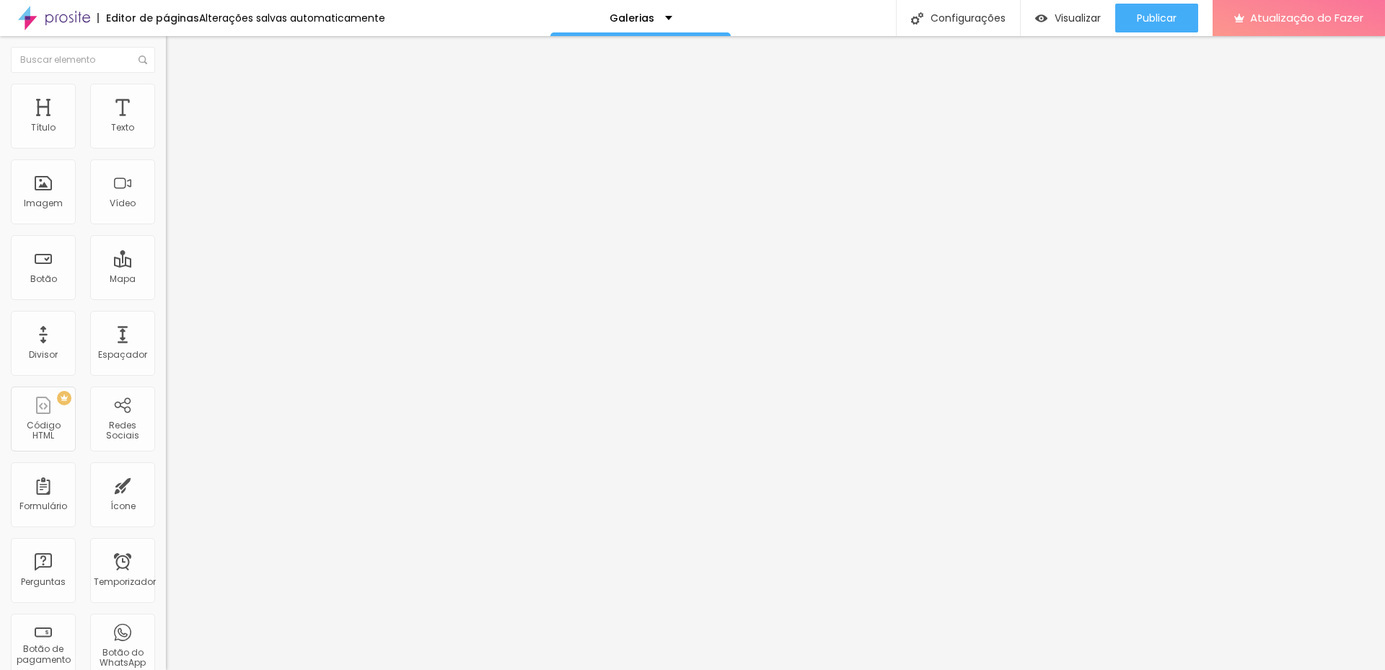
click at [179, 102] on font "Avançado" at bounding box center [203, 108] width 48 height 12
click at [166, 529] on input "text" at bounding box center [252, 536] width 173 height 14
paste input "https://unydesign.alboompro.com/portfolio/casamento/1571219-sem-titulo"
type input "https://unydesign.alboompro.com/portfolio/casamento/1571219-sem-titulo"
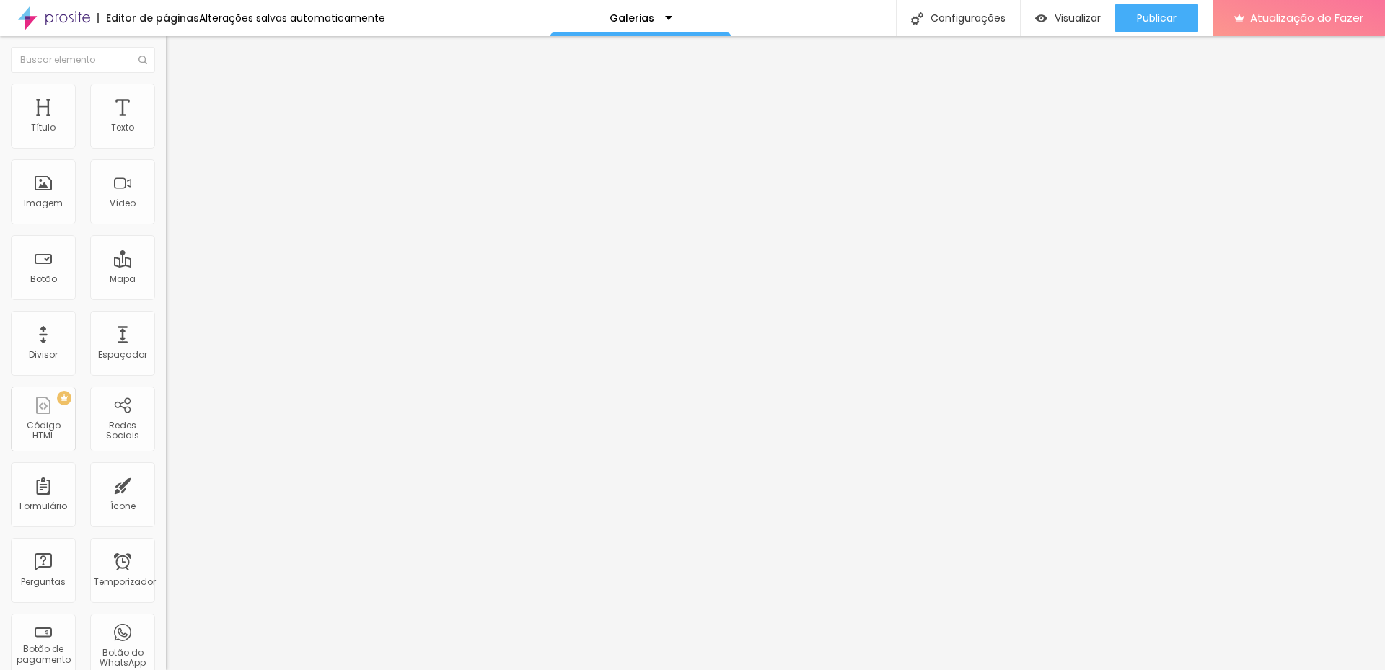
click at [1086, 30] on div "Visualizar" at bounding box center [1068, 18] width 66 height 29
click at [954, 20] on font "Configurações" at bounding box center [968, 18] width 75 height 14
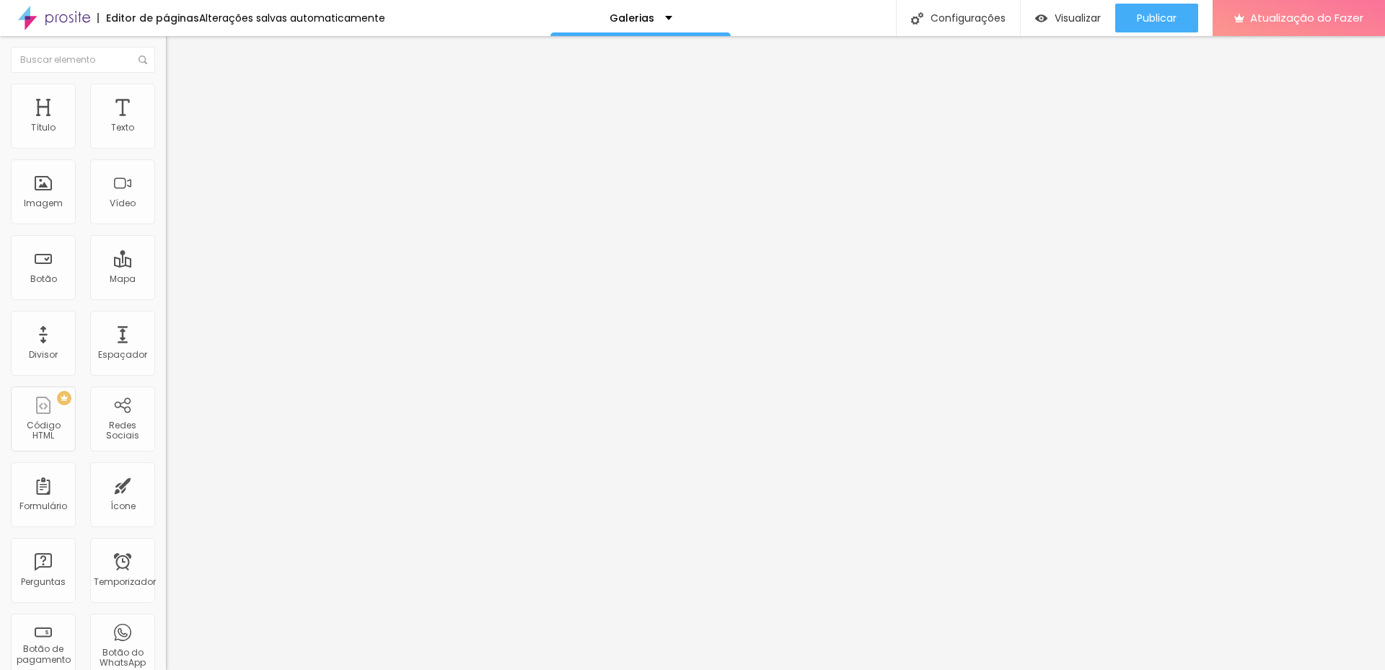
click at [1151, 18] on font "Publicar" at bounding box center [1157, 18] width 40 height 14
click at [1060, 17] on font "Visualizar" at bounding box center [1065, 18] width 46 height 14
click at [1055, 22] on font "Visualizar" at bounding box center [1078, 18] width 46 height 14
